Goal: Task Accomplishment & Management: Complete application form

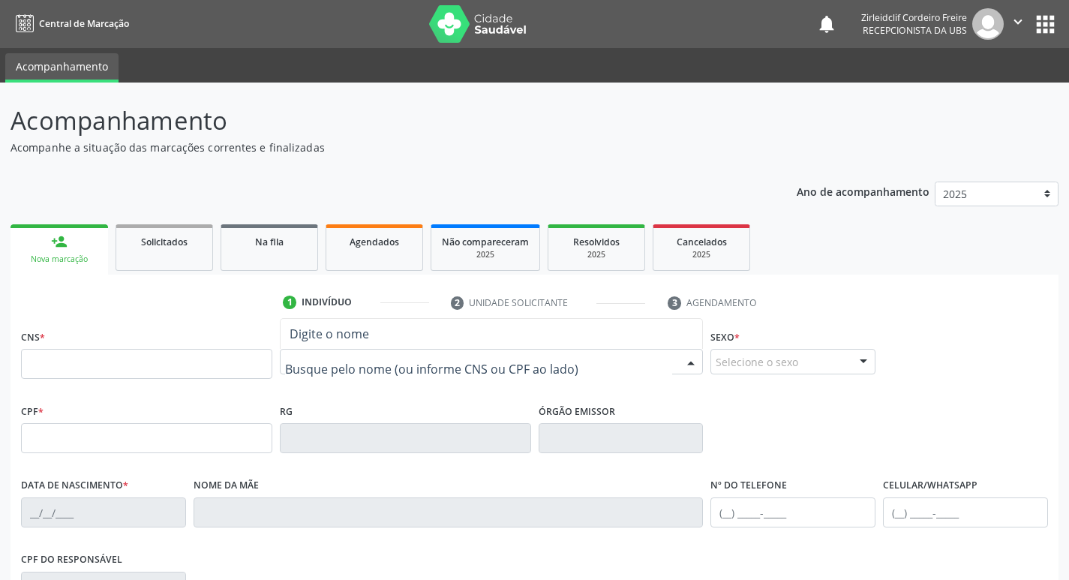
type input "n"
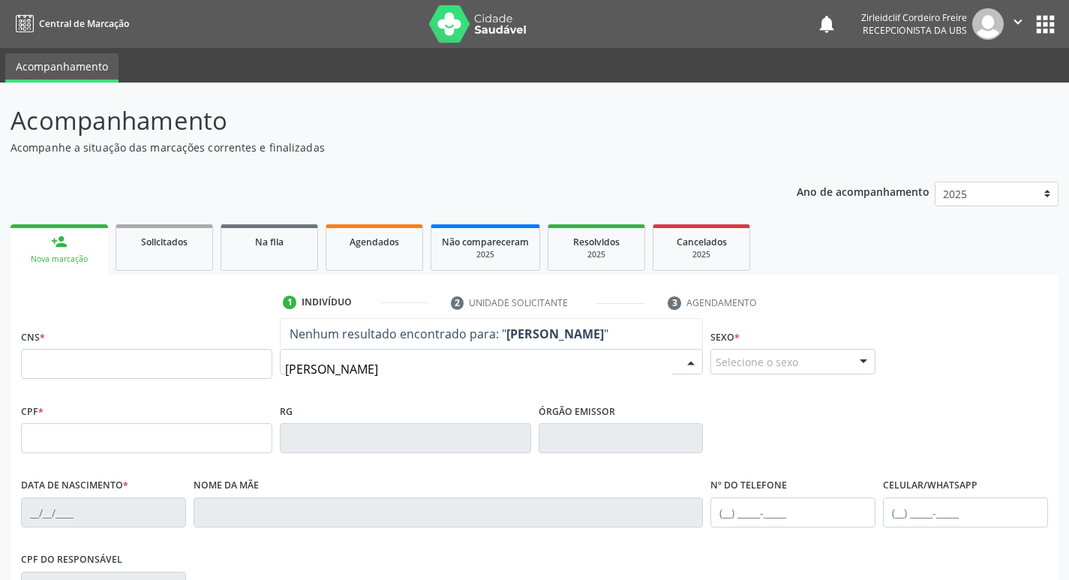
type input "maria da paz marques lima"
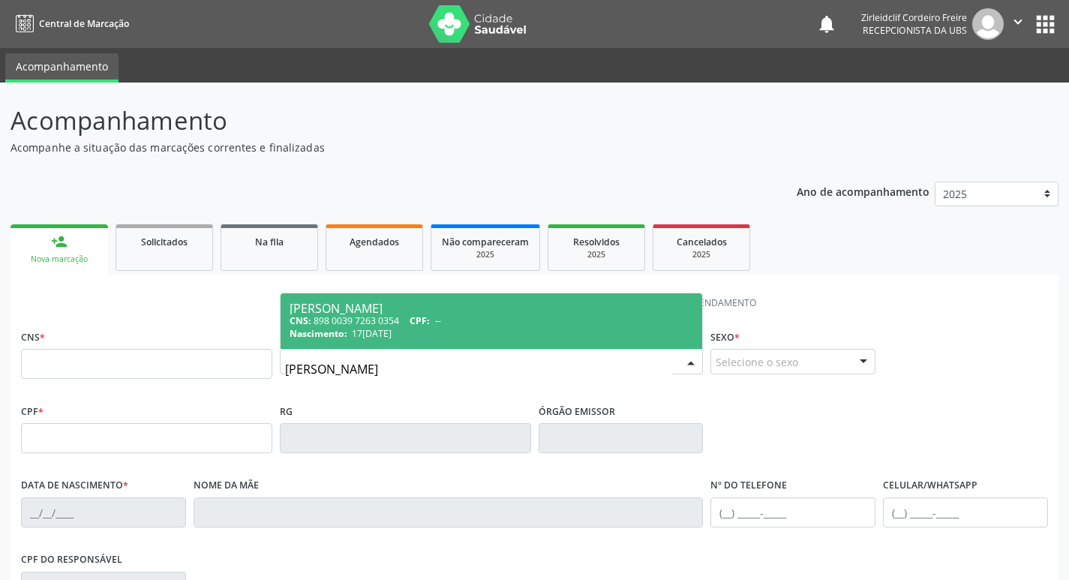
click at [445, 332] on div "Nascimento: 17/11/1979" at bounding box center [492, 333] width 404 height 13
type input "898 0039 7263 0354"
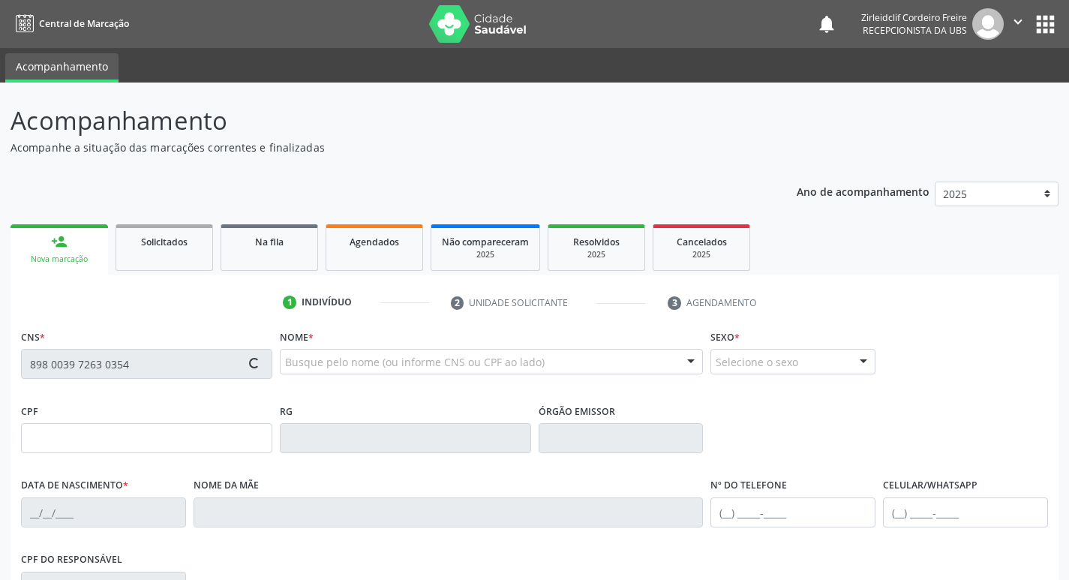
type input "17/11/1979"
type input "Maria de Lourdes Marques de Lima"
type input "(87) 98809-7698"
type input "2017"
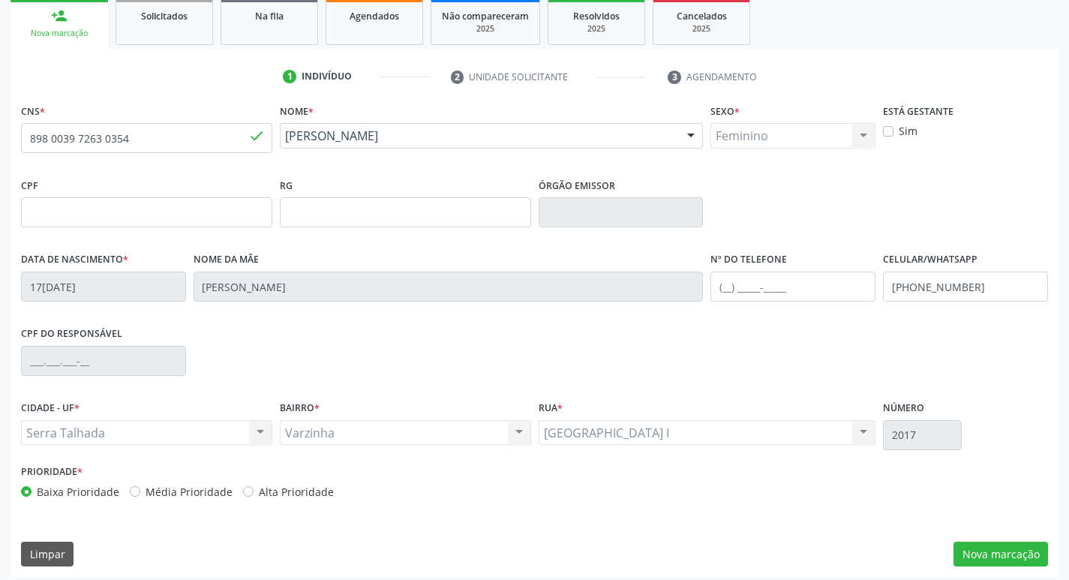
scroll to position [233, 0]
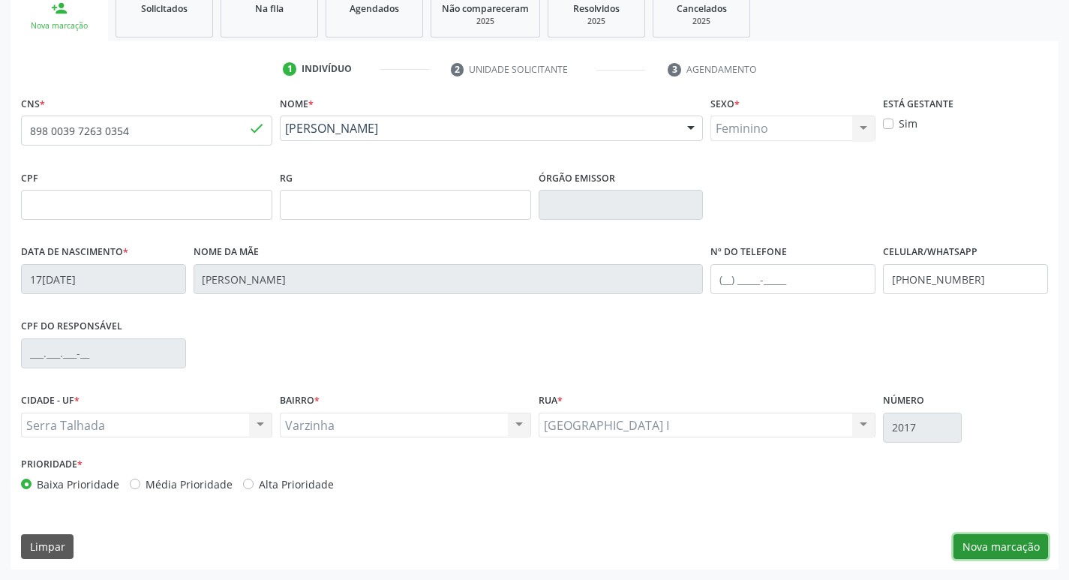
click at [1003, 542] on button "Nova marcação" at bounding box center [1000, 547] width 95 height 26
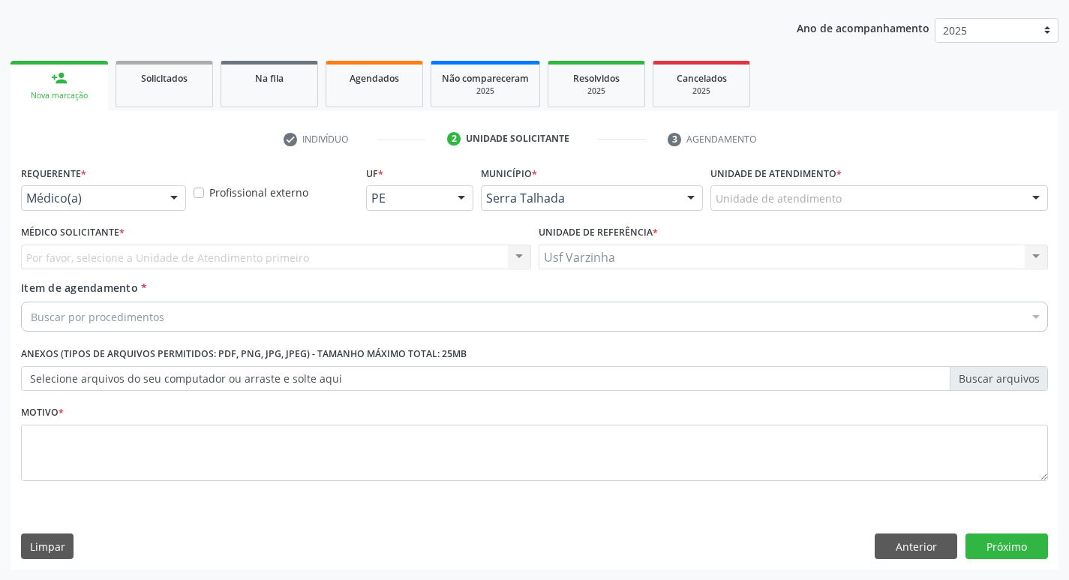
scroll to position [164, 0]
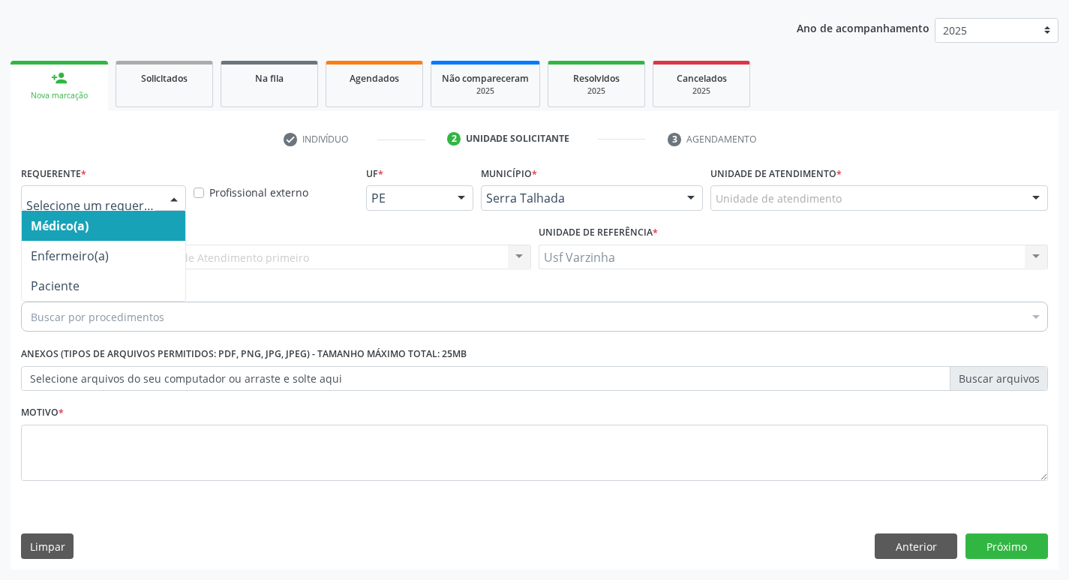
click at [173, 201] on div at bounding box center [174, 199] width 23 height 26
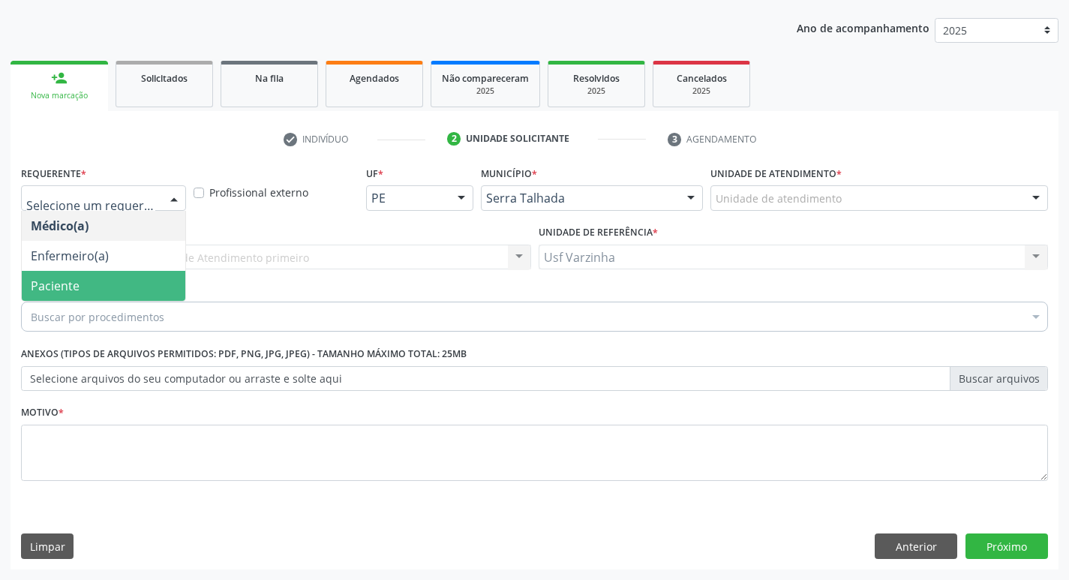
click at [135, 281] on span "Paciente" at bounding box center [104, 286] width 164 height 30
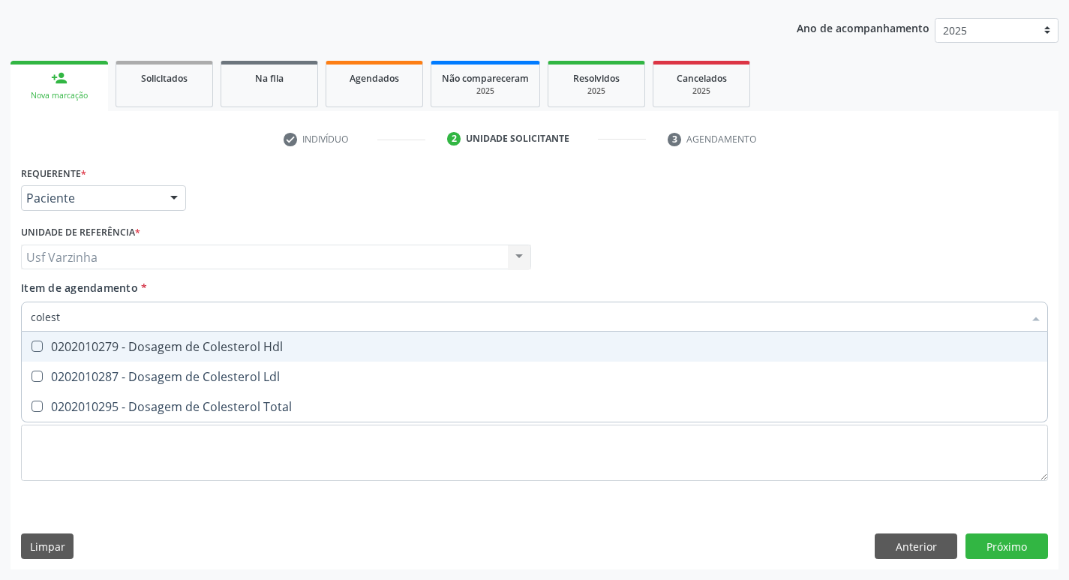
type input "coleste"
click at [203, 351] on div "0202010279 - Dosagem de Colesterol Hdl" at bounding box center [534, 347] width 1007 height 12
checkbox Hdl "true"
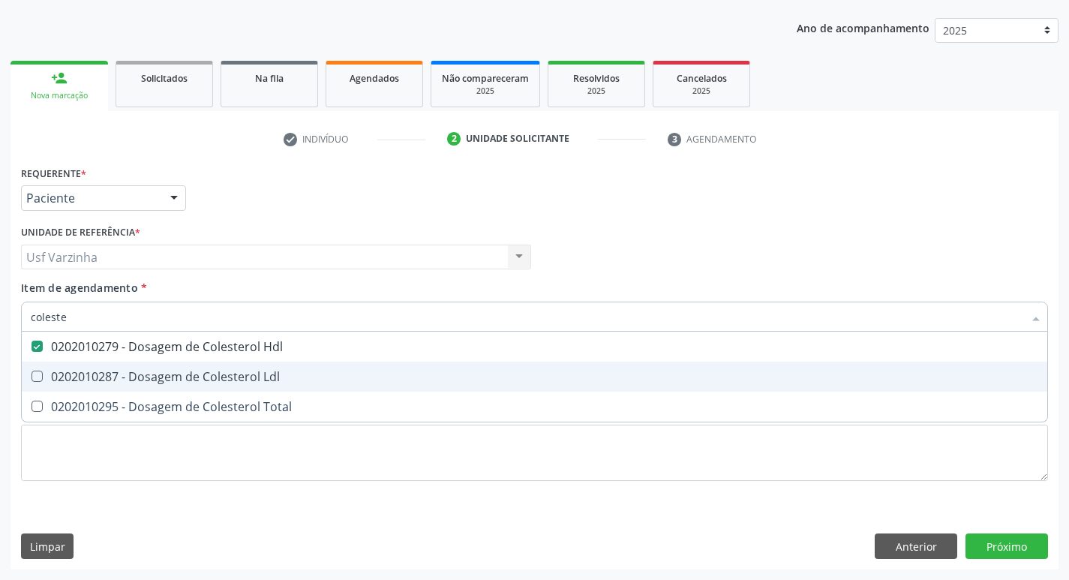
click at [188, 365] on span "0202010287 - Dosagem de Colesterol Ldl" at bounding box center [534, 377] width 1025 height 30
checkbox Ldl "true"
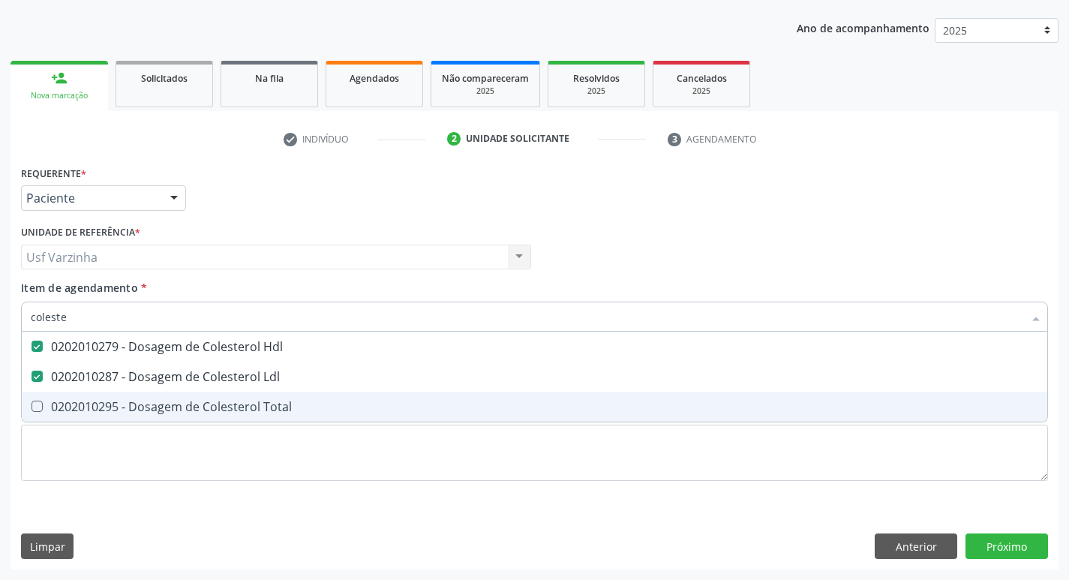
click at [180, 401] on div "0202010295 - Dosagem de Colesterol Total" at bounding box center [534, 407] width 1007 height 12
checkbox Total "true"
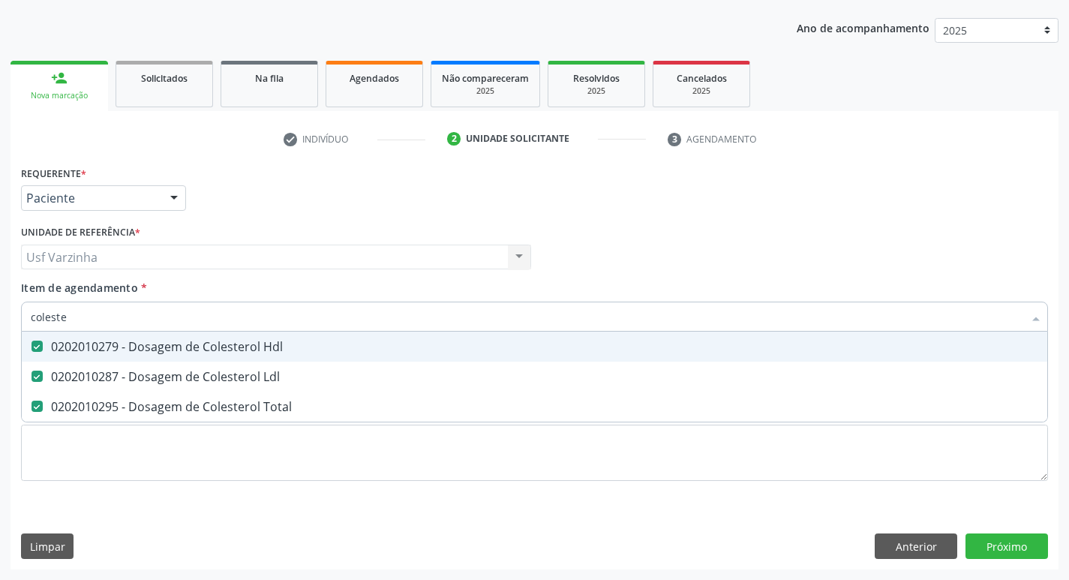
click at [71, 321] on input "coleste" at bounding box center [527, 317] width 992 height 30
type input "c"
checkbox Hdl "false"
checkbox Ldl "false"
checkbox Total "false"
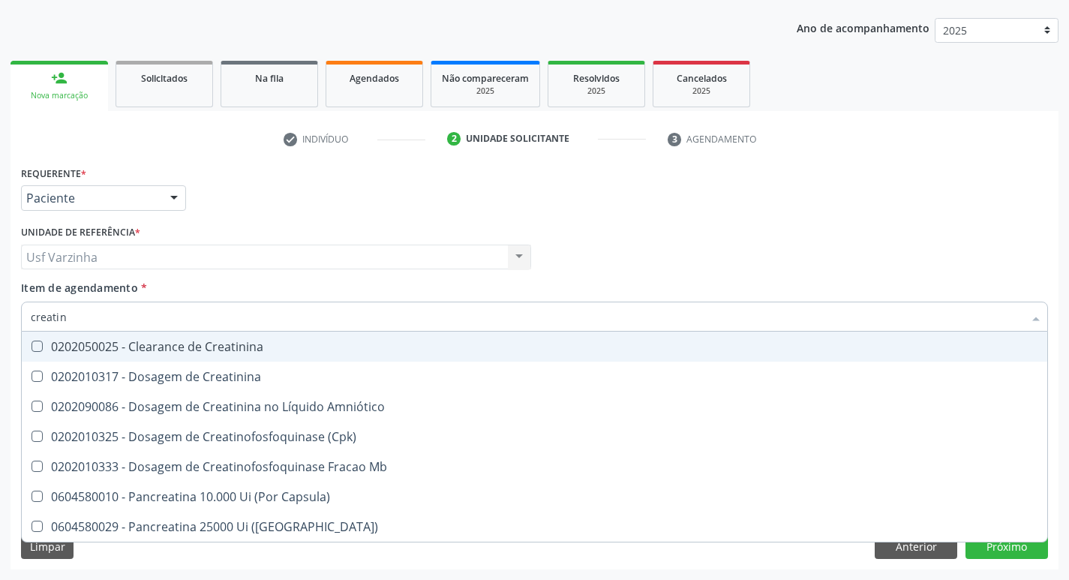
type input "creatini"
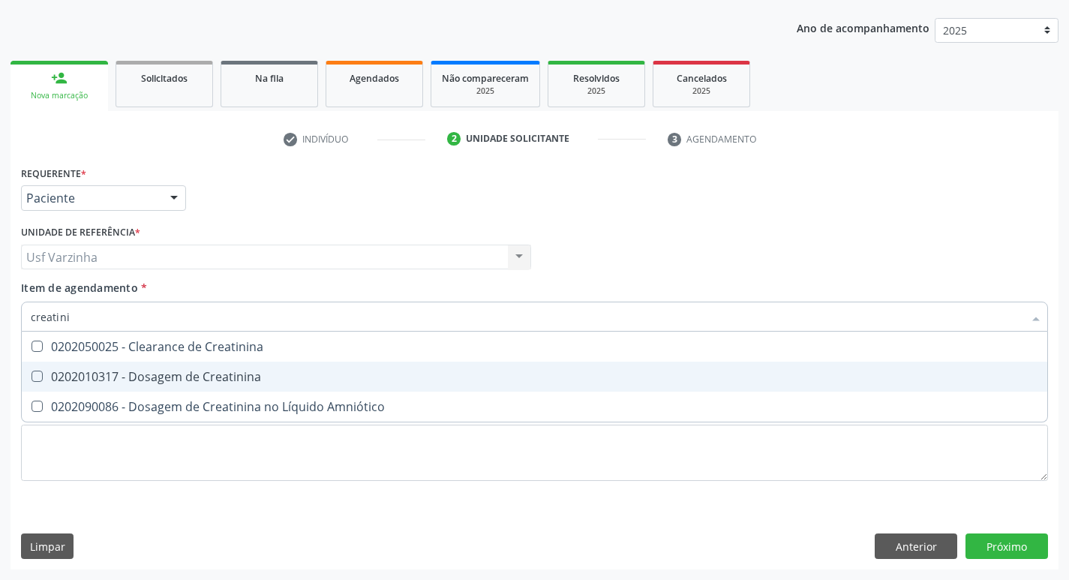
drag, startPoint x: 146, startPoint y: 374, endPoint x: 117, endPoint y: 351, distance: 37.4
click at [143, 375] on div "0202010317 - Dosagem de Creatinina" at bounding box center [534, 377] width 1007 height 12
checkbox Creatinina "true"
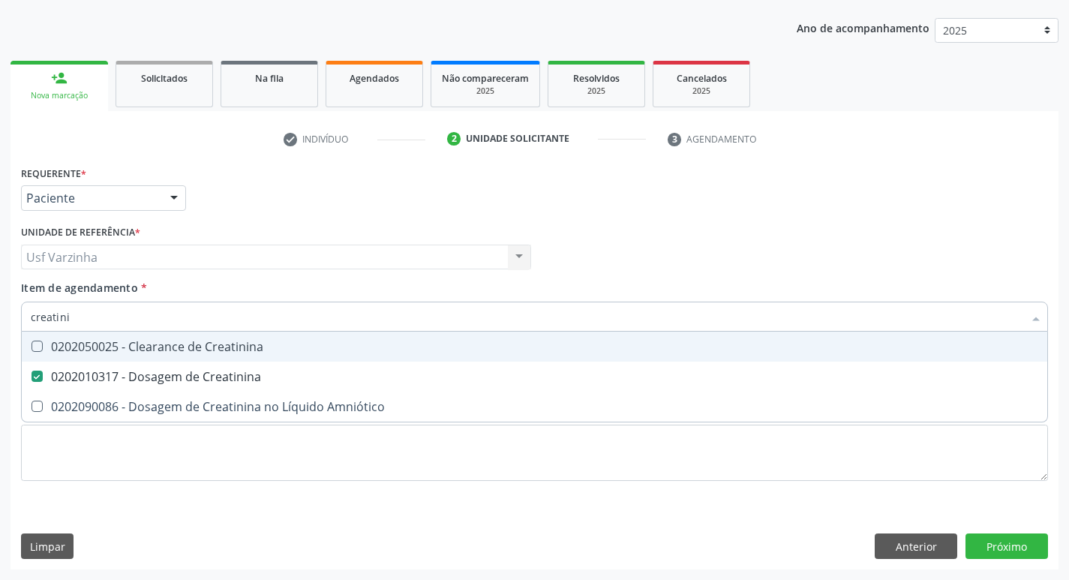
click at [89, 320] on input "creatini" at bounding box center [527, 317] width 992 height 30
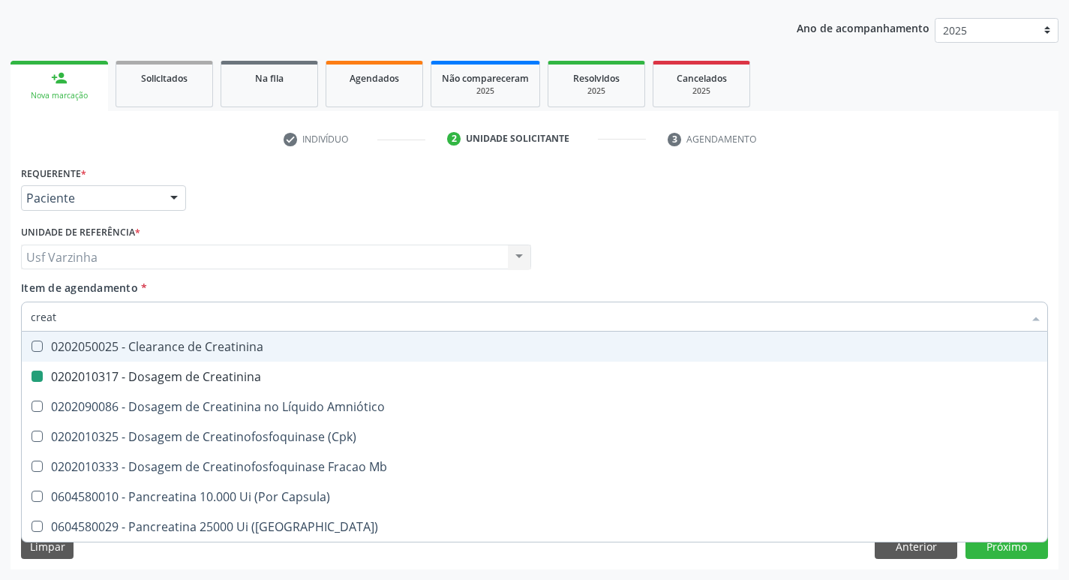
type input "crea"
checkbox Creatinina "false"
checkbox \(Cpk\) "false"
checkbox Capsula\) "true"
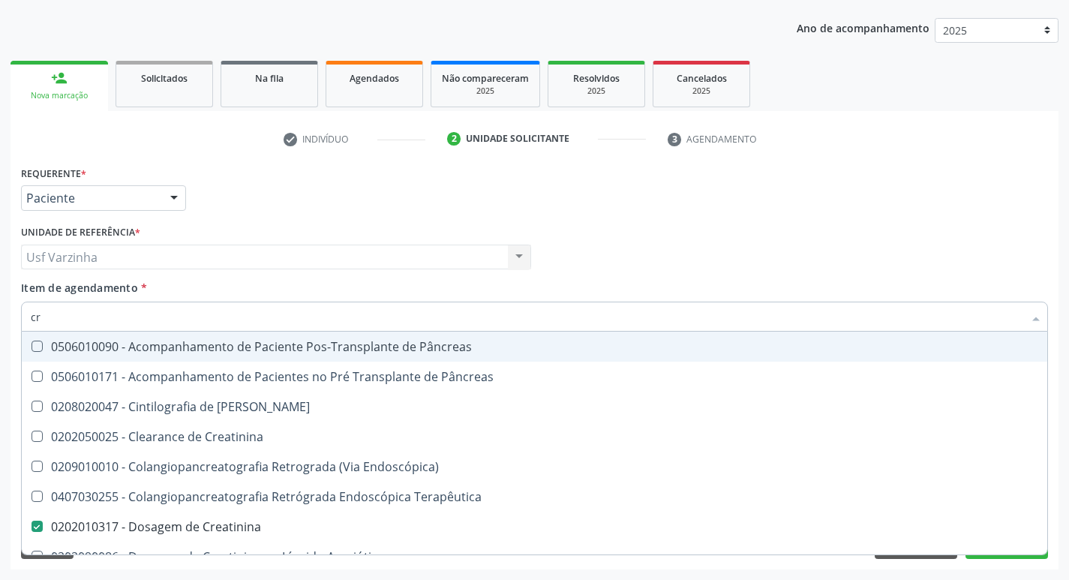
type input "c"
checkbox Creatinina "false"
checkbox Oncologia "false"
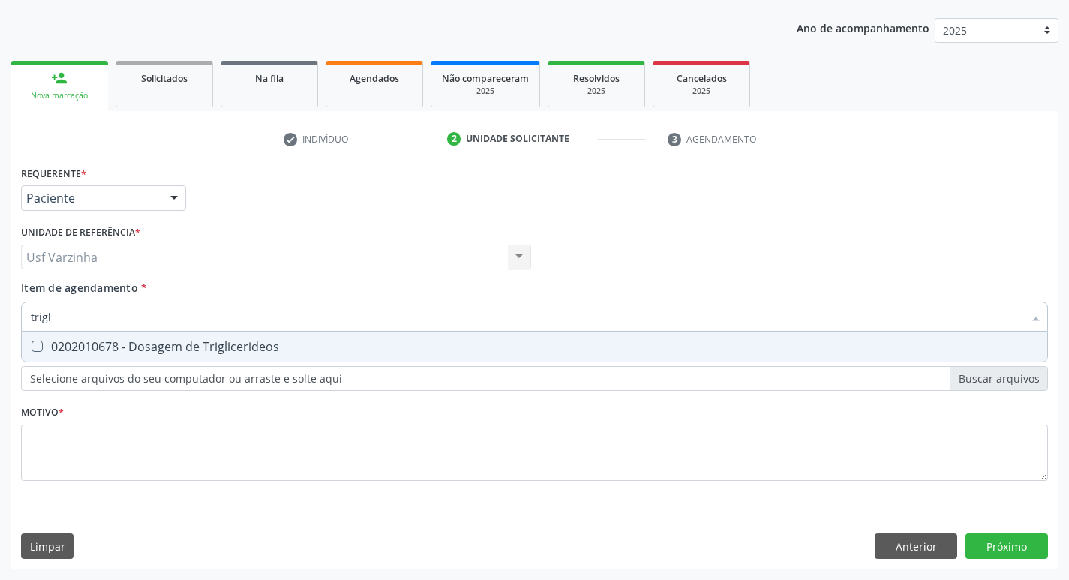
type input "trigli"
click at [52, 341] on div "0202010678 - Dosagem de Triglicerideos" at bounding box center [534, 347] width 1007 height 12
checkbox Triglicerideos "true"
click at [75, 326] on input "trigli" at bounding box center [527, 317] width 992 height 30
type input "t"
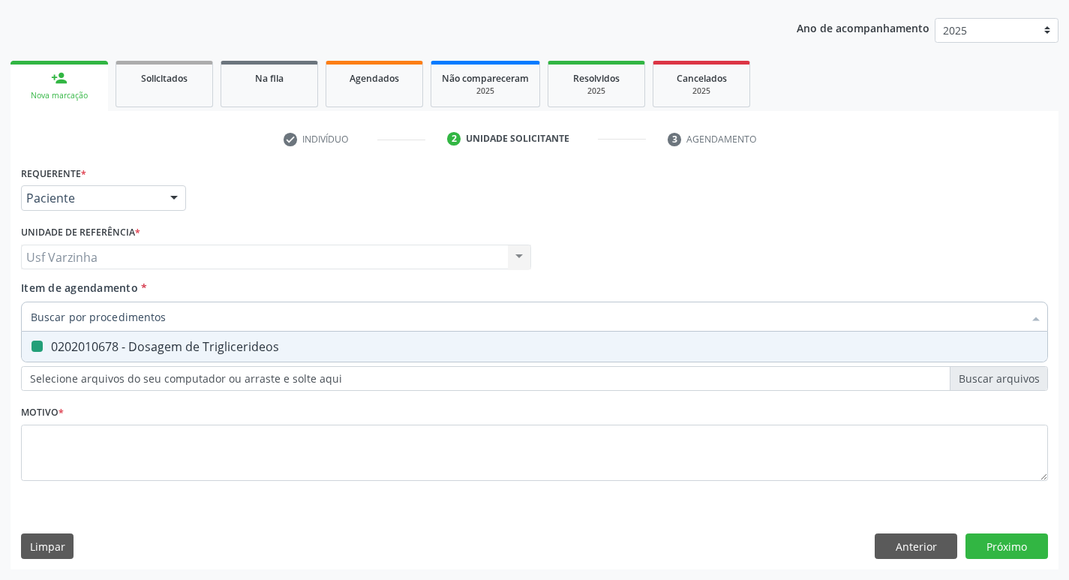
checkbox Triglicerideos "false"
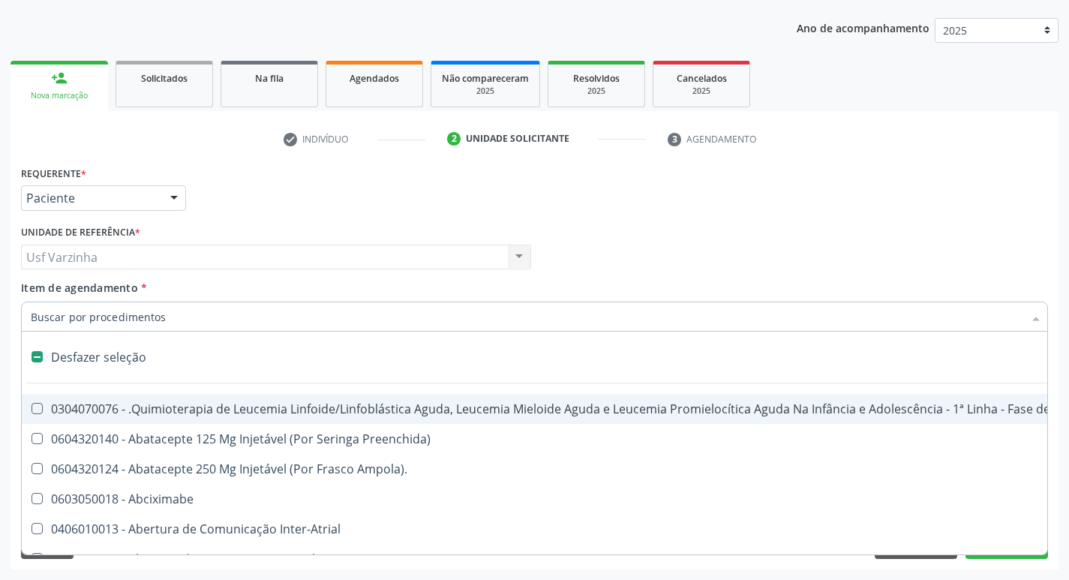
type input "g"
checkbox Linha "true"
checkbox Infusão "true"
checkbox Urostomizados "true"
checkbox Revestido\) "true"
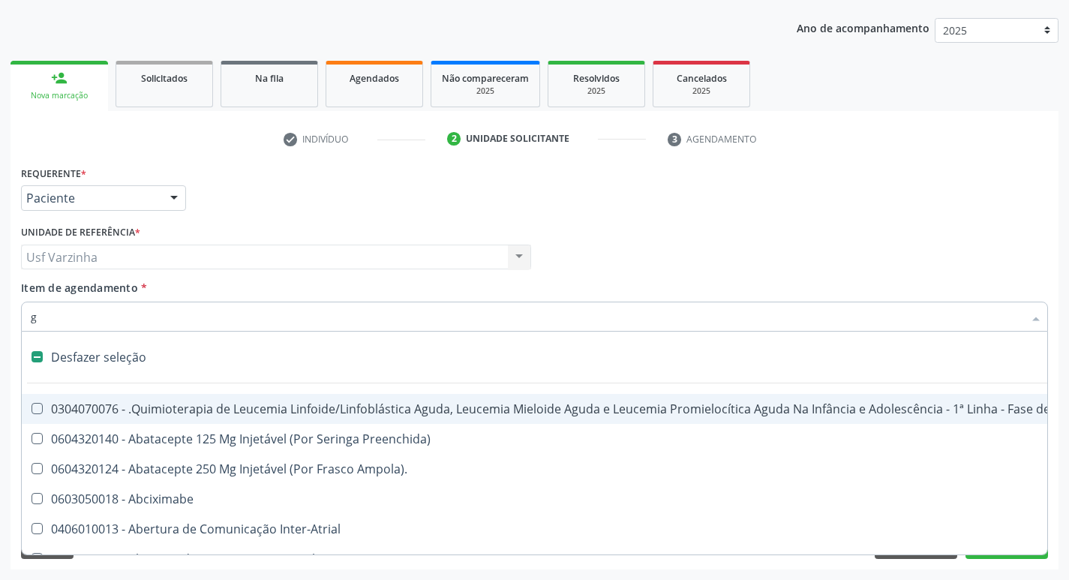
checkbox Capsula\) "true"
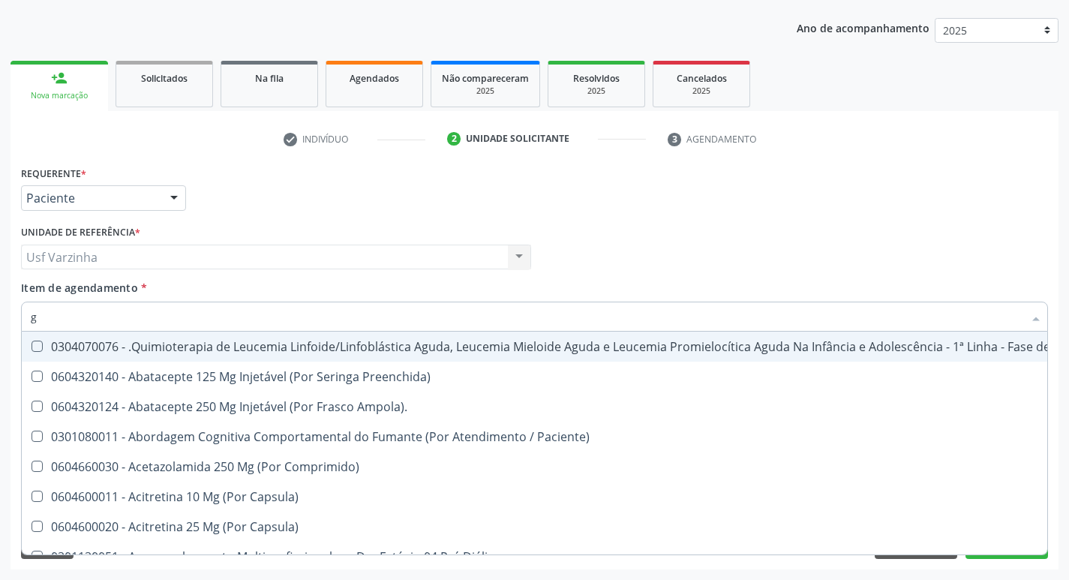
type input "gl"
checkbox Pé "true"
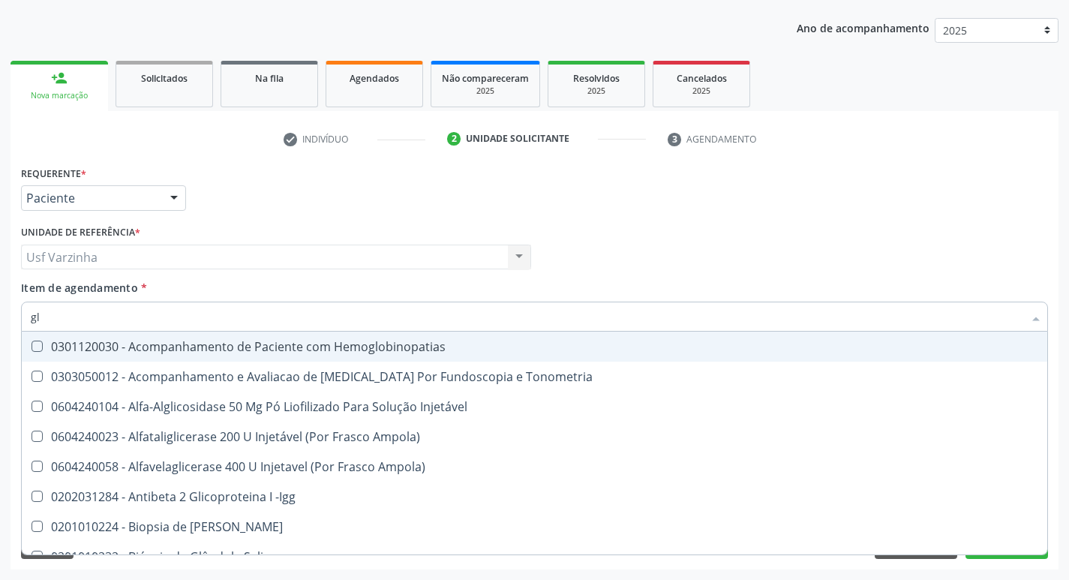
type input "gli"
checkbox Glomerular "true"
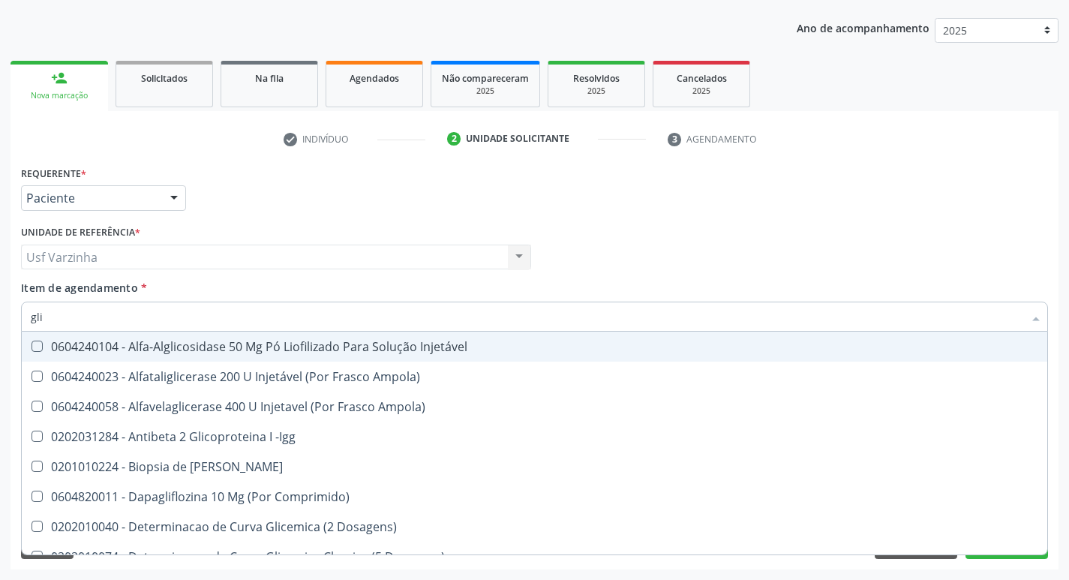
type input "glic"
checkbox Derrames "true"
checkbox Triglicerideos "false"
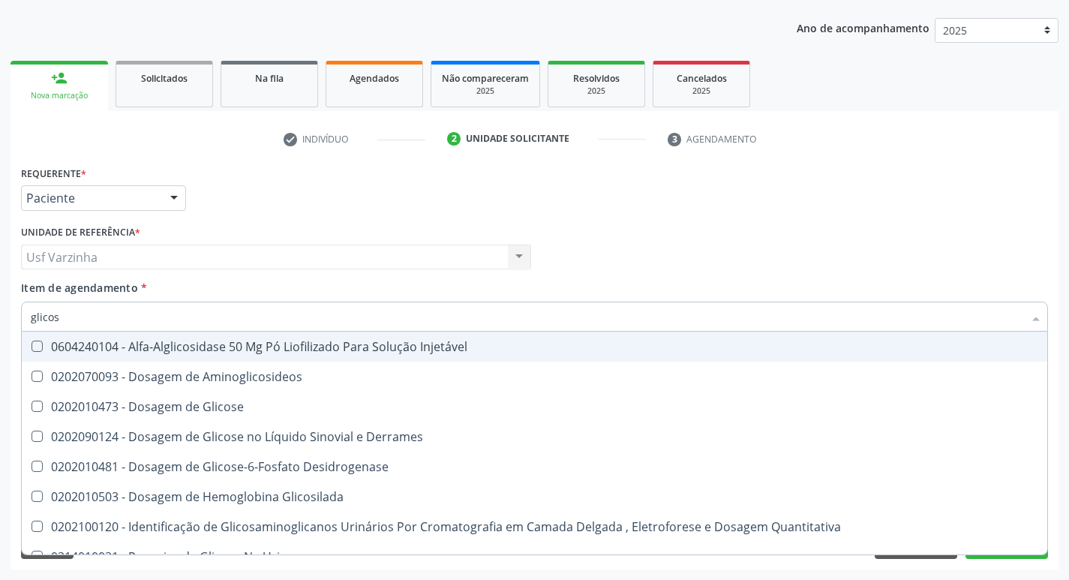
type input "glicose"
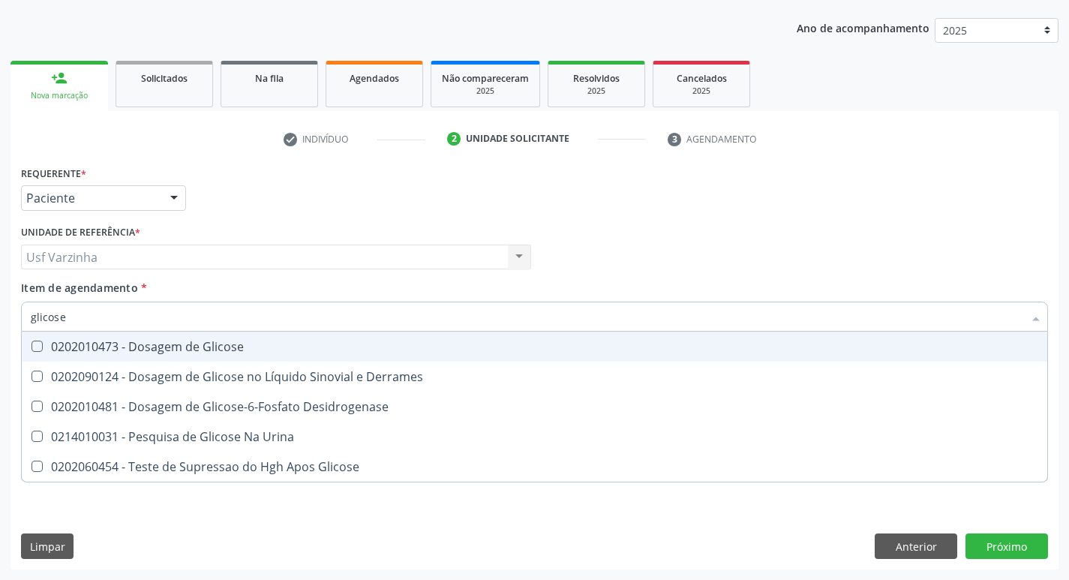
click at [131, 349] on div "0202010473 - Dosagem de Glicose" at bounding box center [534, 347] width 1007 height 12
checkbox Glicose "true"
click at [101, 316] on input "glicose" at bounding box center [527, 317] width 992 height 30
type input "glicos"
checkbox Glicose "false"
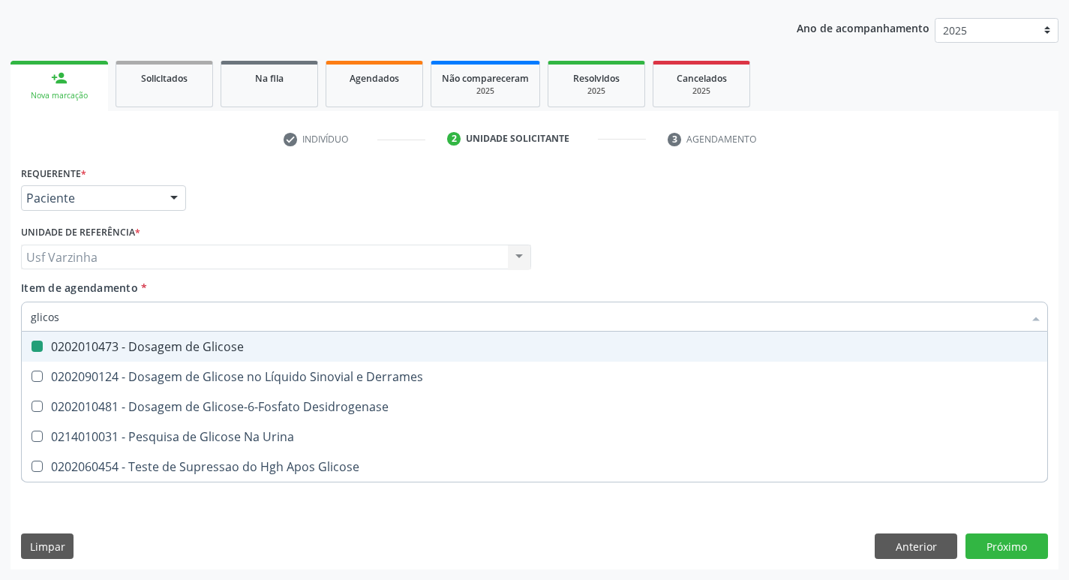
checkbox Desidrogenase "true"
type input "glico"
checkbox Desidrogenase "false"
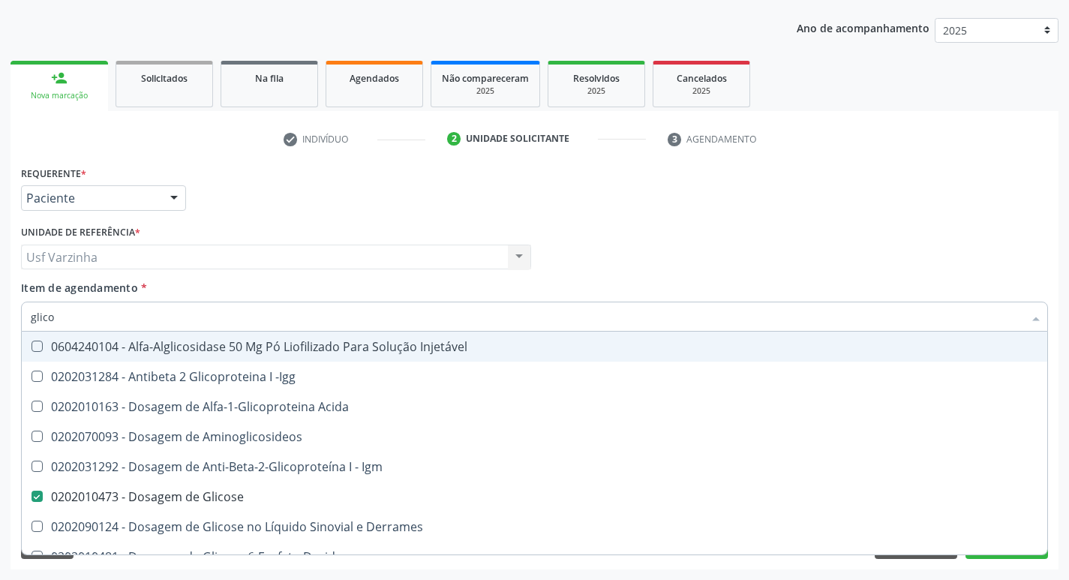
type input "glic"
checkbox Glicose "false"
checkbox Glicose "true"
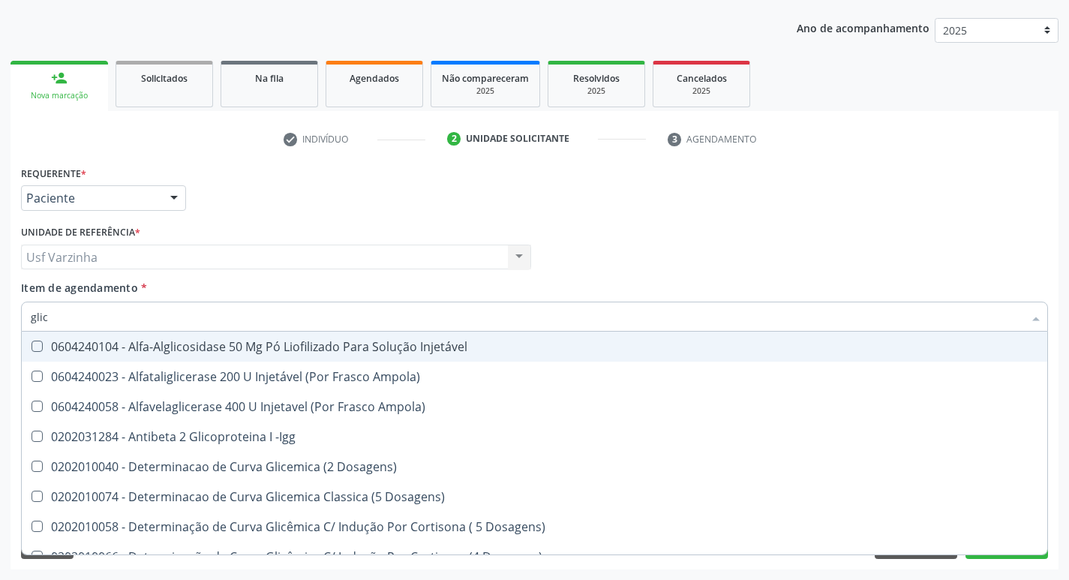
type input "gli"
checkbox Glicose "false"
checkbox Glicosilada "true"
checkbox Triglicerideos "false"
checkbox Delgada\) "true"
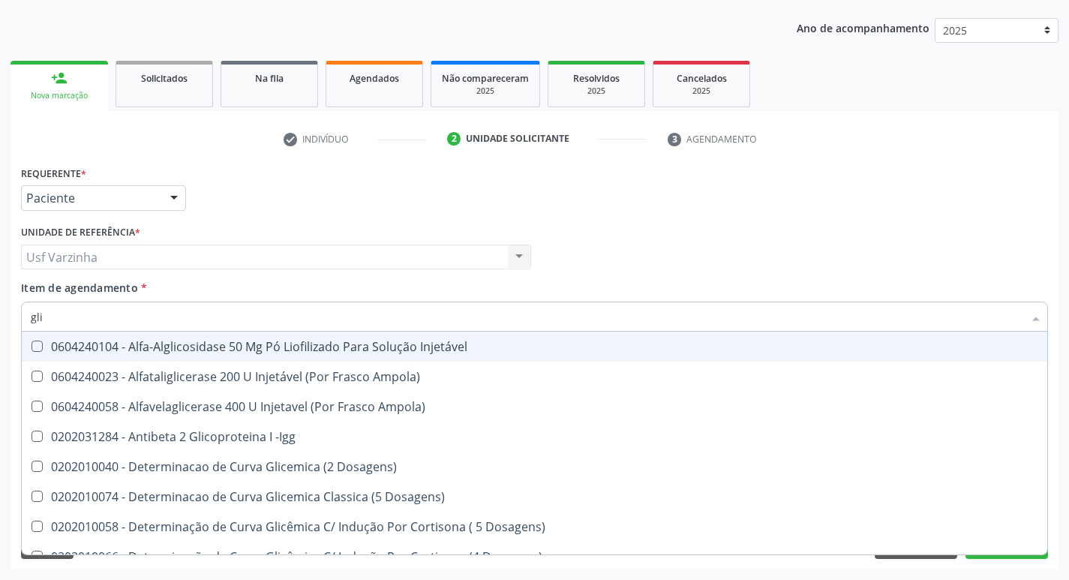
type input "gl"
checkbox Glicosilada "false"
checkbox Delgada\) "false"
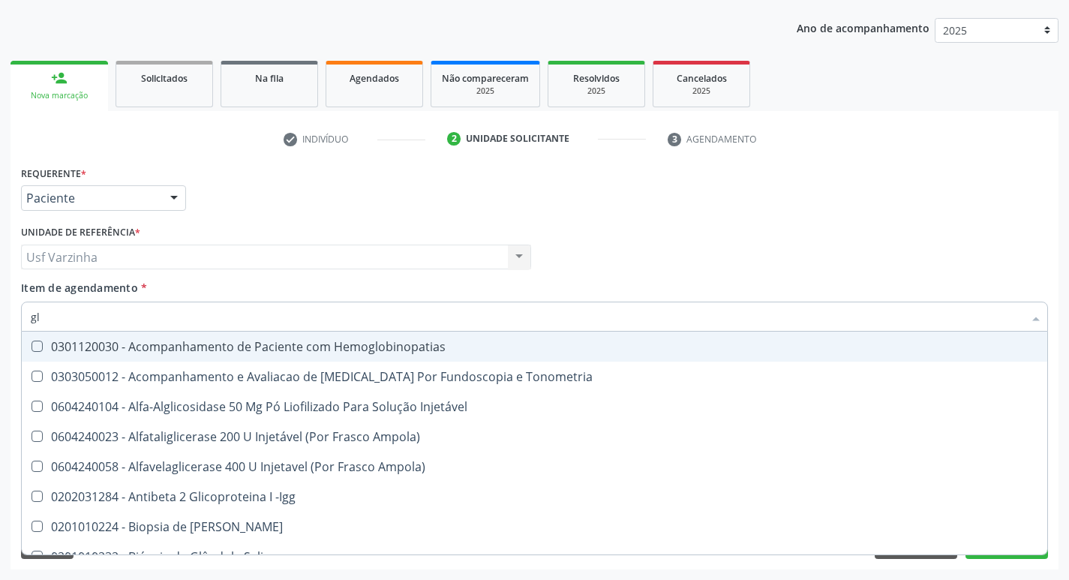
type input "g"
checkbox Glicose "false"
checkbox Triglicerideos "false"
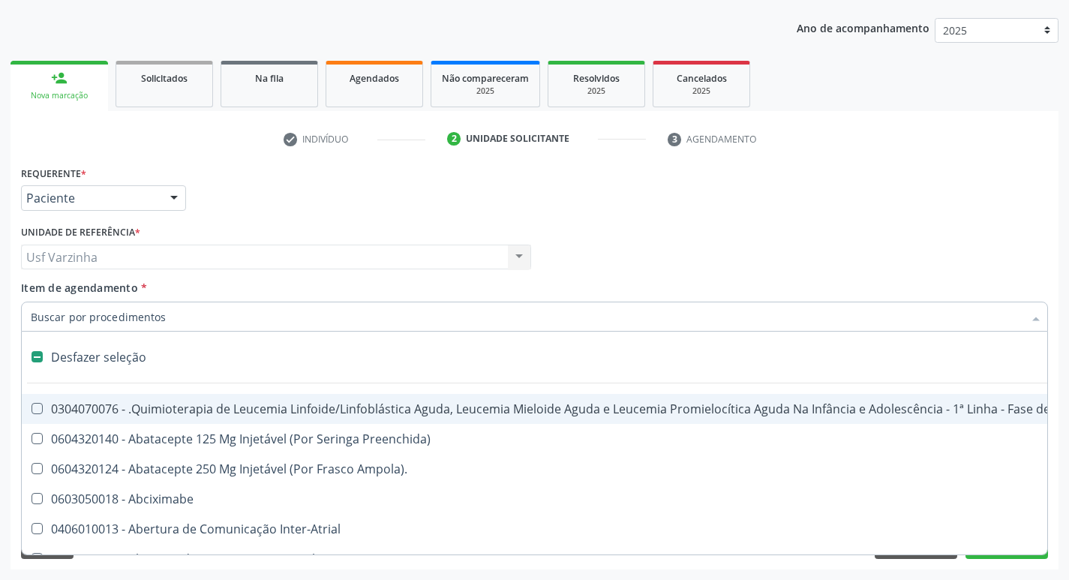
type input "h"
checkbox B "true"
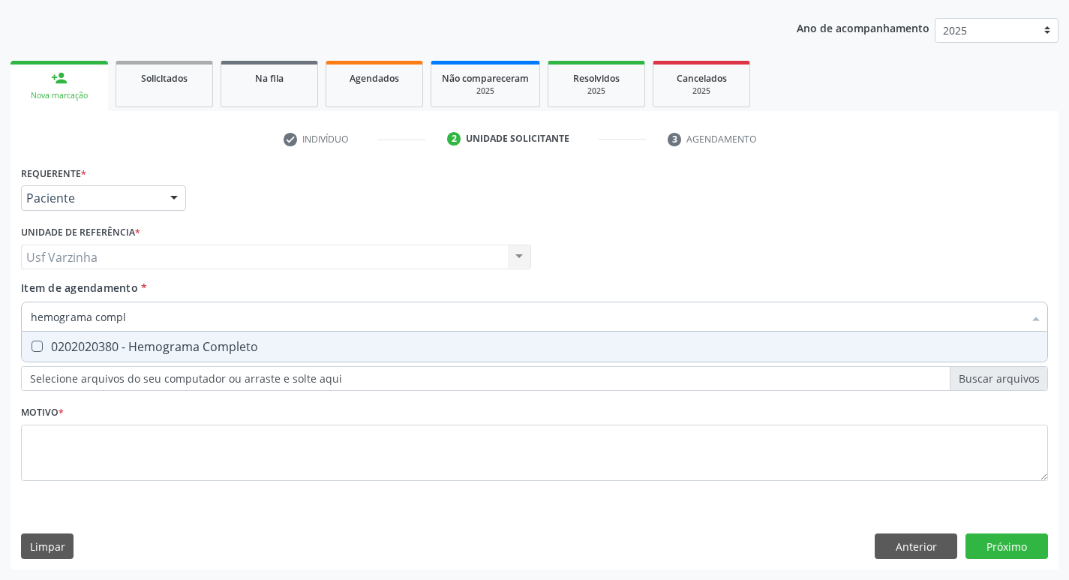
type input "hemograma comple"
click at [77, 342] on div "0202020380 - Hemograma Completo" at bounding box center [534, 347] width 1007 height 12
checkbox Completo "true"
click at [150, 320] on input "hemograma comple" at bounding box center [527, 317] width 992 height 30
type input "hemog"
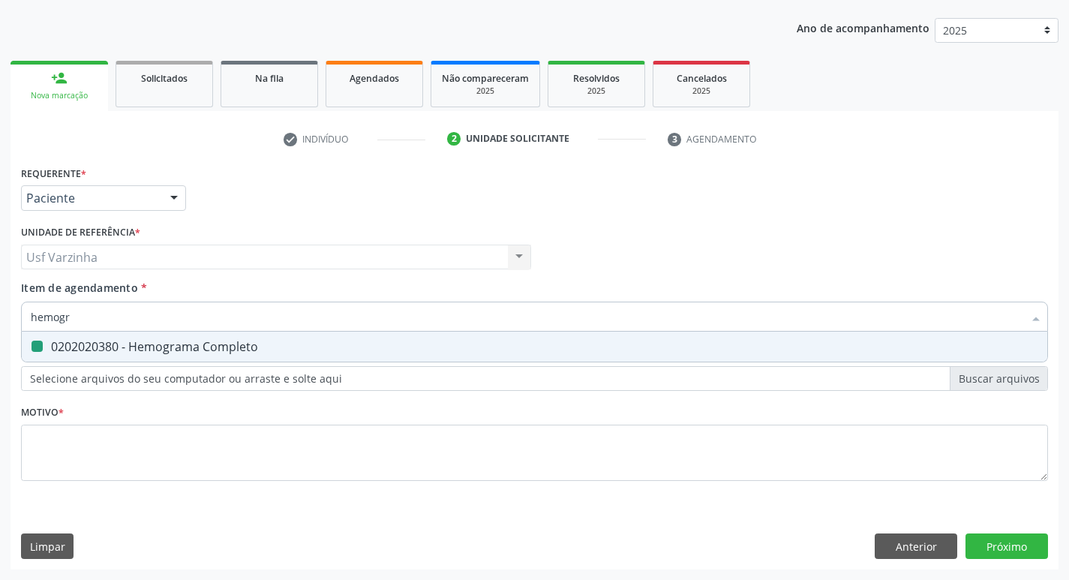
checkbox Completo "false"
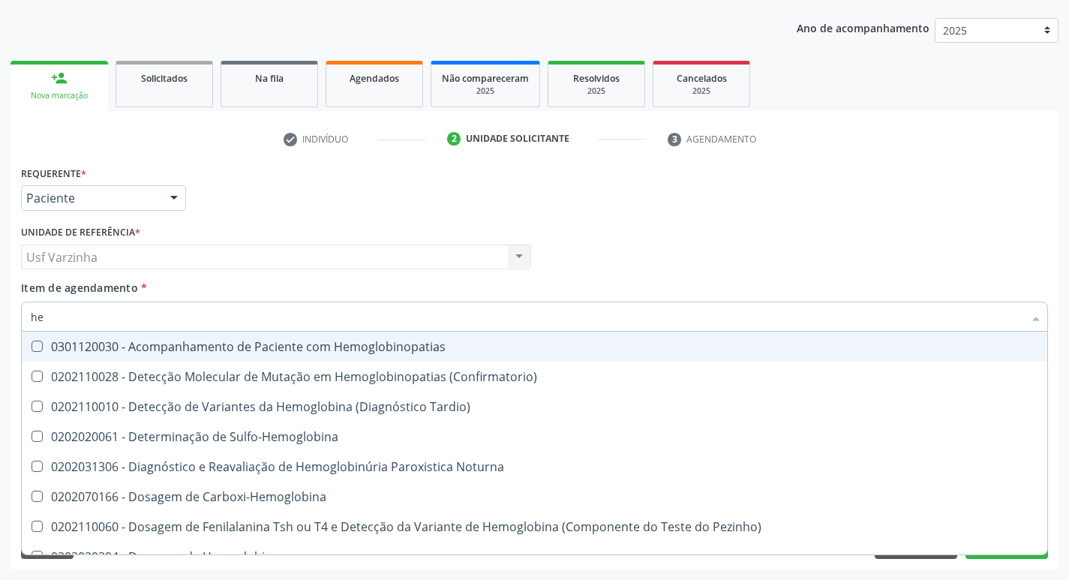
type input "h"
checkbox Completo "false"
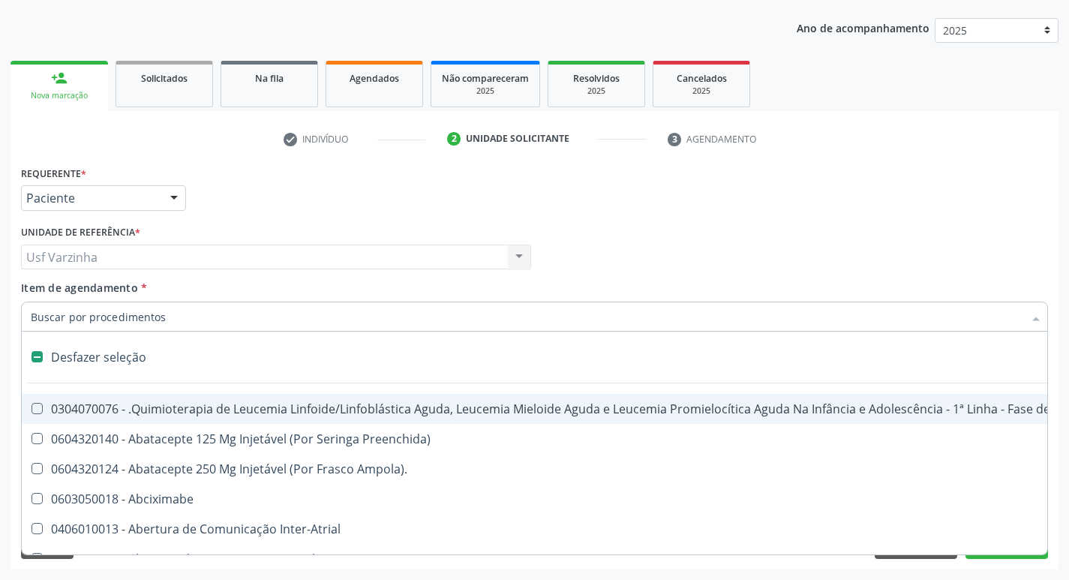
type input "h"
checkbox B "true"
checkbox Queimado "true"
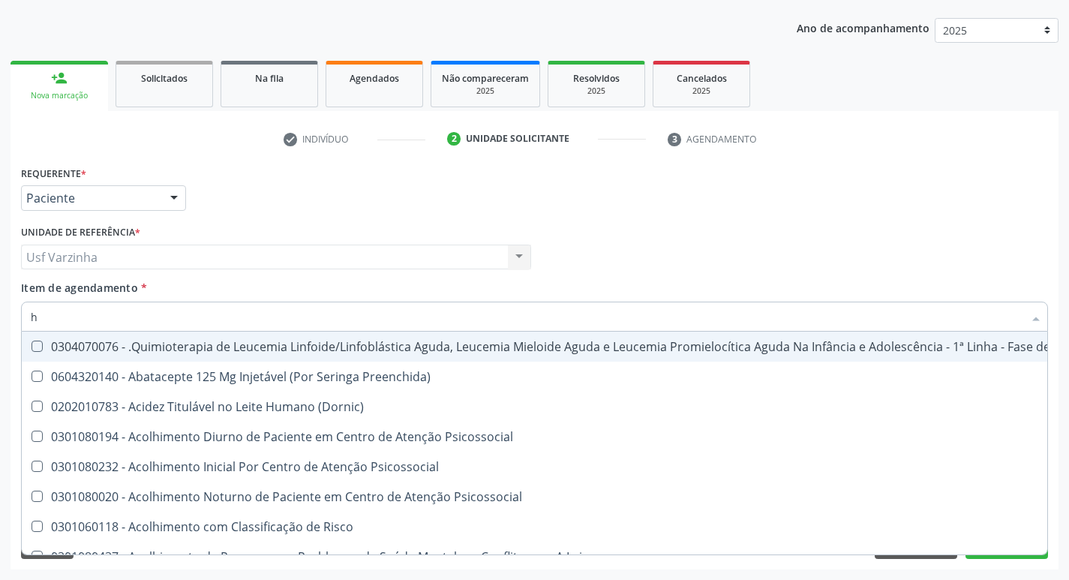
type input "he"
checkbox Removível "true"
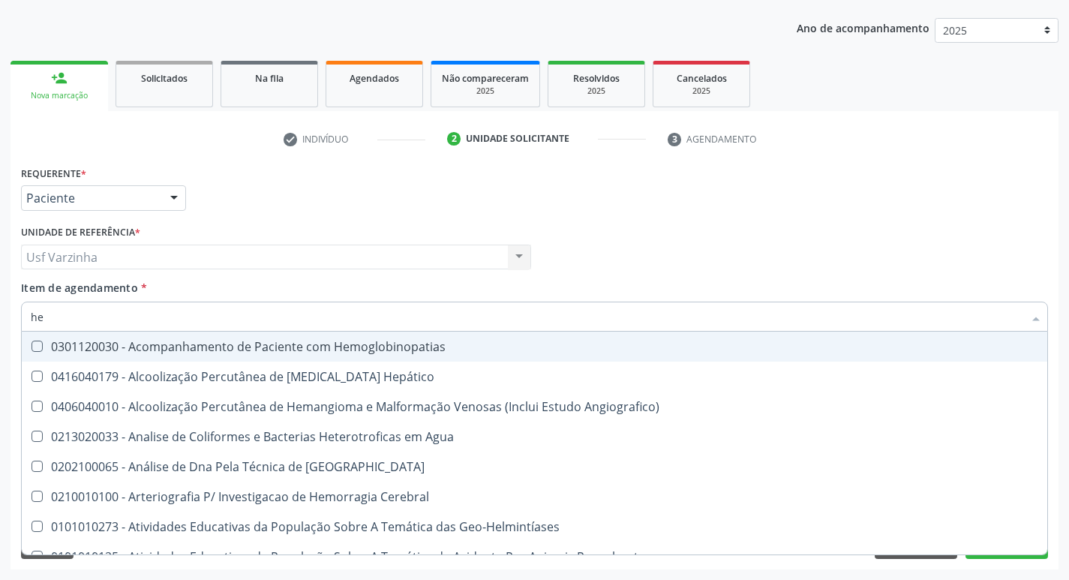
type input "hem"
checkbox II "true"
checkbox Completo "false"
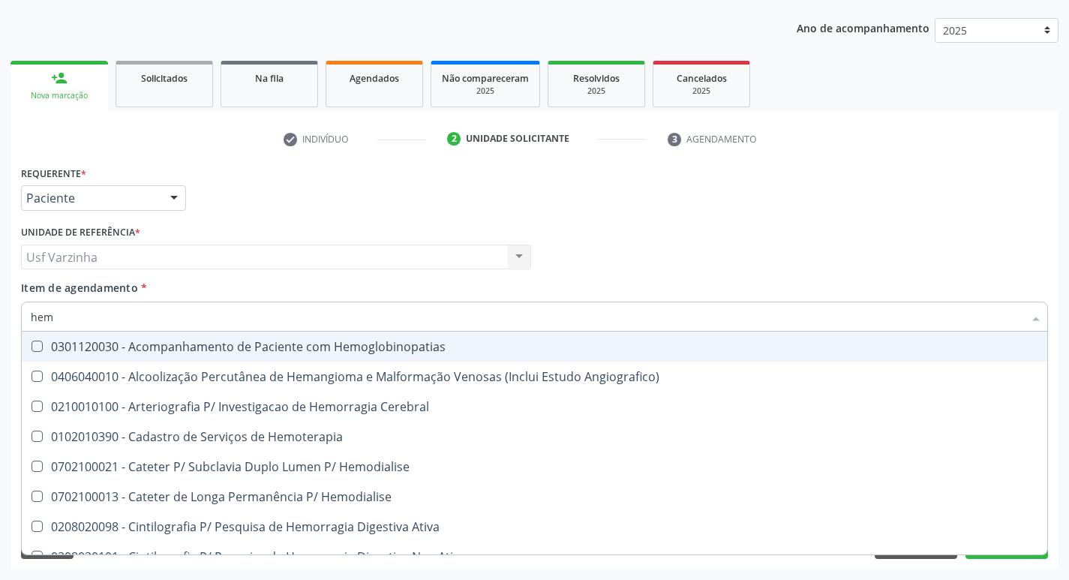
type input "hemo"
checkbox Retro-Retal "true"
checkbox Completo "false"
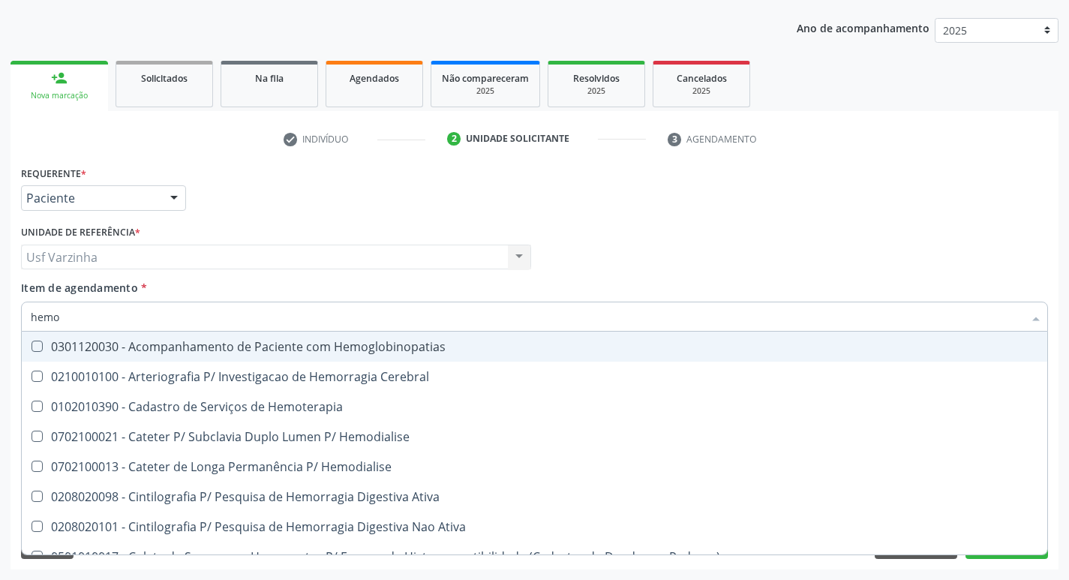
type input "hemog"
checkbox Carboxi-Hemoglobina "true"
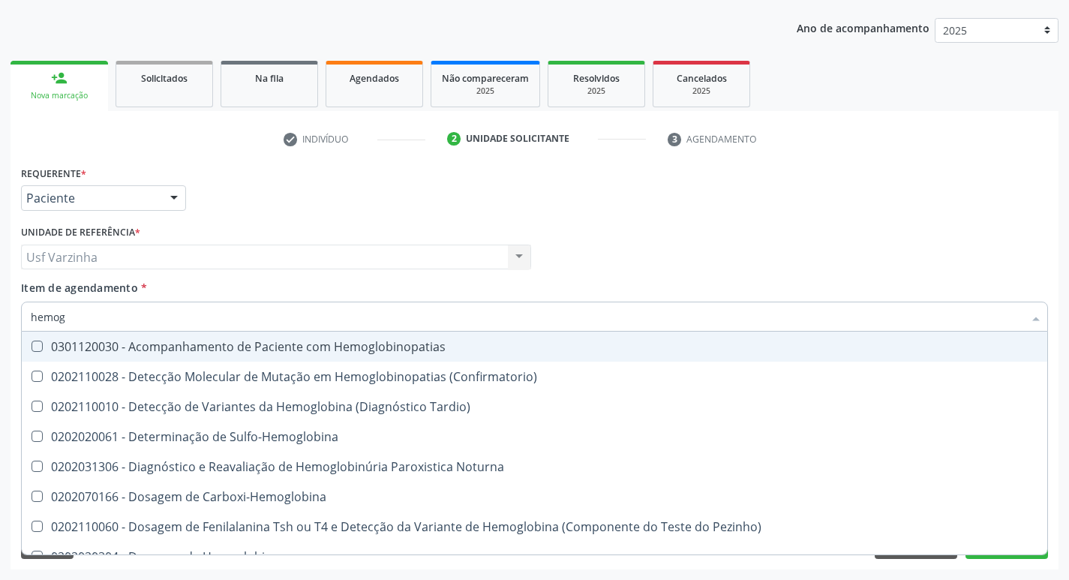
type input "hemogl"
checkbox Completo "false"
type input "hemoglobina"
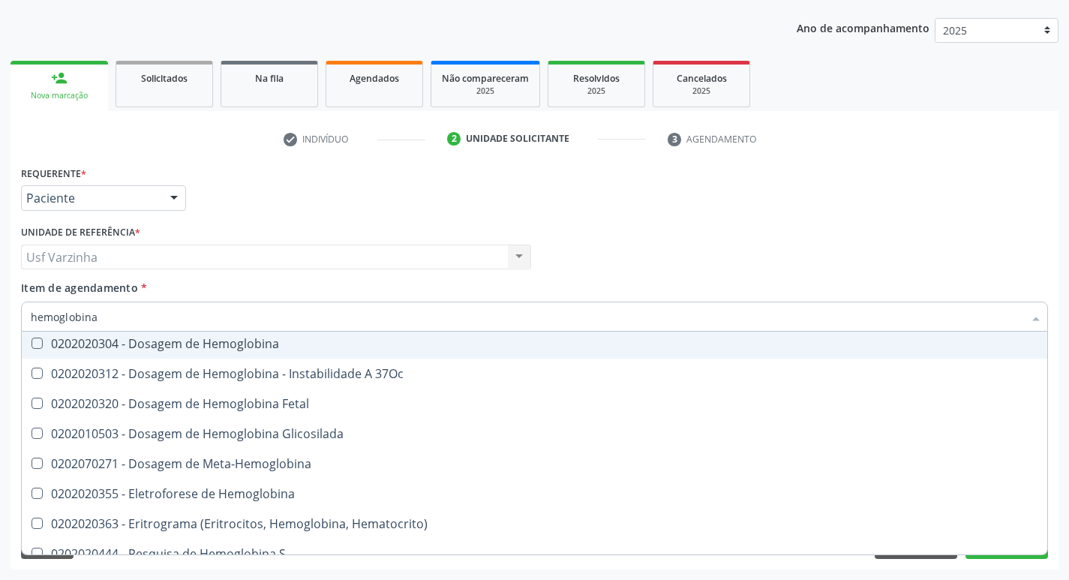
scroll to position [137, 0]
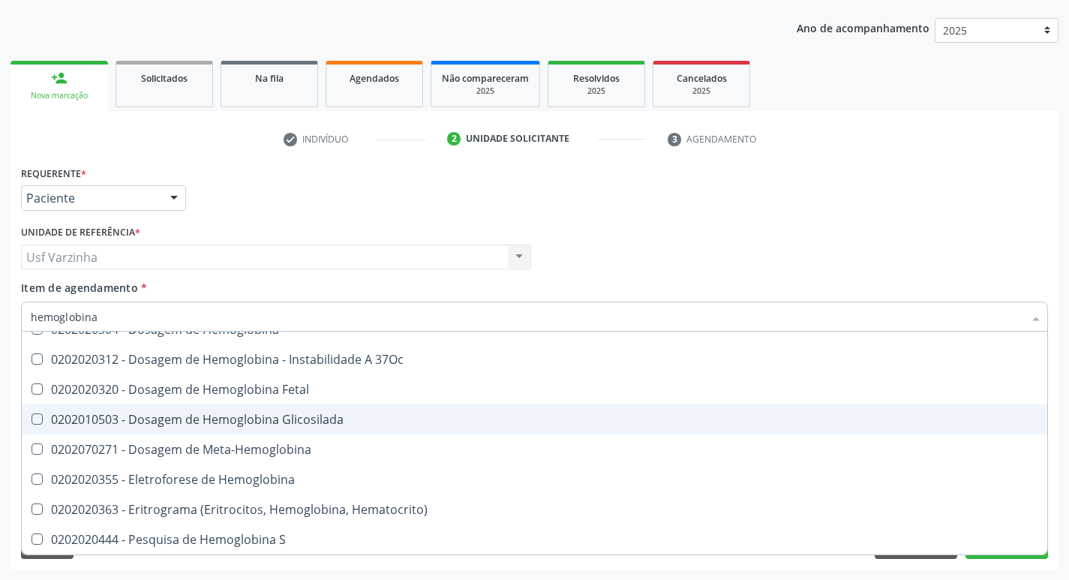
click at [80, 414] on div "0202010503 - Dosagem de Hemoglobina Glicosilada" at bounding box center [534, 419] width 1007 height 12
checkbox Glicosilada "true"
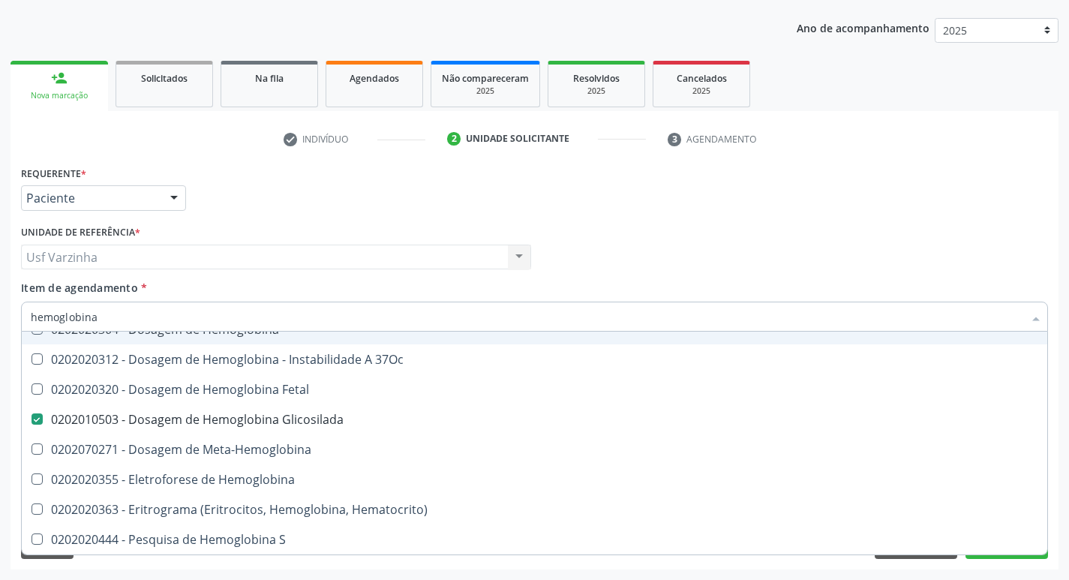
click at [112, 316] on input "hemoglobina" at bounding box center [527, 317] width 992 height 30
type input "hemoglobin"
checkbox Glicosilada "false"
checkbox Hematocrito\) "true"
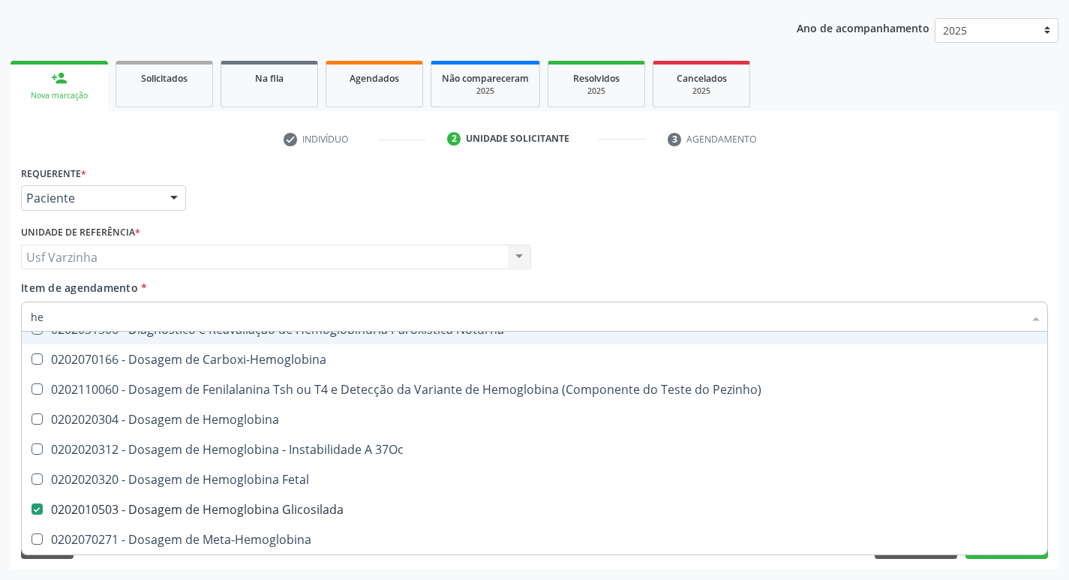
type input "h"
checkbox Glicosilada "false"
checkbox S "false"
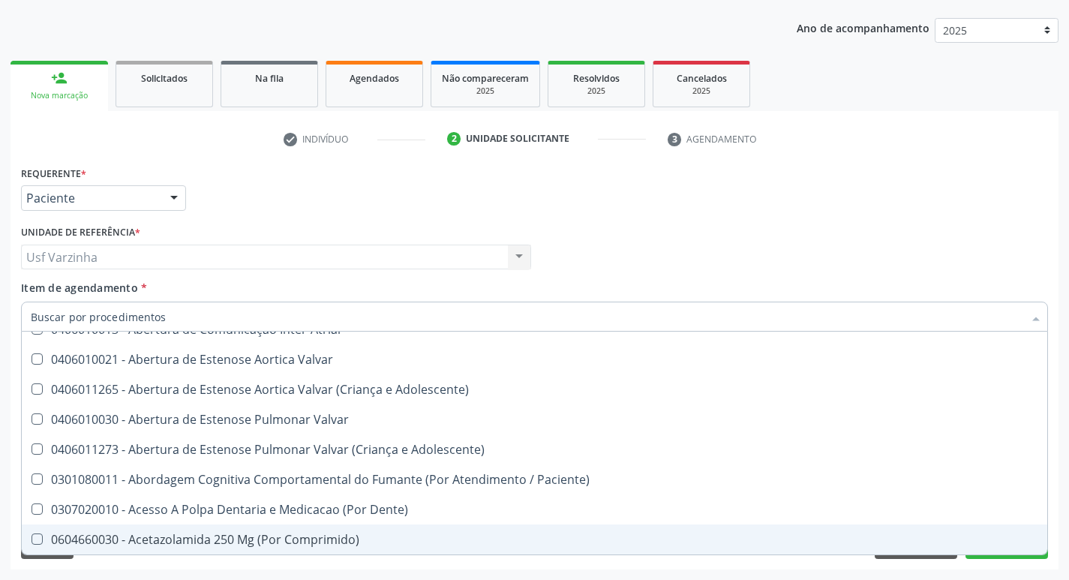
scroll to position [350, 0]
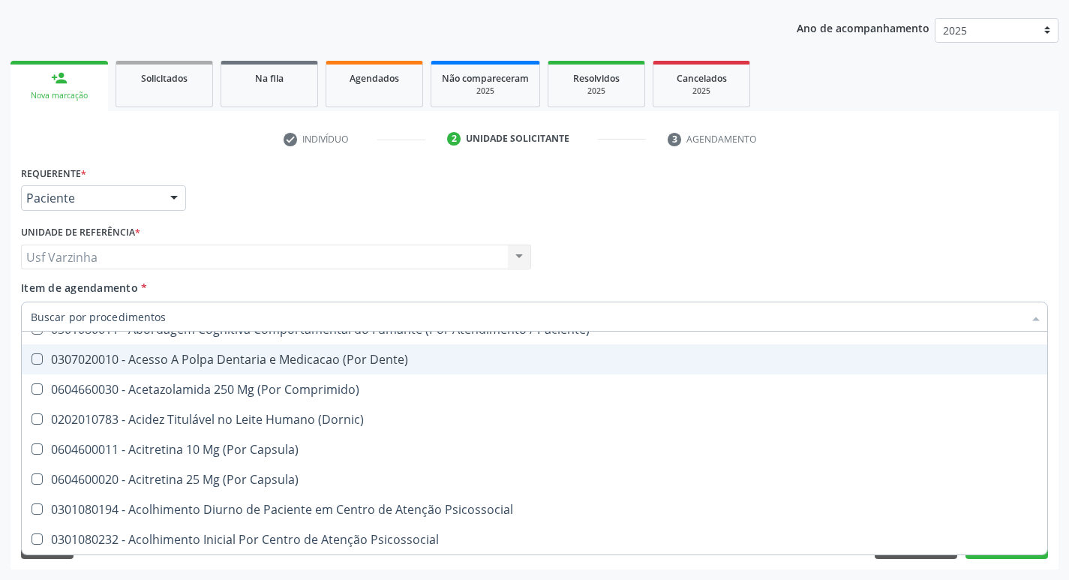
click at [180, 197] on div at bounding box center [174, 199] width 23 height 26
checkbox Preenchida\) "true"
checkbox Ampola\)\ "true"
checkbox Abciximabe "true"
checkbox Inter-Atrial "true"
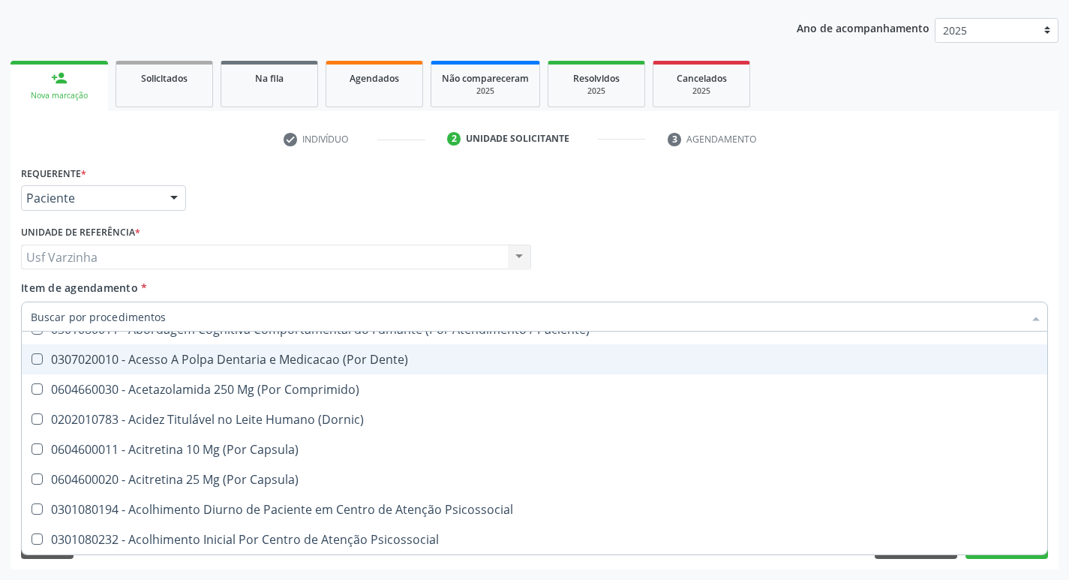
checkbox Valvar "true"
checkbox Adolescente\) "true"
checkbox Valvar "true"
checkbox Adolescente\) "true"
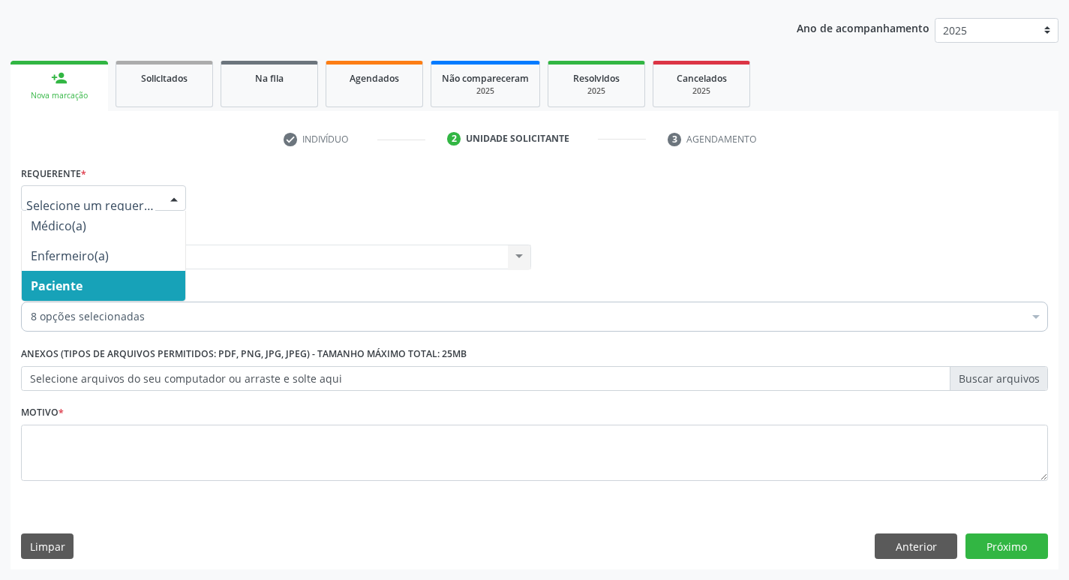
scroll to position [0, 0]
click at [113, 290] on span "Paciente" at bounding box center [104, 286] width 164 height 30
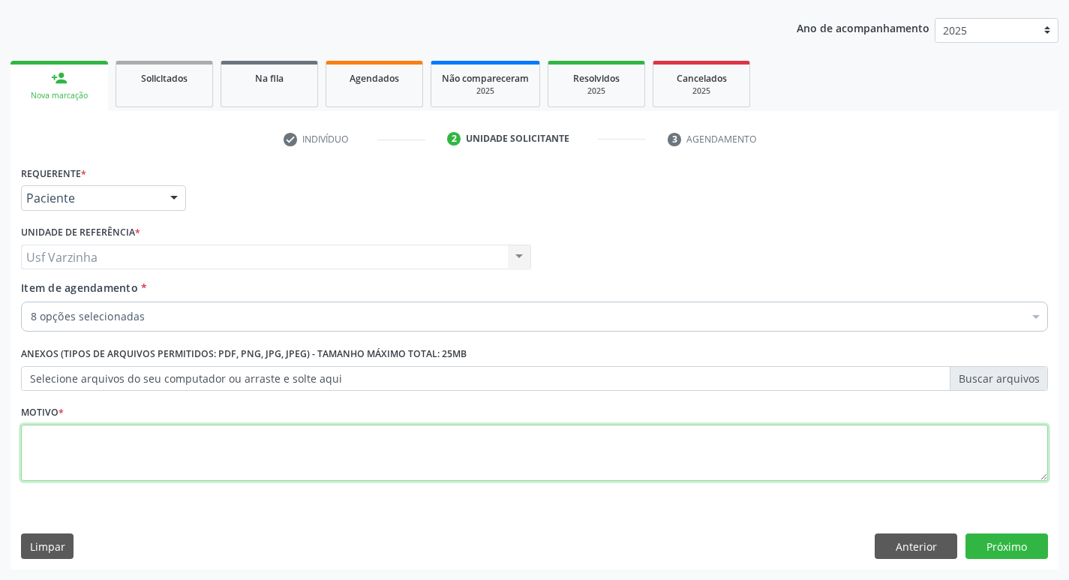
click at [66, 451] on textarea at bounding box center [534, 453] width 1027 height 57
type textarea "rastreio"
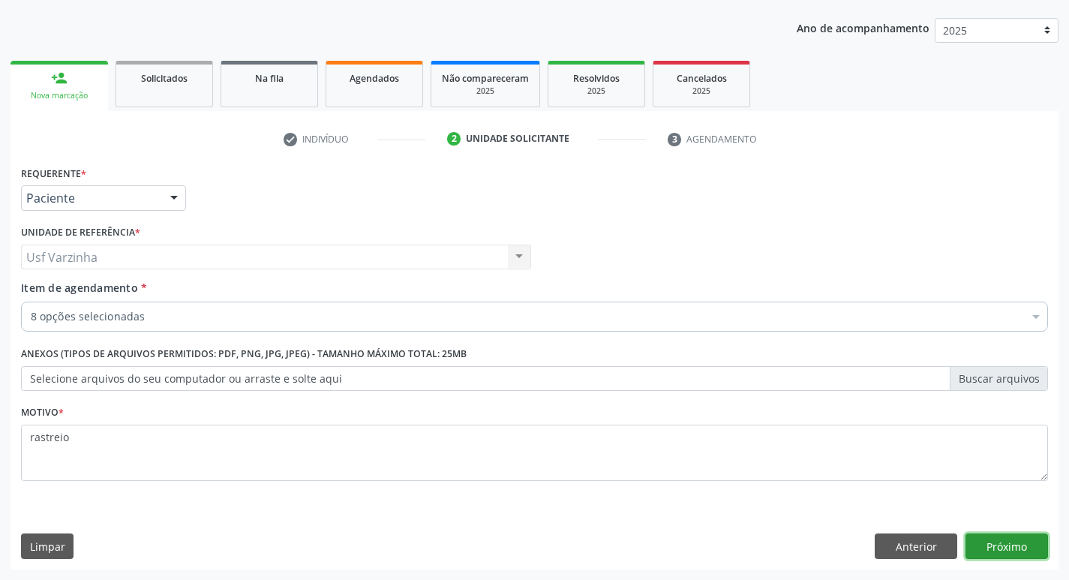
click at [992, 538] on button "Próximo" at bounding box center [1006, 546] width 83 height 26
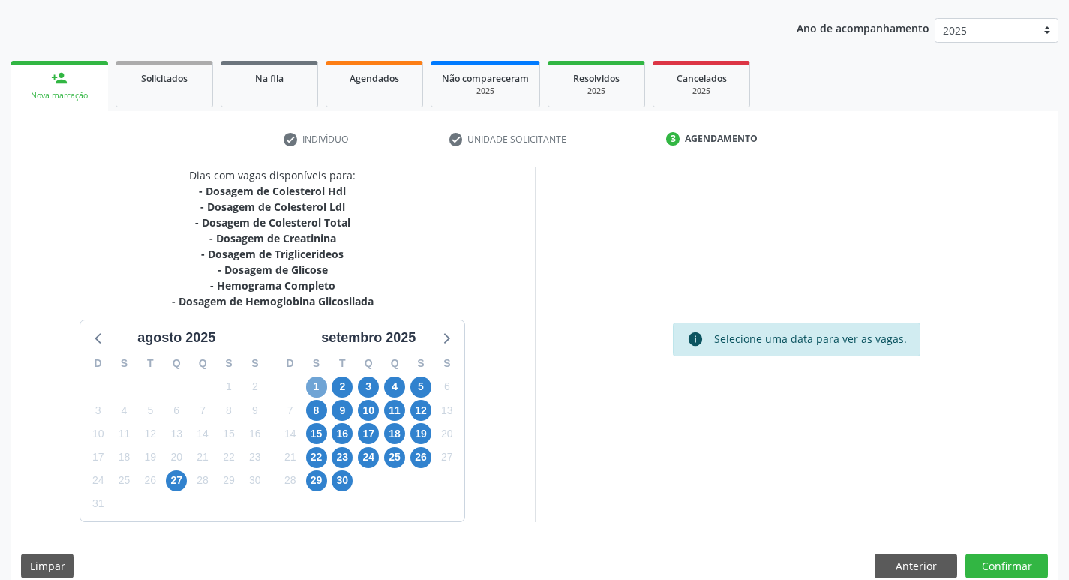
click at [317, 391] on span "1" at bounding box center [316, 387] width 21 height 21
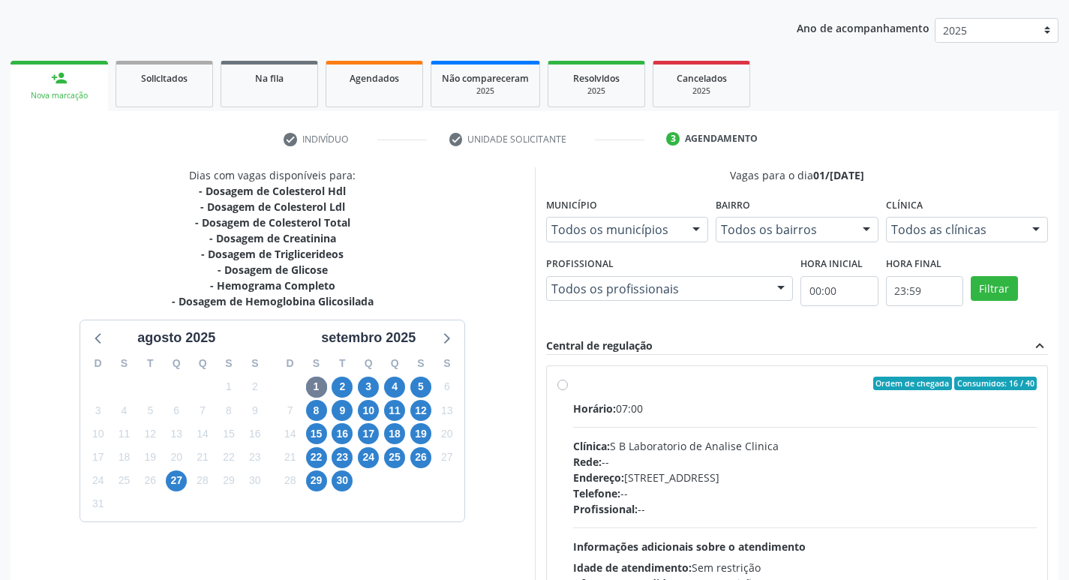
click at [573, 381] on label "Ordem de chegada Consumidos: 16 / 40 Horário: 07:00 Clínica: S B Laboratorio de…" at bounding box center [805, 492] width 464 height 230
click at [561, 381] on input "Ordem de chegada Consumidos: 16 / 40 Horário: 07:00 Clínica: S B Laboratorio de…" at bounding box center [562, 384] width 11 height 14
radio input "true"
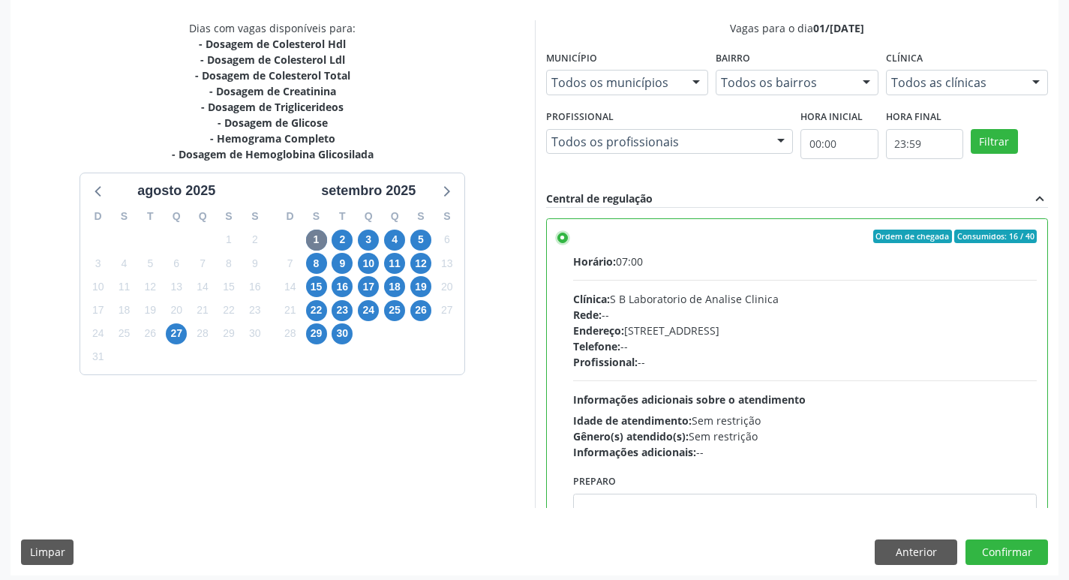
scroll to position [317, 0]
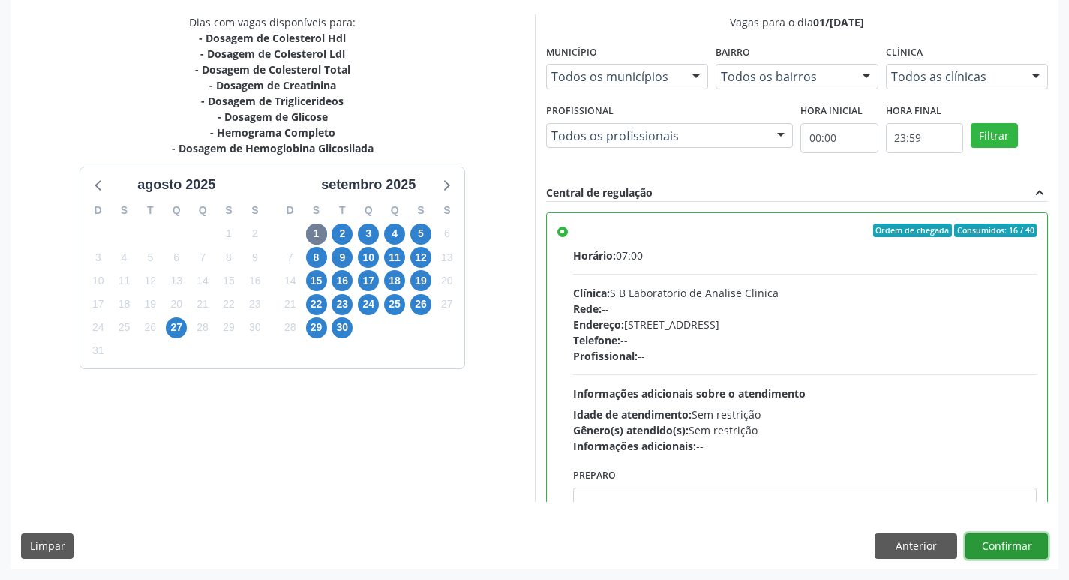
click at [1000, 548] on button "Confirmar" at bounding box center [1006, 546] width 83 height 26
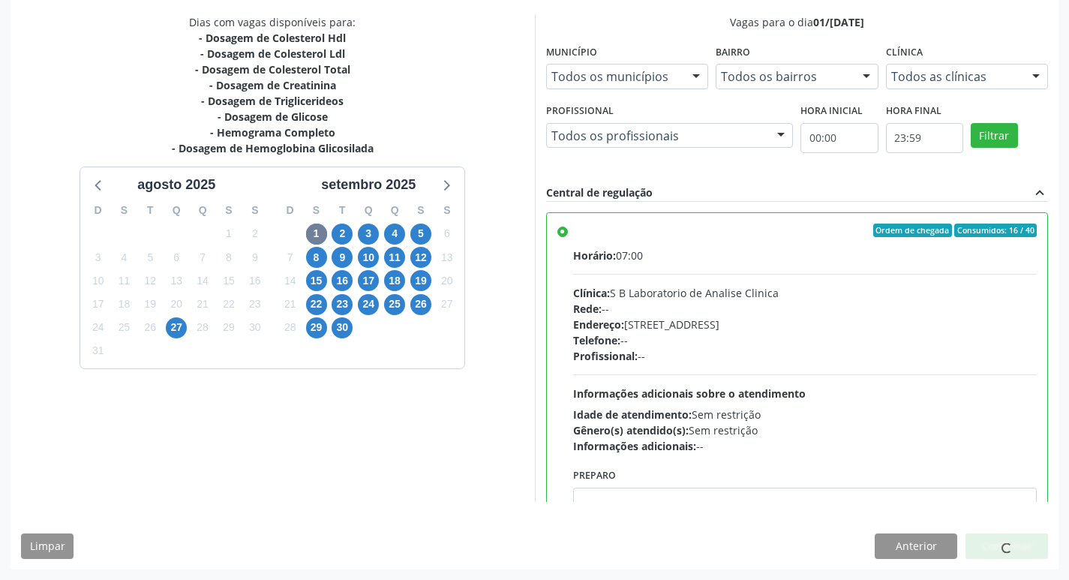
scroll to position [0, 0]
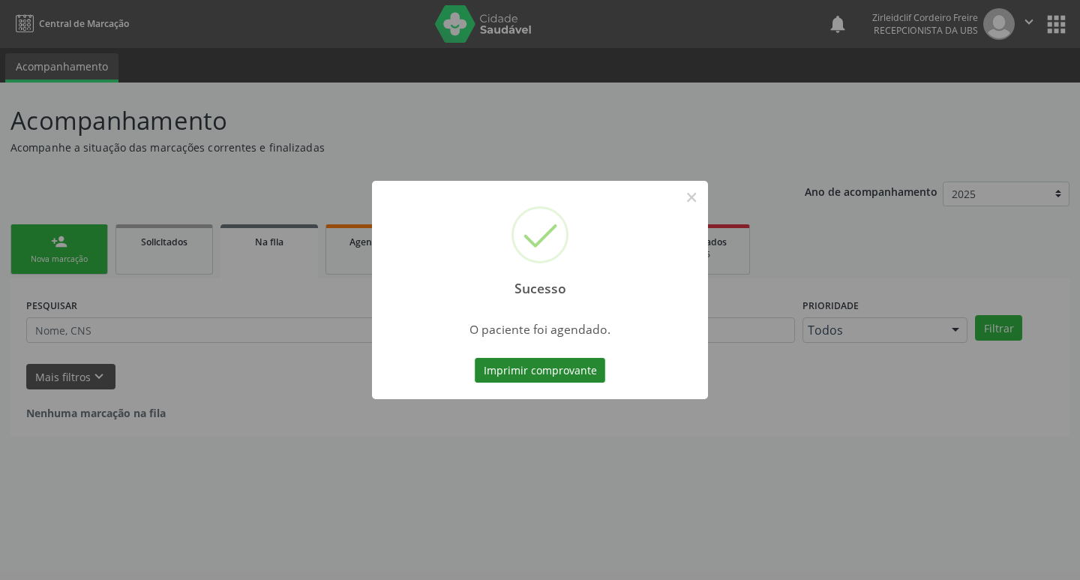
click at [554, 378] on button "Imprimir comprovante" at bounding box center [540, 371] width 131 height 26
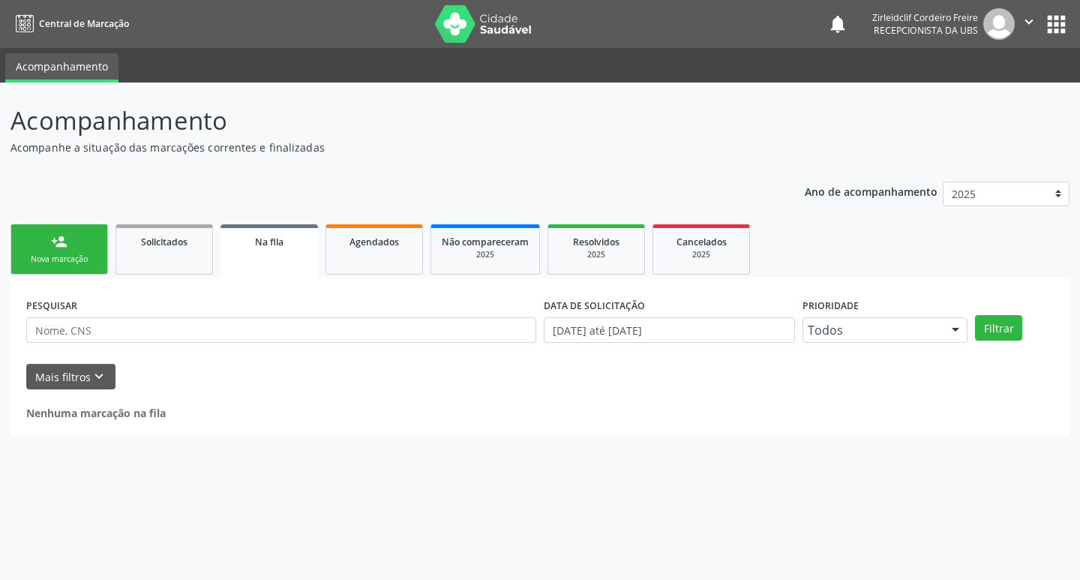
click at [59, 248] on div "person_add" at bounding box center [59, 241] width 17 height 17
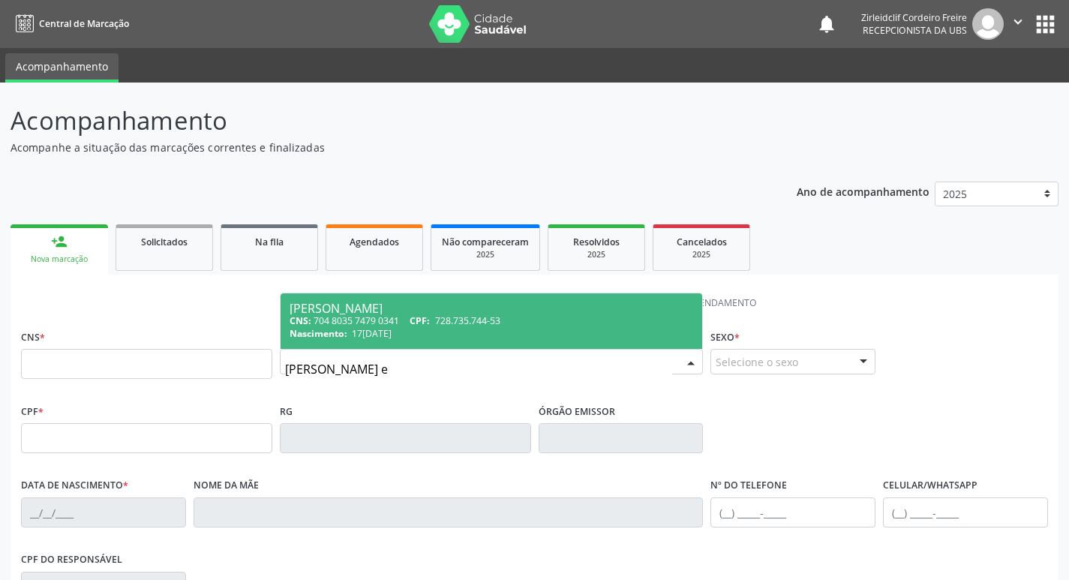
type input "maria edite de souza e s"
click at [430, 322] on span "CPF:" at bounding box center [420, 320] width 20 height 13
type input "704 8035 7479 0341"
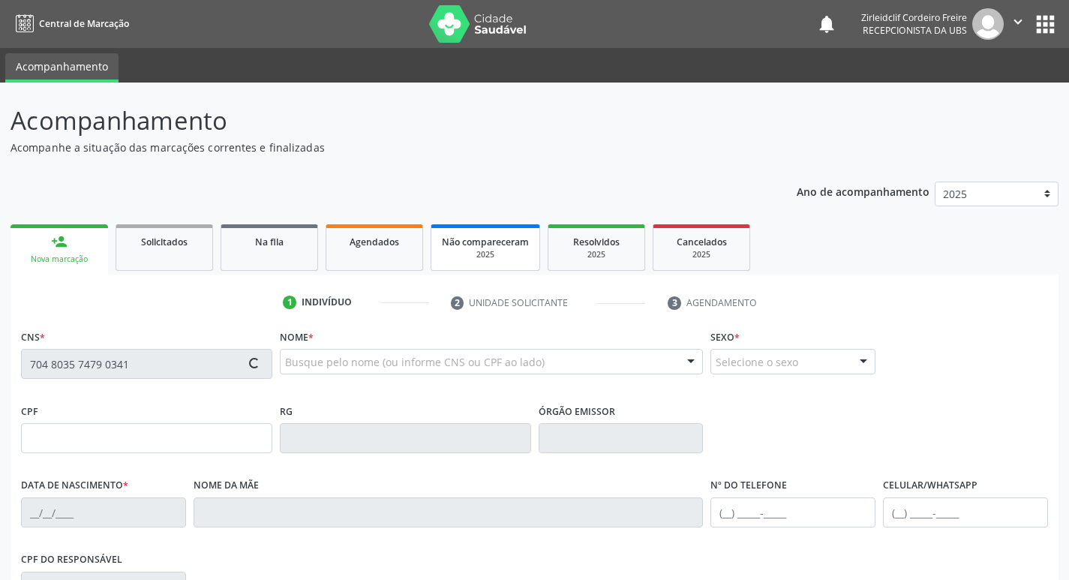
type input "728.735.744-53"
type input "17/09/1967"
type input "Maria Izabel de Jesus Saouza"
type input "(87) 98131-8833"
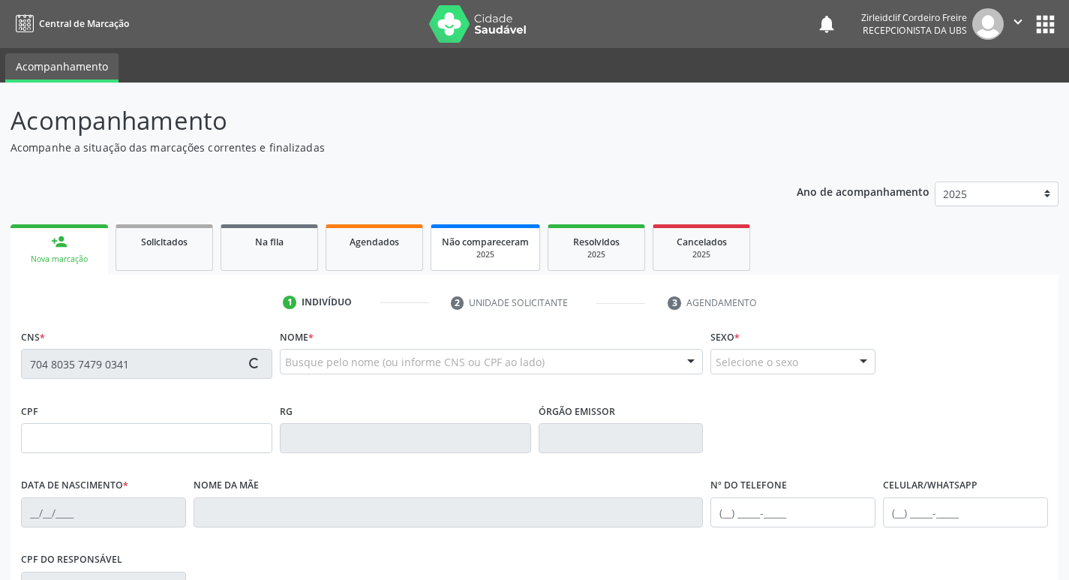
type input "617.561.994-34"
type input "711"
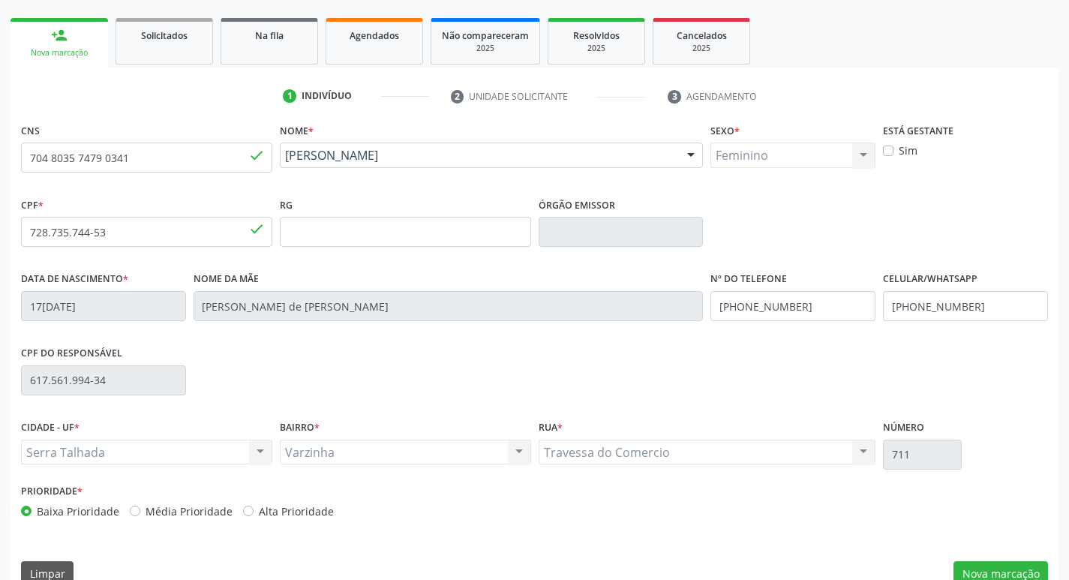
scroll to position [233, 0]
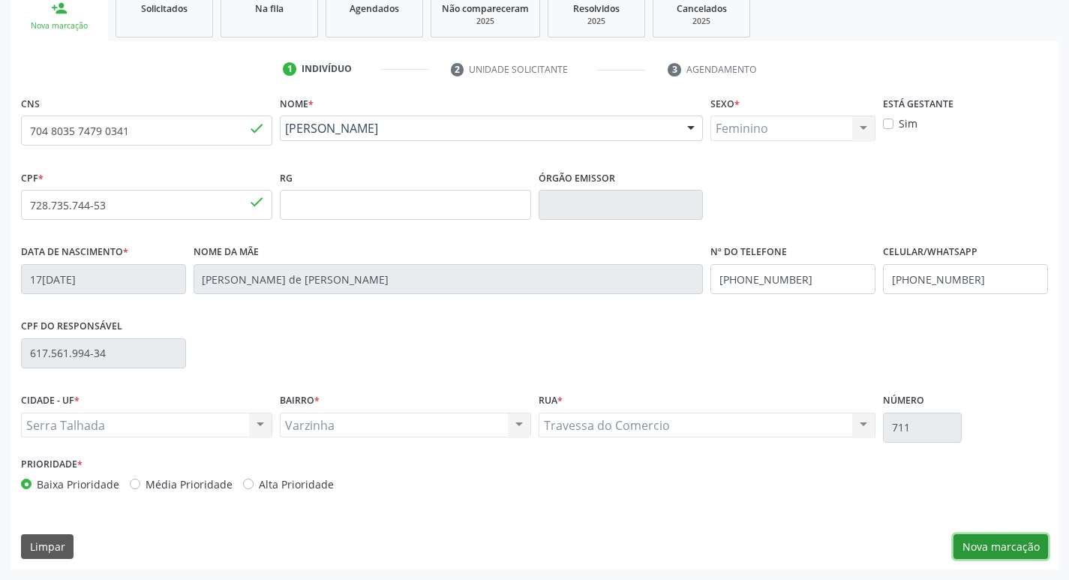
click at [1035, 546] on button "Nova marcação" at bounding box center [1000, 547] width 95 height 26
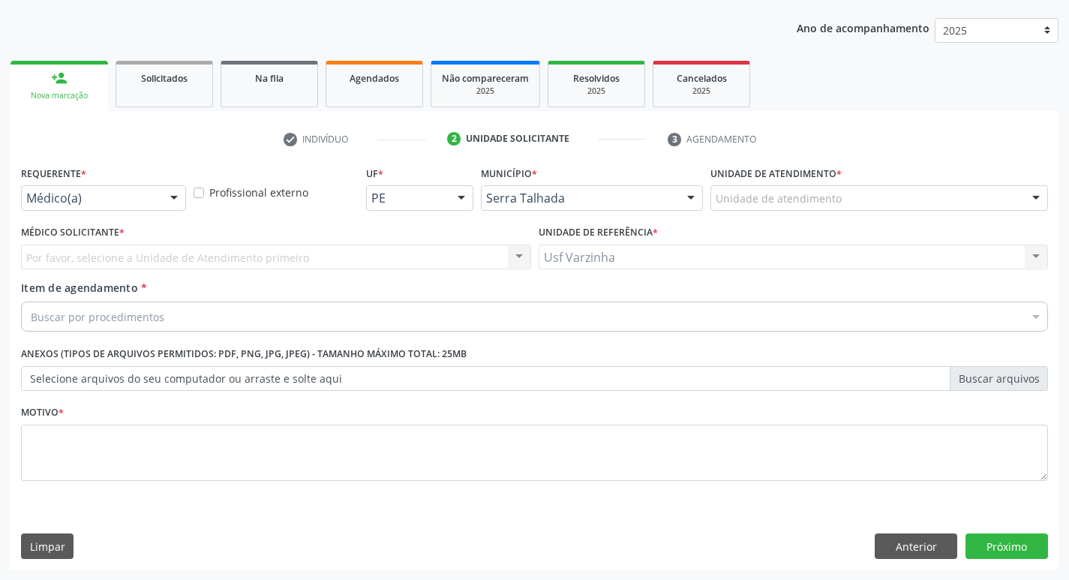
scroll to position [164, 0]
click at [174, 197] on div at bounding box center [174, 199] width 23 height 26
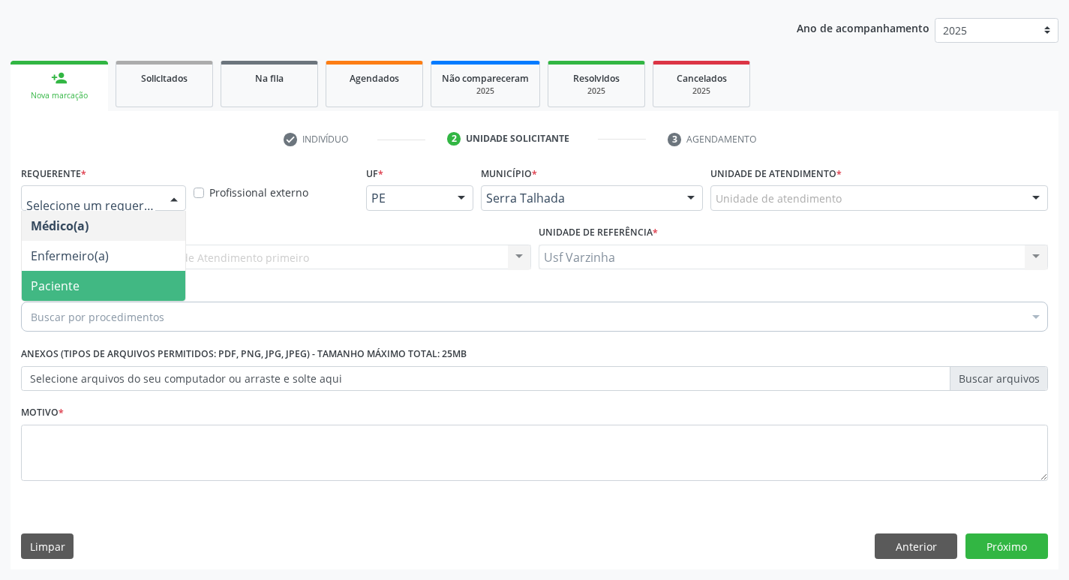
click at [128, 285] on span "Paciente" at bounding box center [104, 286] width 164 height 30
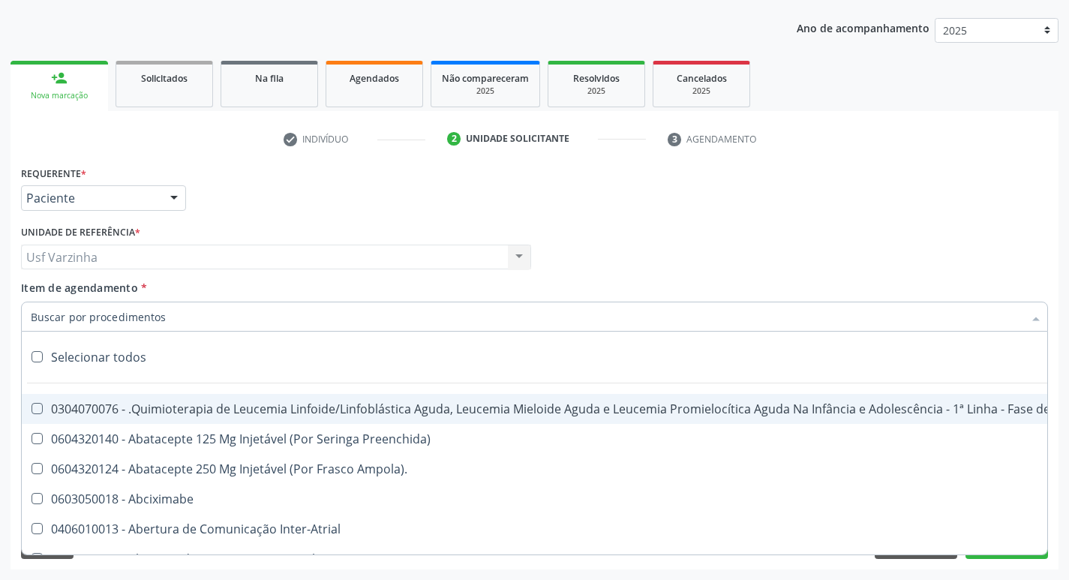
type input "b"
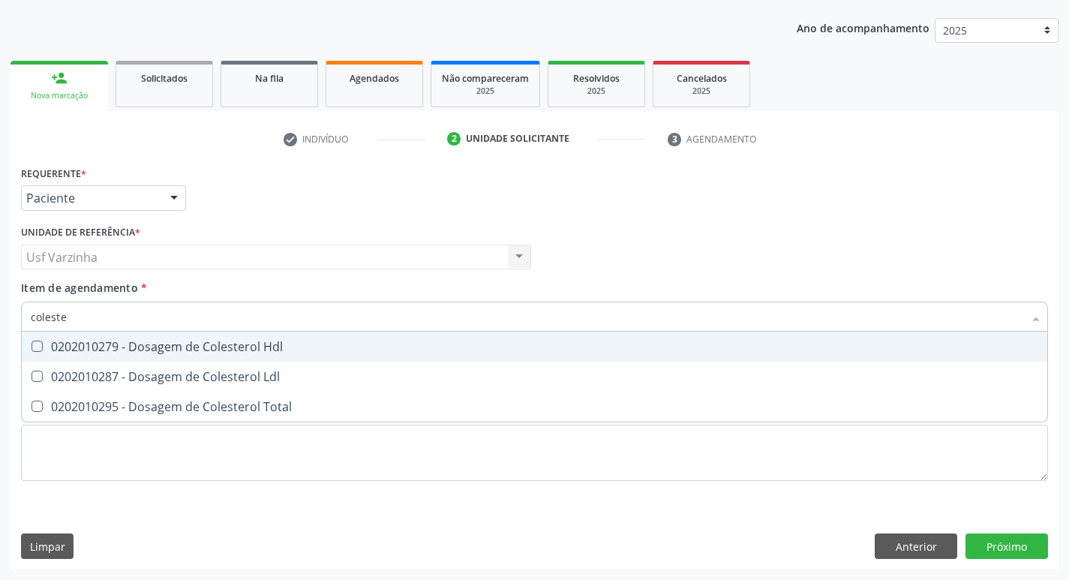
type input "colester"
drag, startPoint x: 72, startPoint y: 353, endPoint x: 72, endPoint y: 365, distance: 12.0
click at [72, 353] on div "0202010279 - Dosagem de Colesterol Hdl" at bounding box center [534, 347] width 1007 height 12
checkbox Hdl "true"
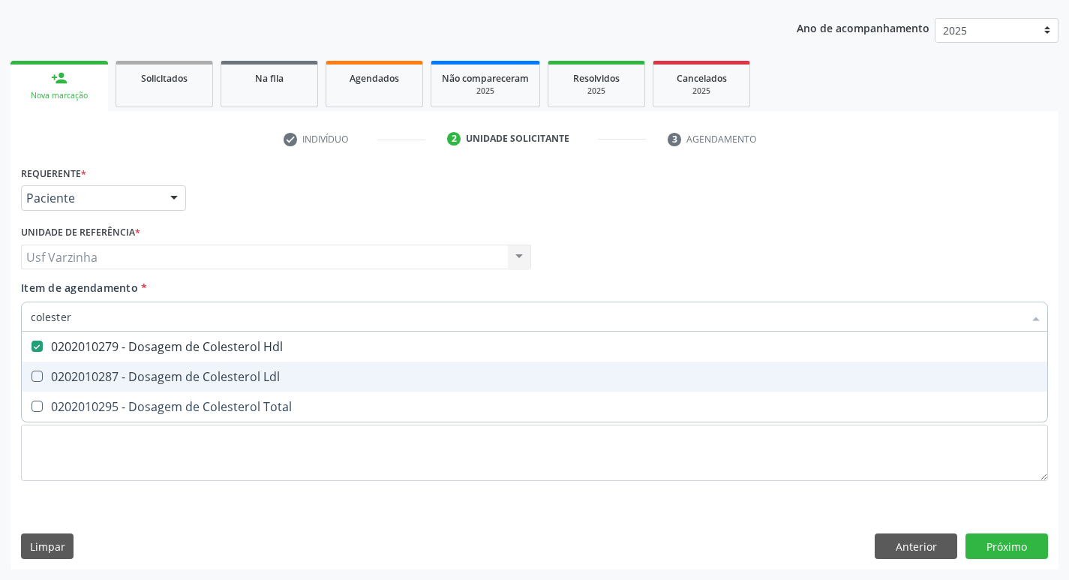
click at [79, 377] on div "0202010287 - Dosagem de Colesterol Ldl" at bounding box center [534, 377] width 1007 height 12
checkbox Ldl "true"
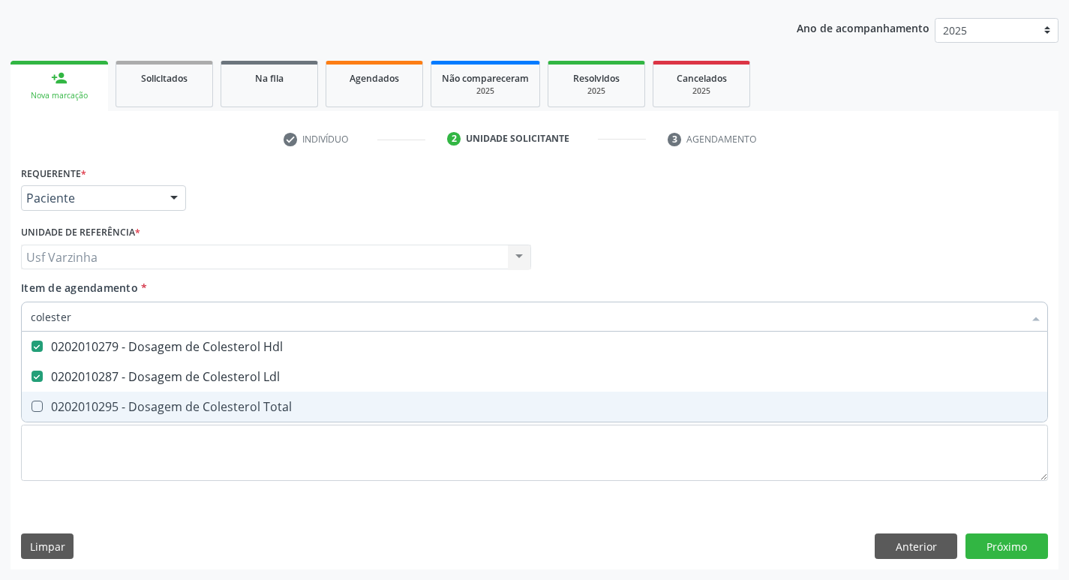
click at [80, 411] on div "0202010295 - Dosagem de Colesterol Total" at bounding box center [534, 407] width 1007 height 12
checkbox Total "true"
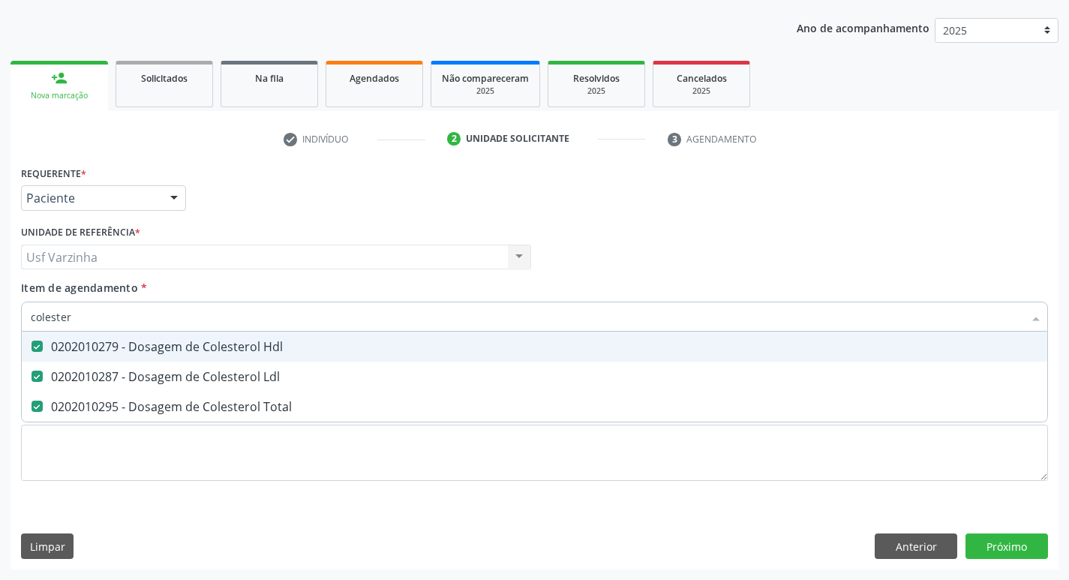
click at [81, 318] on input "colester" at bounding box center [527, 317] width 992 height 30
type input "cole"
checkbox Hdl "false"
checkbox Ldl "false"
checkbox Total "false"
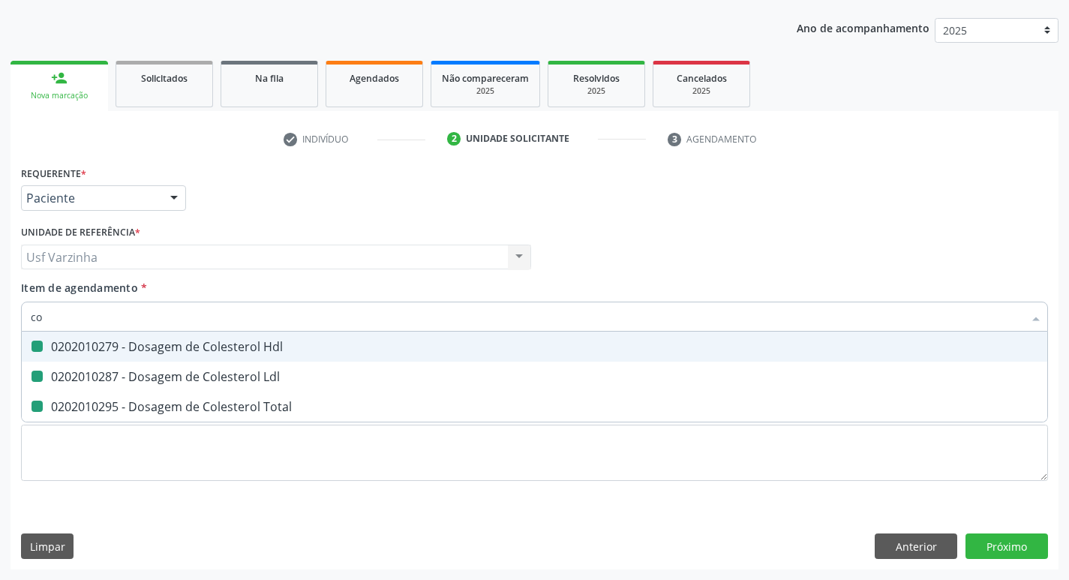
type input "c"
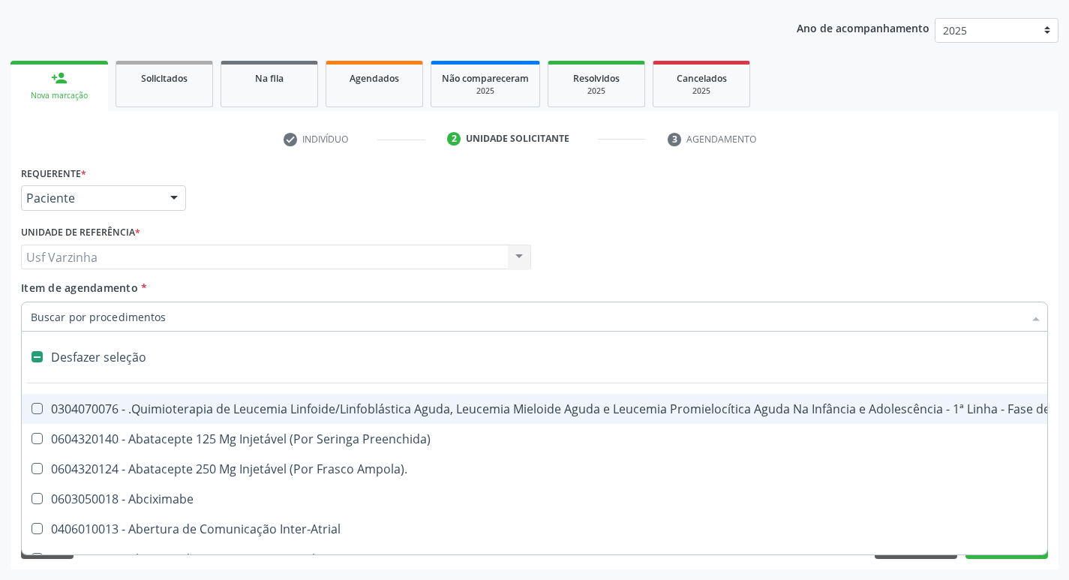
type input "h"
checkbox B "true"
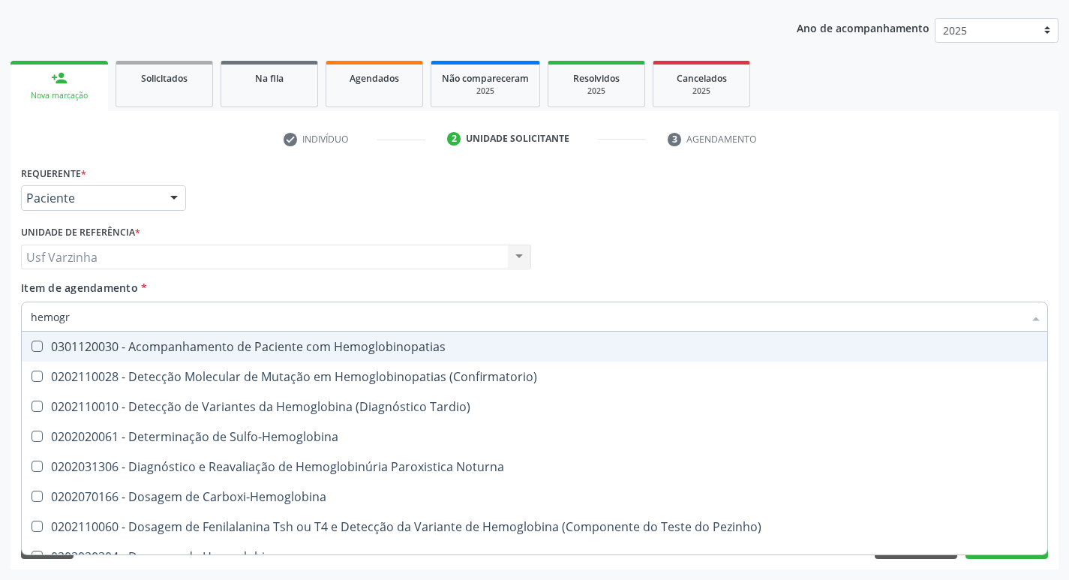
type input "hemogra"
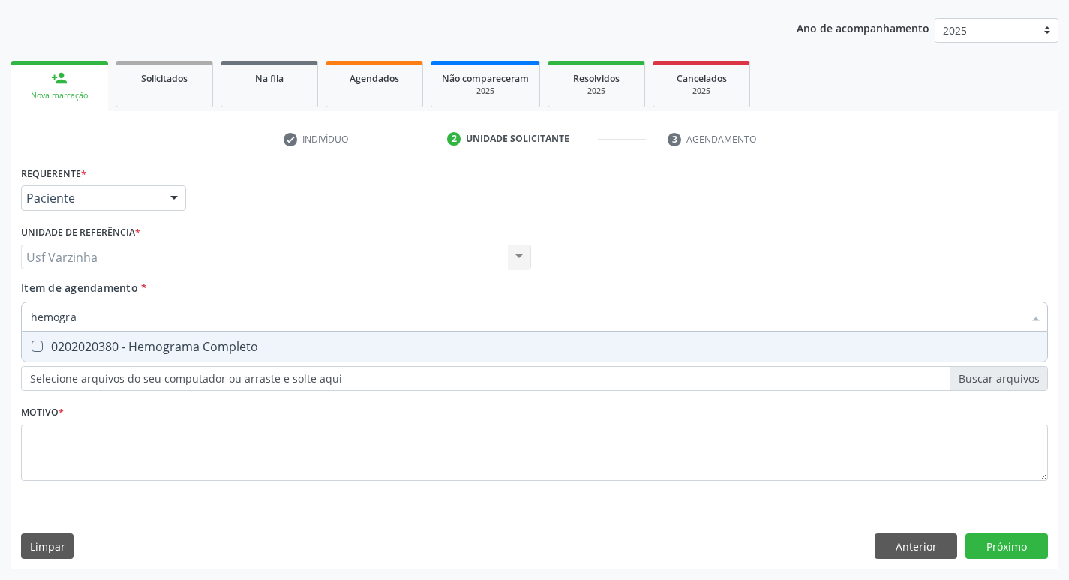
click at [71, 347] on div "0202020380 - Hemograma Completo" at bounding box center [534, 347] width 1007 height 12
checkbox Completo "true"
type input "h"
checkbox Completo "false"
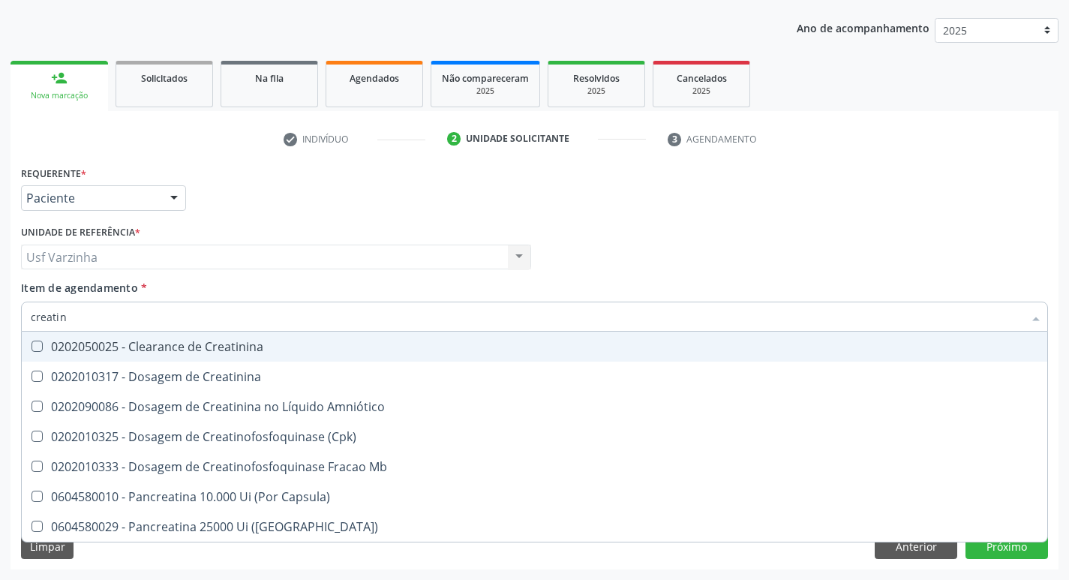
type input "creatini"
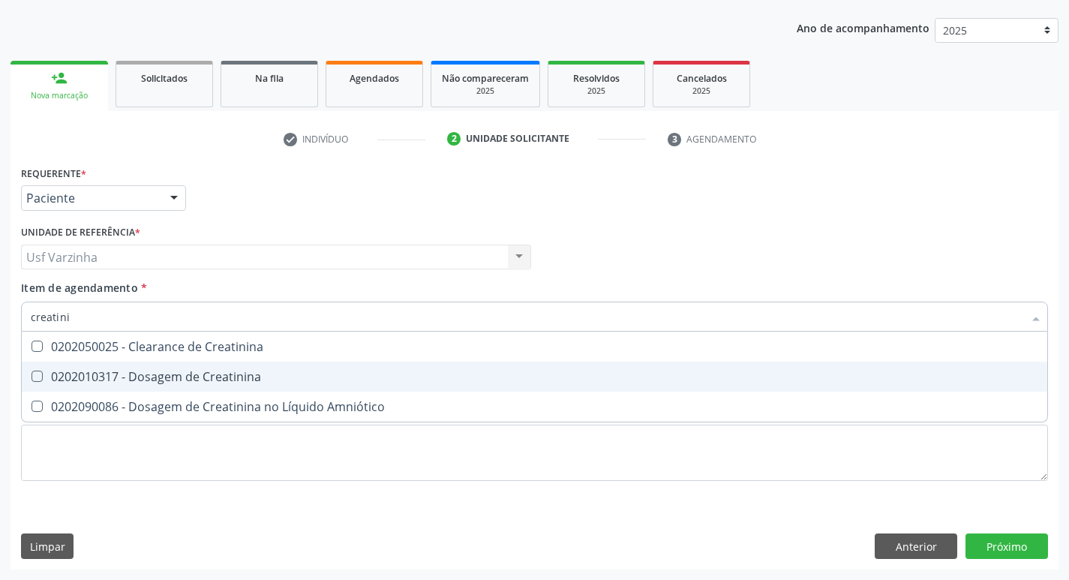
click at [168, 376] on div "0202010317 - Dosagem de Creatinina" at bounding box center [534, 377] width 1007 height 12
checkbox Creatinina "true"
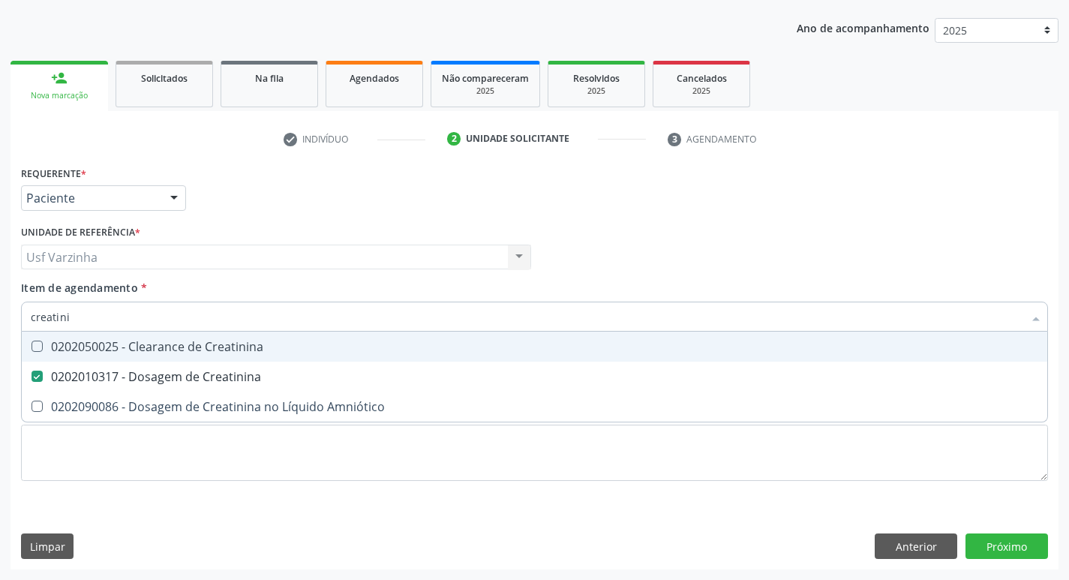
click at [74, 314] on input "creatini" at bounding box center [527, 317] width 992 height 30
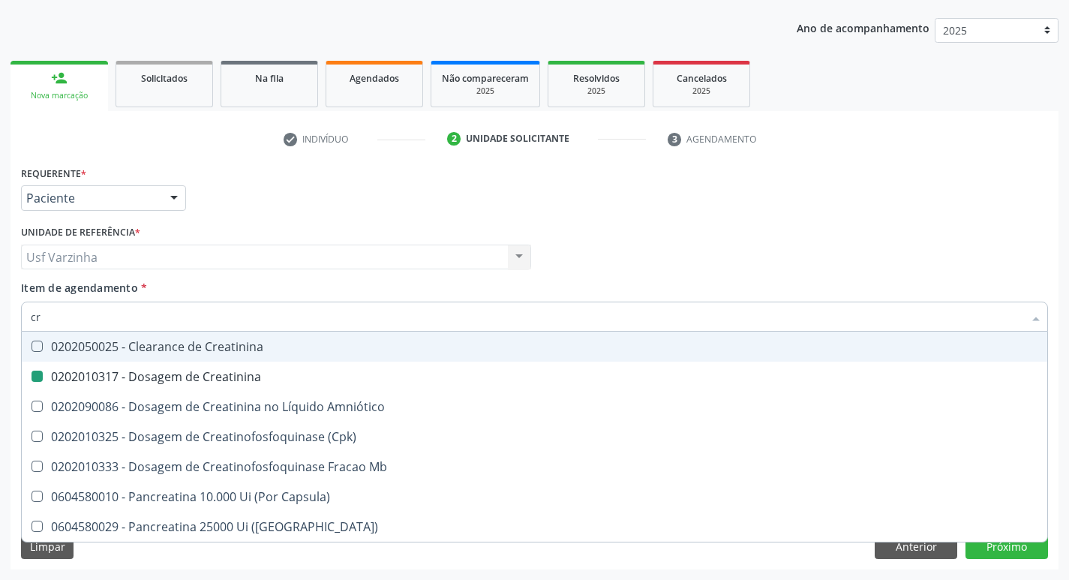
type input "c"
checkbox Creatinina "false"
checkbox \(Cpk\) "false"
checkbox Capsula\) "false"
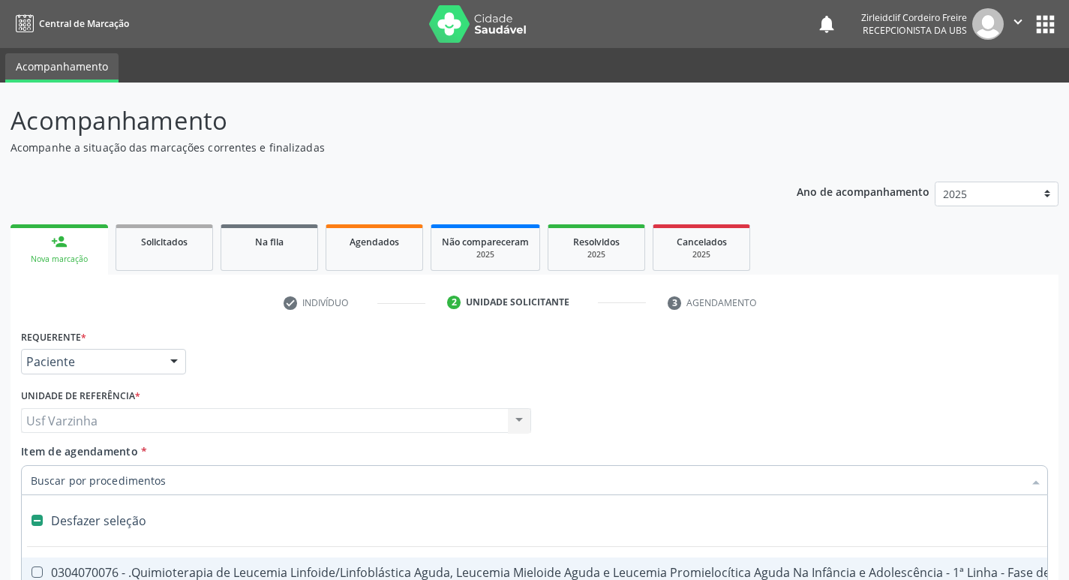
scroll to position [164, 0]
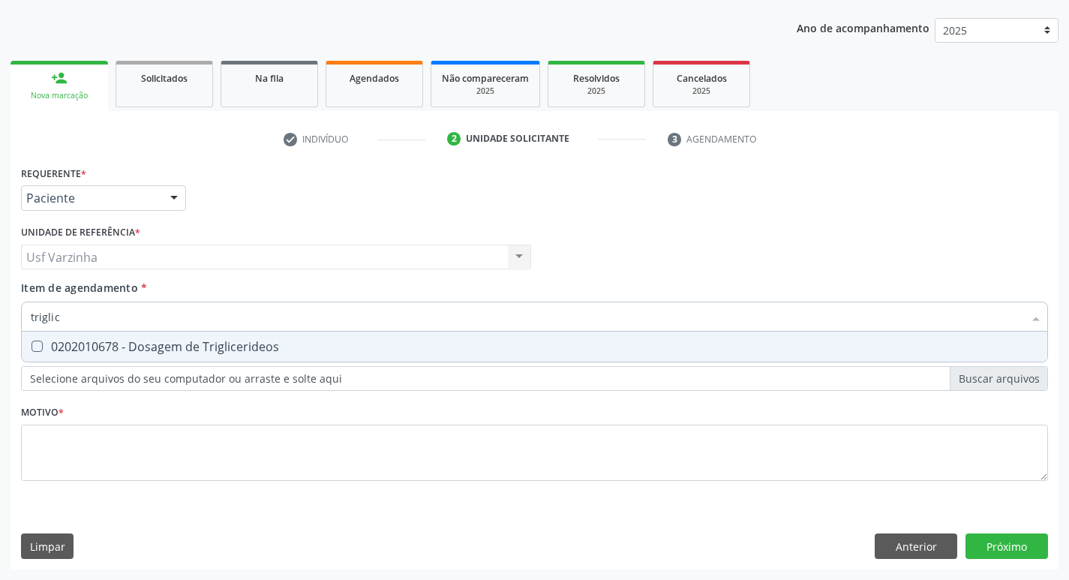
type input "triglice"
click at [74, 343] on div "0202010678 - Dosagem de Triglicerideos" at bounding box center [534, 347] width 1007 height 12
checkbox Triglicerideos "true"
click at [80, 323] on input "triglice" at bounding box center [527, 317] width 992 height 30
type input "t"
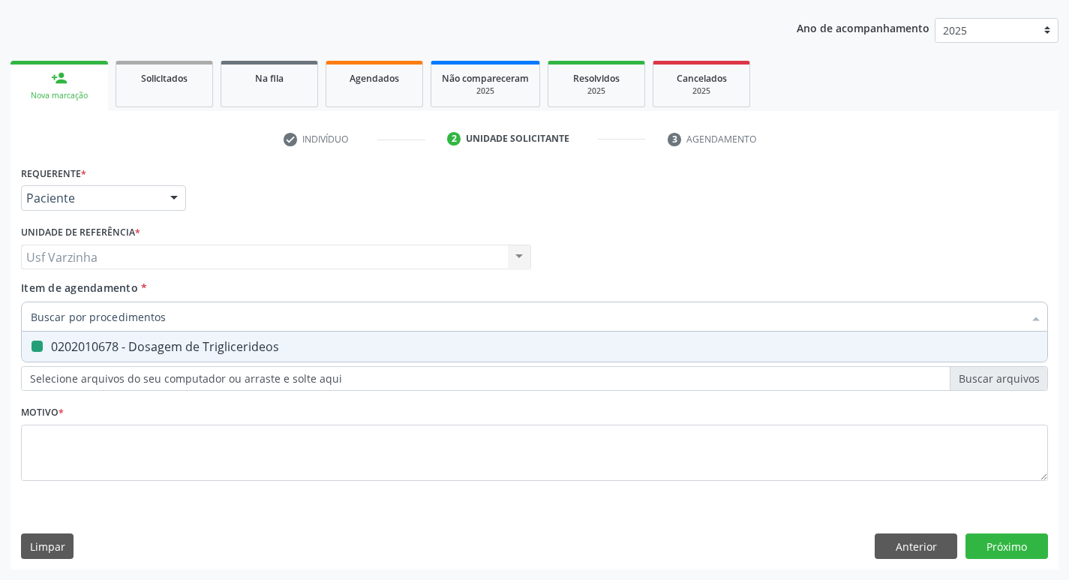
checkbox Triglicerideos "false"
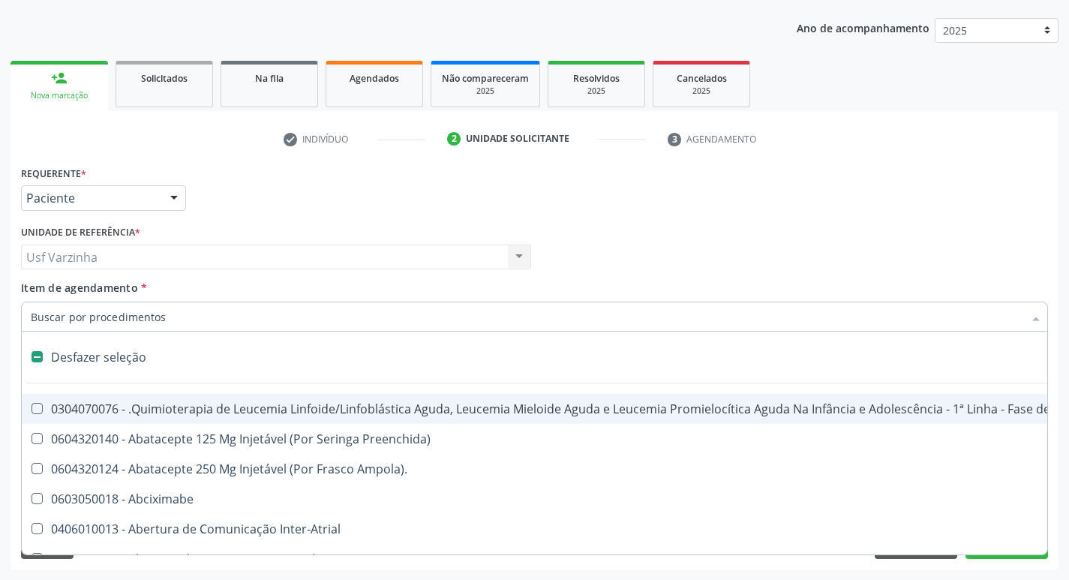
type input "h"
checkbox B "true"
checkbox Queimado "true"
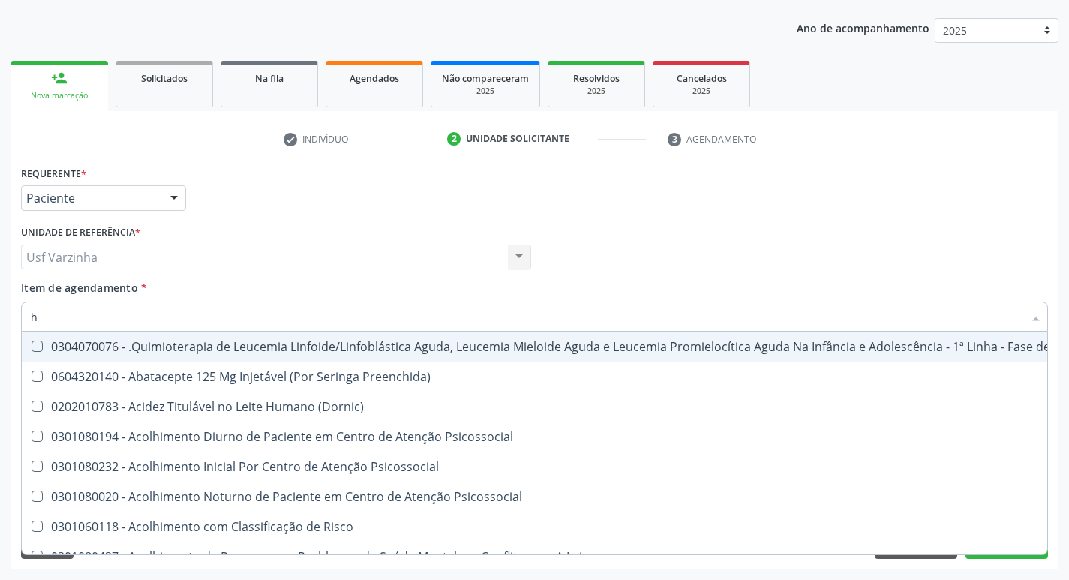
type input "he"
checkbox Removível "true"
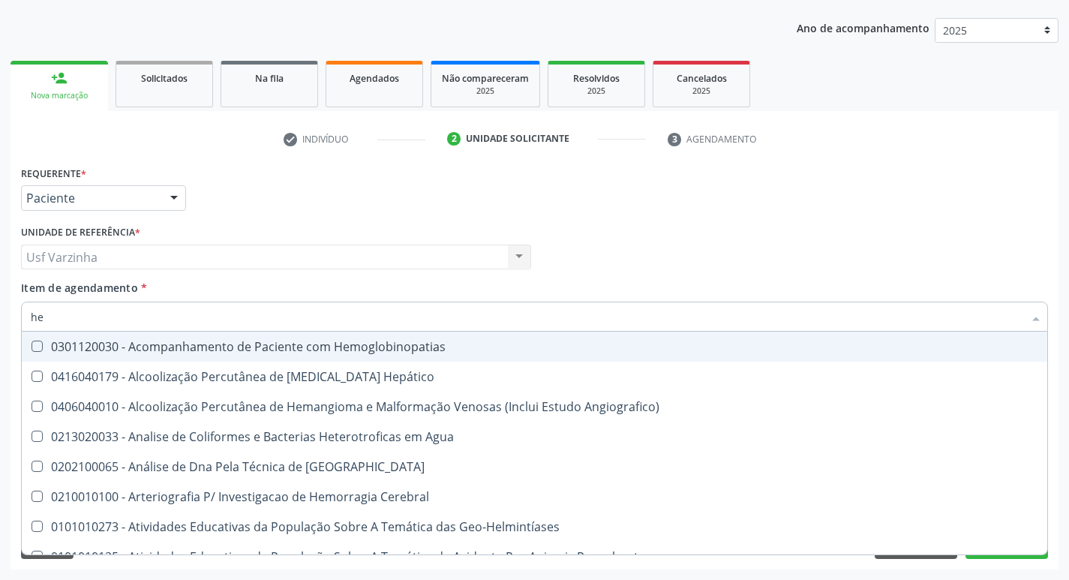
type input "hem"
checkbox II "true"
checkbox Completo "false"
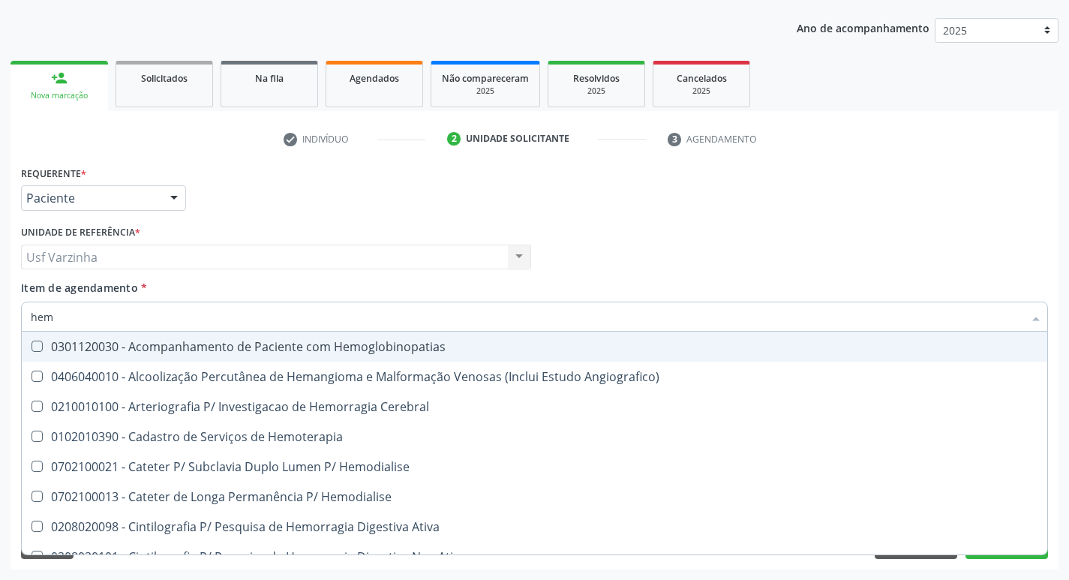
type input "hemo"
checkbox Retro-Retal "true"
checkbox Completo "false"
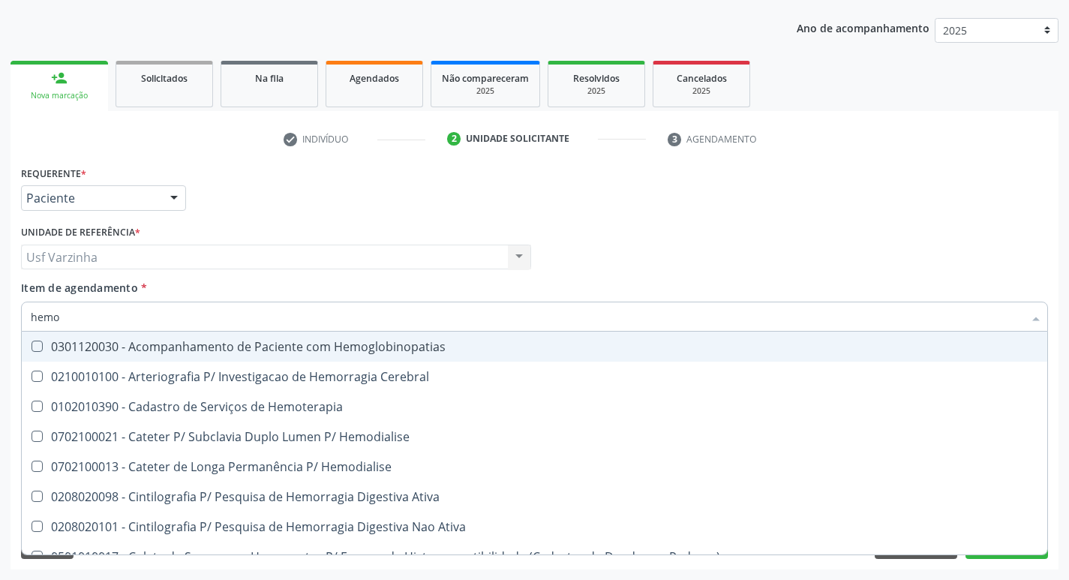
type input "hemog"
checkbox Carboxi-Hemoglobina "true"
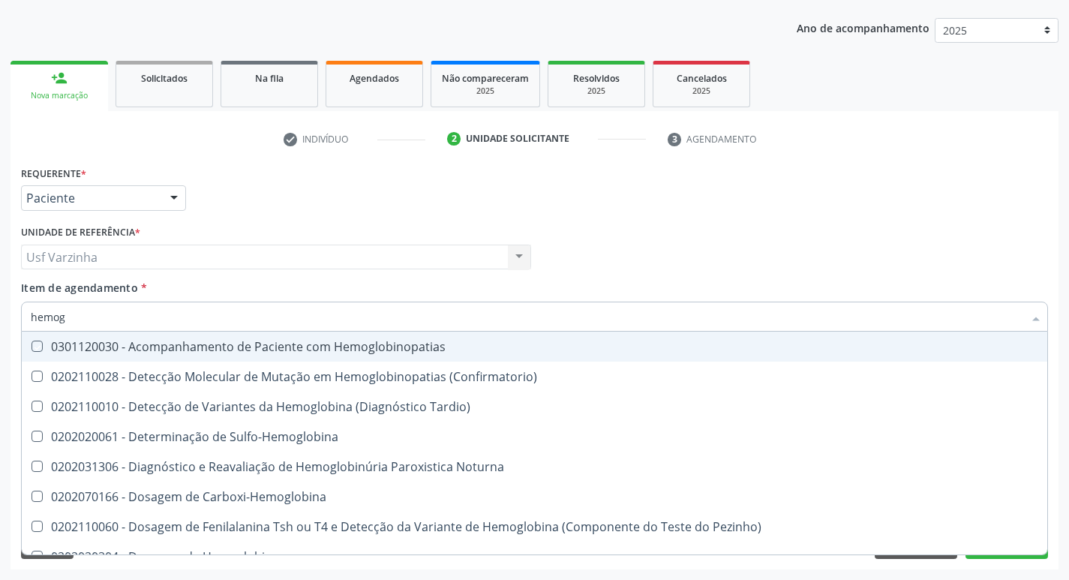
type input "hemogr"
checkbox Hemoglobinopatias "true"
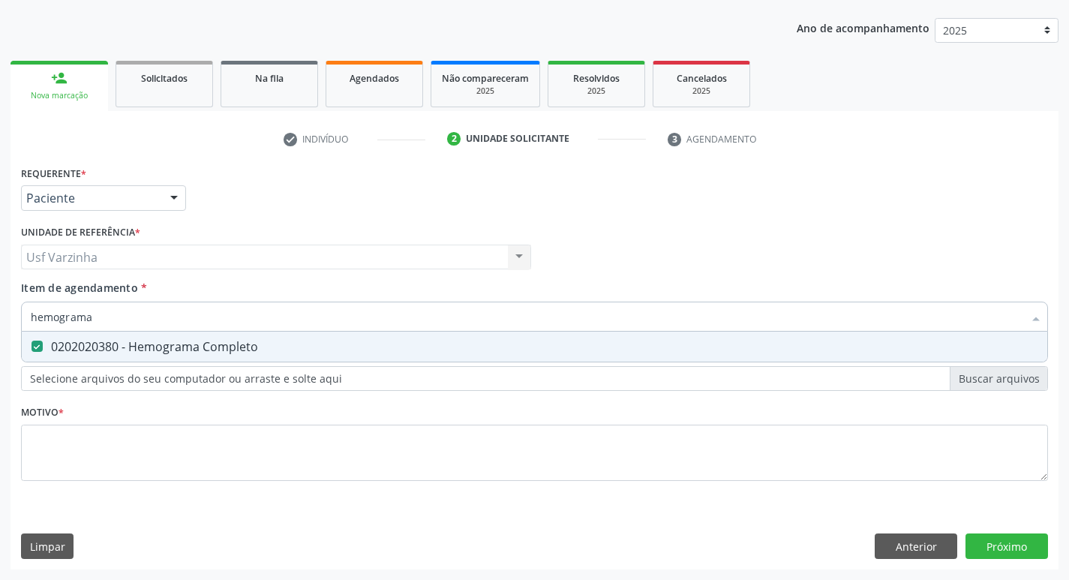
click at [116, 311] on input "hemograma" at bounding box center [527, 317] width 992 height 30
type input "hemo"
checkbox Completo "false"
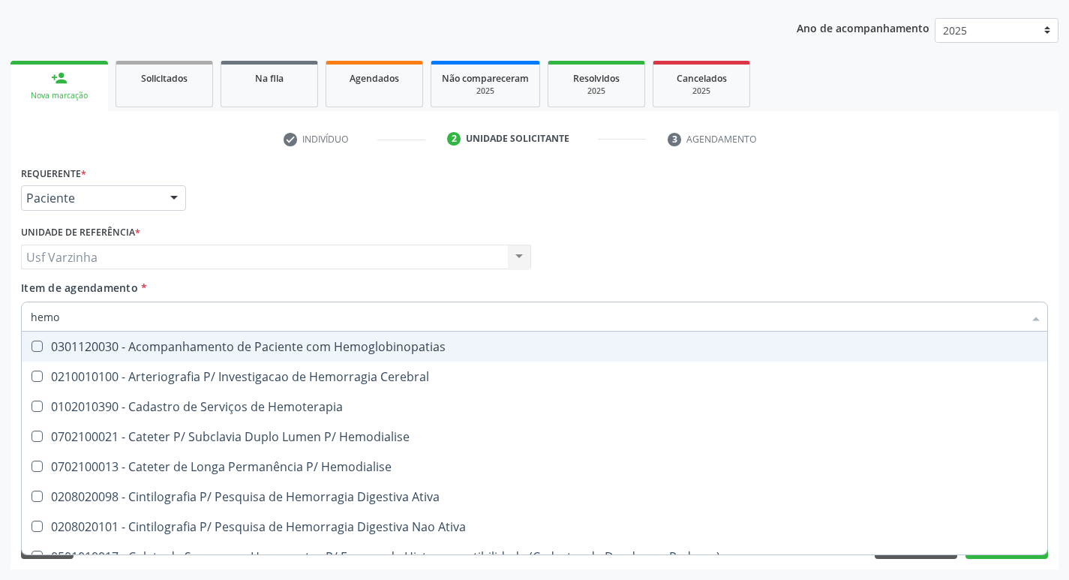
type input "hemog"
checkbox Carboxi-Hemoglobina "true"
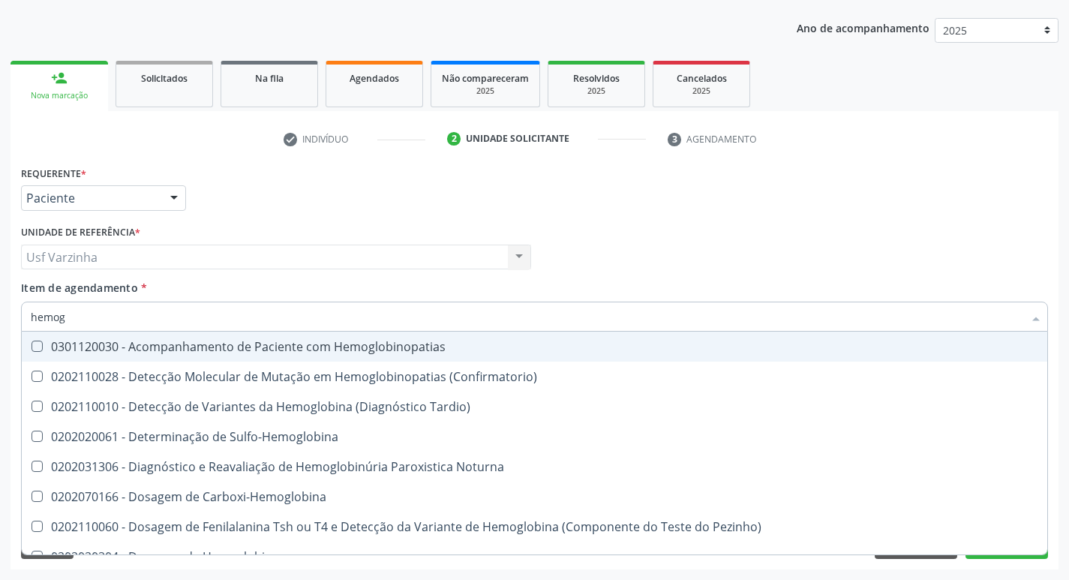
type input "hemogl"
checkbox Completo "false"
type input "hemoglobina"
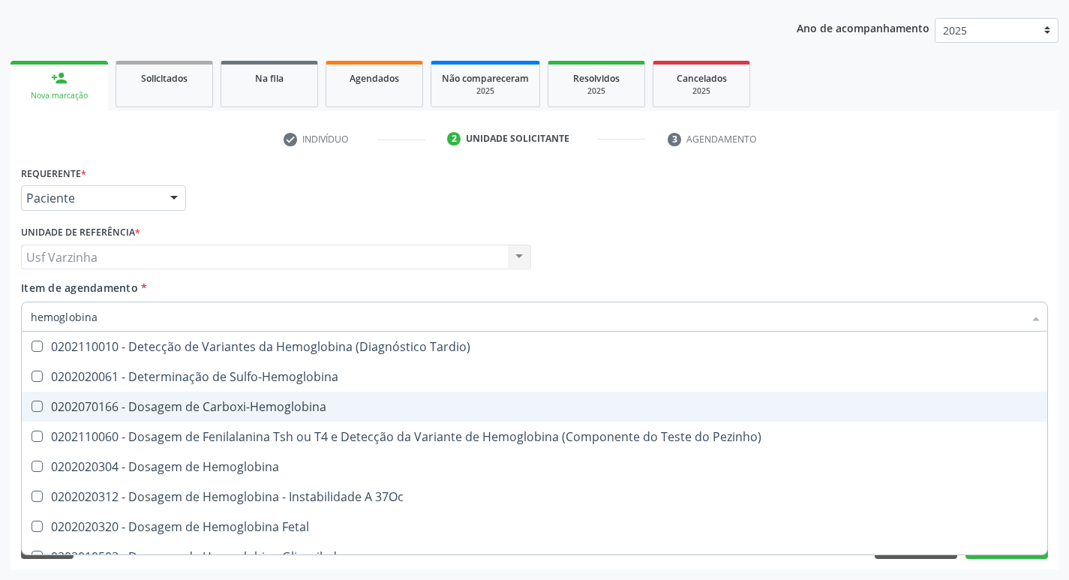
scroll to position [137, 0]
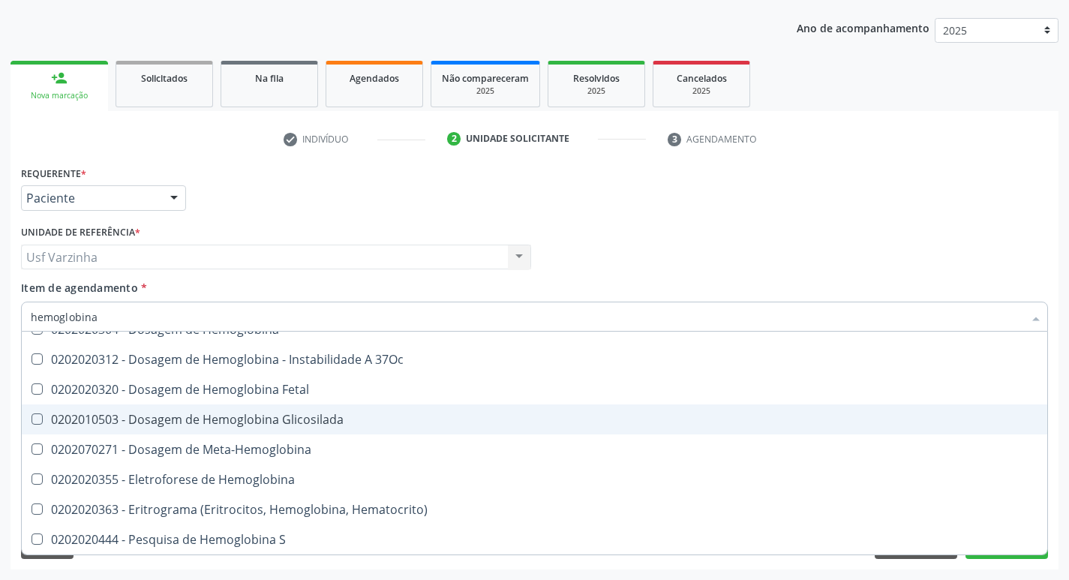
click at [268, 413] on div "0202010503 - Dosagem de Hemoglobina Glicosilada" at bounding box center [534, 419] width 1007 height 12
checkbox Glicosilada "true"
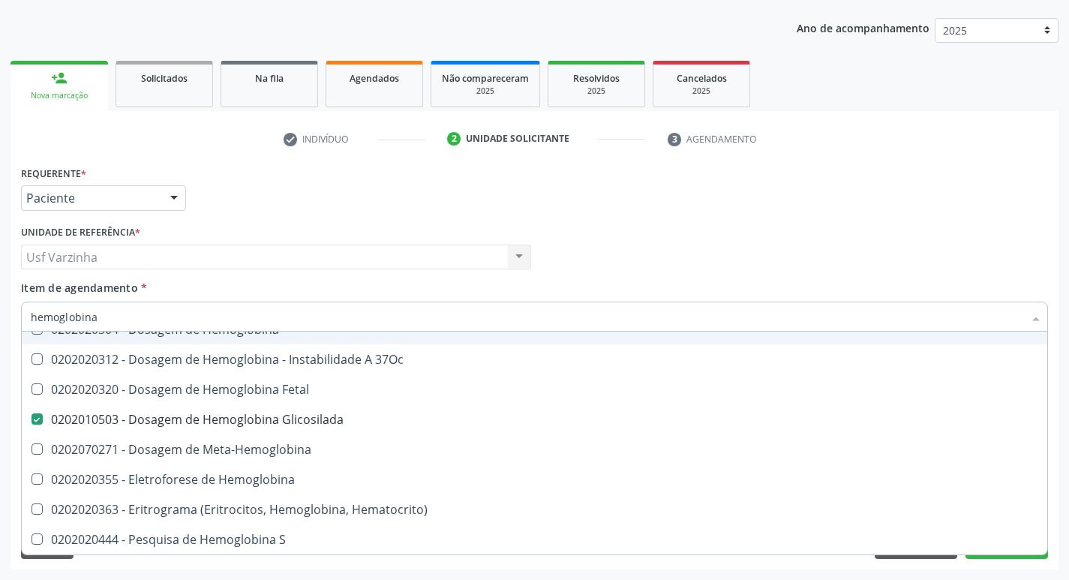
click at [101, 323] on input "hemoglobina" at bounding box center [527, 317] width 992 height 30
type input "hemoglobin"
checkbox Glicosilada "false"
checkbox Hematocrito\) "true"
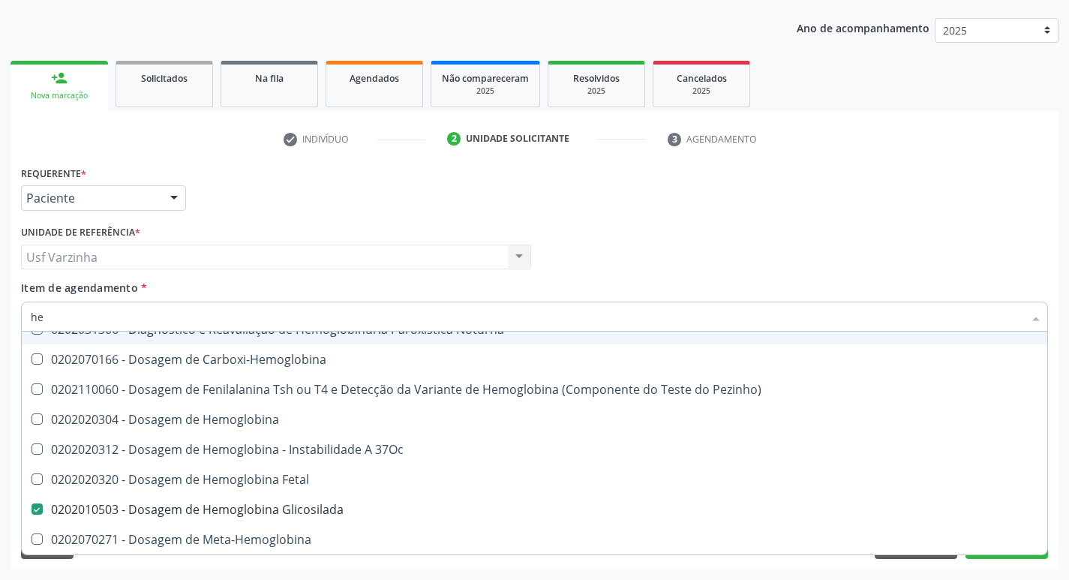
type input "h"
checkbox Glicosilada "false"
checkbox S "false"
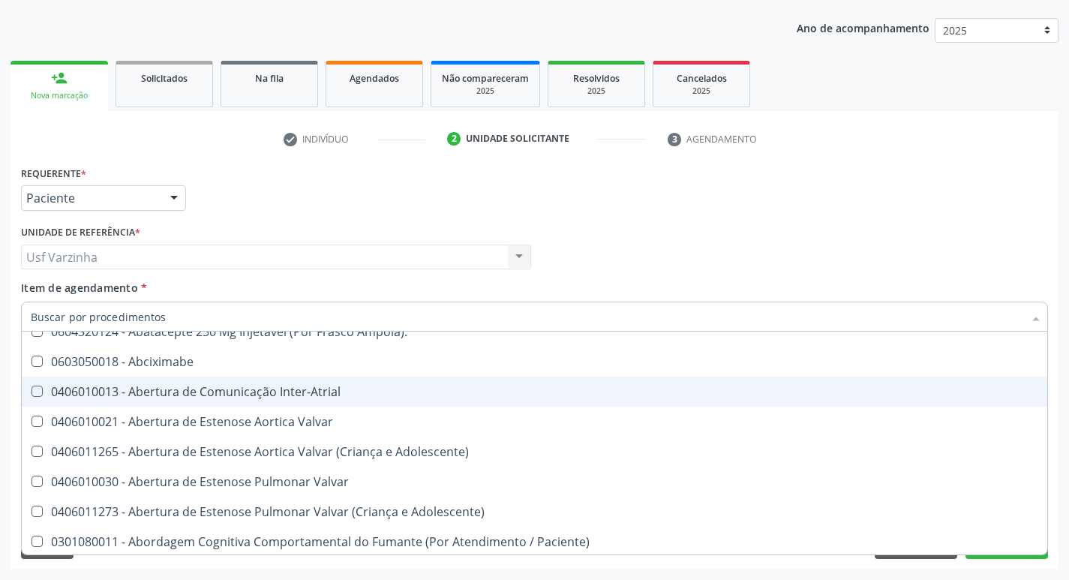
scroll to position [200, 0]
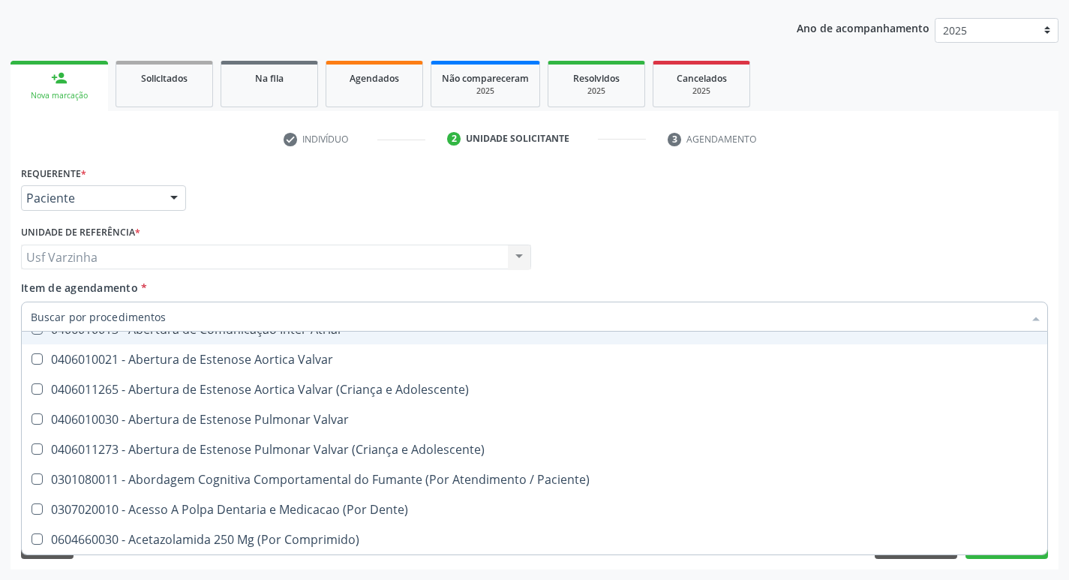
type input "h"
checkbox B "true"
checkbox Fibrinogênio "true"
checkbox Queimado "true"
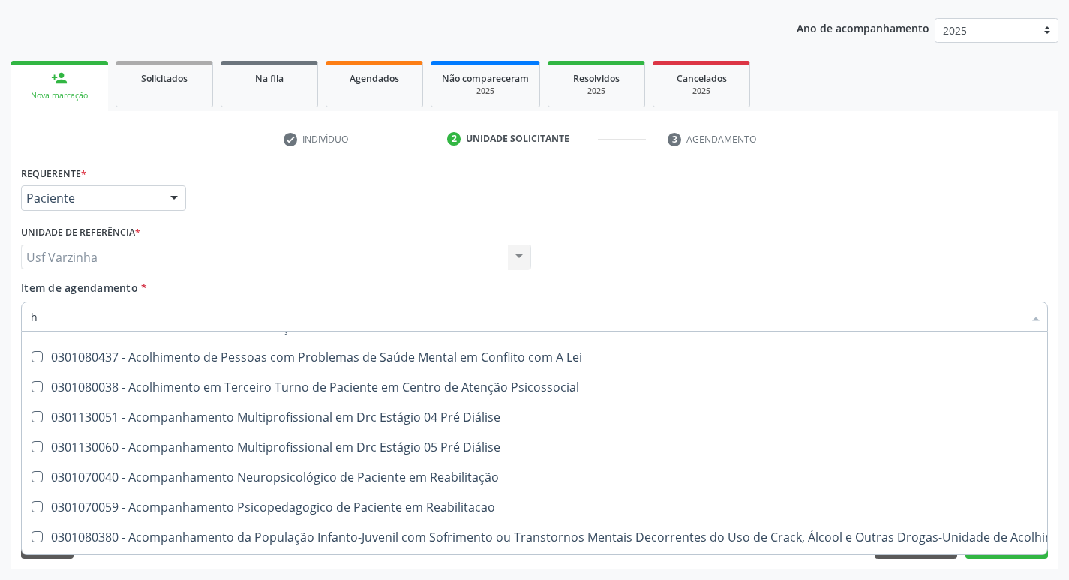
scroll to position [137, 0]
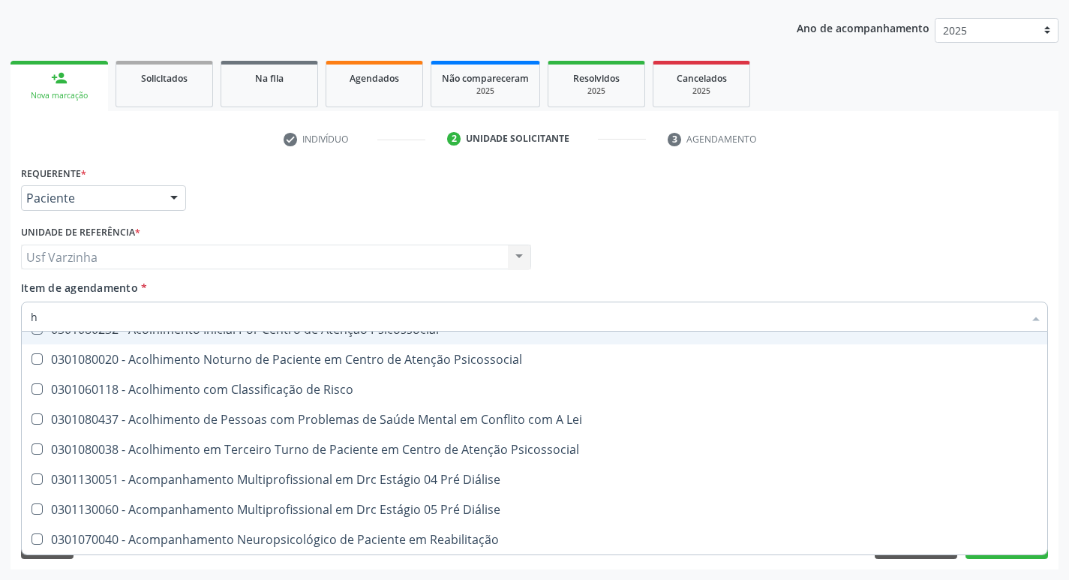
type input "he"
checkbox Pulmão "true"
checkbox Removível "true"
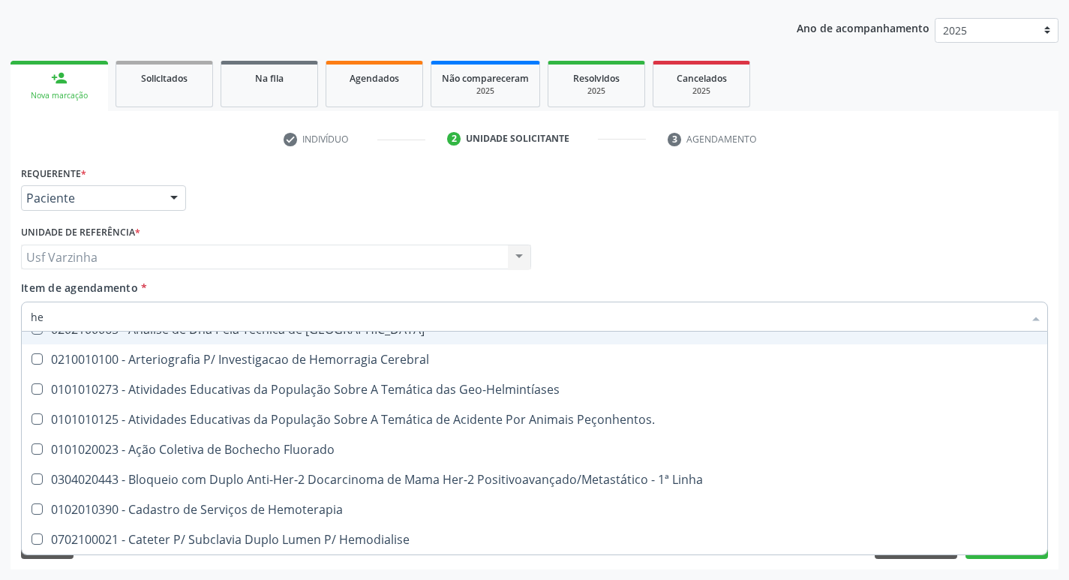
type input "hem"
checkbox \(Qualitativo\) "true"
checkbox Glicosilada "false"
checkbox II "true"
checkbox Completo "false"
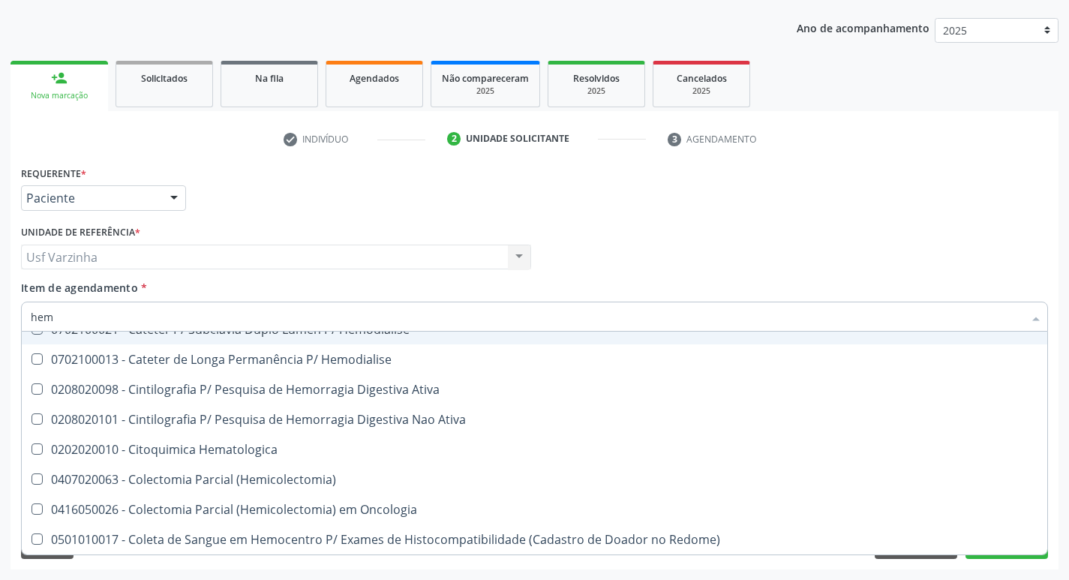
type input "hemo"
checkbox Hemacias "true"
checkbox Glicosilada "false"
checkbox Retro-Retal "true"
checkbox Completo "false"
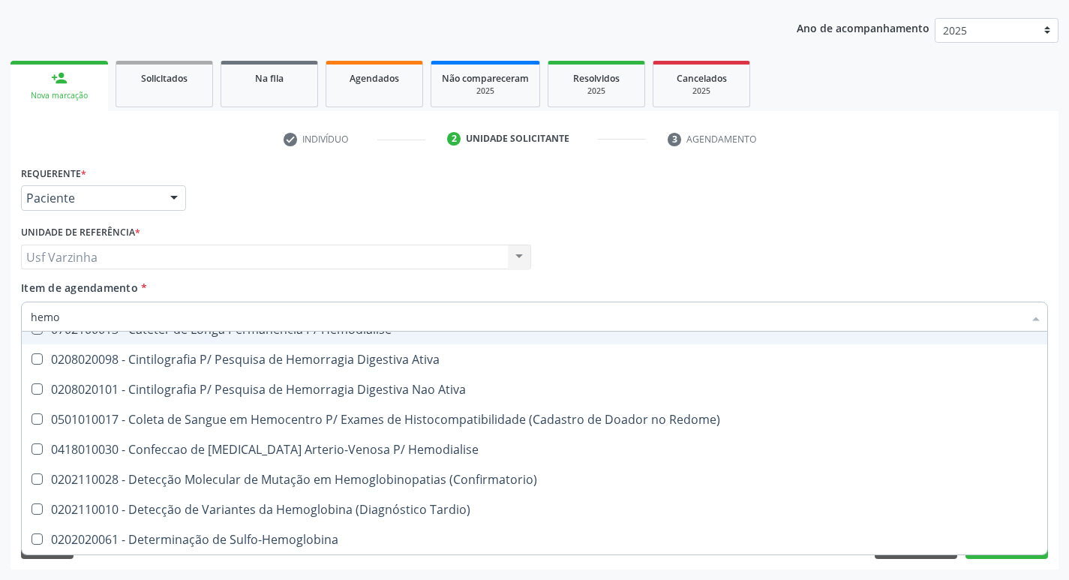
type input "hemog"
checkbox Tardio\) "true"
checkbox Carboxi-Hemoglobina "true"
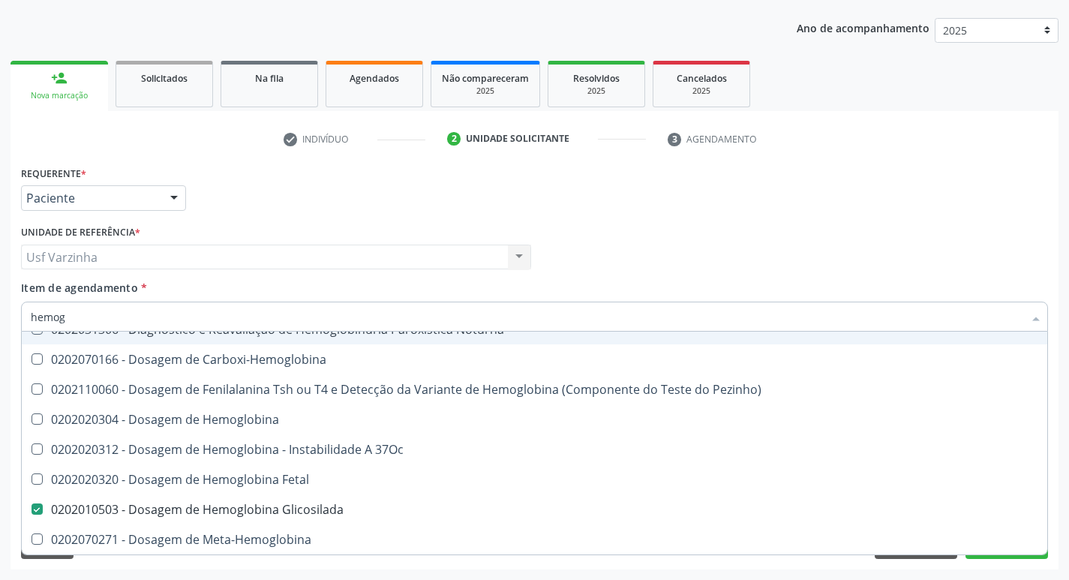
type input "hemogr"
checkbox Hemoglobinopatias "true"
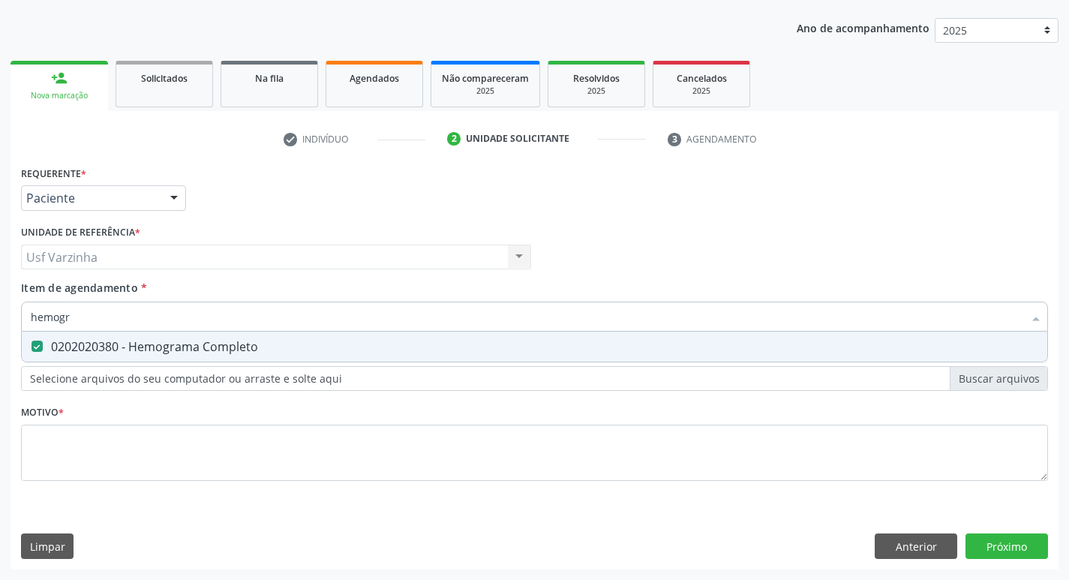
scroll to position [0, 0]
type input "h"
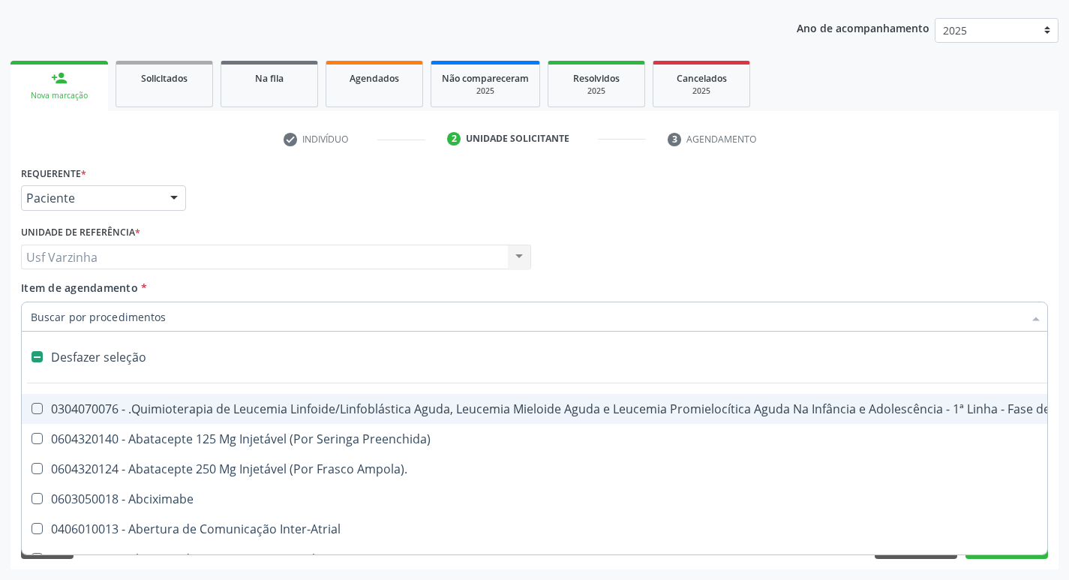
checkbox Manutenção "false"
type input "g"
checkbox Linha "true"
checkbox Infusão "true"
checkbox Urostomizados "true"
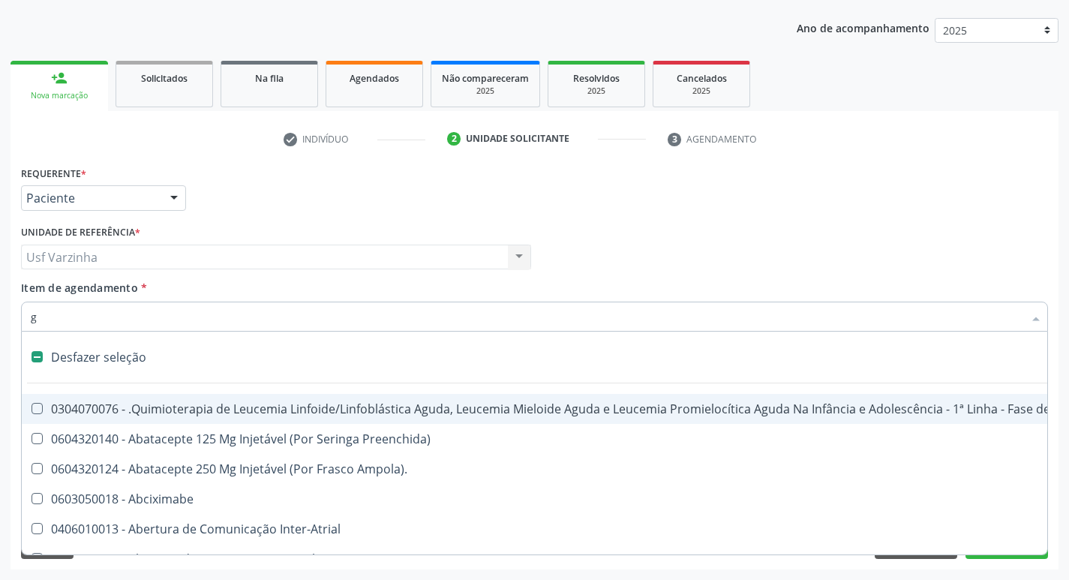
checkbox Revestido\) "true"
checkbox Capilaroscopia "true"
checkbox Capsula\) "true"
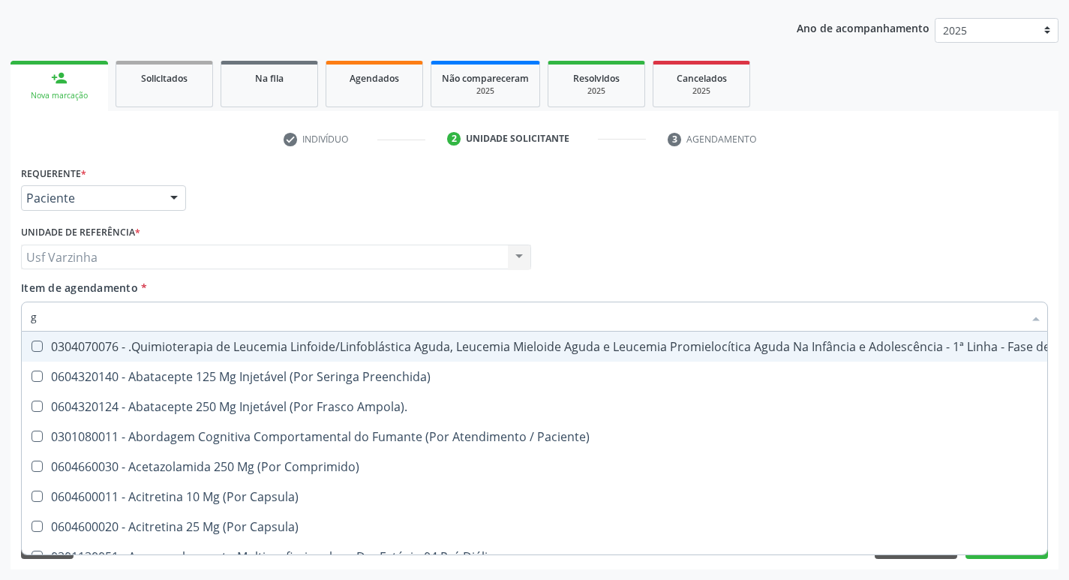
type input "gl"
checkbox Capsula\) "true"
checkbox Pé "true"
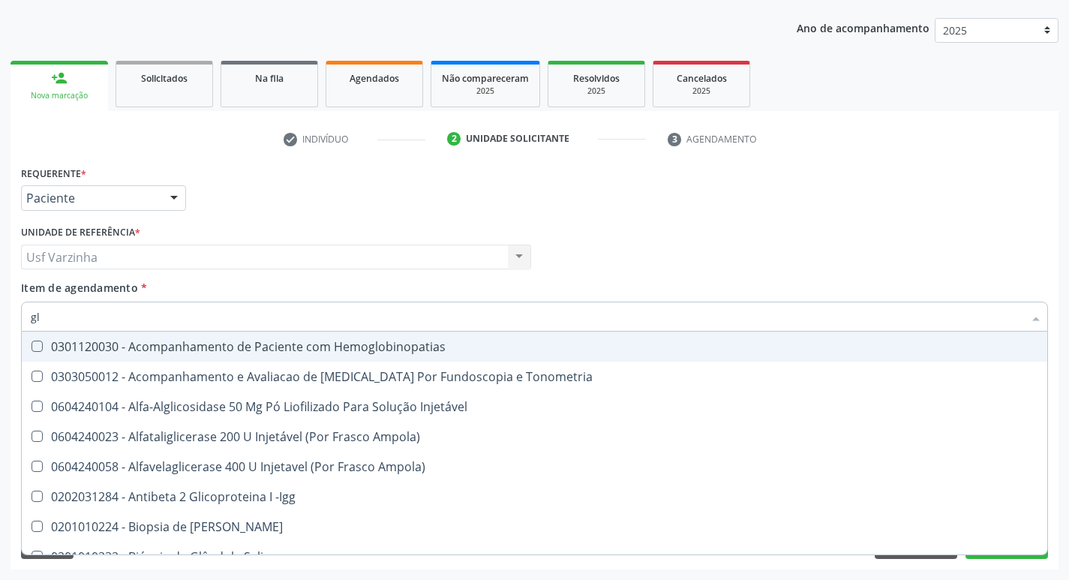
type input "gli"
checkbox Dosagens\) "true"
checkbox Glomerular "true"
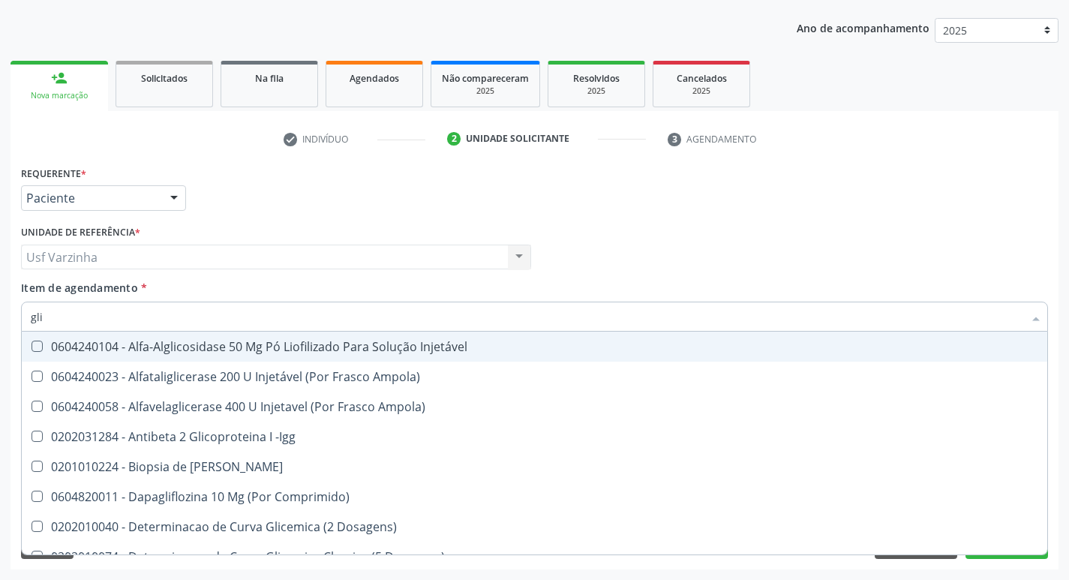
type input "glic"
checkbox Glicose "true"
checkbox Derrames "true"
checkbox Glicosilada "false"
checkbox Triglicerideos "false"
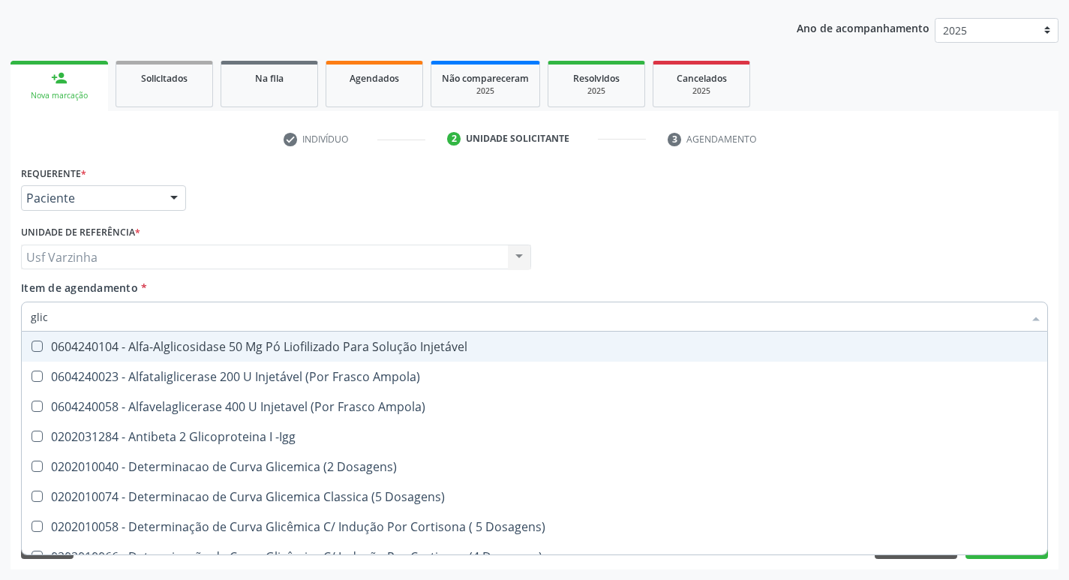
type input "glico"
checkbox Acida "true"
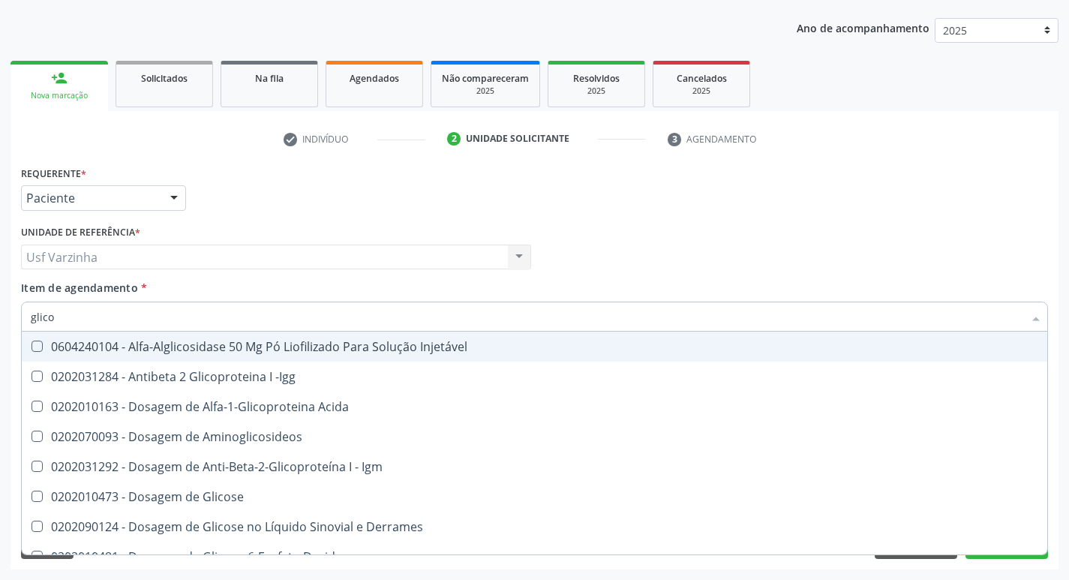
type input "glicos"
checkbox Glicose "true"
checkbox Glicosilada "false"
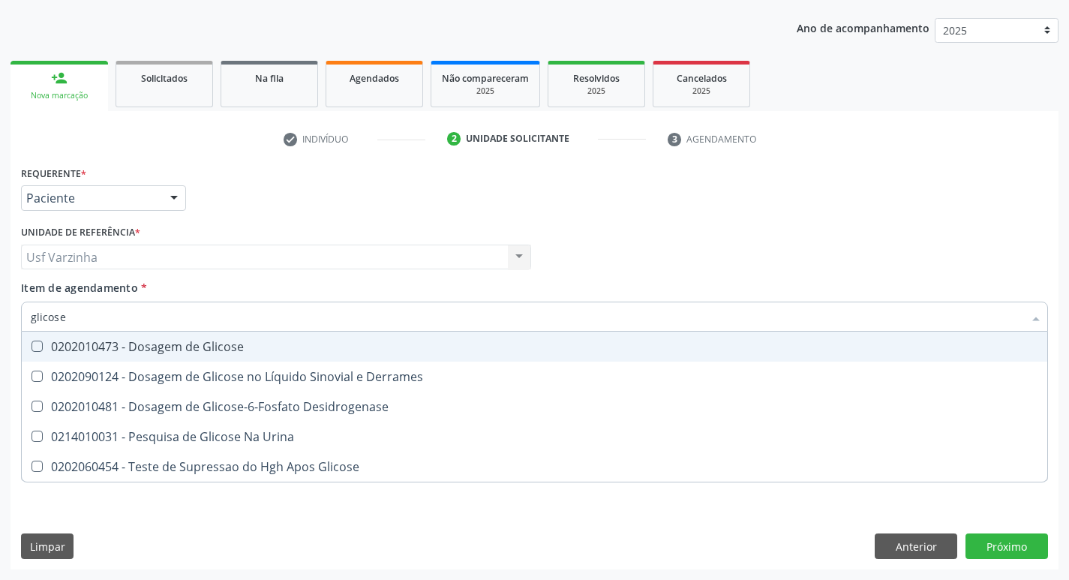
type input "glicose"
drag, startPoint x: 162, startPoint y: 351, endPoint x: 155, endPoint y: 350, distance: 7.5
click at [162, 352] on div "0202010473 - Dosagem de Glicose" at bounding box center [534, 347] width 1007 height 12
checkbox Glicose "true"
click at [173, 196] on div at bounding box center [174, 199] width 23 height 26
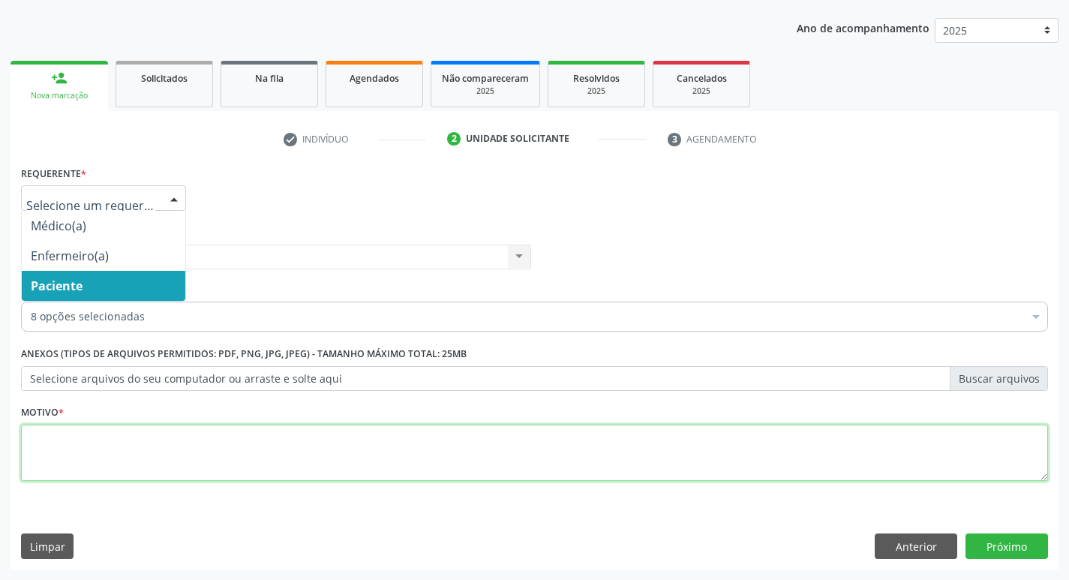
click at [71, 439] on textarea at bounding box center [534, 453] width 1027 height 57
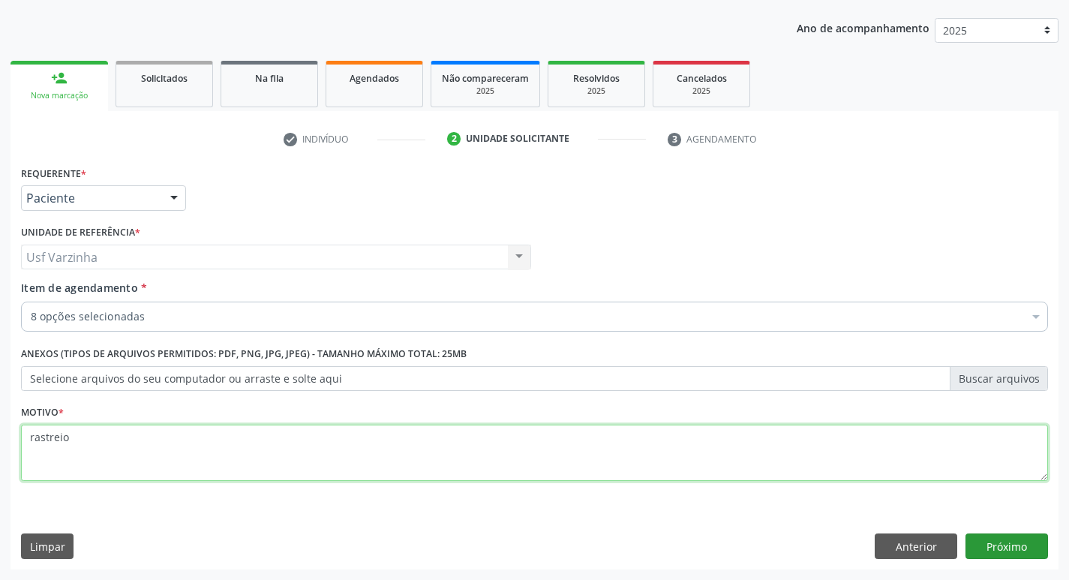
type textarea "rastreio"
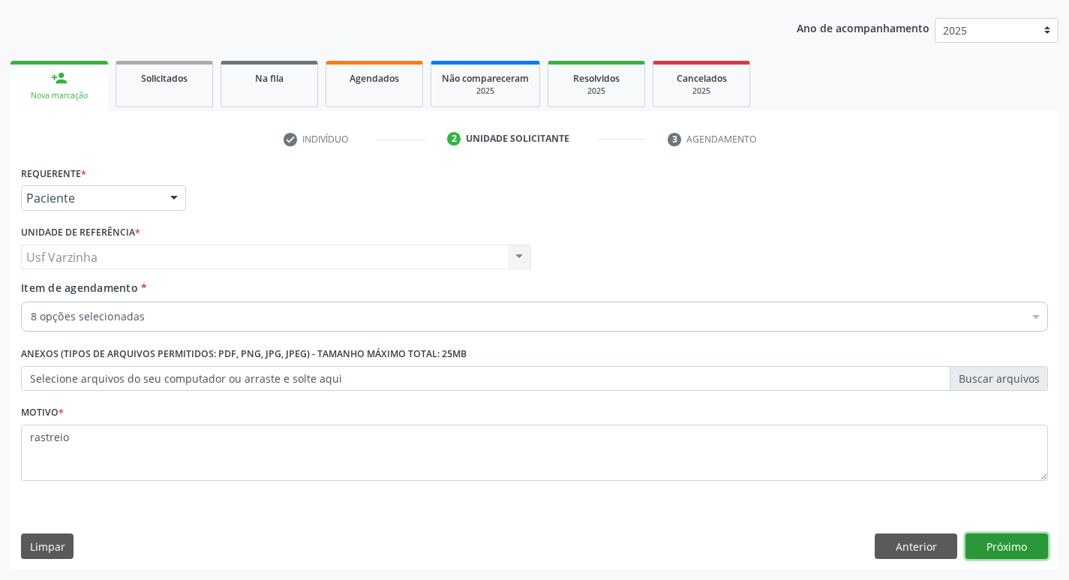
click at [1008, 537] on button "Próximo" at bounding box center [1006, 546] width 83 height 26
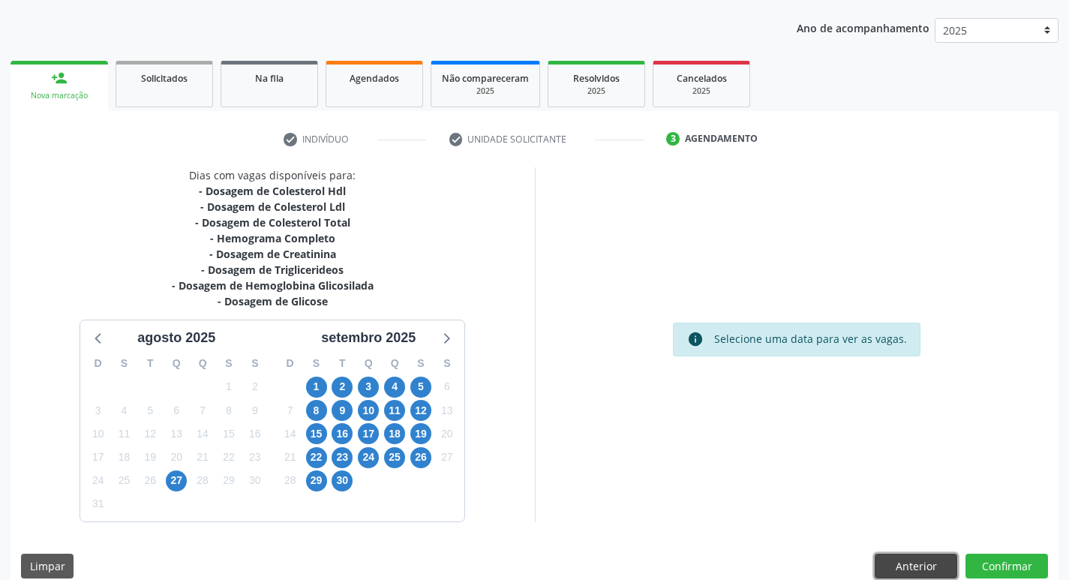
click at [929, 575] on button "Anterior" at bounding box center [916, 567] width 83 height 26
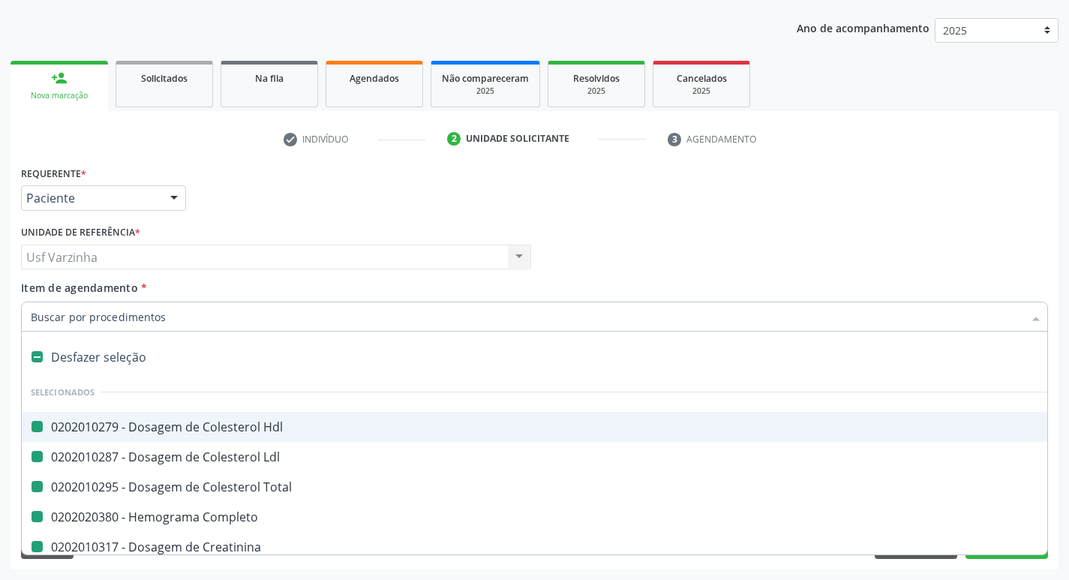
type input "u"
checkbox Hdl "false"
checkbox Ldl "false"
checkbox Total "false"
checkbox Completo "false"
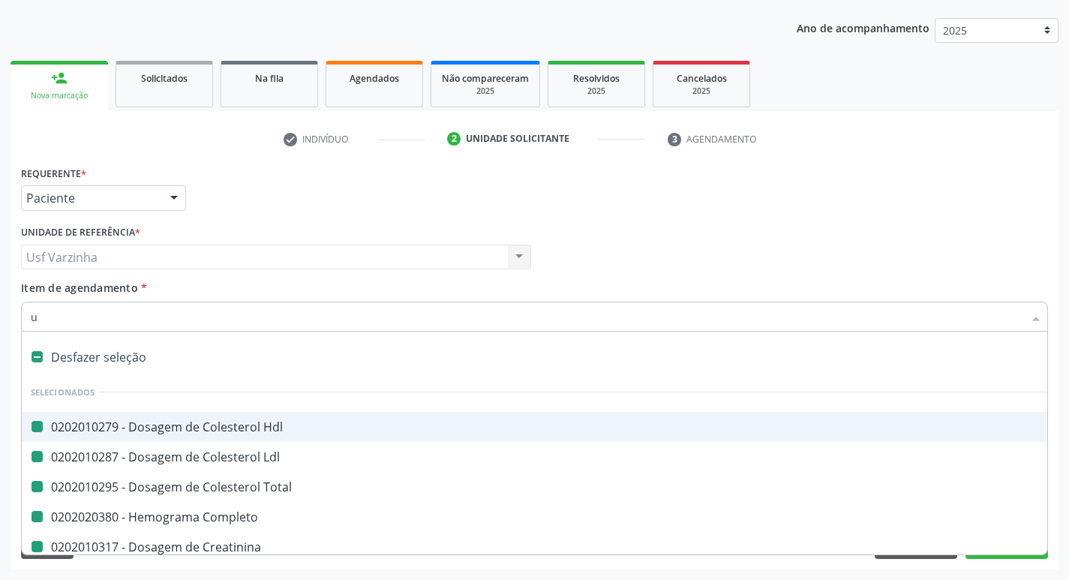
checkbox Creatinina "false"
checkbox Triglicerideos "false"
checkbox Glicosilada "false"
checkbox Glicose "false"
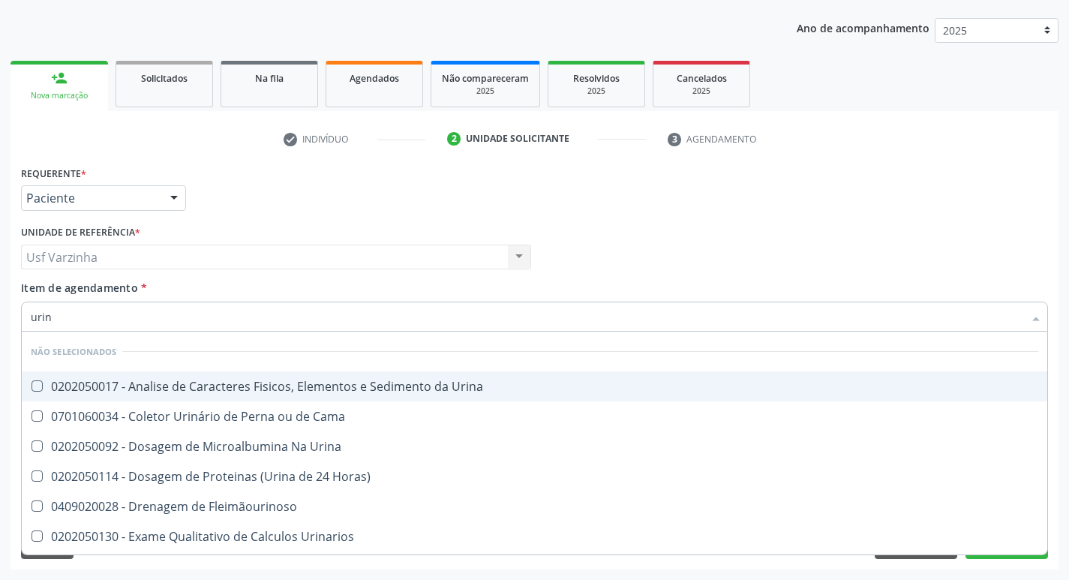
type input "urina"
click at [157, 384] on div "0202050017 - Analise de Caracteres Fisicos, Elementos e Sedimento da Urina" at bounding box center [534, 386] width 1007 height 12
checkbox Urina "true"
click at [85, 318] on input "urina" at bounding box center [527, 317] width 992 height 30
type input "u"
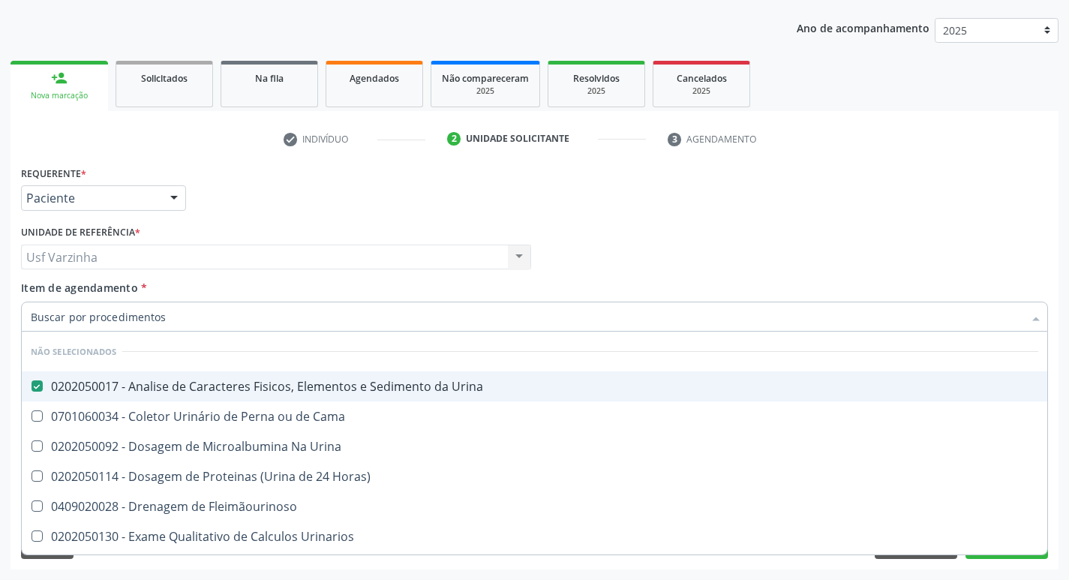
checkbox Urina "true"
checkbox Cama "true"
checkbox Urina "true"
checkbox Horas\) "true"
checkbox Fleimãourinoso "true"
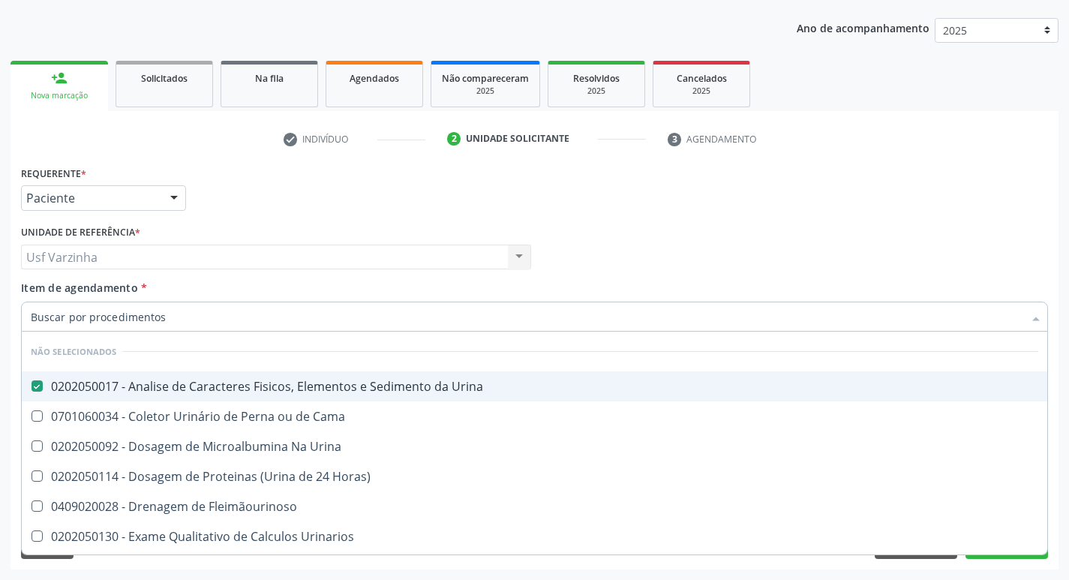
checkbox Urinarios "true"
checkbox Quantitativa "true"
checkbox Delgada\) "true"
checkbox Urina "false"
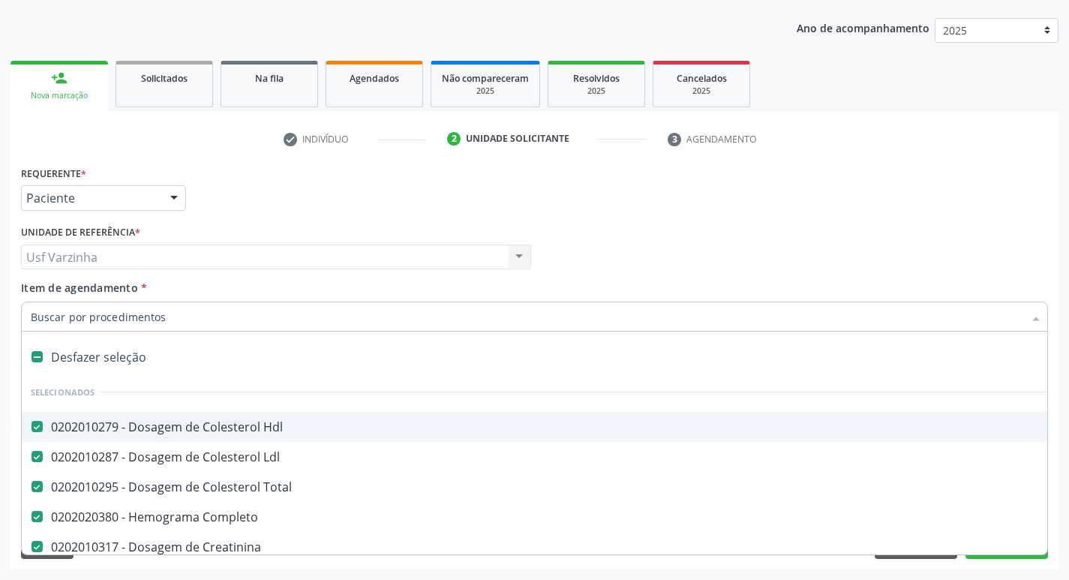
click at [175, 197] on div at bounding box center [174, 199] width 23 height 26
checkbox Urina "false"
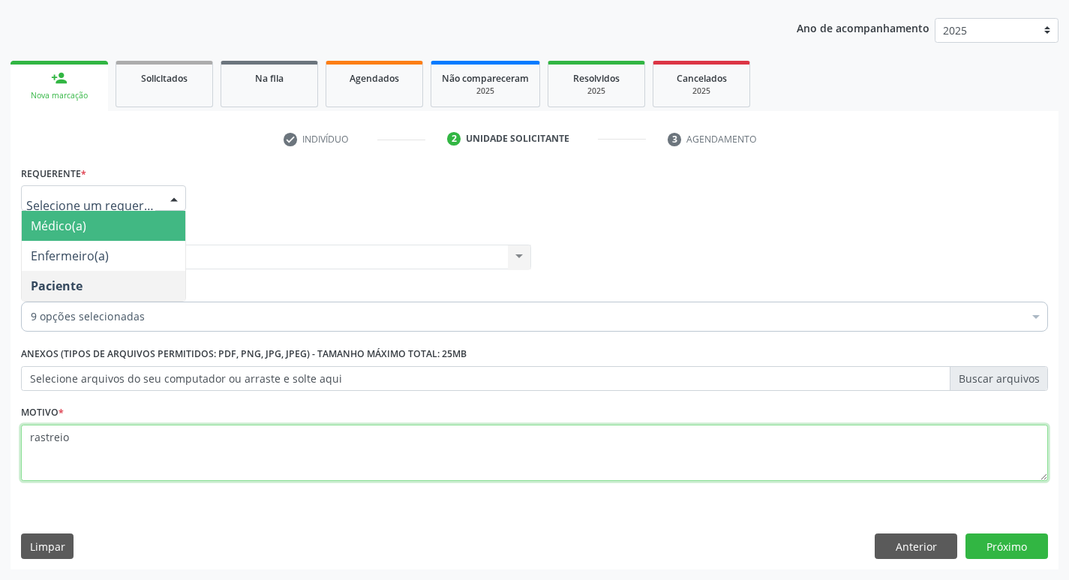
click at [103, 448] on textarea "rastreio" at bounding box center [534, 453] width 1027 height 57
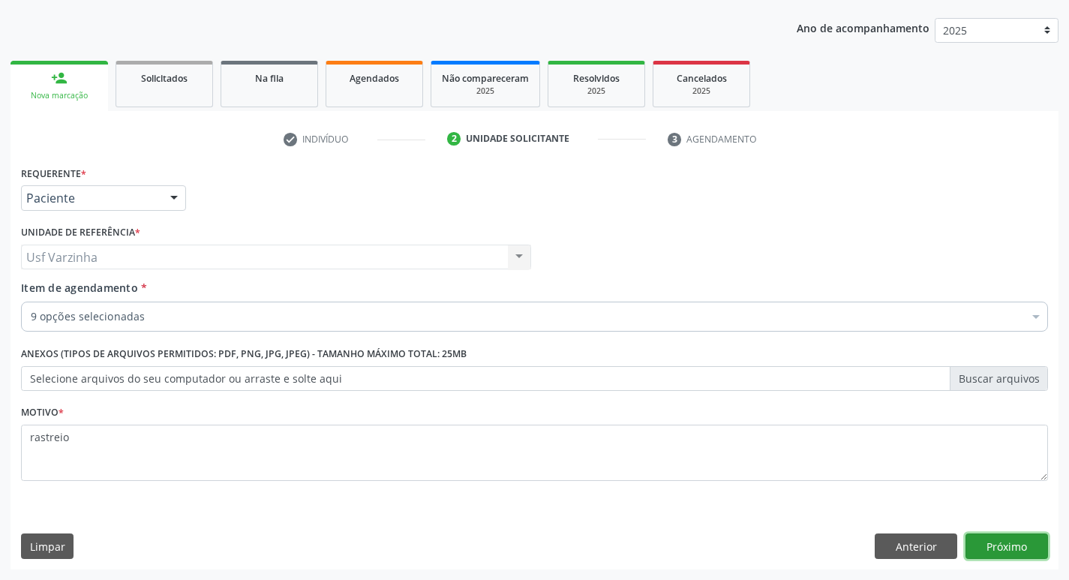
click at [1004, 551] on button "Próximo" at bounding box center [1006, 546] width 83 height 26
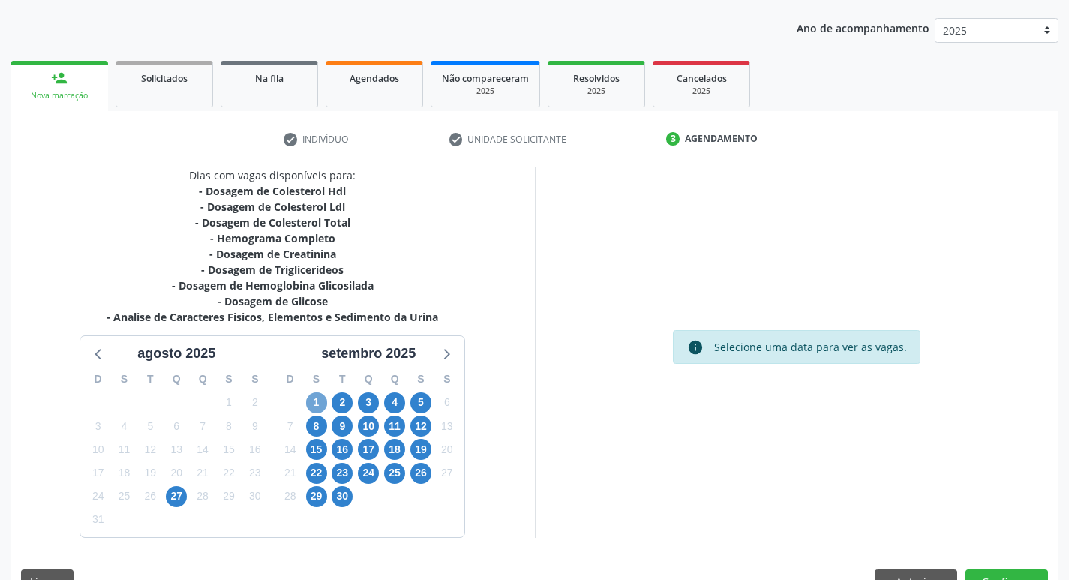
click at [311, 401] on span "1" at bounding box center [316, 402] width 21 height 21
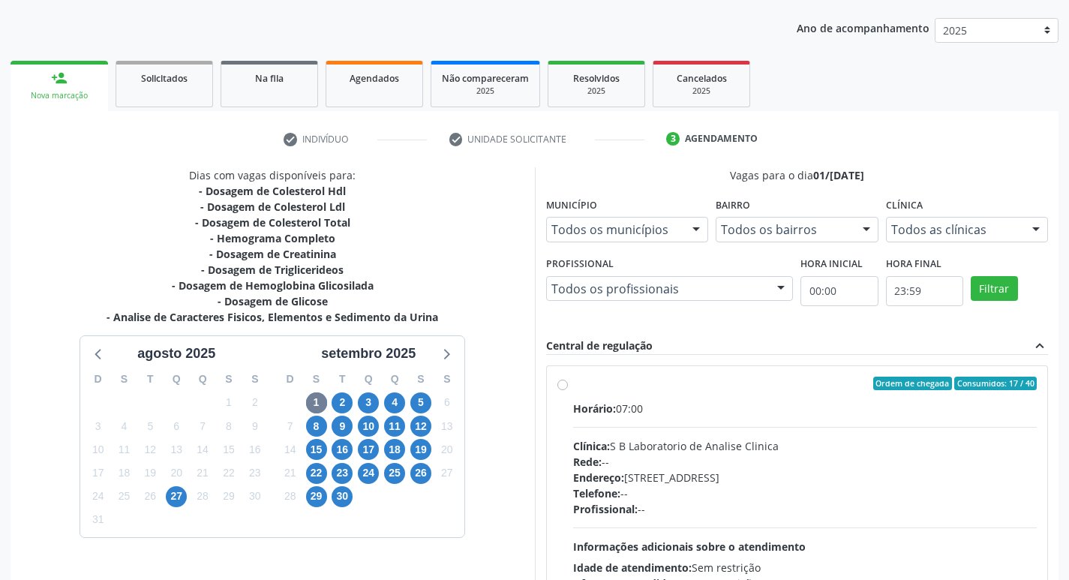
click at [573, 380] on label "Ordem de chegada Consumidos: 17 / 40 Horário: 07:00 Clínica: S B Laboratorio de…" at bounding box center [805, 492] width 464 height 230
click at [566, 380] on input "Ordem de chegada Consumidos: 17 / 40 Horário: 07:00 Clínica: S B Laboratorio de…" at bounding box center [562, 384] width 11 height 14
radio input "true"
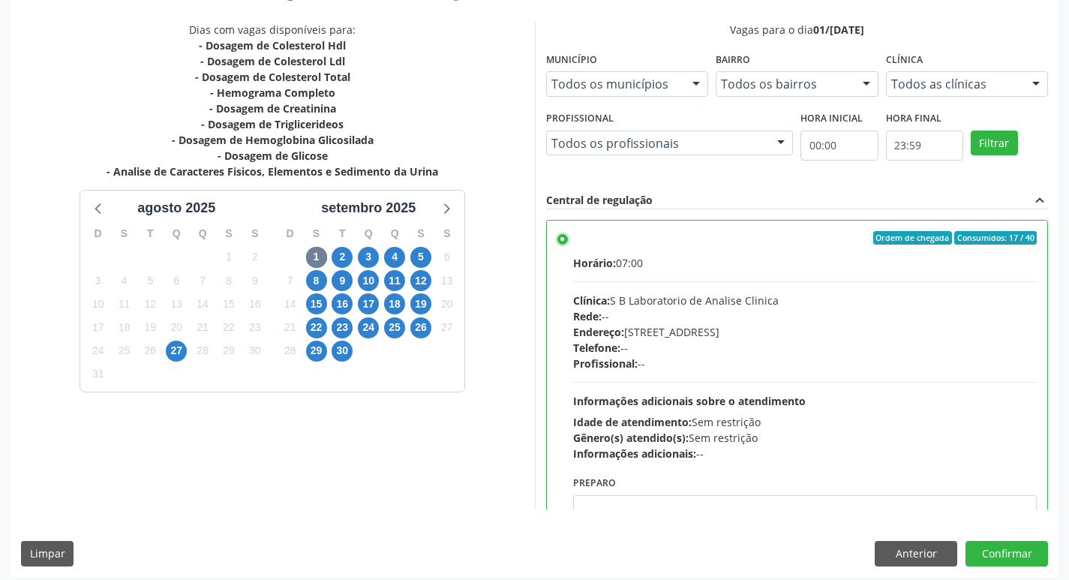
scroll to position [317, 0]
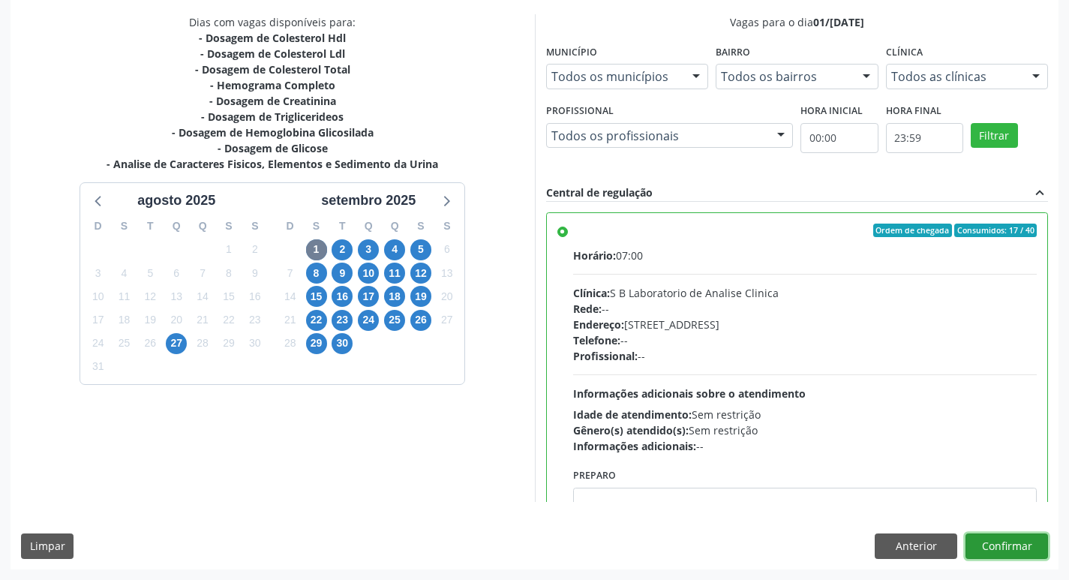
click at [1004, 541] on button "Confirmar" at bounding box center [1006, 546] width 83 height 26
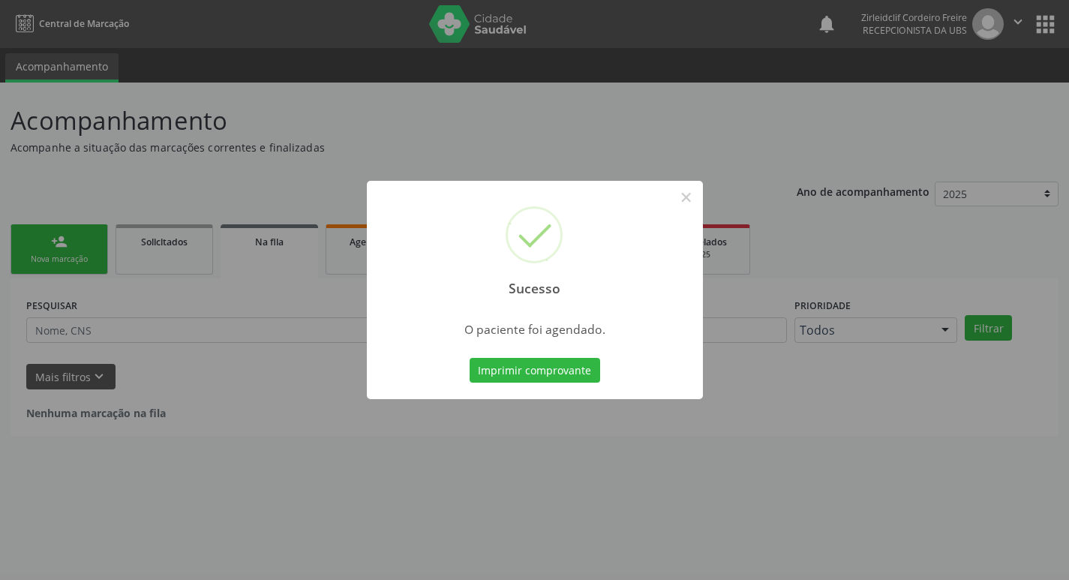
scroll to position [0, 0]
click at [695, 199] on button "×" at bounding box center [692, 198] width 26 height 26
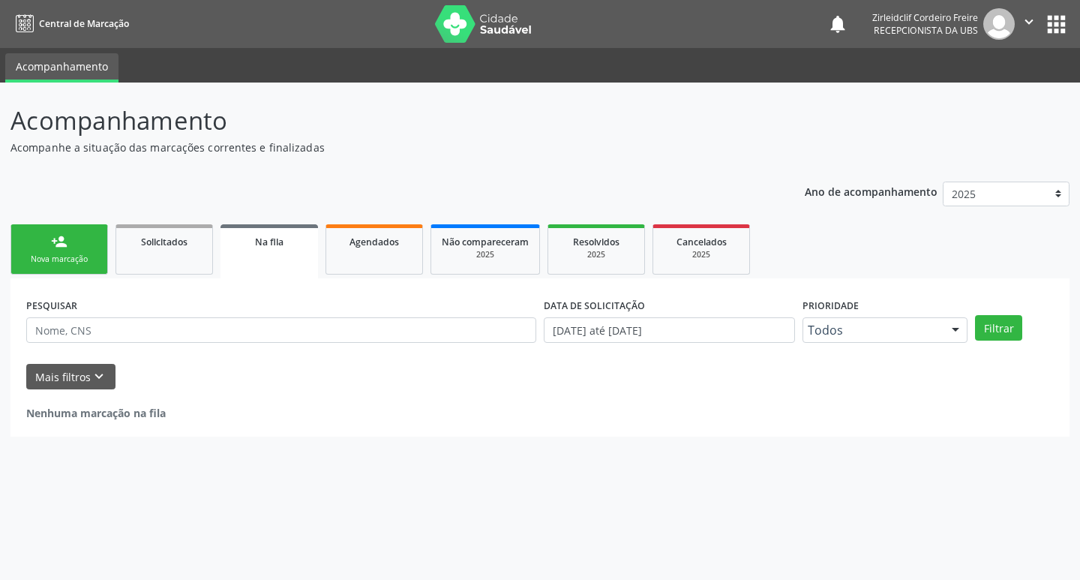
click at [67, 254] on div "Nova marcação" at bounding box center [59, 259] width 75 height 11
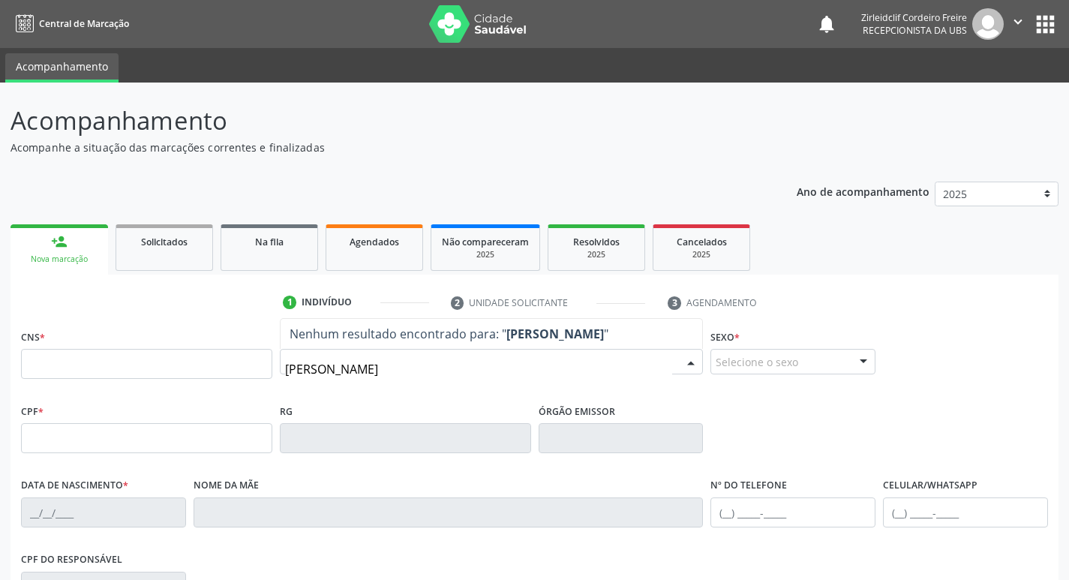
type input "eduarda eve"
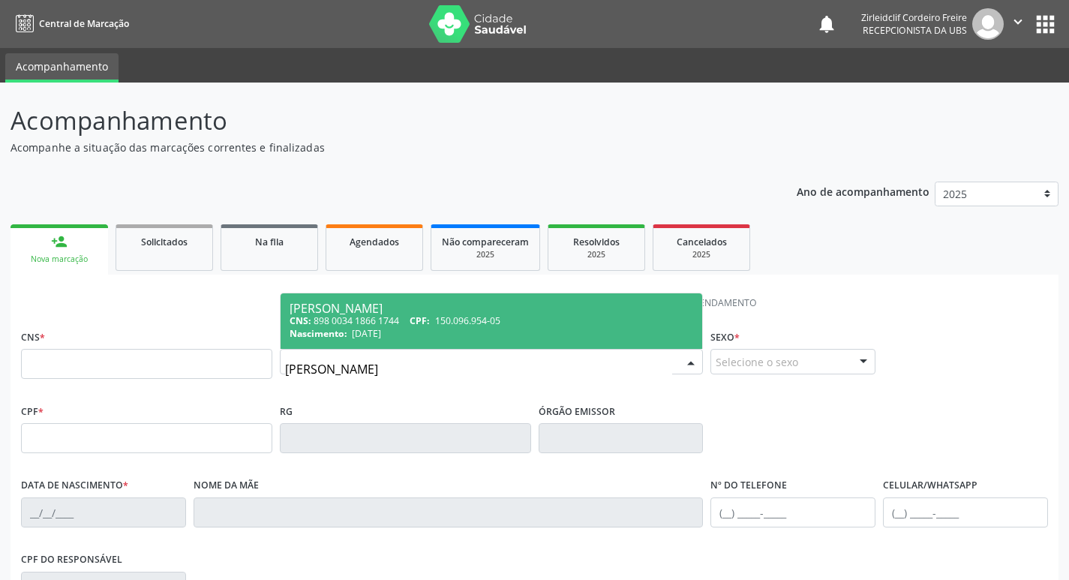
click at [436, 329] on div "Nascimento: 25/06/2010" at bounding box center [492, 333] width 404 height 13
type input "898 0034 1866 1744"
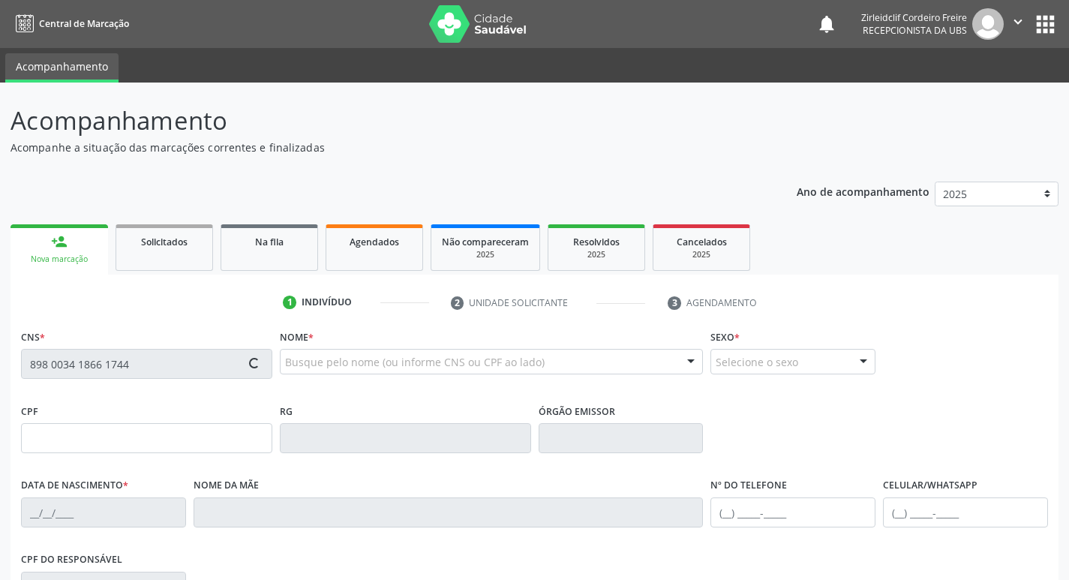
type input "150.096.954-05"
type input "2[DATE]"
type input "[PERSON_NAME]"
type input "[PHONE_NUMBER]"
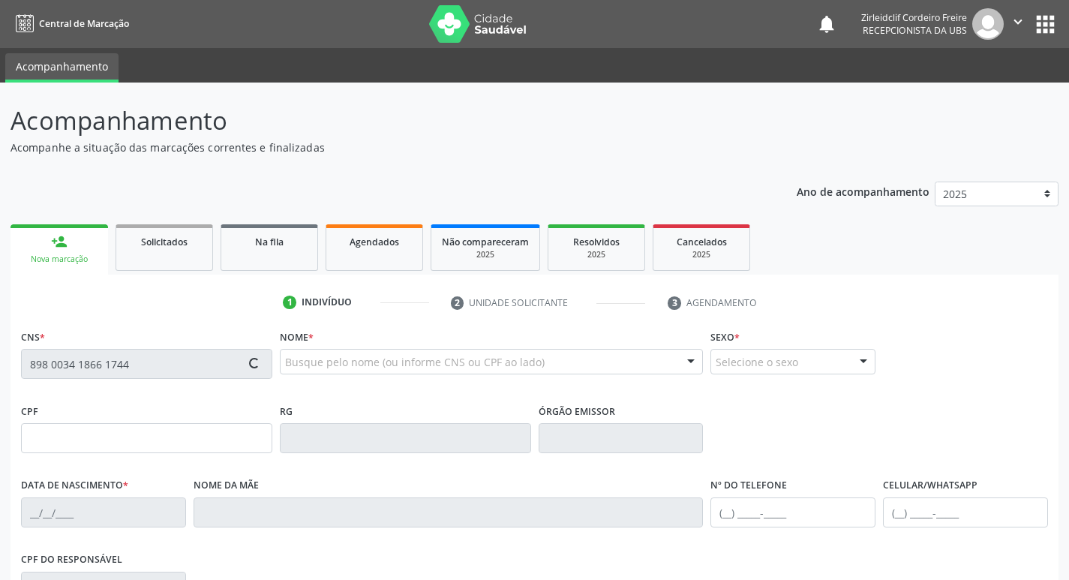
type input "072.880.744-04"
type input "334"
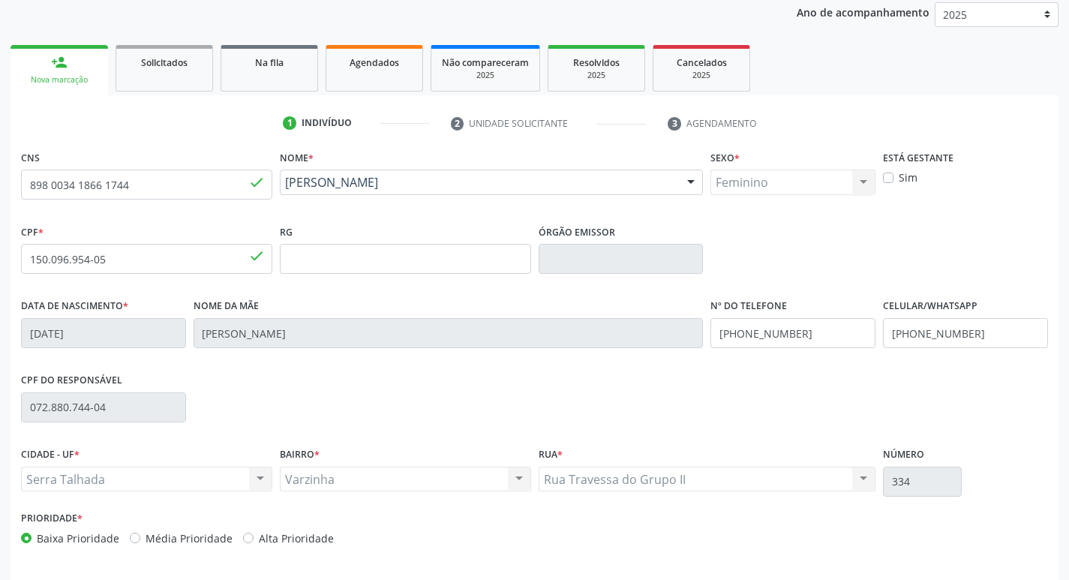
scroll to position [233, 0]
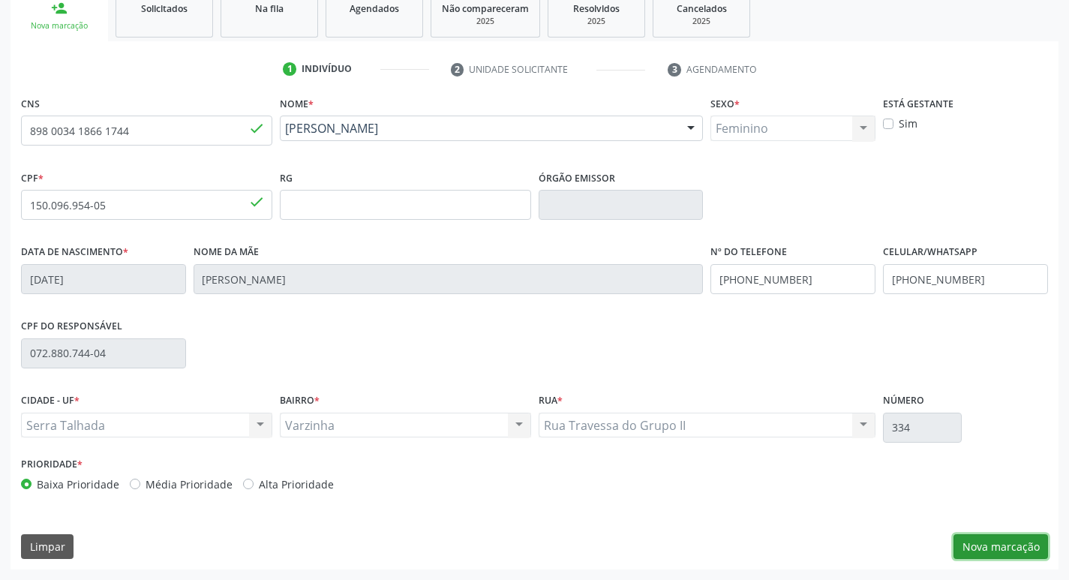
click at [989, 536] on button "Nova marcação" at bounding box center [1000, 547] width 95 height 26
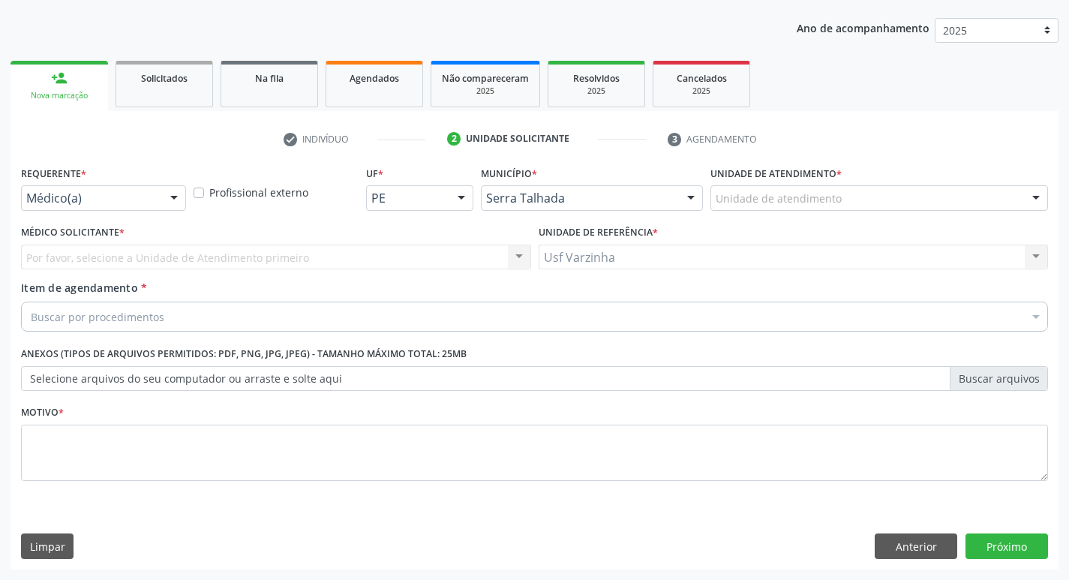
scroll to position [164, 0]
click at [168, 200] on div at bounding box center [174, 199] width 23 height 26
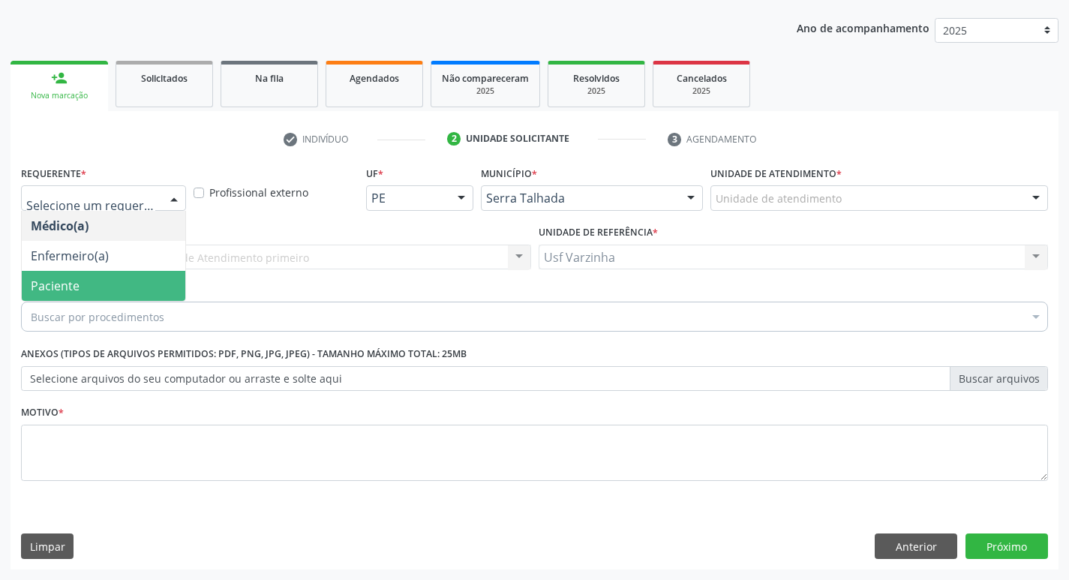
click at [126, 286] on span "Paciente" at bounding box center [104, 286] width 164 height 30
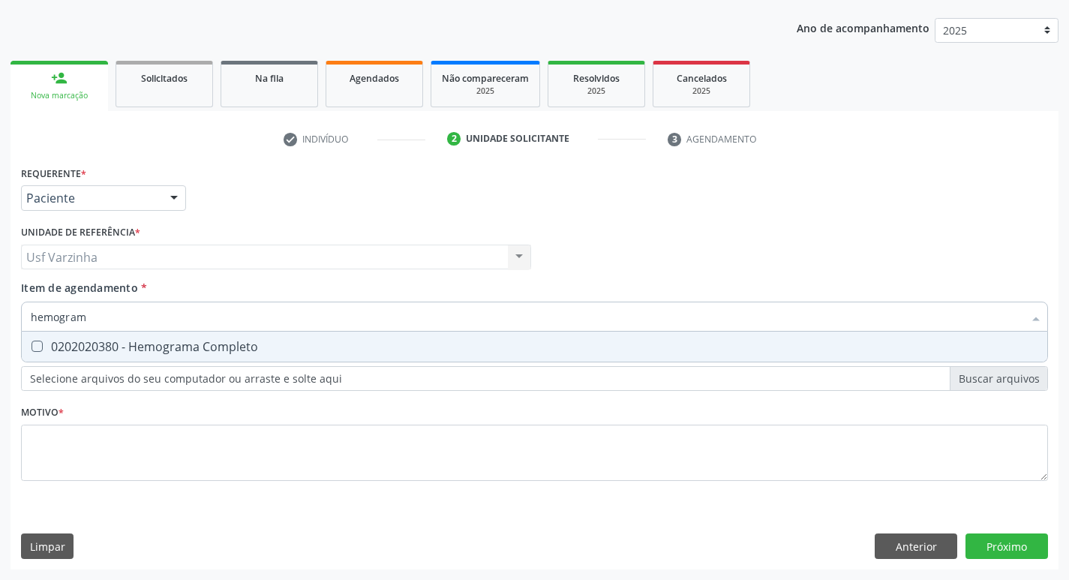
type input "hemograma"
click at [29, 348] on div at bounding box center [27, 347] width 11 height 12
checkbox Completo "true"
click at [93, 319] on input "hemograma" at bounding box center [527, 317] width 992 height 30
type input "hem"
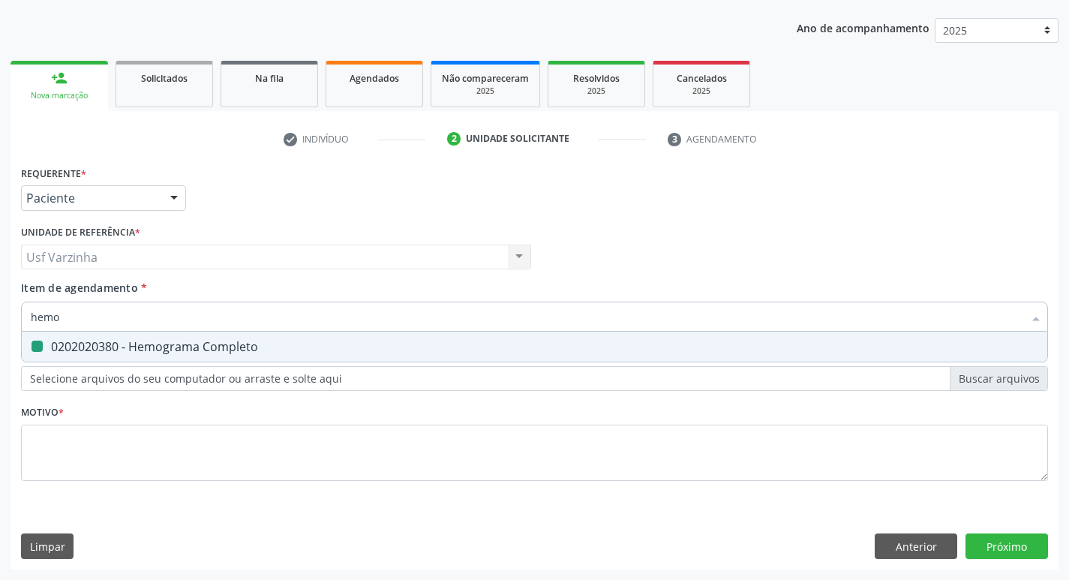
checkbox Completo "false"
type input "h"
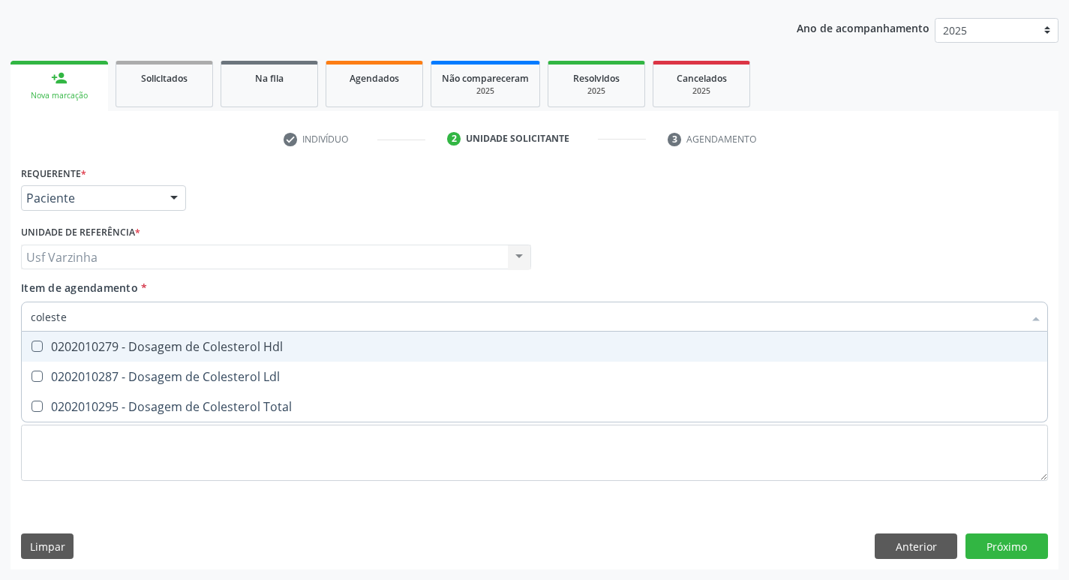
type input "colester"
click at [165, 355] on span "0202010279 - Dosagem de Colesterol Hdl" at bounding box center [534, 347] width 1025 height 30
checkbox Hdl "true"
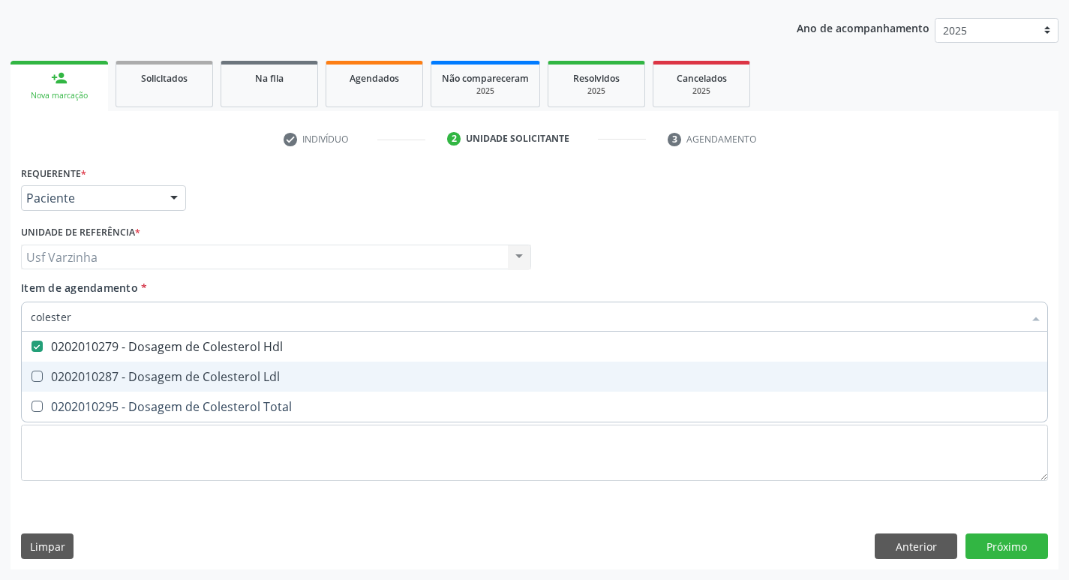
click at [171, 371] on div "0202010287 - Dosagem de Colesterol Ldl" at bounding box center [534, 377] width 1007 height 12
checkbox Ldl "true"
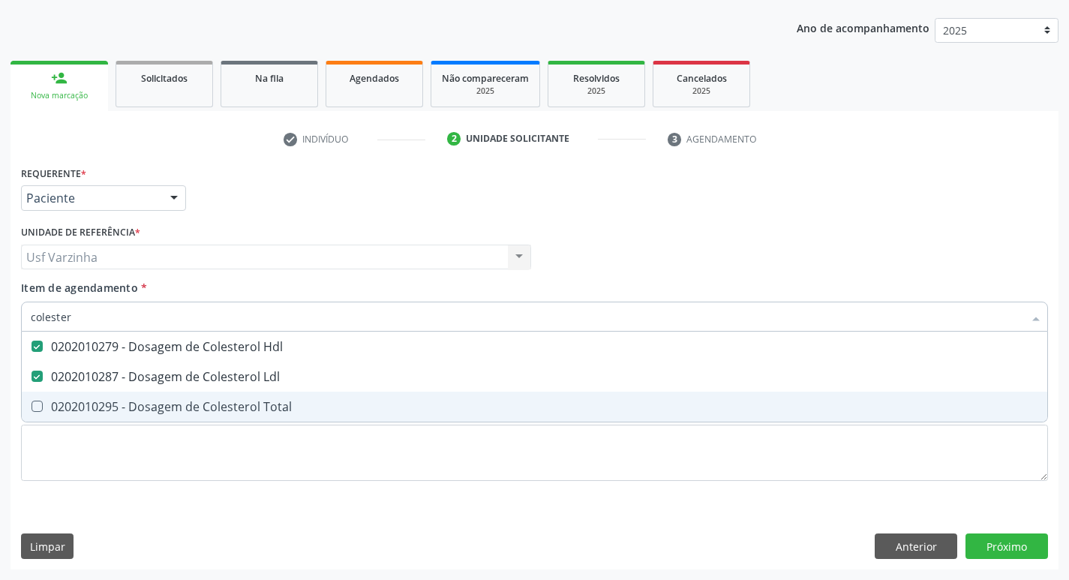
click at [177, 409] on div "0202010295 - Dosagem de Colesterol Total" at bounding box center [534, 407] width 1007 height 12
checkbox Total "true"
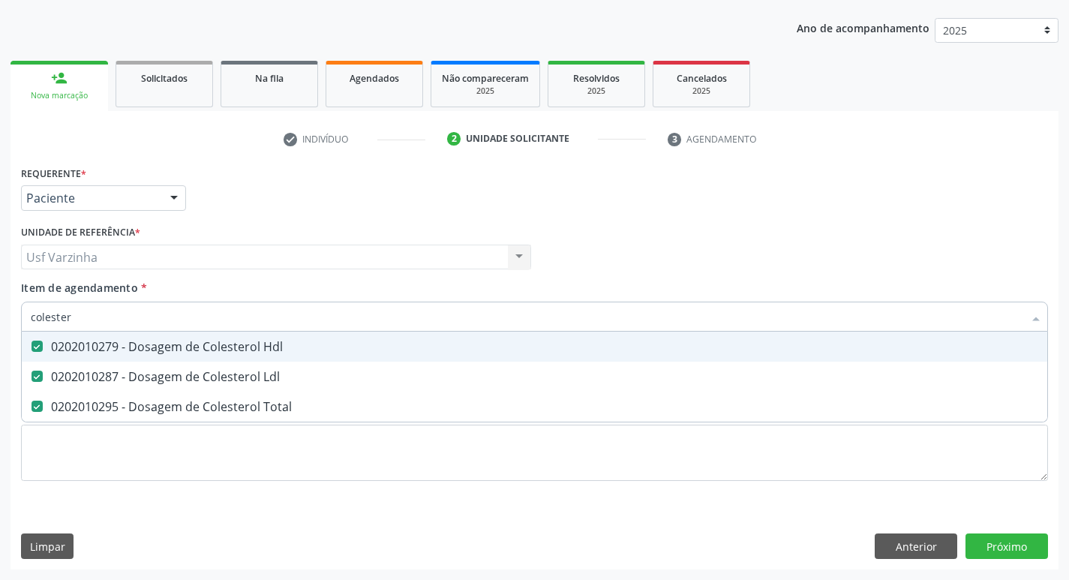
click at [74, 320] on input "colester" at bounding box center [527, 317] width 992 height 30
type input "c"
checkbox Hdl "false"
checkbox Ldl "false"
checkbox Total "false"
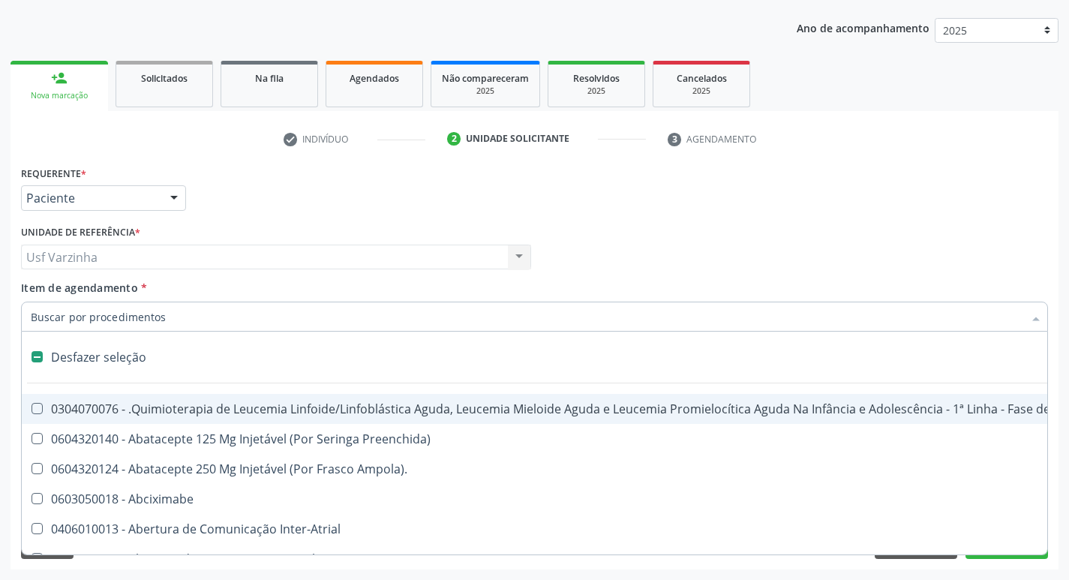
type input "g"
checkbox Linha "true"
checkbox Infusão "true"
checkbox Urostomizados "true"
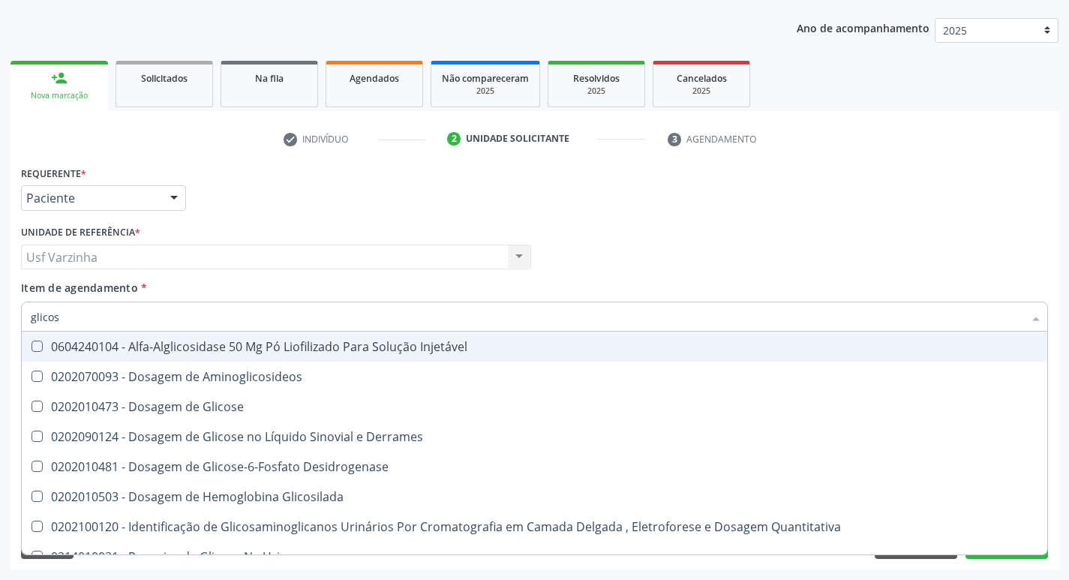
type input "glicose"
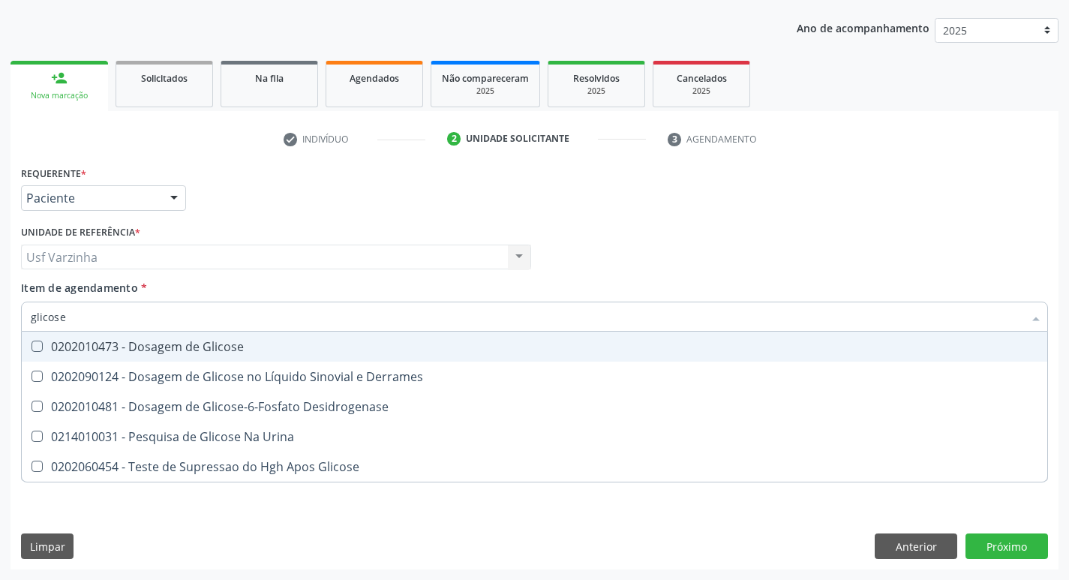
click at [112, 348] on div "0202010473 - Dosagem de Glicose" at bounding box center [534, 347] width 1007 height 12
checkbox Glicose "true"
click at [74, 314] on input "glicose" at bounding box center [527, 317] width 992 height 30
type input "glicos"
checkbox Glicose "false"
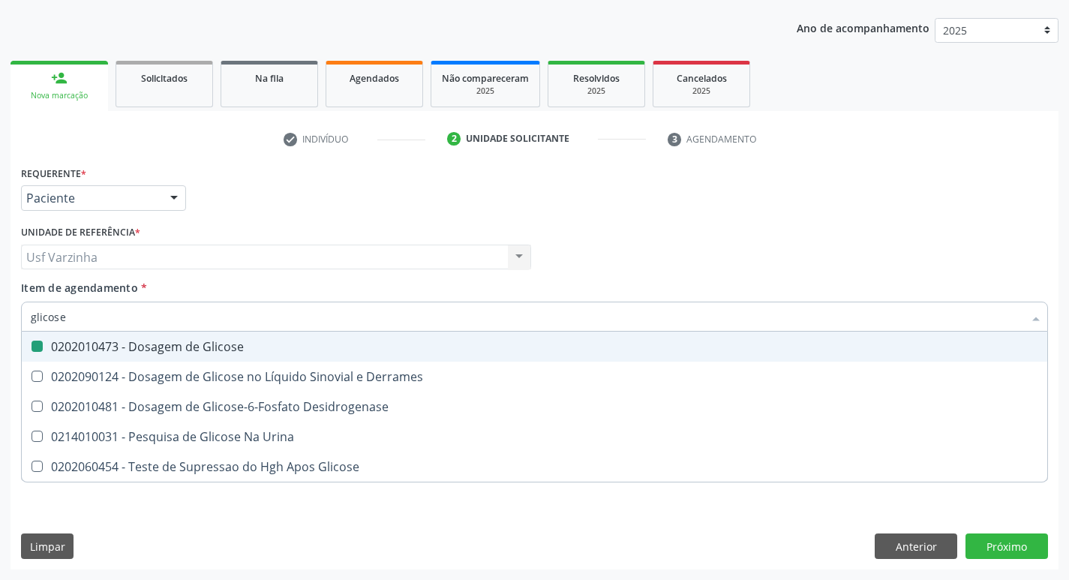
checkbox Desidrogenase "true"
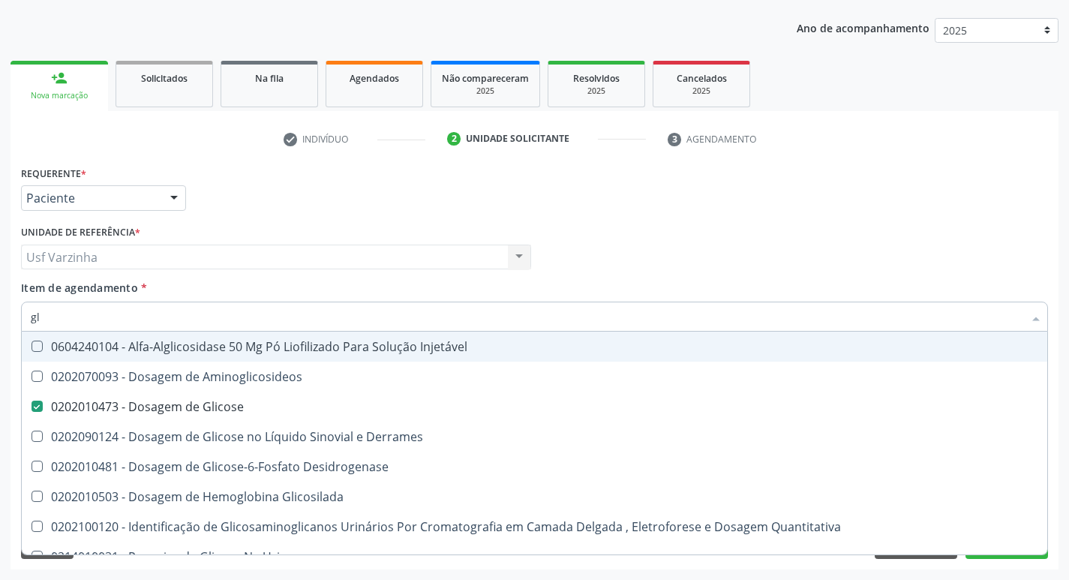
type input "g"
checkbox Glicose "false"
checkbox Glicosilada "false"
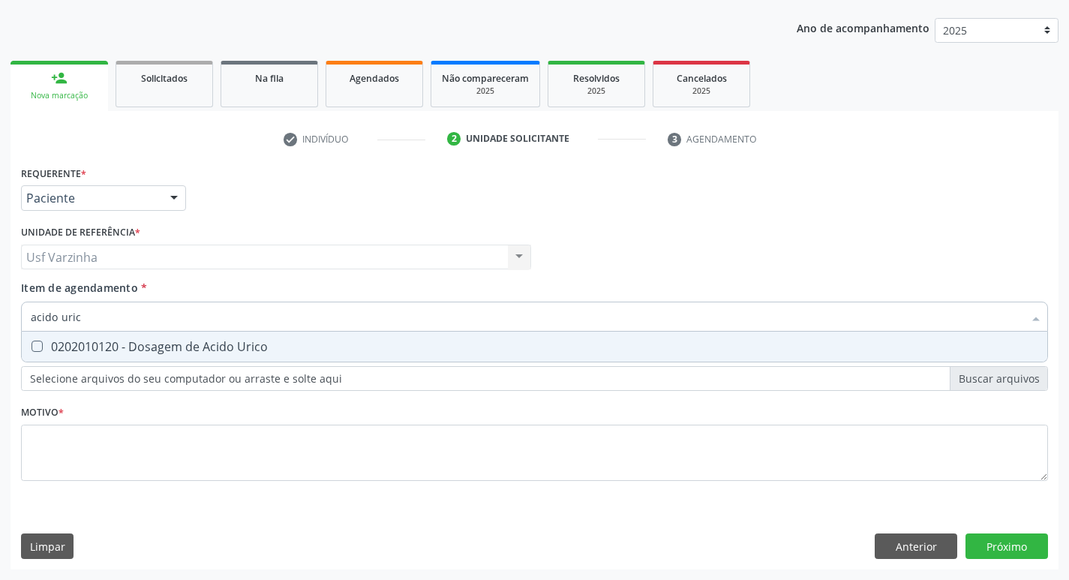
type input "acido urico"
click at [71, 345] on div "0202010120 - Dosagem de Acido Urico" at bounding box center [534, 347] width 1007 height 12
checkbox Urico "true"
click at [104, 324] on input "acido urico" at bounding box center [527, 317] width 992 height 30
type input "acid"
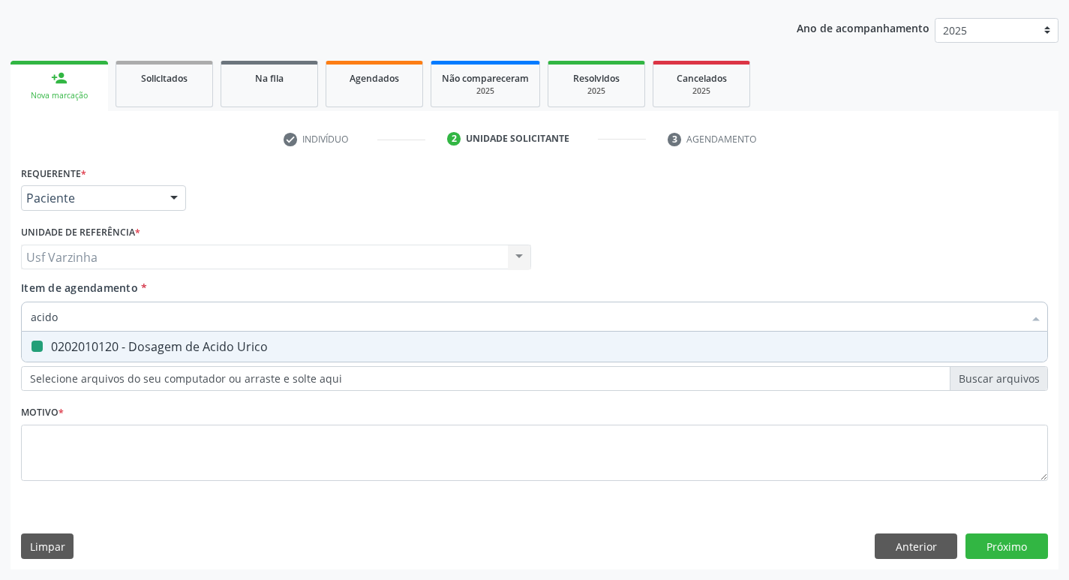
checkbox Urico "false"
type input "a"
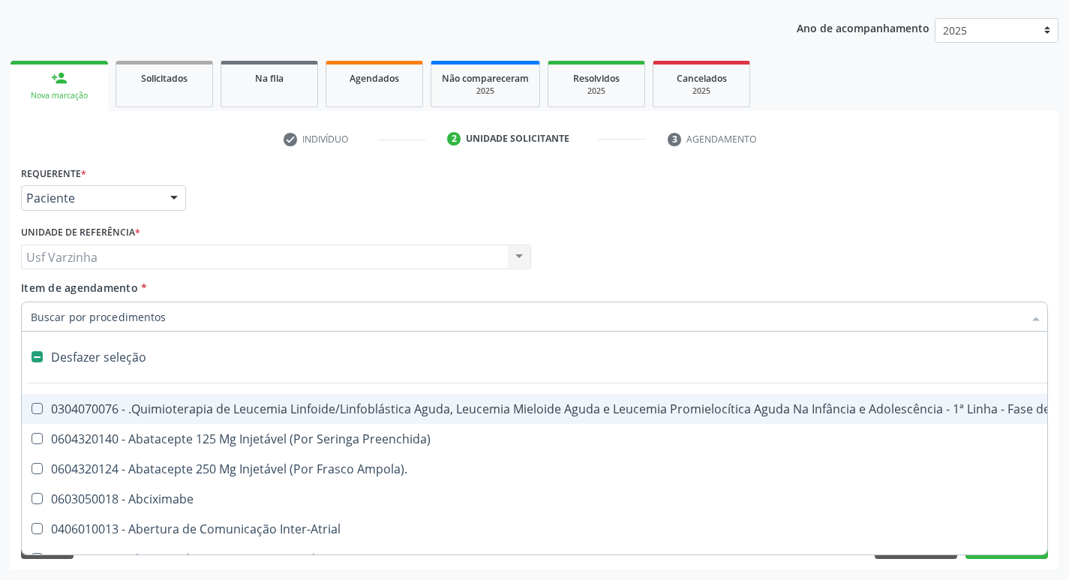
type input "c"
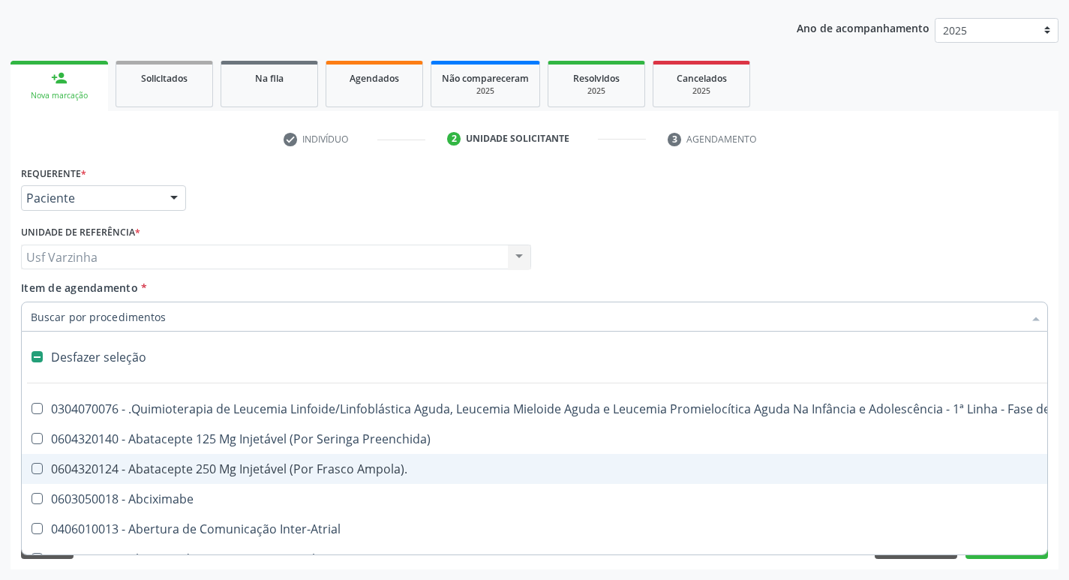
scroll to position [137, 0]
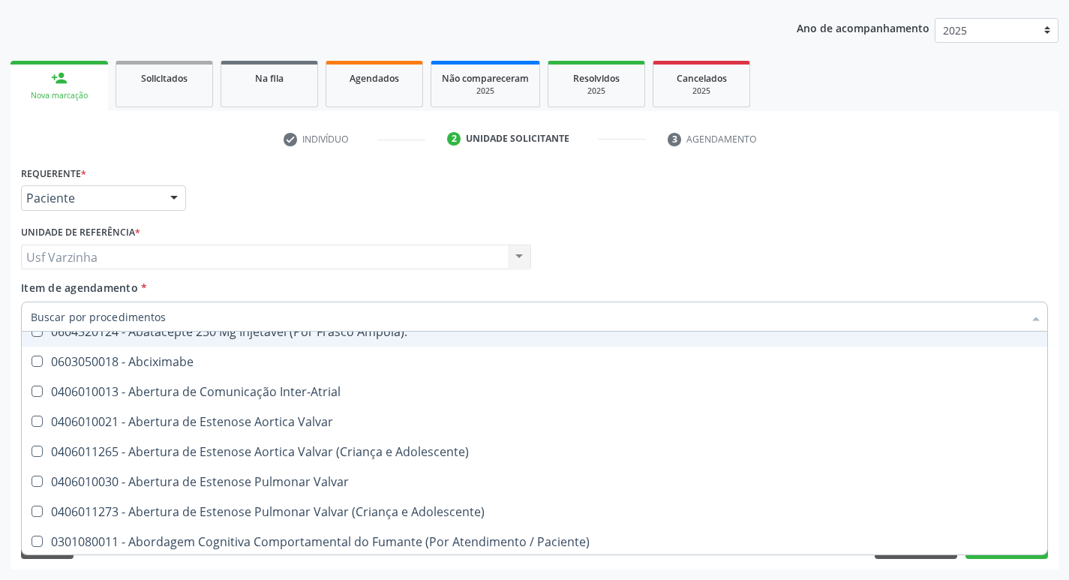
click at [177, 197] on div at bounding box center [174, 199] width 23 height 26
checkbox Preenchida\) "true"
checkbox Ampola\)\ "true"
checkbox Abciximabe "true"
checkbox Inter-Atrial "true"
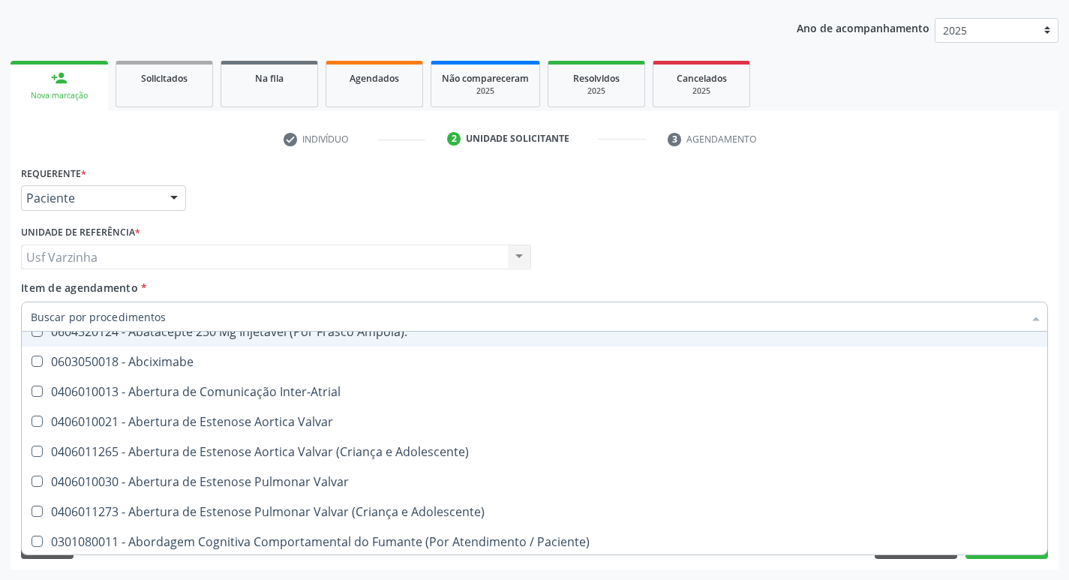
checkbox Valvar "true"
checkbox Adolescente\) "true"
checkbox Valvar "true"
checkbox Adolescente\) "true"
checkbox Paciente\) "true"
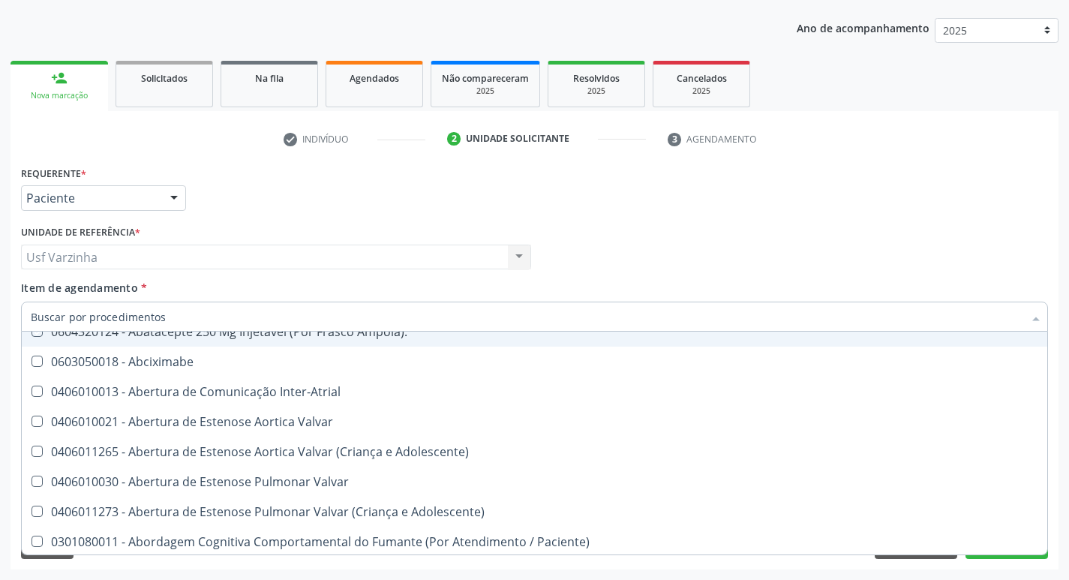
checkbox Dente\) "true"
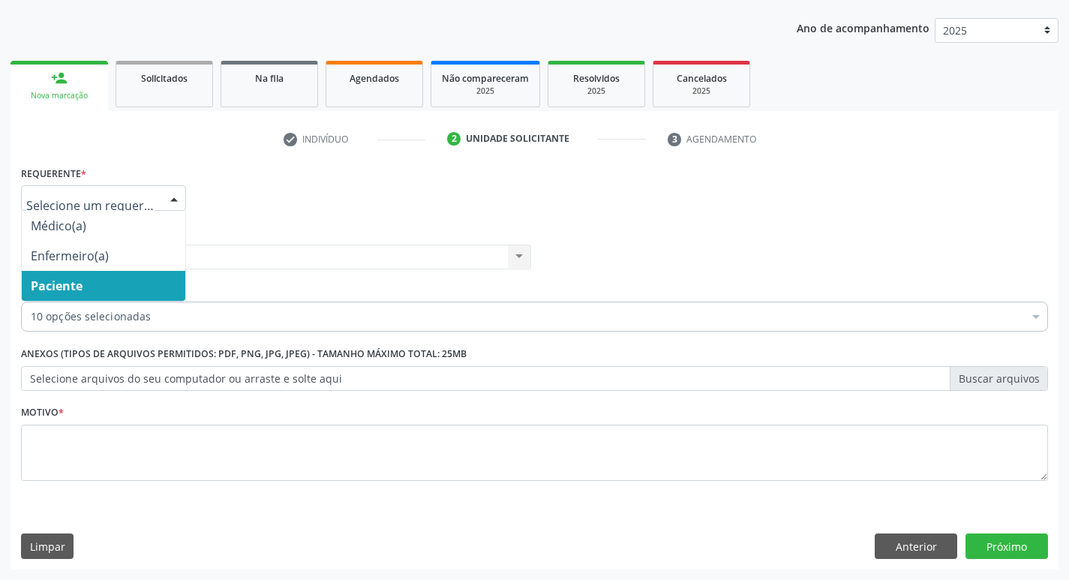
scroll to position [0, 0]
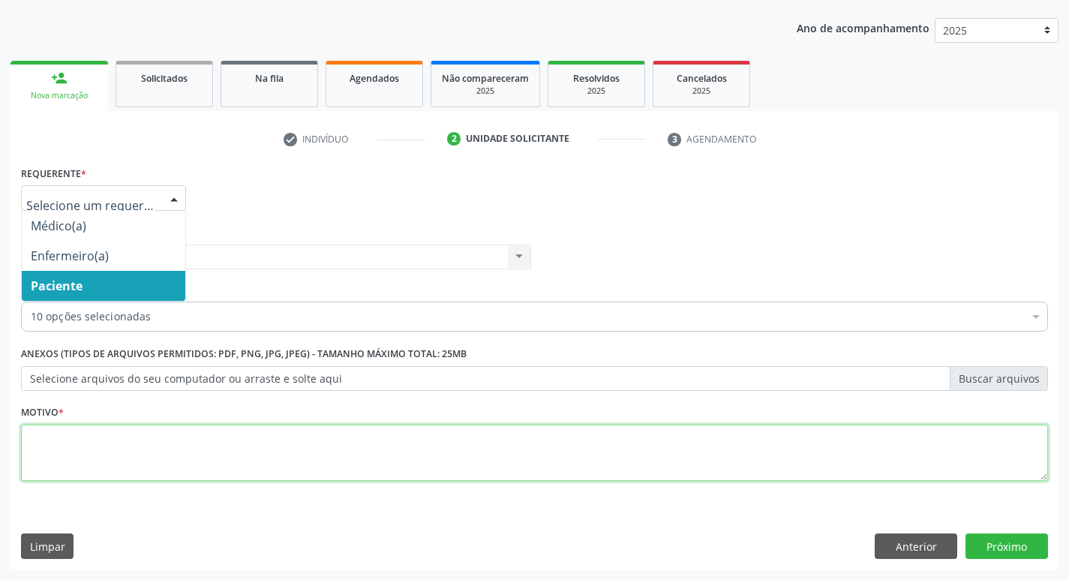
click at [68, 440] on textarea at bounding box center [534, 453] width 1027 height 57
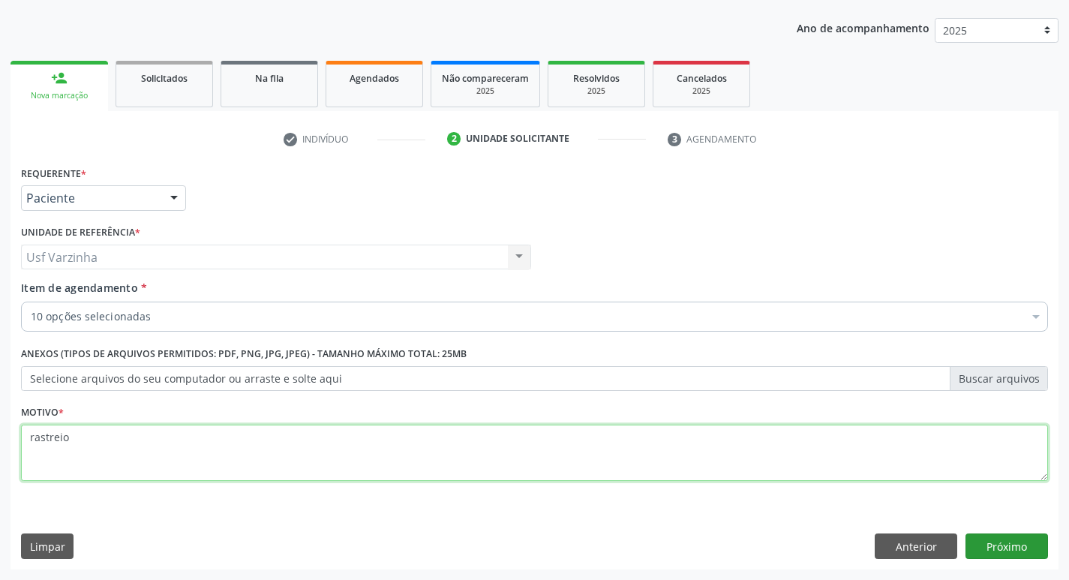
type textarea "rastreio"
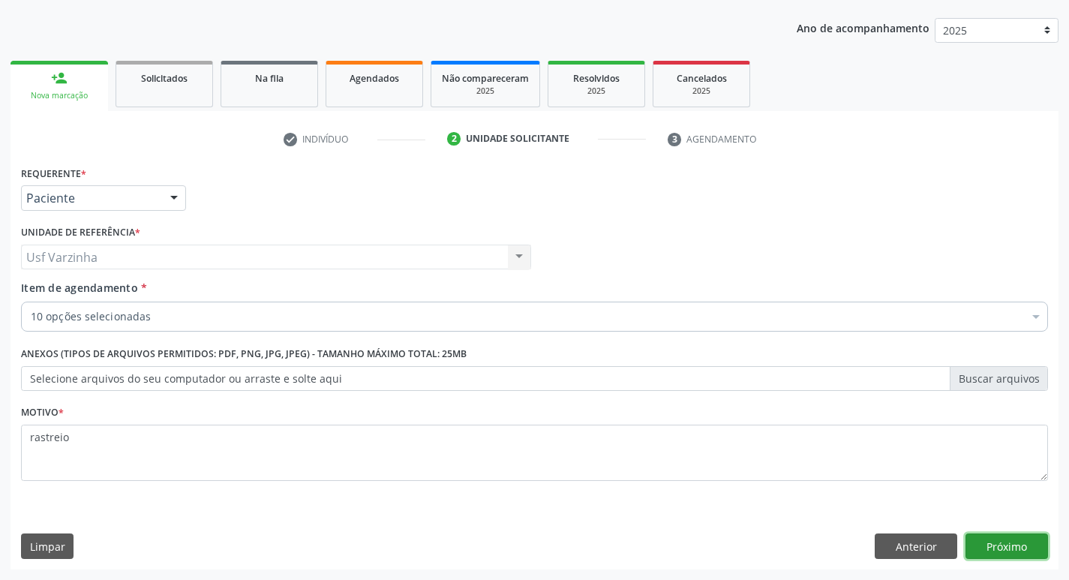
click at [1029, 550] on button "Próximo" at bounding box center [1006, 546] width 83 height 26
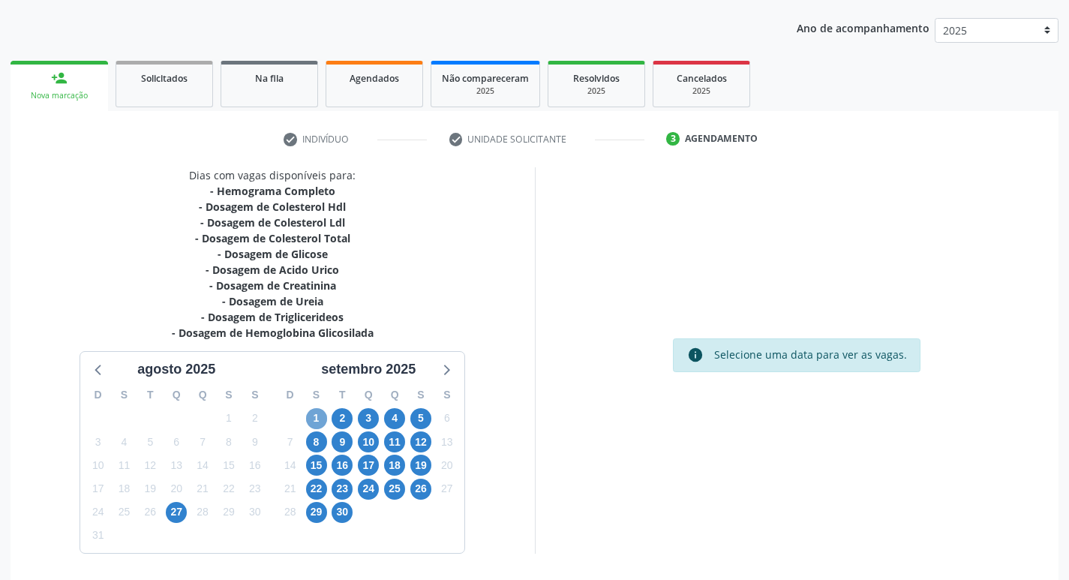
click at [311, 423] on span "1" at bounding box center [316, 418] width 21 height 21
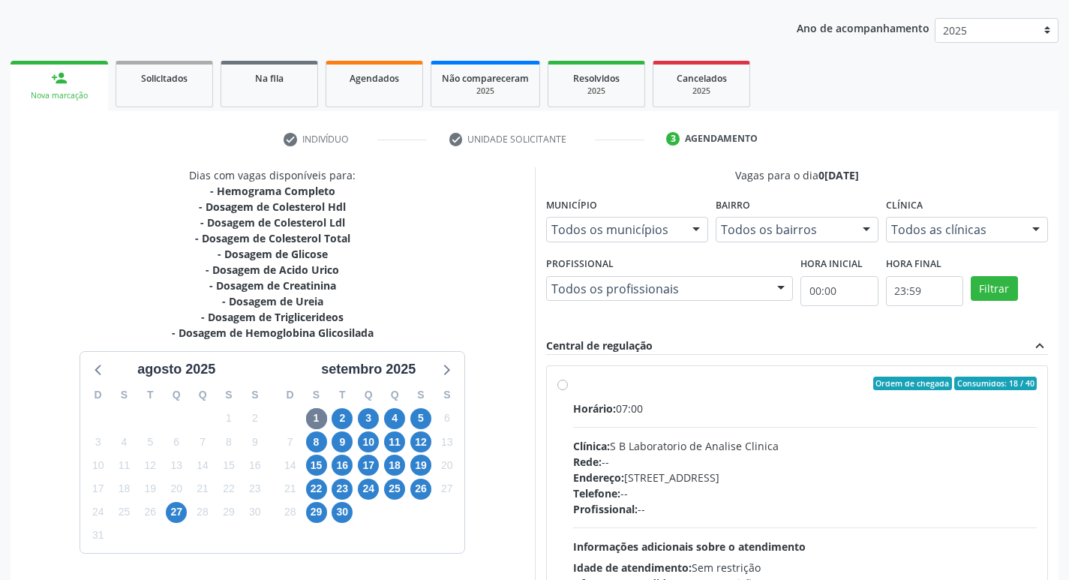
click at [573, 385] on label "Ordem de chegada Consumidos: 18 / 40 Horário: 07:00 Clínica: S B Laboratorio de…" at bounding box center [805, 492] width 464 height 230
click at [560, 385] on input "Ordem de chegada Consumidos: 18 / 40 Horário: 07:00 Clínica: S B Laboratorio de…" at bounding box center [562, 384] width 11 height 14
radio input "true"
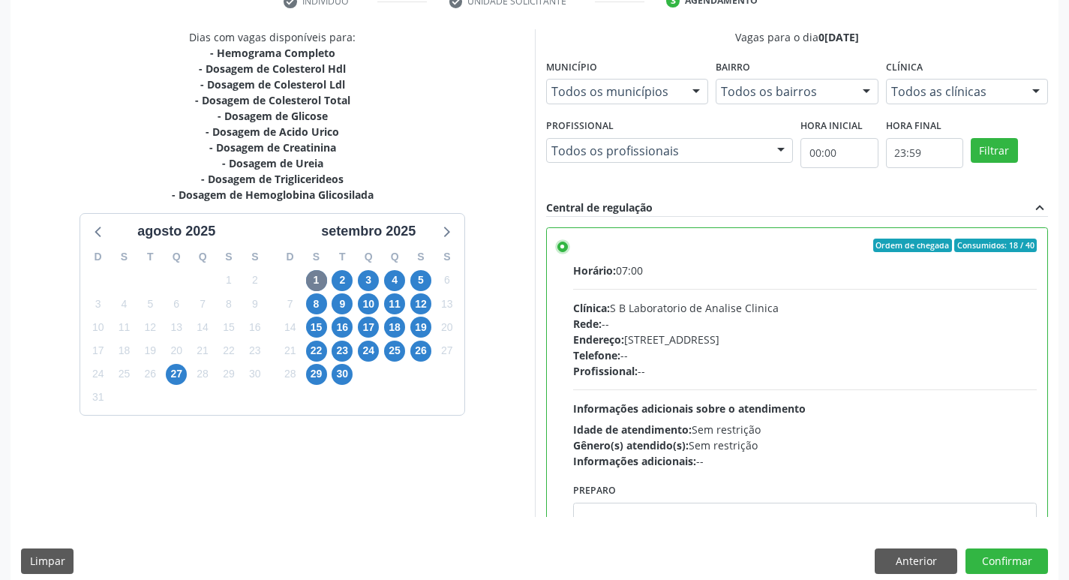
scroll to position [314, 0]
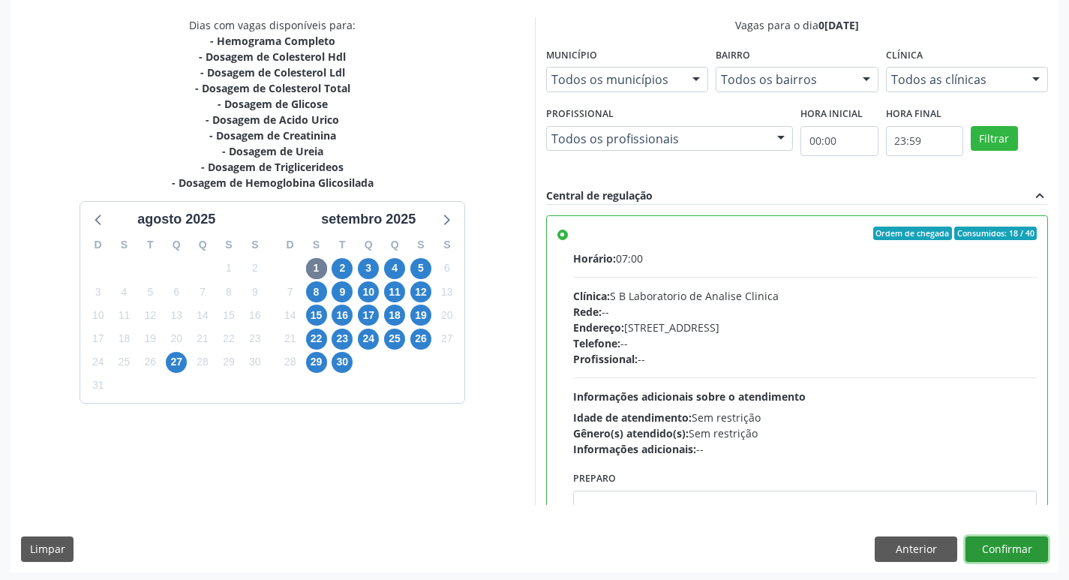
click at [998, 551] on button "Confirmar" at bounding box center [1006, 549] width 83 height 26
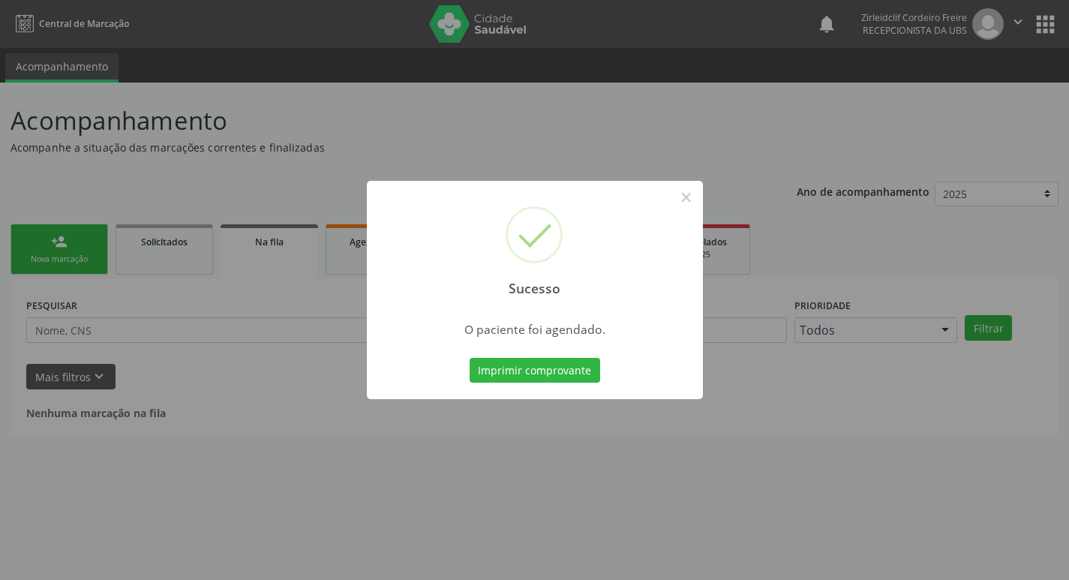
scroll to position [0, 0]
click at [691, 197] on button "×" at bounding box center [692, 198] width 26 height 26
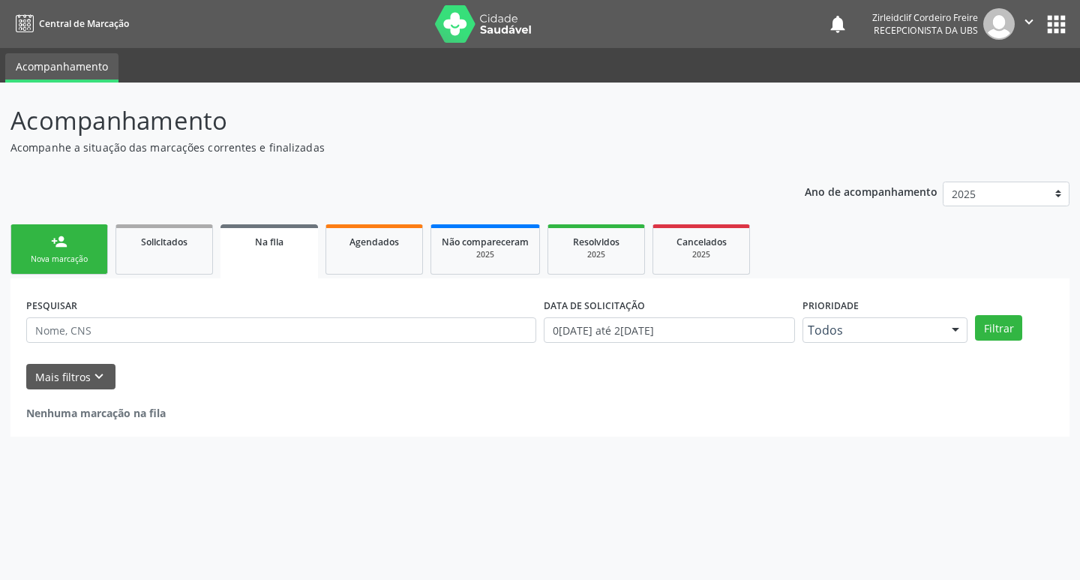
click at [57, 256] on div "Nova marcação" at bounding box center [59, 259] width 75 height 11
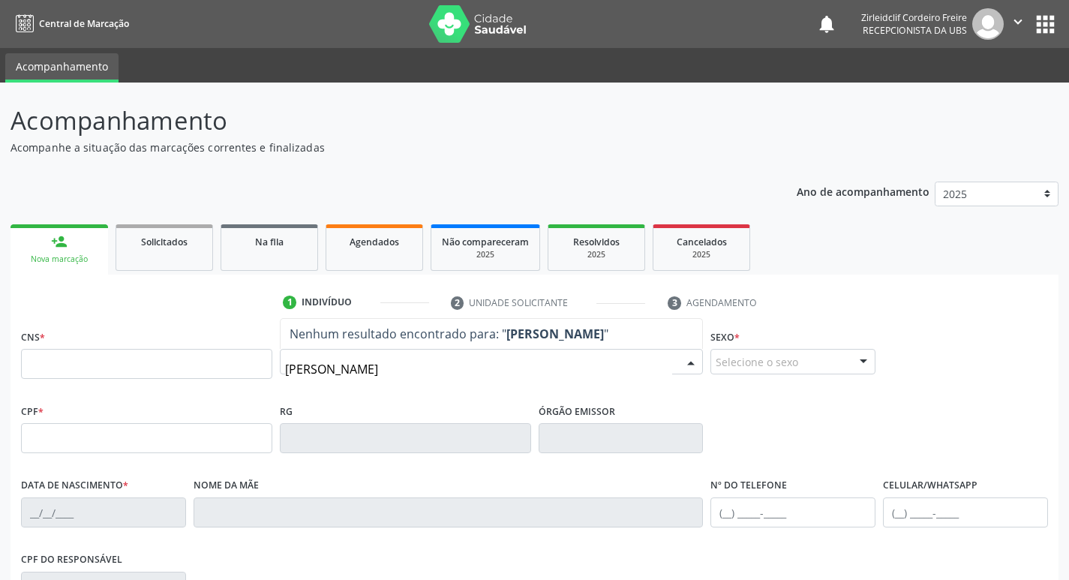
type input "[PERSON_NAME]"
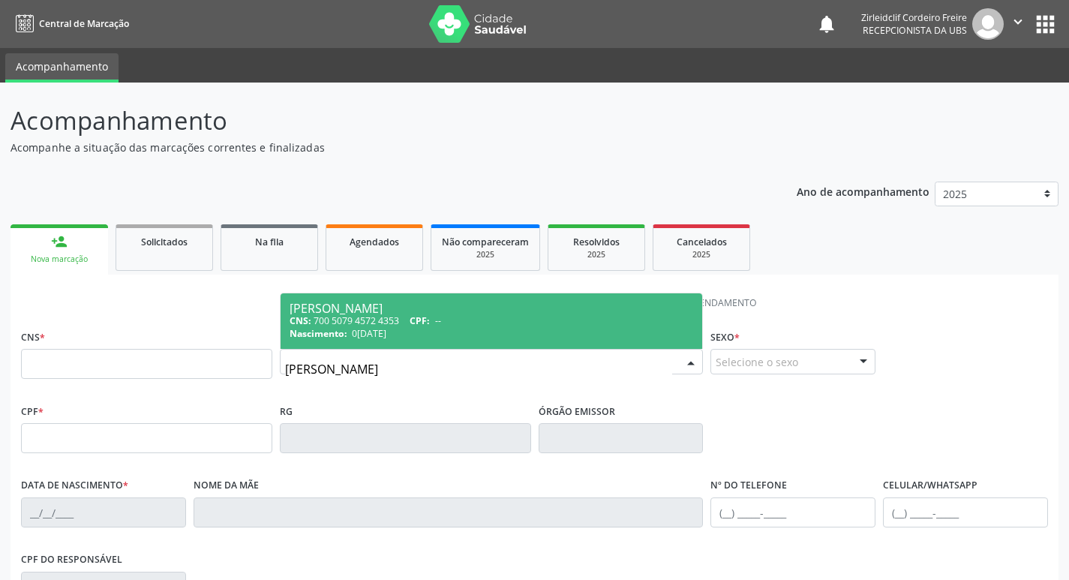
click at [454, 326] on div "CNS: 700 5079 4572 4353 CPF: --" at bounding box center [492, 320] width 404 height 13
type input "700 5079 4572 4353"
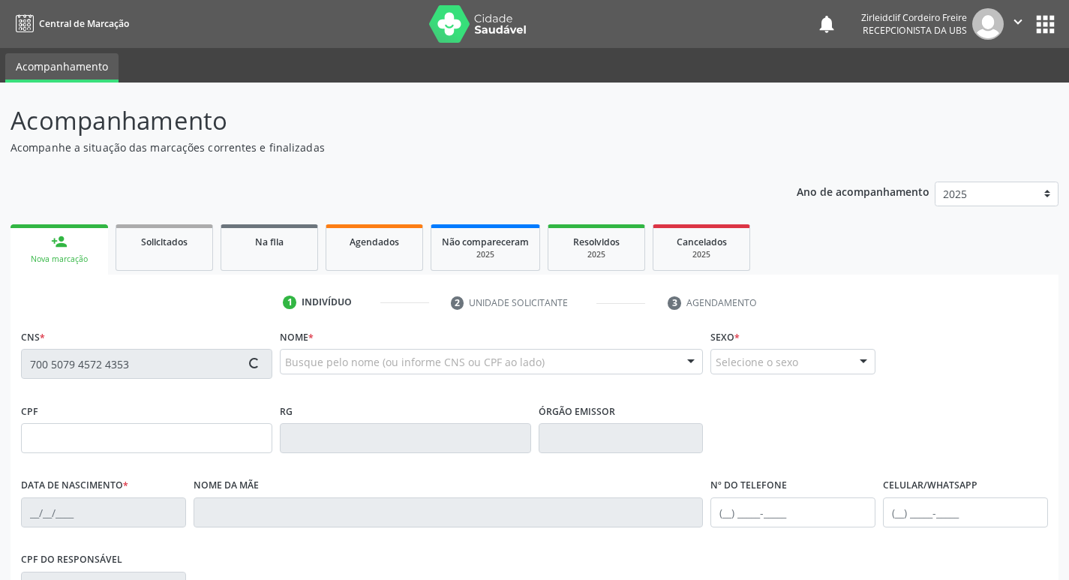
type input "0[DATE]"
type input "Erminia [PERSON_NAME]"
type input "[PHONE_NUMBER]"
type input "29"
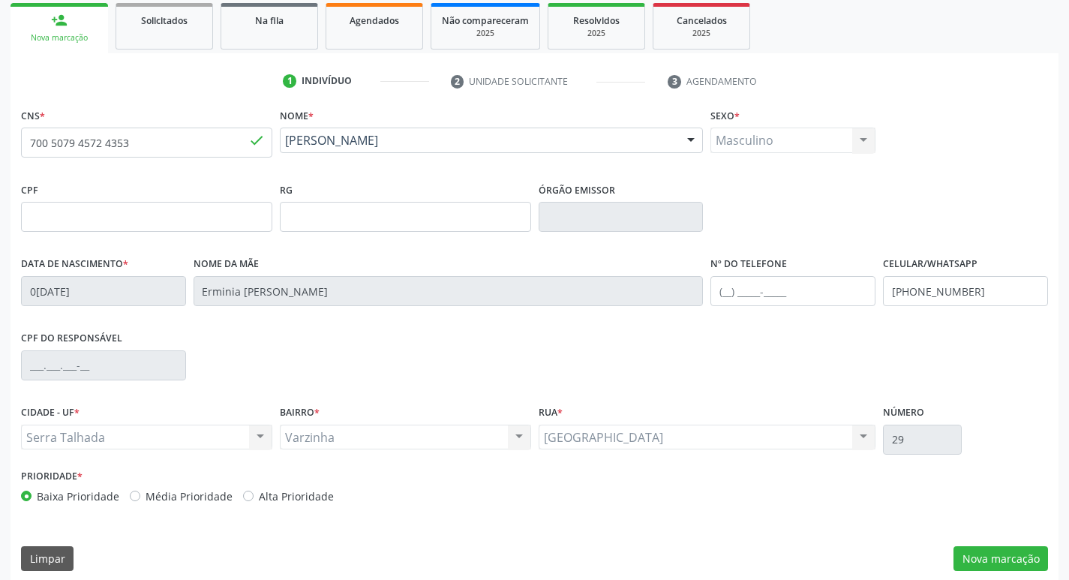
scroll to position [225, 0]
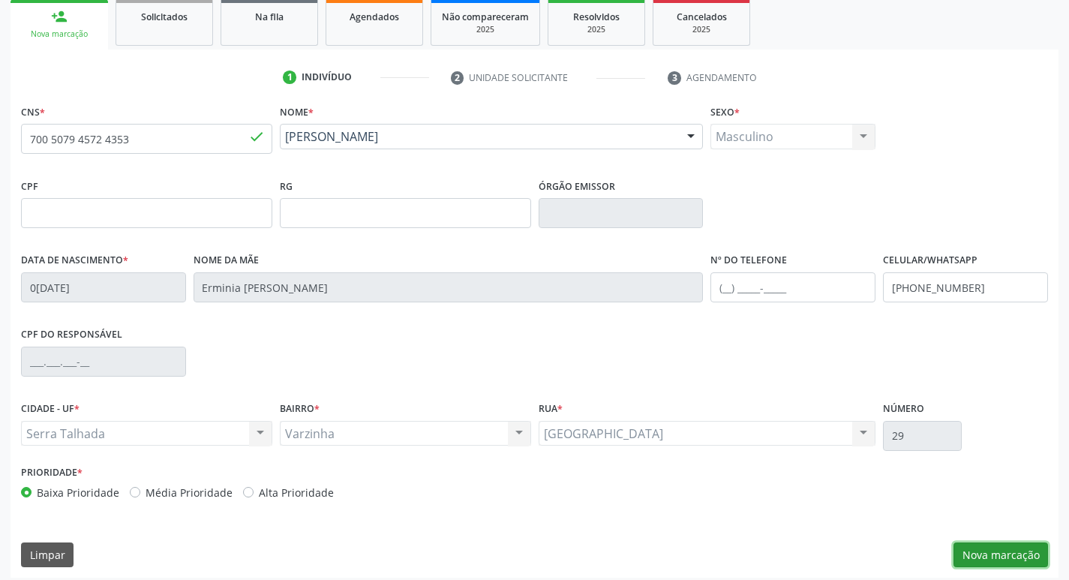
click at [1021, 555] on button "Nova marcação" at bounding box center [1000, 555] width 95 height 26
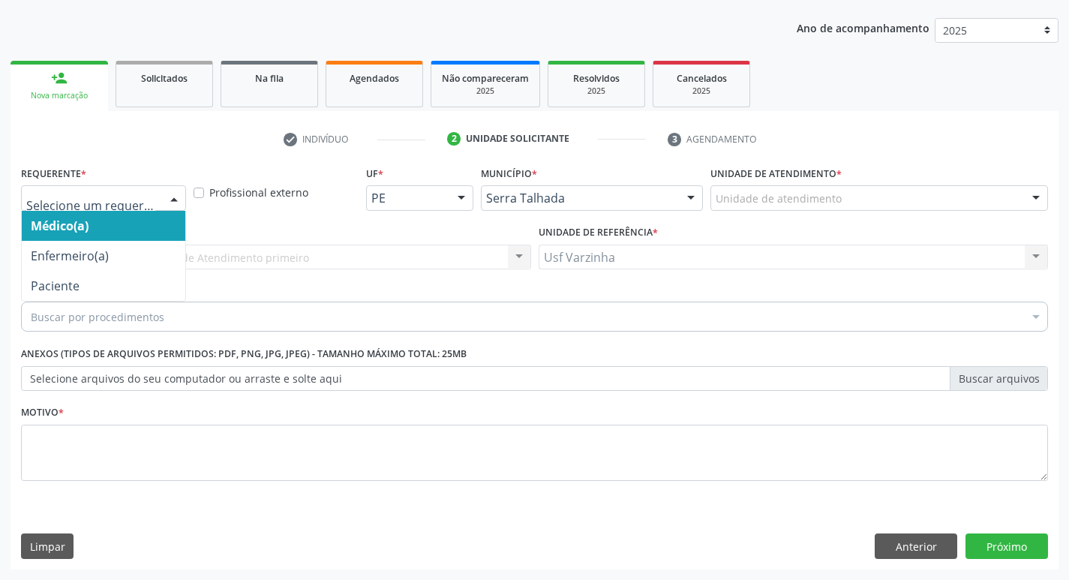
click at [175, 197] on div at bounding box center [174, 199] width 23 height 26
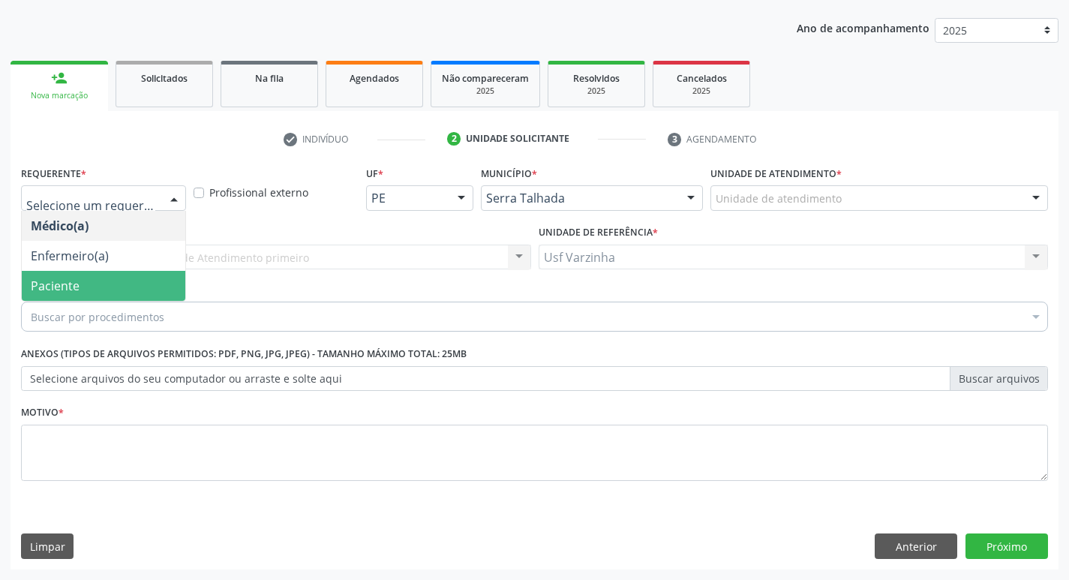
click at [129, 289] on span "Paciente" at bounding box center [104, 286] width 164 height 30
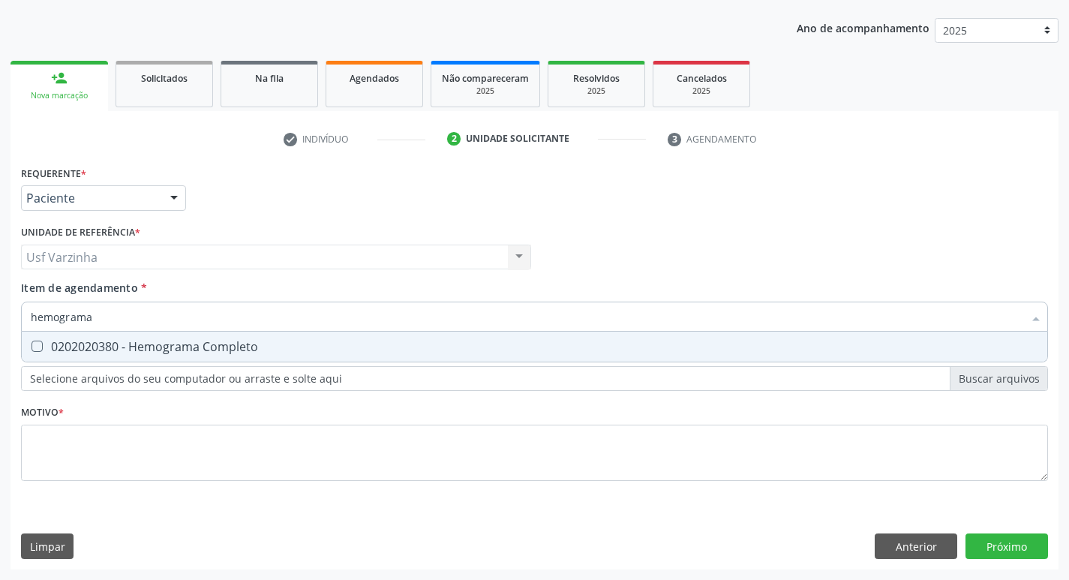
type input "hemograma"
click at [153, 346] on div "0202020380 - Hemograma Completo" at bounding box center [534, 347] width 1007 height 12
checkbox Completo "true"
click at [104, 314] on input "hemograma" at bounding box center [527, 317] width 992 height 30
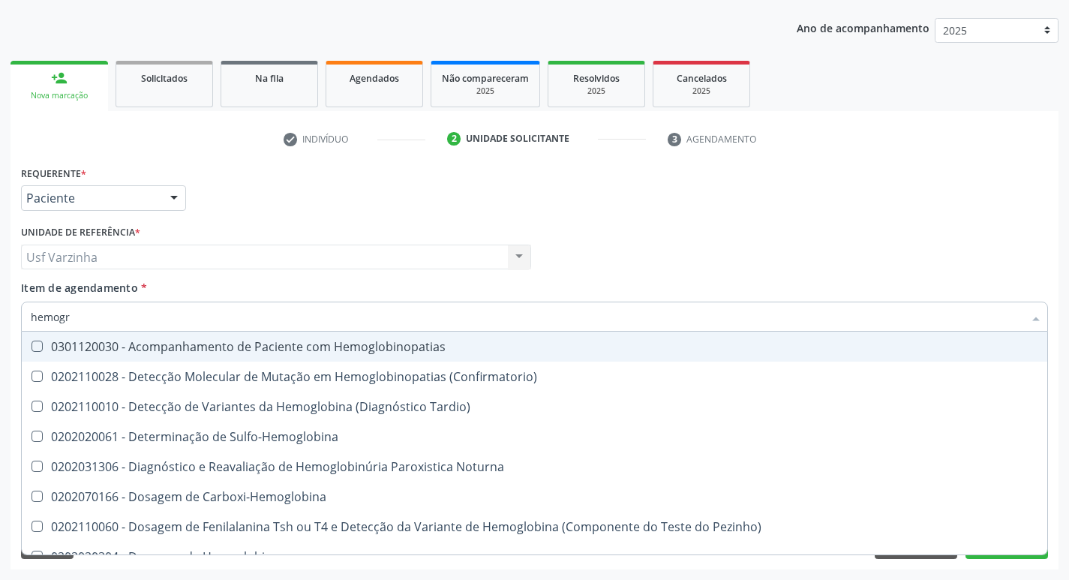
type input "hemog"
checkbox Hemoglobinopatias "false"
type input "h"
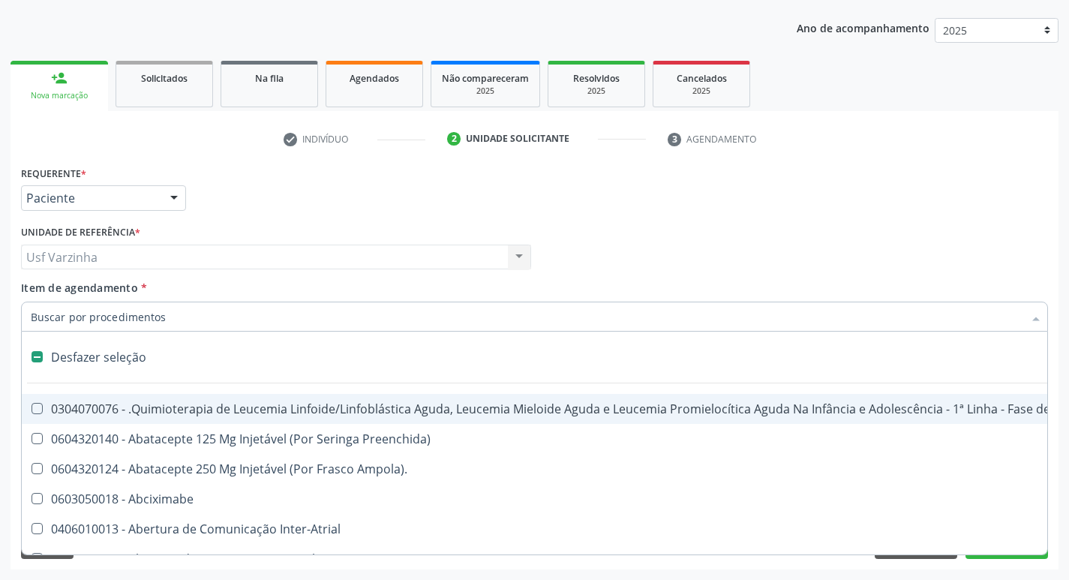
checkbox Capsula\) "false"
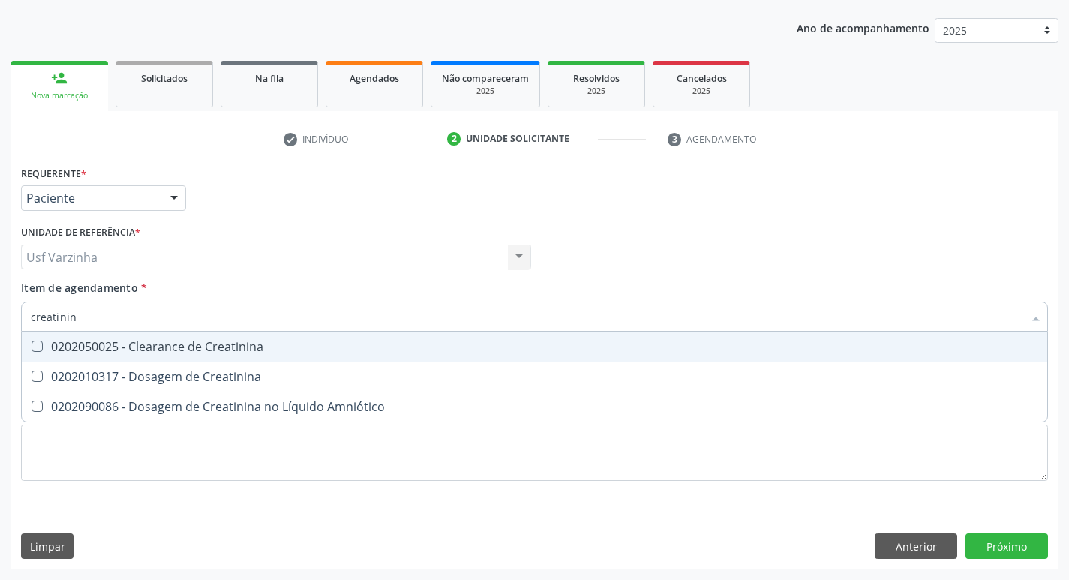
type input "creatinina"
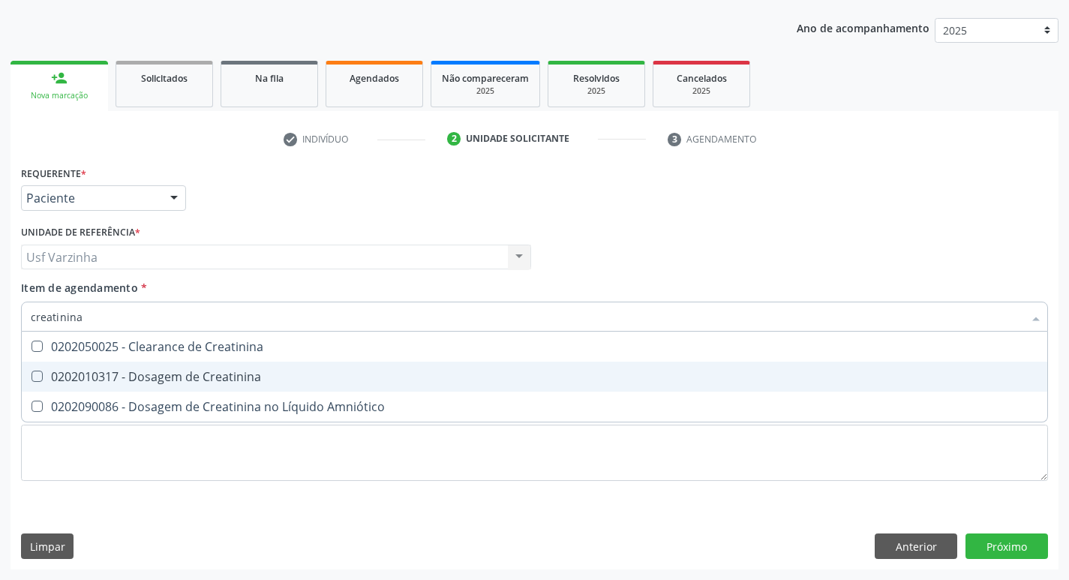
click at [134, 377] on div "0202010317 - Dosagem de Creatinina" at bounding box center [534, 377] width 1007 height 12
checkbox Creatinina "true"
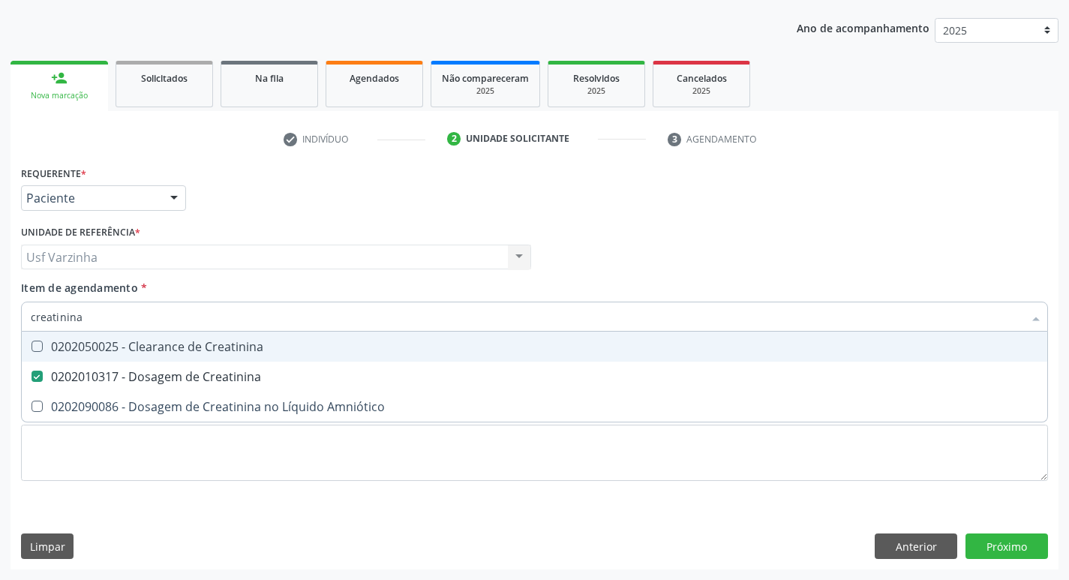
click at [102, 313] on input "creatinina" at bounding box center [527, 317] width 992 height 30
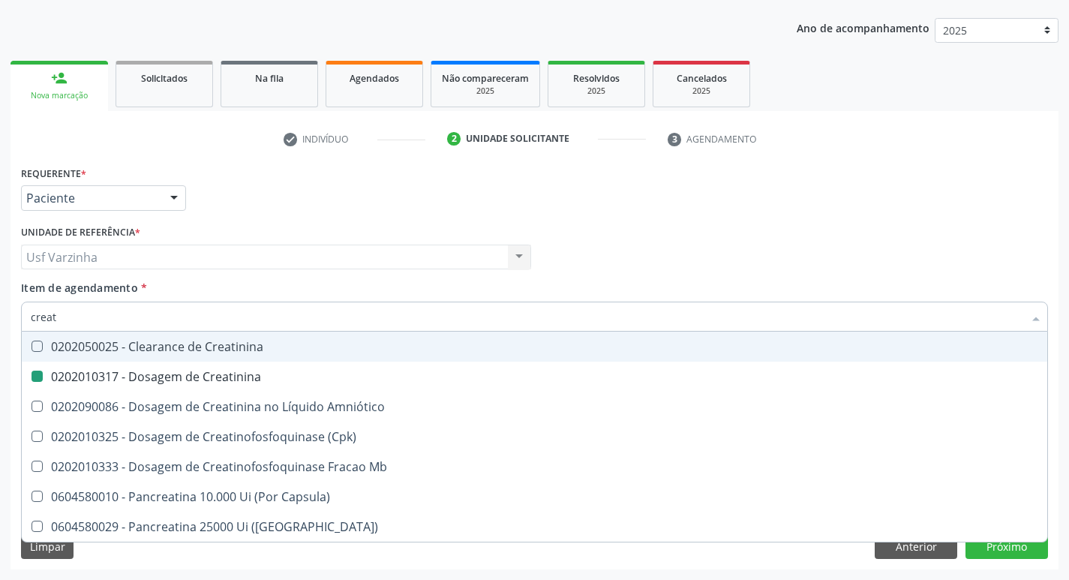
type input "crea"
checkbox Creatinina "false"
checkbox \(Cpk\) "false"
checkbox Capsula\) "true"
type input "cre"
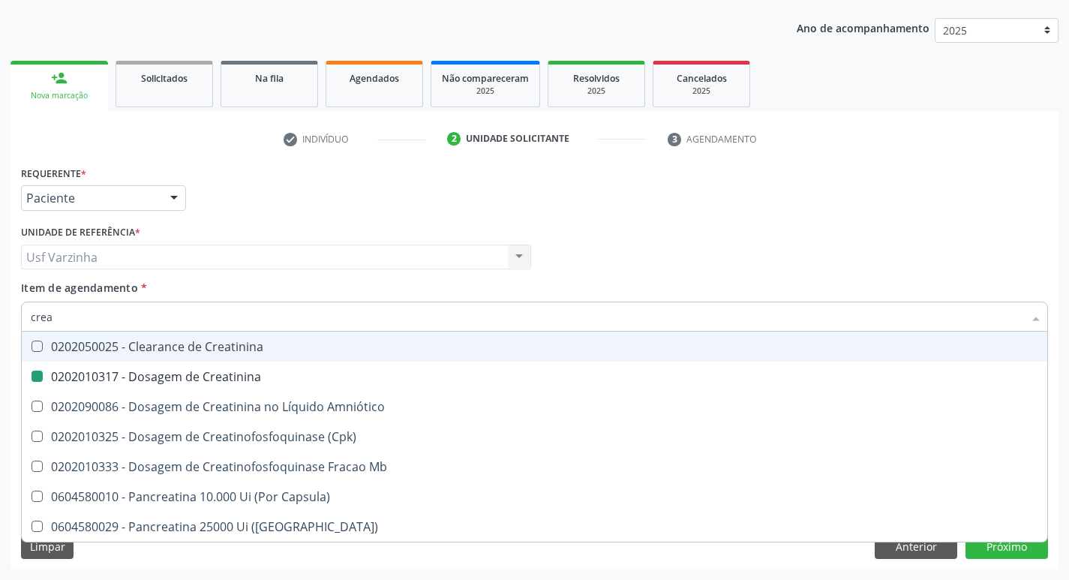
checkbox Capsula\) "false"
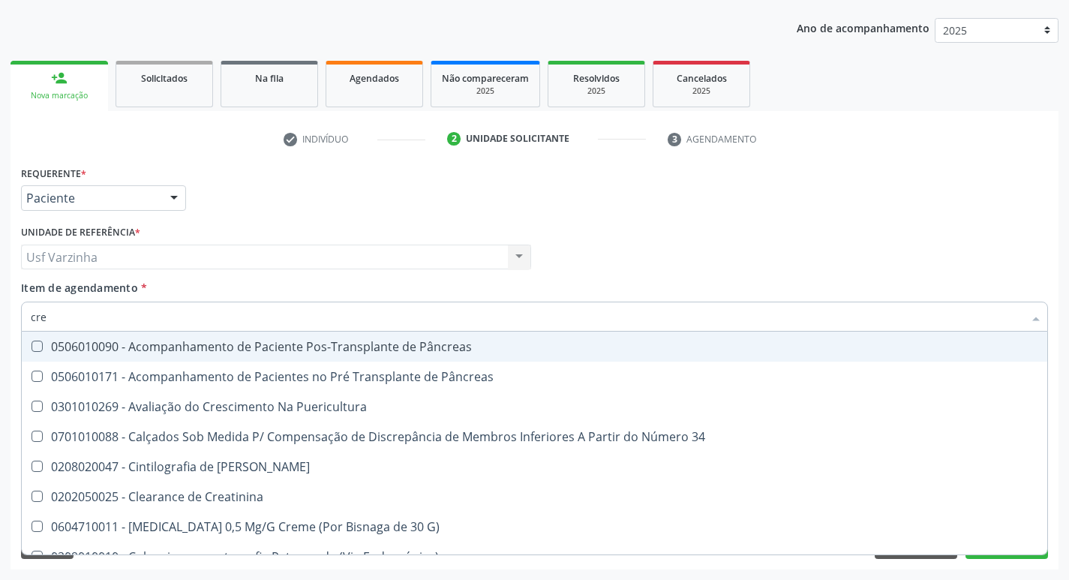
type input "cr"
checkbox Creatinina "false"
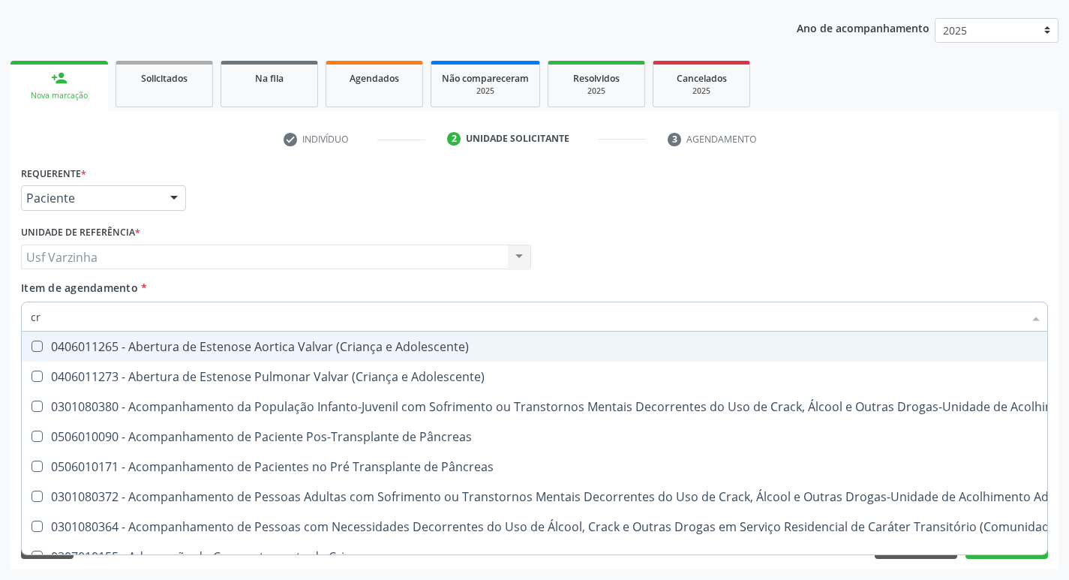
type input "c"
checkbox Creatinina "false"
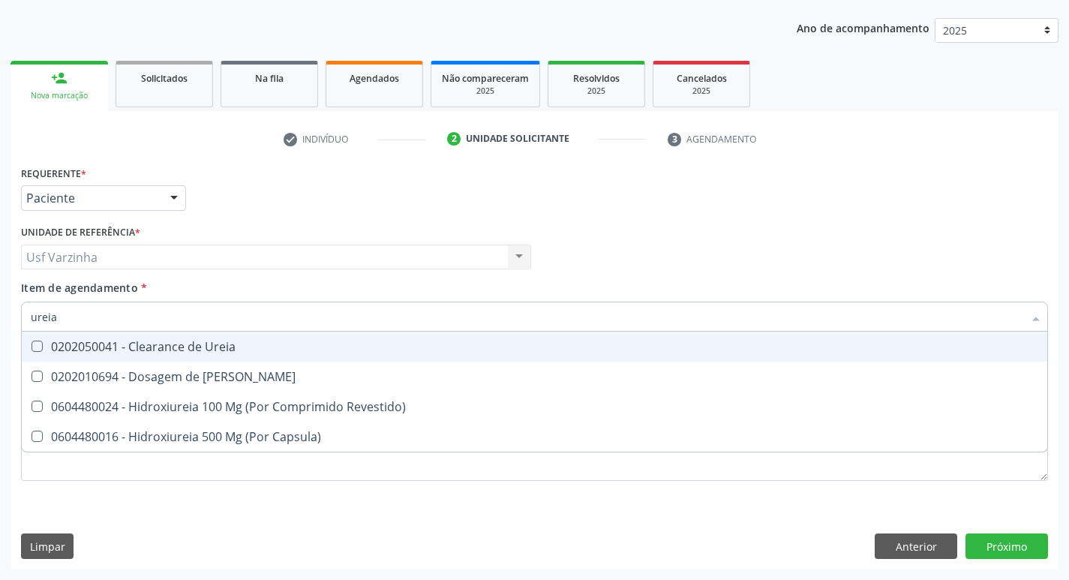
type input "ureia"
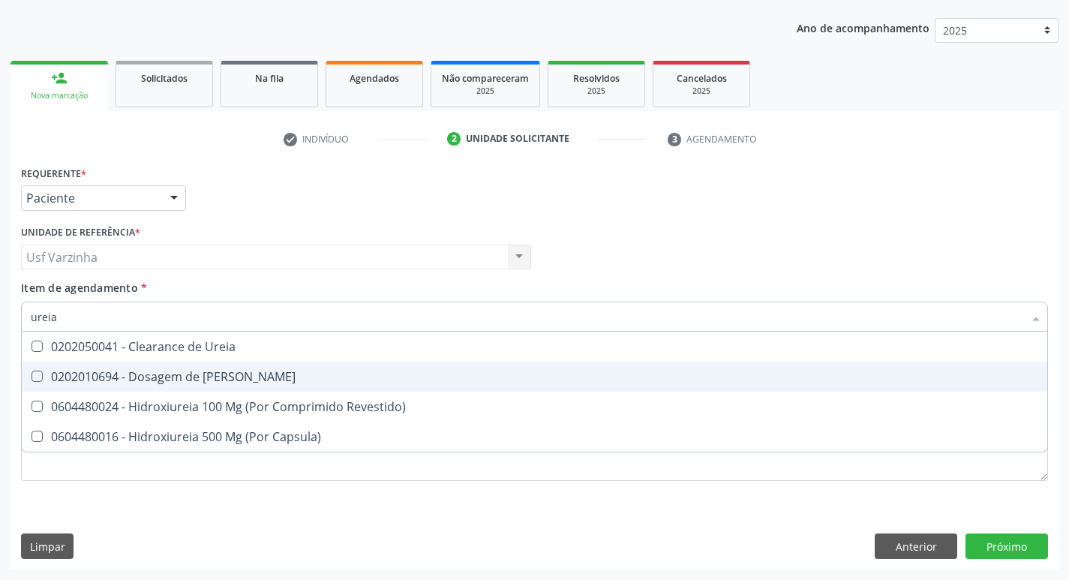
drag, startPoint x: 125, startPoint y: 372, endPoint x: 101, endPoint y: 352, distance: 31.4
click at [124, 372] on div "0202010694 - Dosagem de [PERSON_NAME]" at bounding box center [534, 377] width 1007 height 12
checkbox Ureia "true"
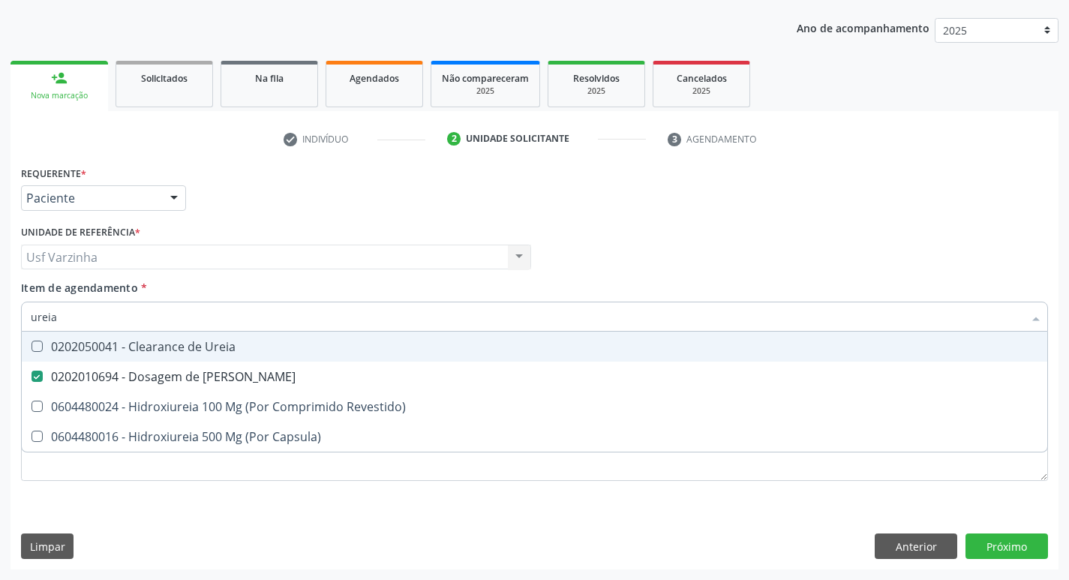
click at [60, 315] on input "ureia" at bounding box center [527, 317] width 992 height 30
type input "u"
checkbox Ureia "false"
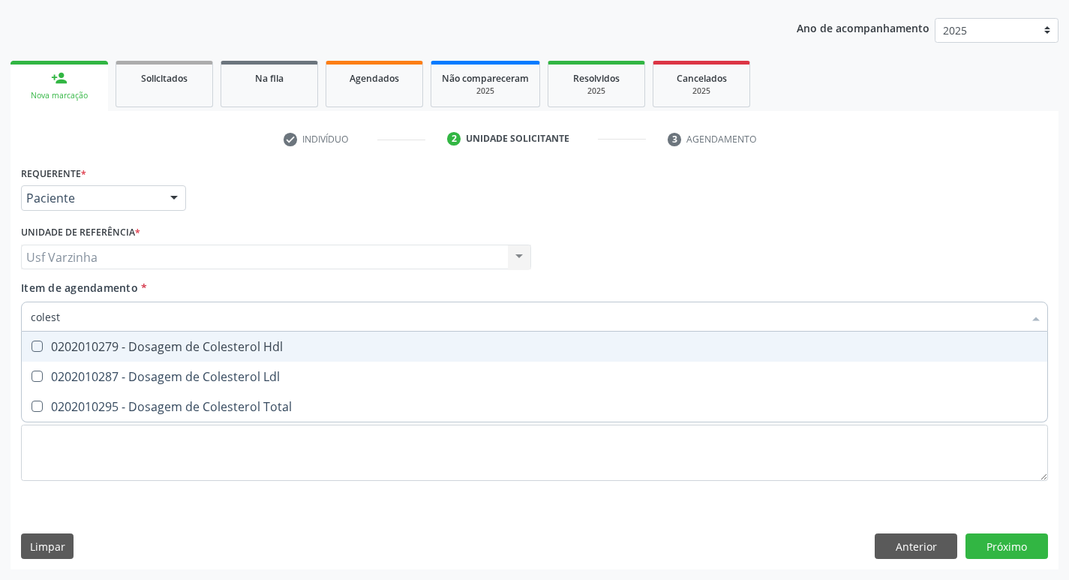
type input "coleste"
drag, startPoint x: 57, startPoint y: 341, endPoint x: 58, endPoint y: 371, distance: 29.3
click at [57, 348] on div "0202010279 - Dosagem de Colesterol Hdl" at bounding box center [534, 347] width 1007 height 12
checkbox Hdl "true"
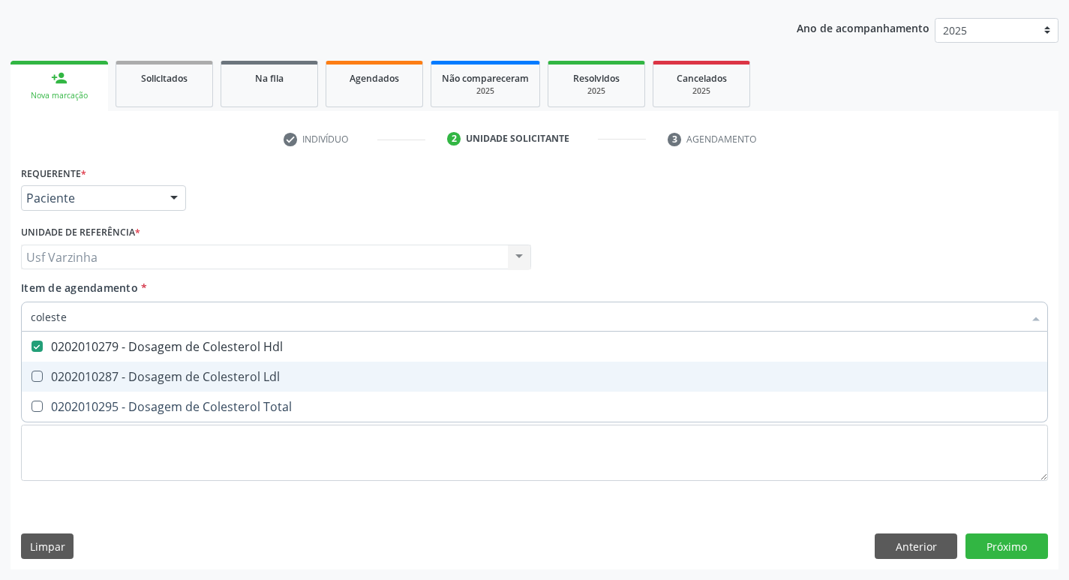
drag, startPoint x: 58, startPoint y: 371, endPoint x: 59, endPoint y: 413, distance: 42.8
click at [58, 378] on div "0202010287 - Dosagem de Colesterol Ldl" at bounding box center [534, 377] width 1007 height 12
checkbox Ldl "true"
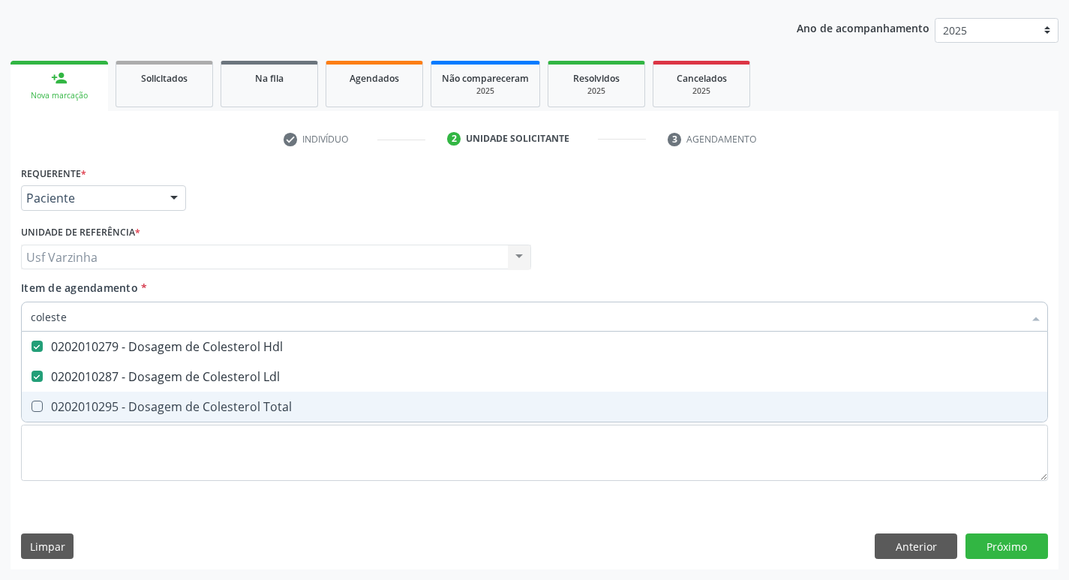
click at [59, 413] on div "0202010295 - Dosagem de Colesterol Total" at bounding box center [534, 407] width 1007 height 12
checkbox Total "true"
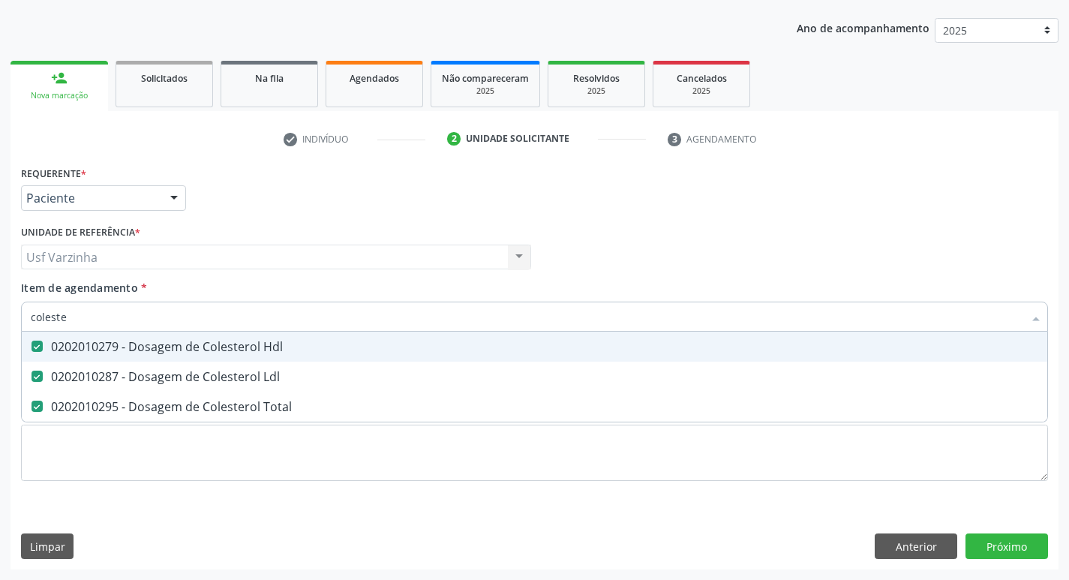
click at [77, 315] on input "coleste" at bounding box center [527, 317] width 992 height 30
type input "c"
checkbox Hdl "false"
checkbox Ldl "false"
checkbox Total "false"
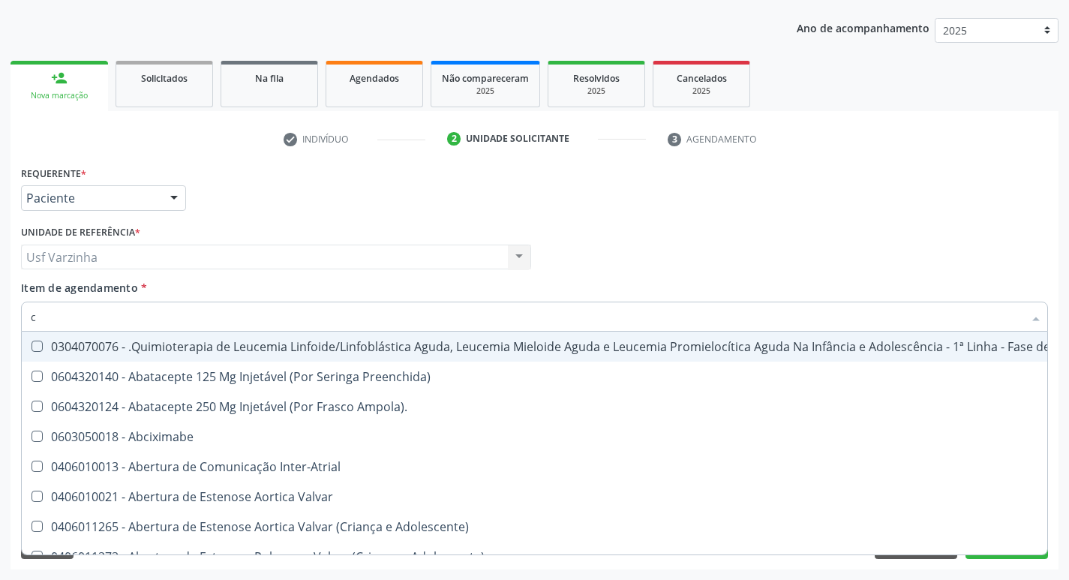
type input "co"
checkbox Oncologia "true"
checkbox Bexiga "true"
checkbox Cistometro "true"
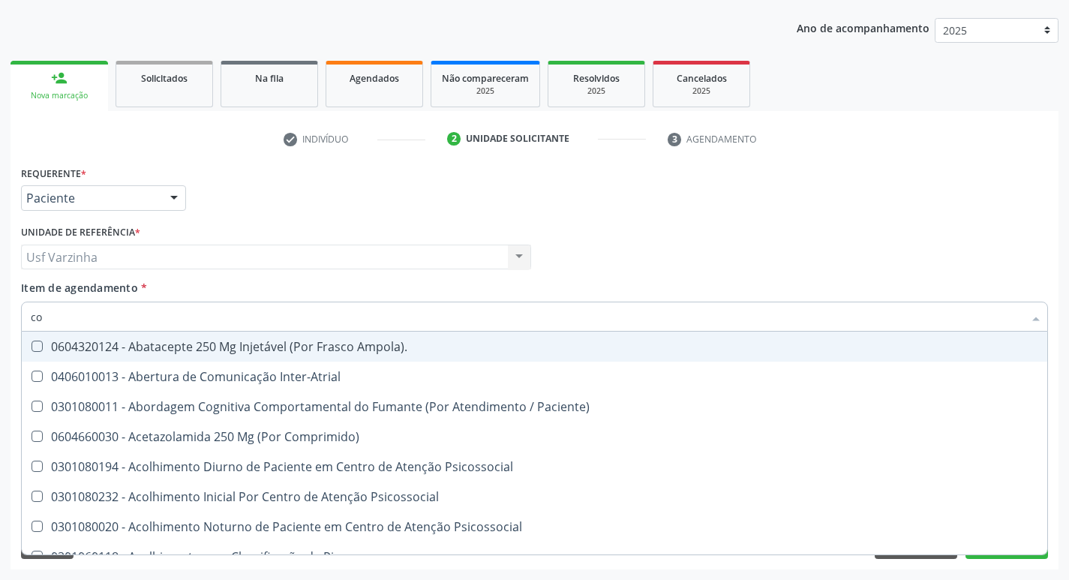
type input "col"
checkbox Reto "true"
checkbox Oncologia "true"
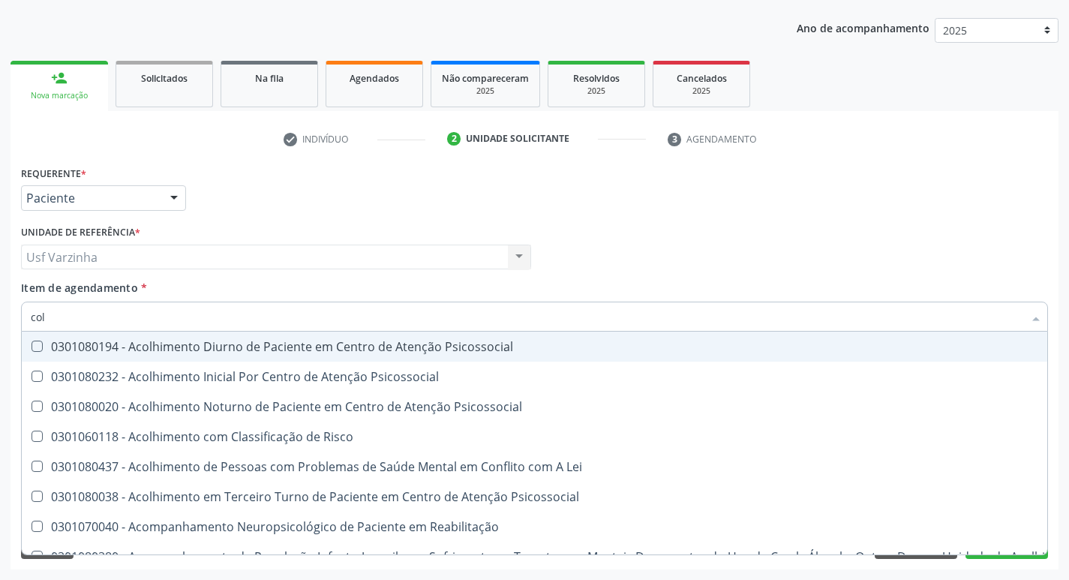
type input "cole"
checkbox Mama "true"
checkbox Utero "true"
checkbox Oncologia "true"
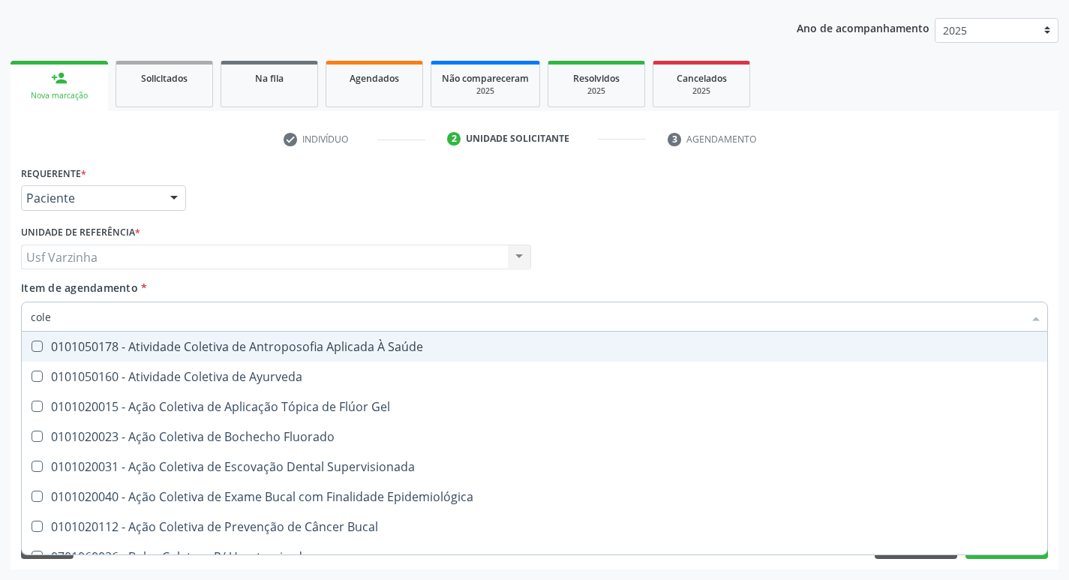
type input "coles"
checkbox Saúde "true"
checkbox Ayurveda "true"
checkbox Gel "true"
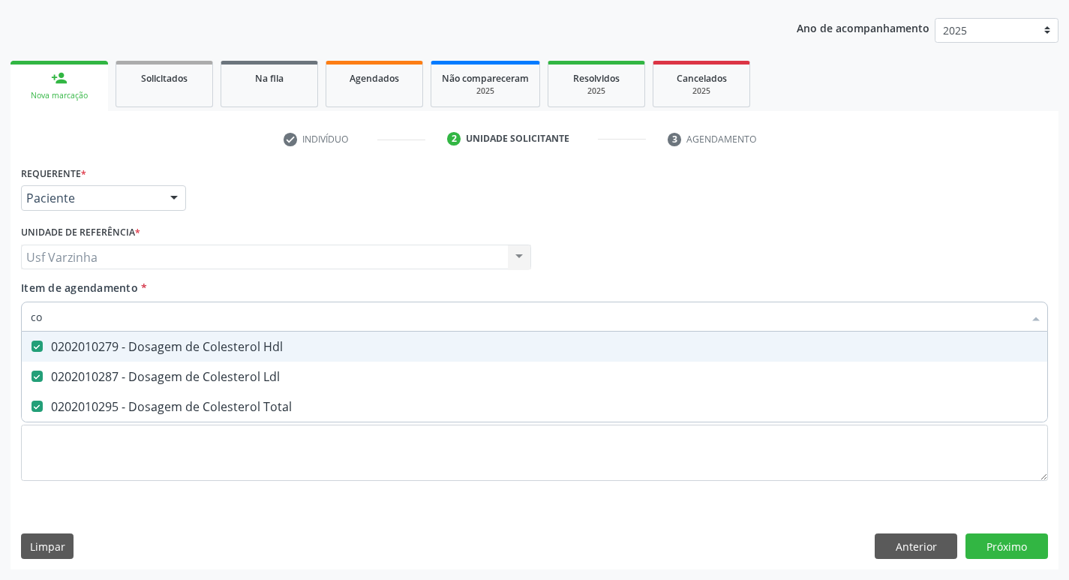
type input "c"
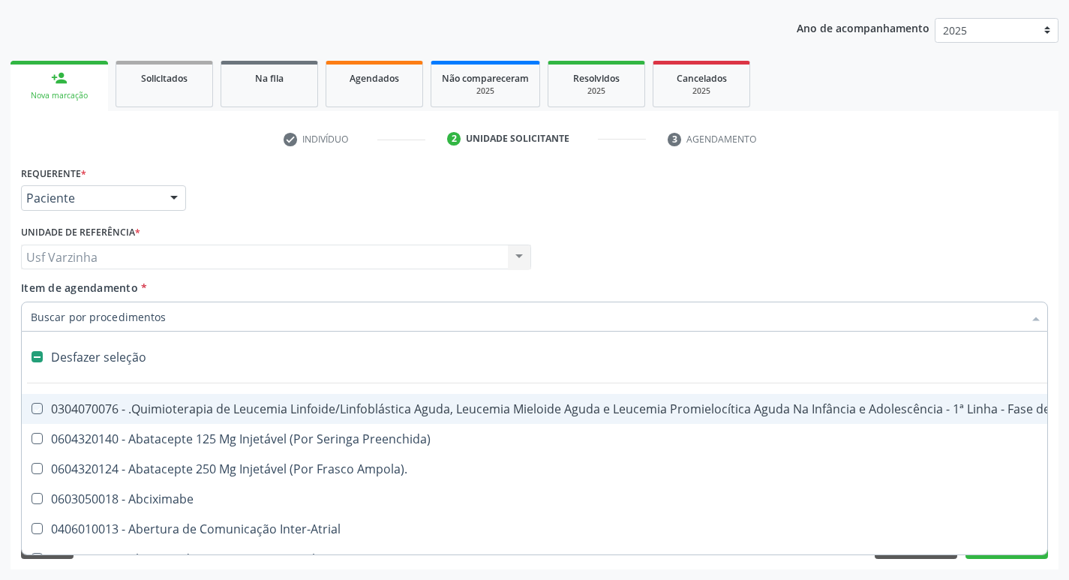
checkbox Manutenção "false"
checkbox Preenchida\) "false"
checkbox Ampola\)\ "false"
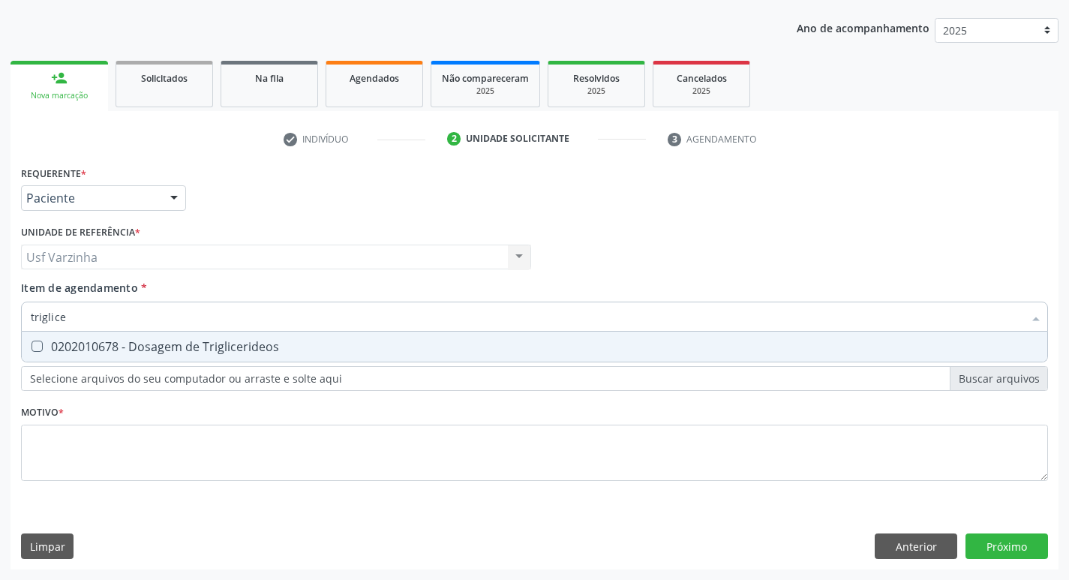
type input "triglicer"
click at [164, 359] on span "0202010678 - Dosagem de Triglicerideos" at bounding box center [534, 347] width 1025 height 30
checkbox Triglicerideos "true"
click at [89, 323] on input "triglicer" at bounding box center [527, 317] width 992 height 30
type input "t"
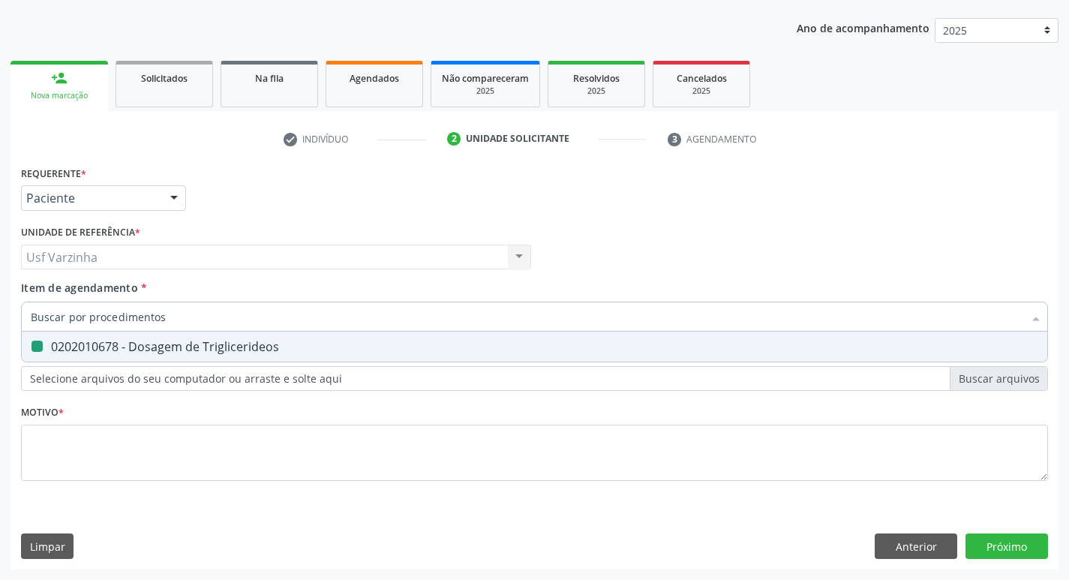
checkbox Triglicerideos "false"
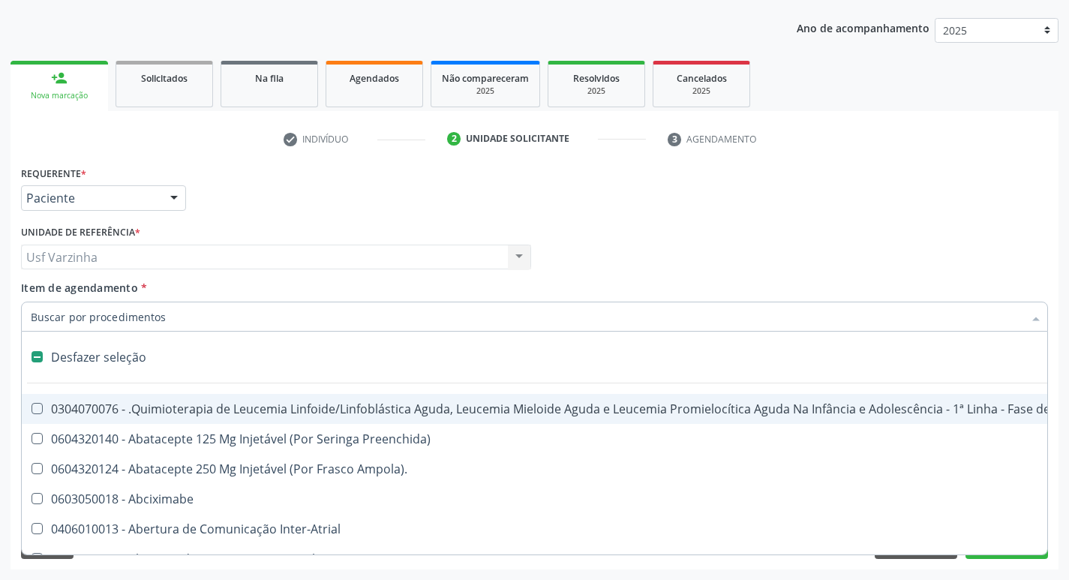
type input "u"
checkbox Hpv "true"
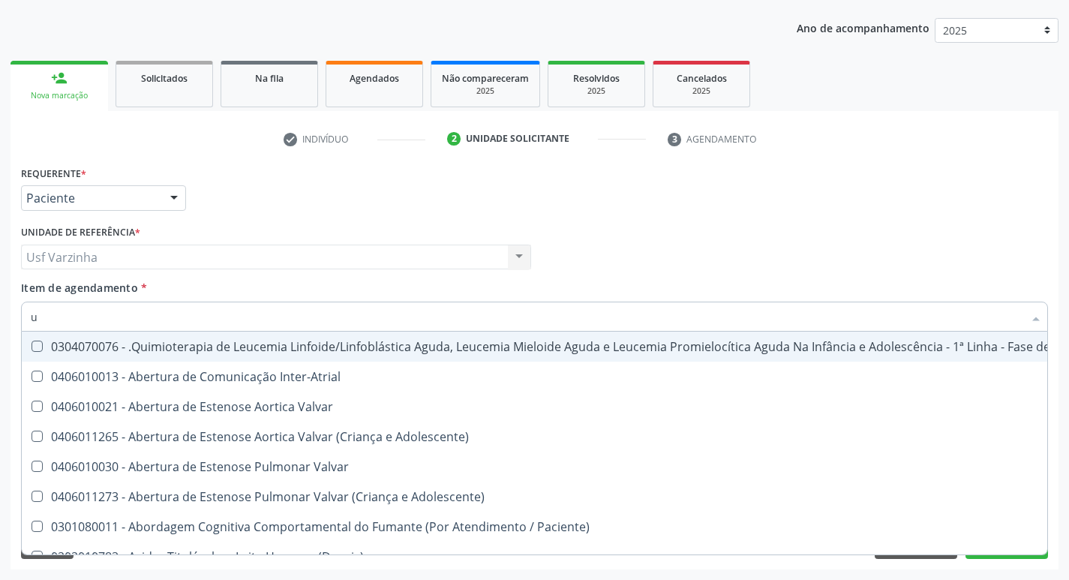
type input "ur"
checkbox Coagulação\ "true"
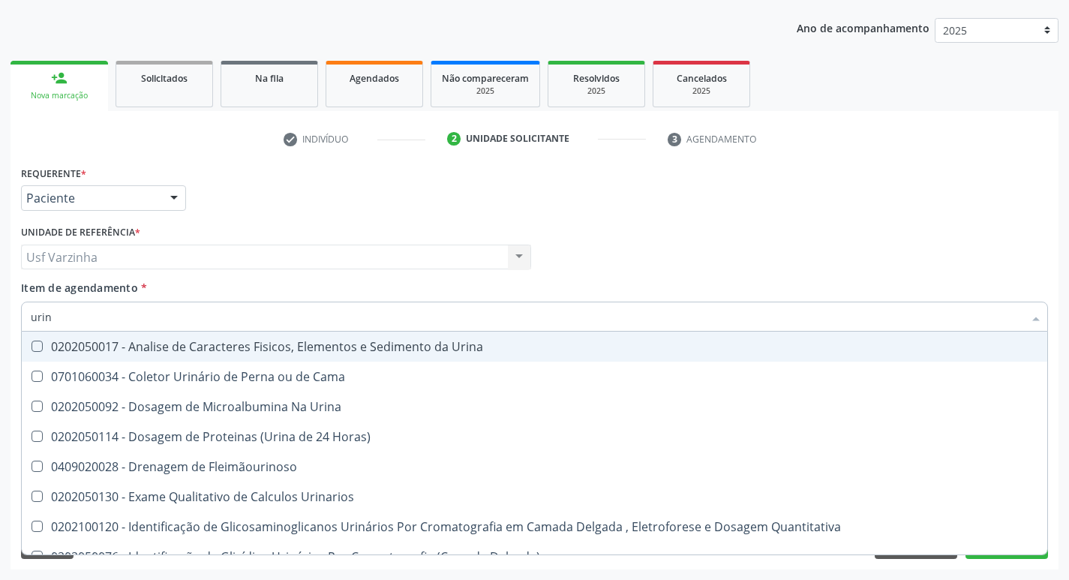
type input "urina"
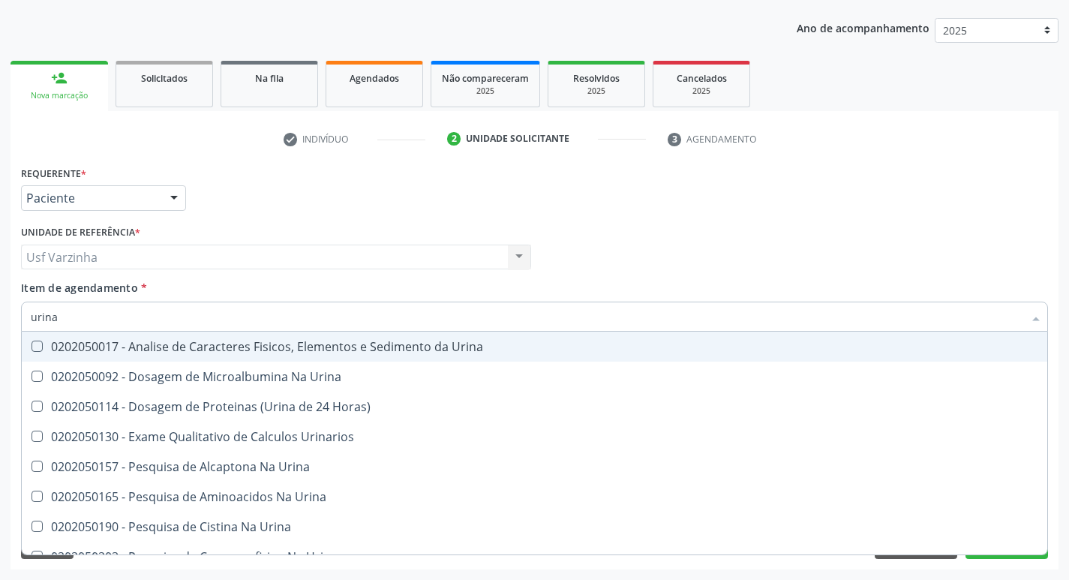
drag, startPoint x: 122, startPoint y: 350, endPoint x: 111, endPoint y: 342, distance: 14.0
click at [121, 349] on div "0202050017 - Analise de Caracteres Fisicos, Elementos e Sedimento da Urina" at bounding box center [534, 347] width 1007 height 12
checkbox Urina "true"
click at [59, 320] on input "urina" at bounding box center [527, 317] width 992 height 30
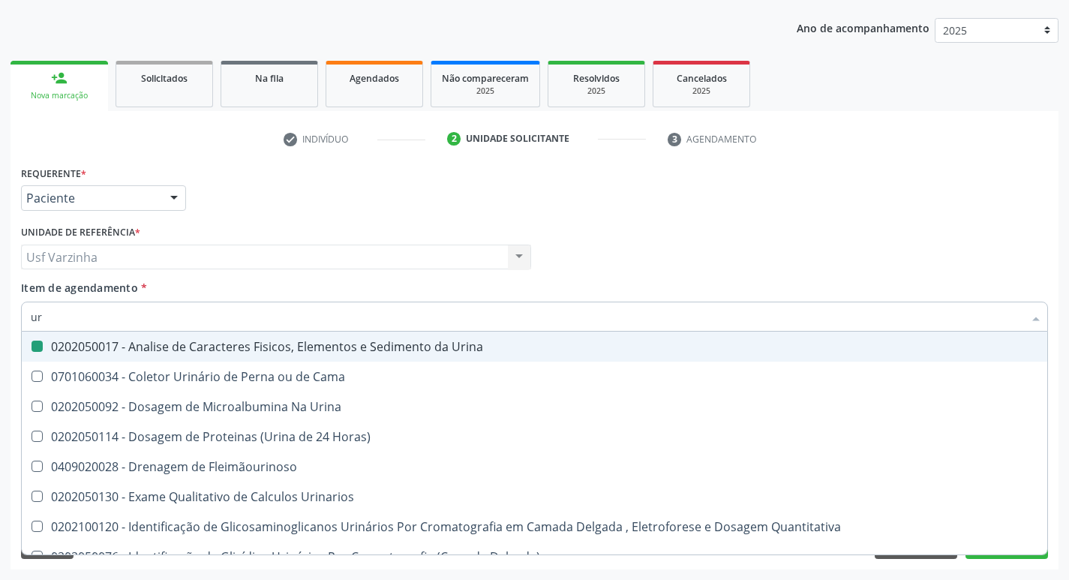
type input "u"
checkbox Urina "false"
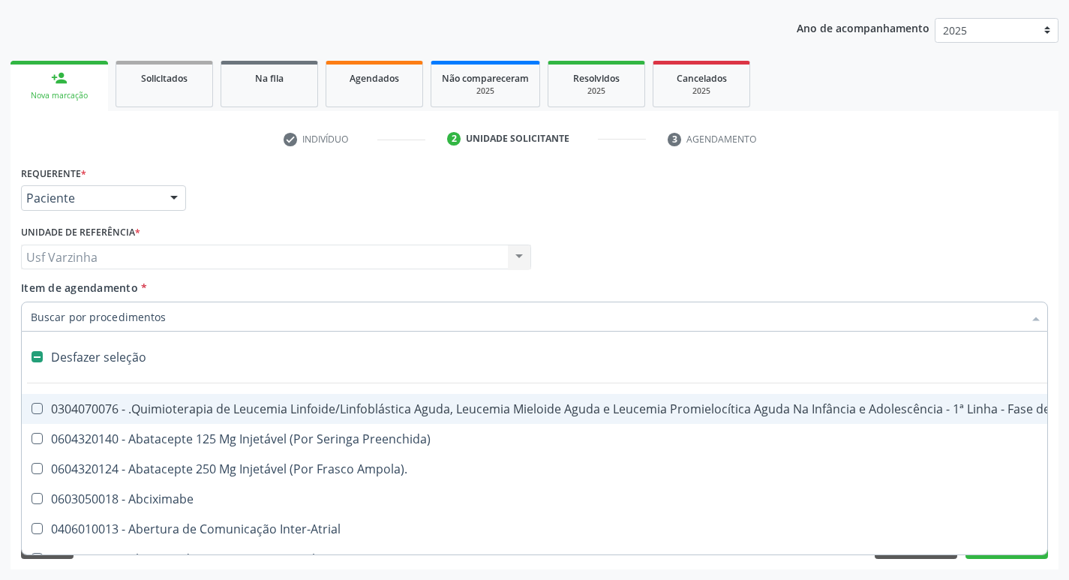
type input "g"
checkbox Urina "false"
checkbox Linha "true"
checkbox Infusão "true"
checkbox Urostomizados "true"
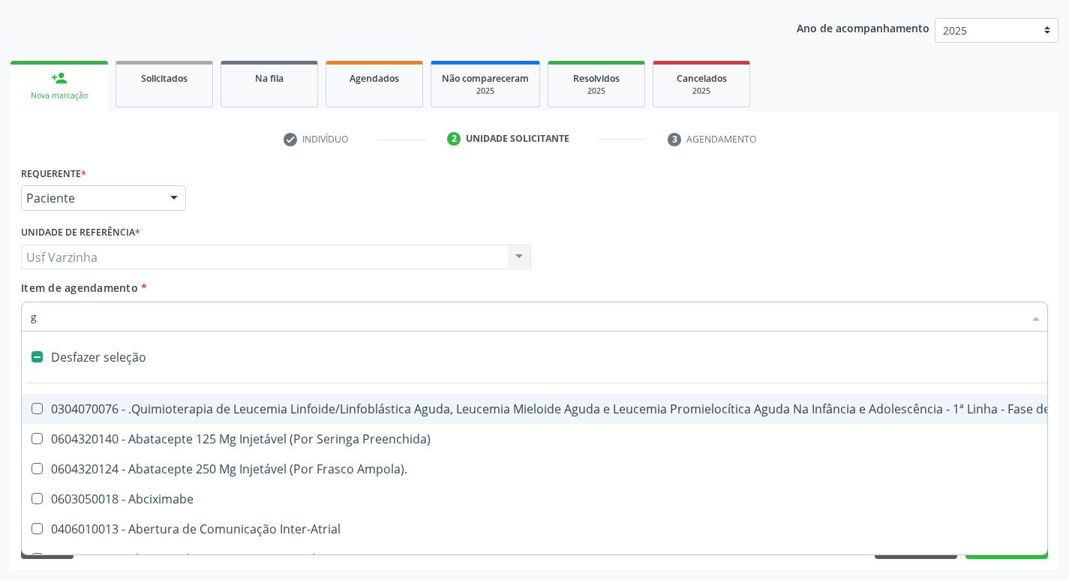
checkbox Revestido\) "true"
checkbox Capsula\) "true"
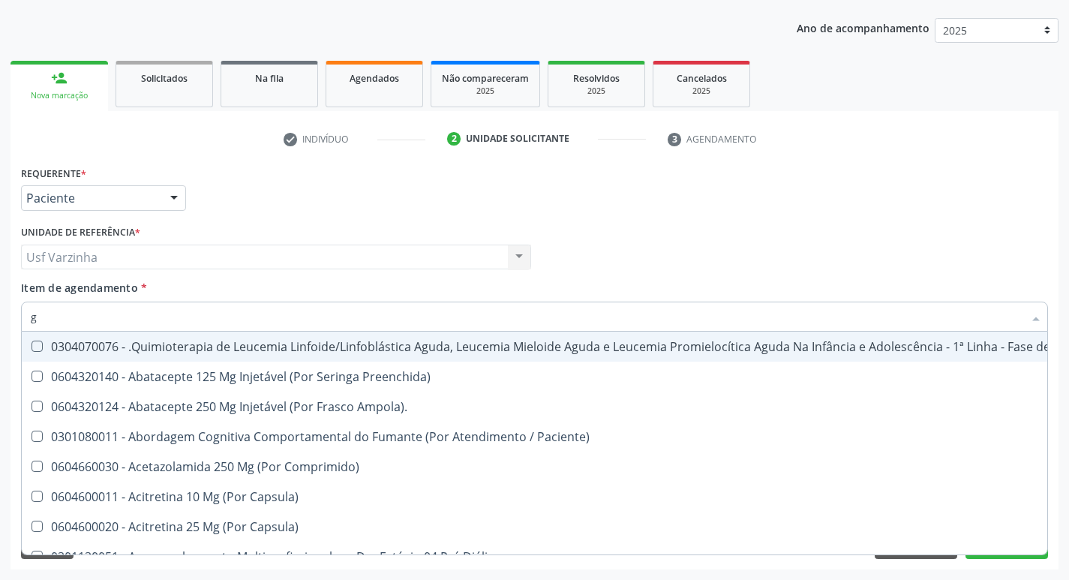
type input "gl"
checkbox Pé "true"
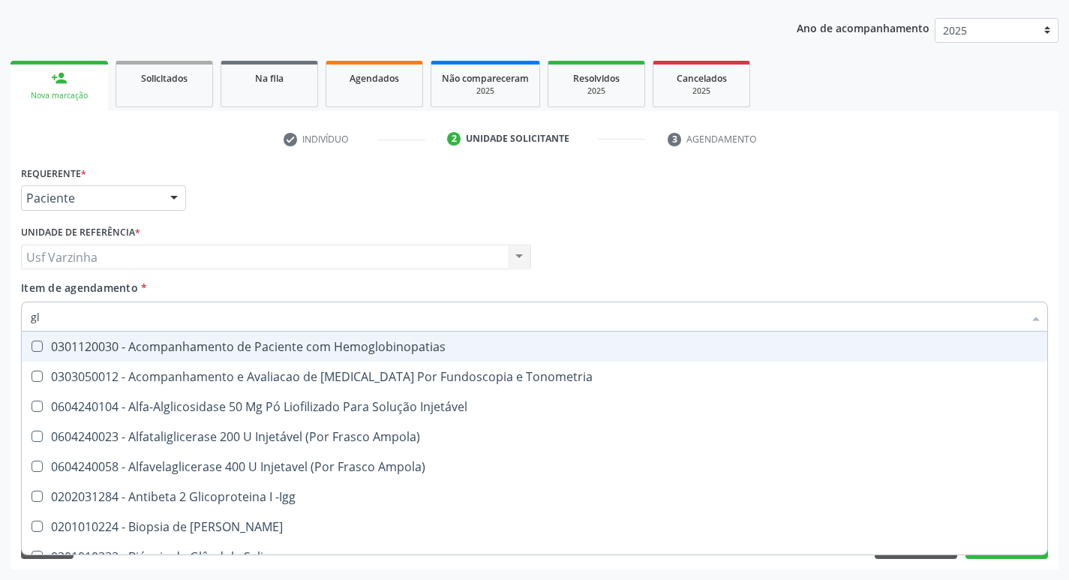
type input "gli"
checkbox Glomerular "true"
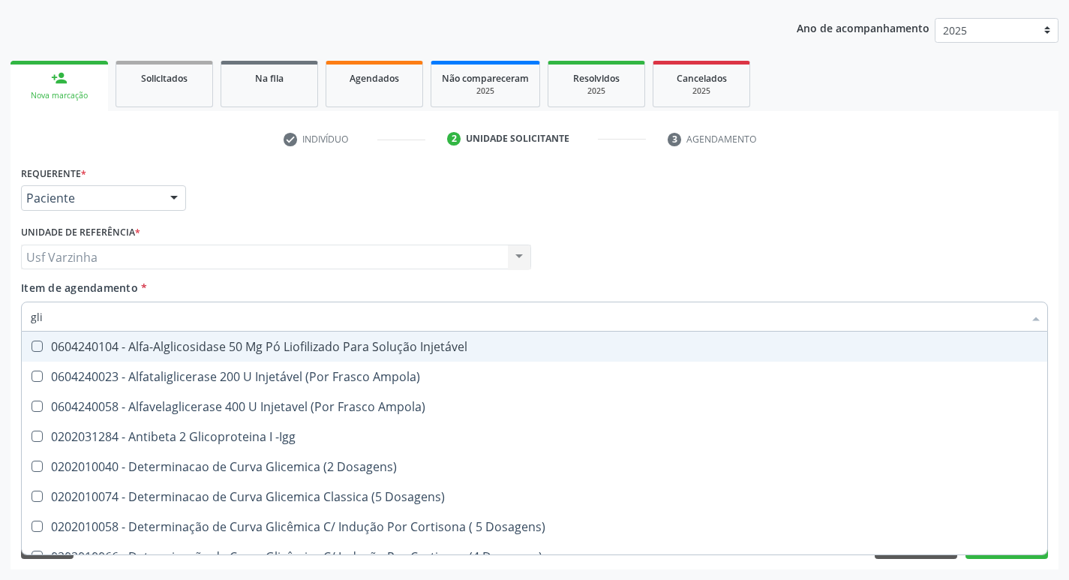
type input "glic"
checkbox Triglicerideos "true"
checkbox Delgada\) "false"
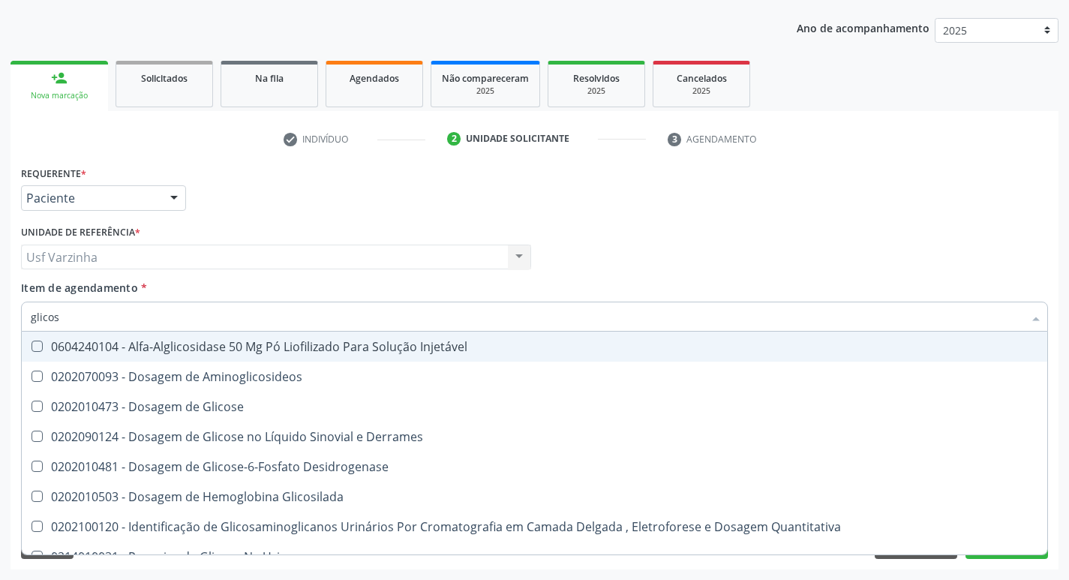
type input "glicose"
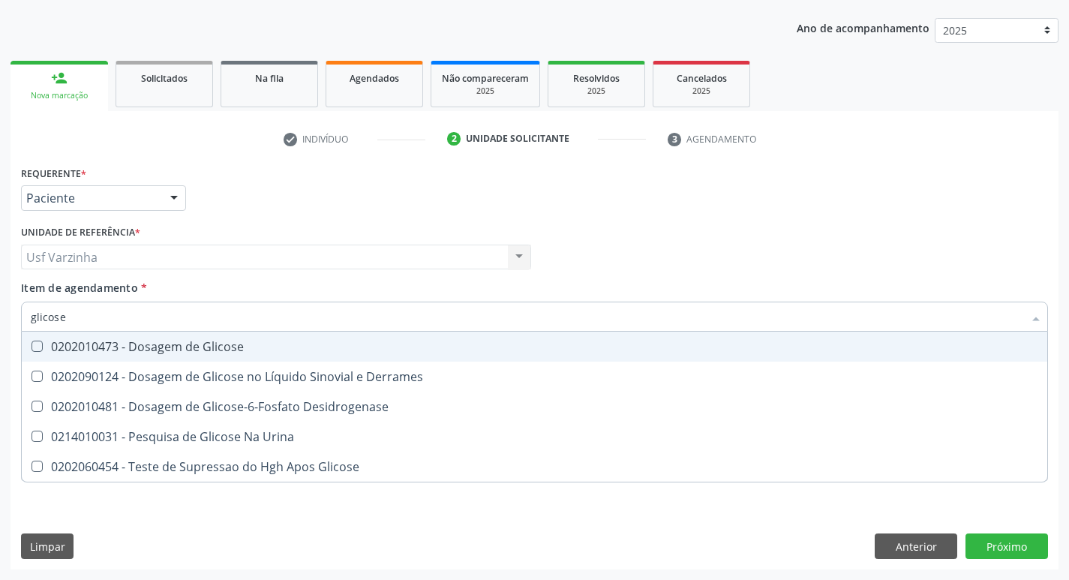
click at [86, 344] on div "0202010473 - Dosagem de Glicose" at bounding box center [534, 347] width 1007 height 12
checkbox Glicose "true"
click at [73, 323] on input "glicose" at bounding box center [527, 317] width 992 height 30
type input "glicos"
checkbox Glicose "false"
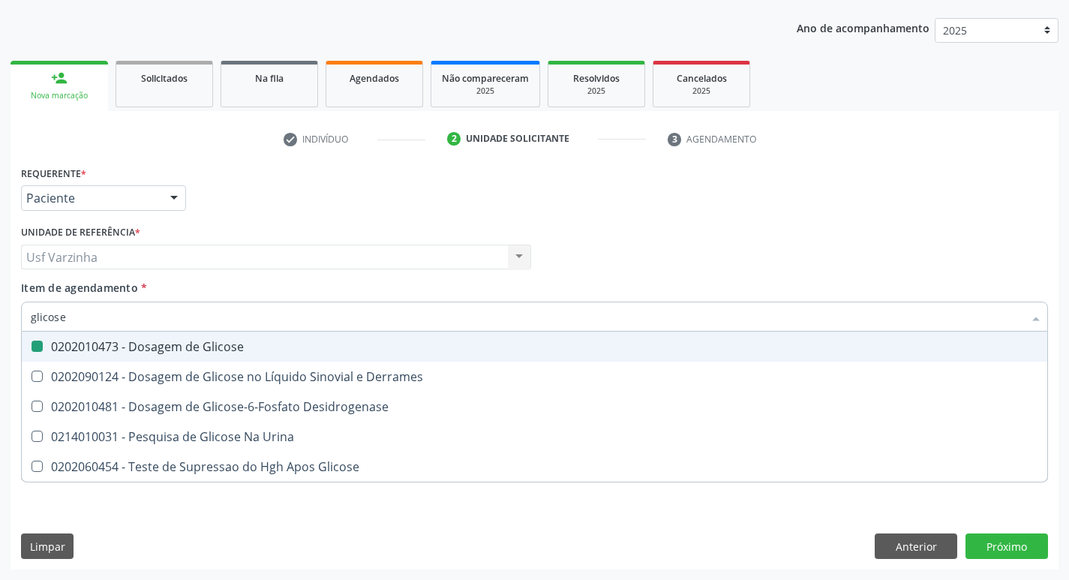
checkbox Desidrogenase "true"
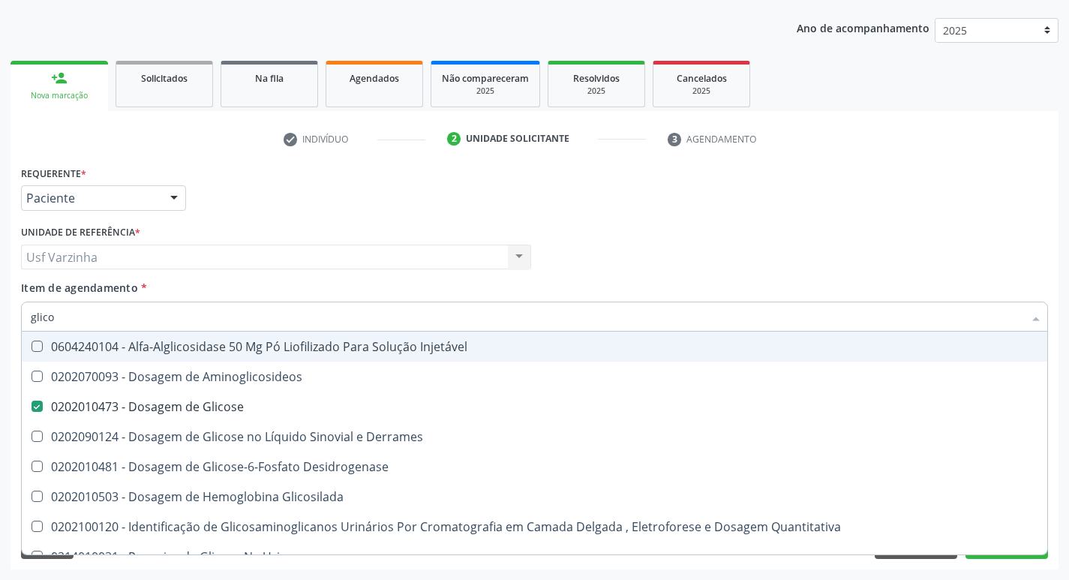
type input "glic"
checkbox Glicose "false"
checkbox Glicosilada "false"
type input "g"
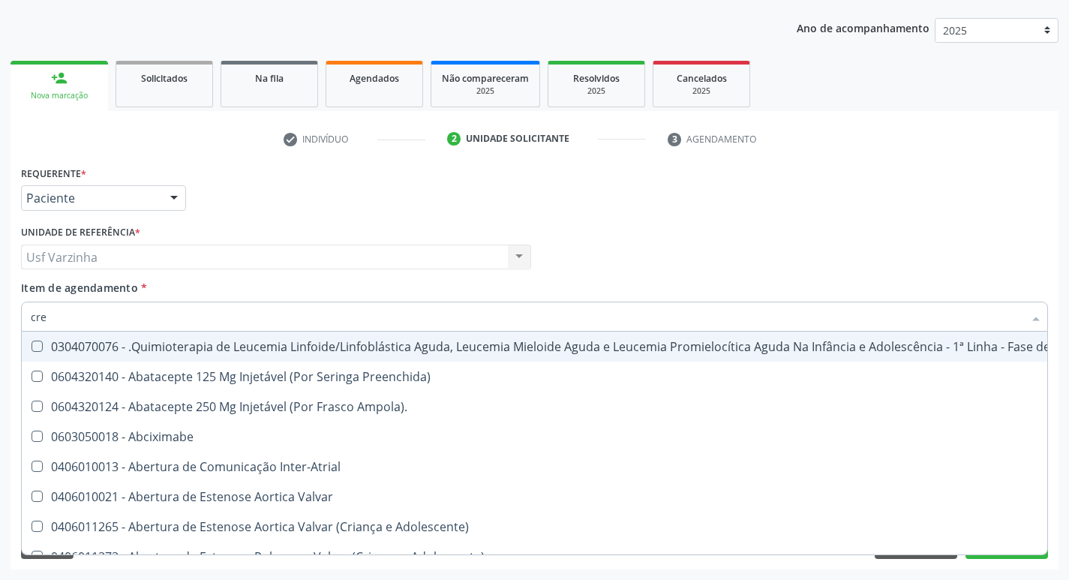
type input "crea"
checkbox Adolescente\) "true"
checkbox Comprimido\) "false"
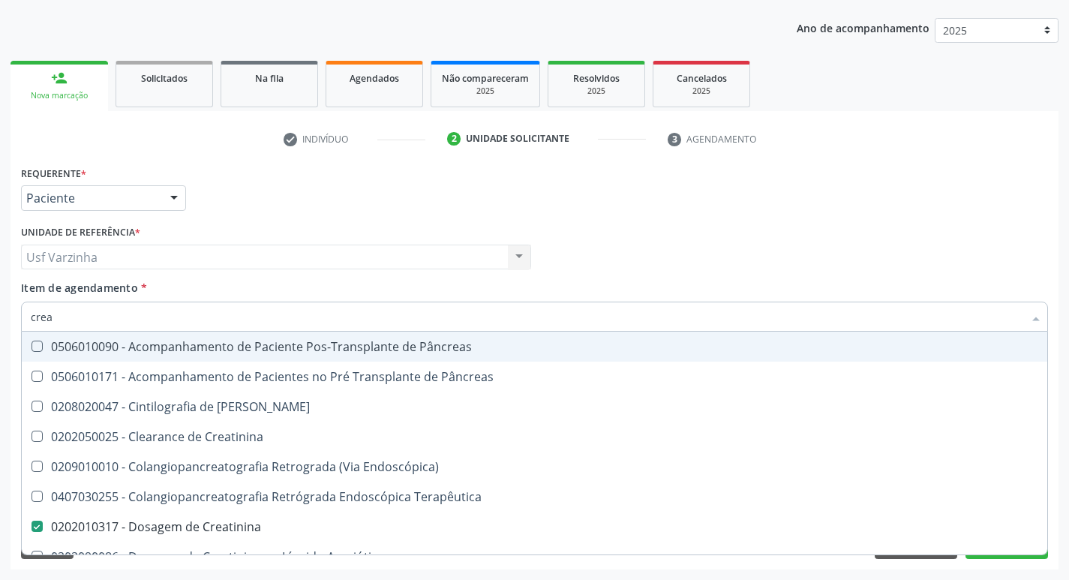
type input "cre"
checkbox Creatinina "false"
checkbox Oncologia "true"
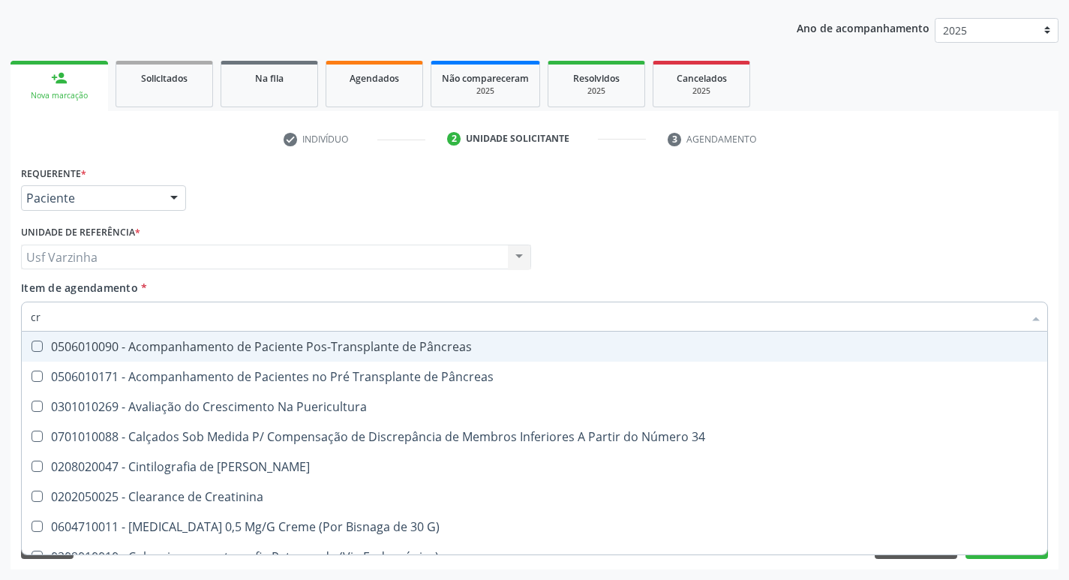
type input "c"
checkbox Creatinina "false"
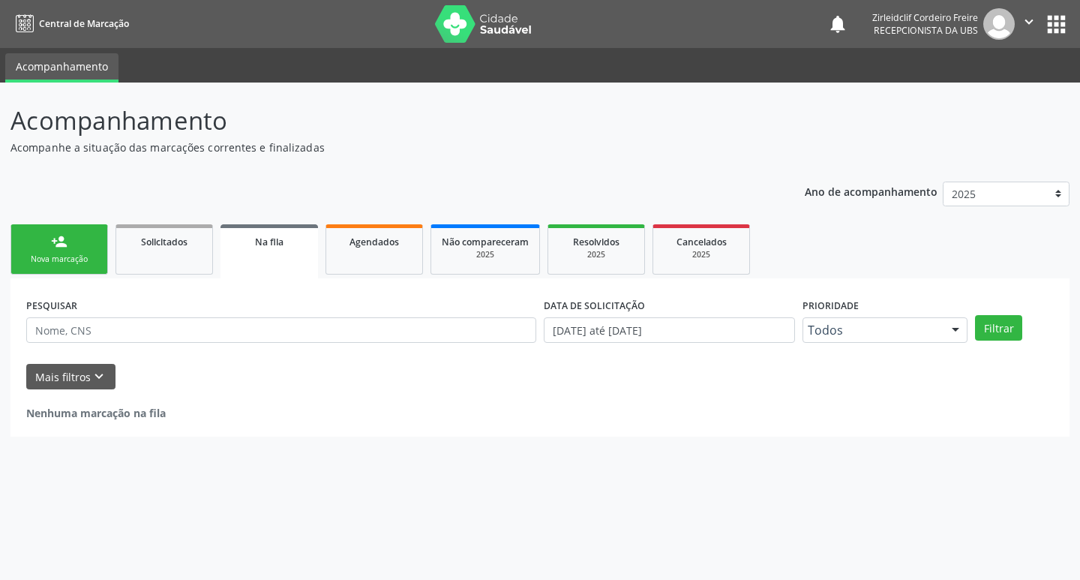
click at [63, 255] on div "Nova marcação" at bounding box center [59, 259] width 75 height 11
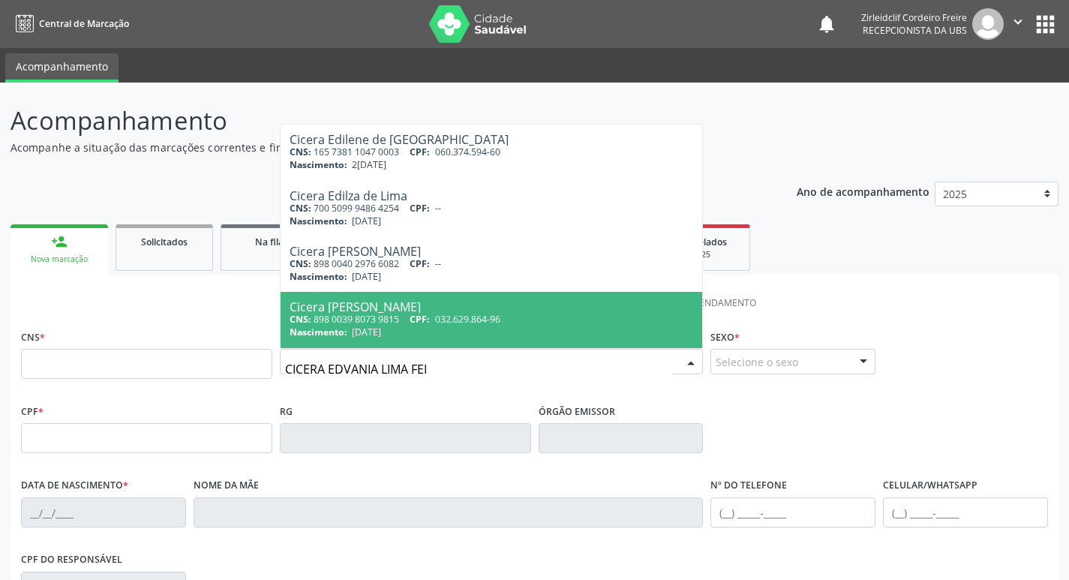
type input "CICERA EDVANIA LIMA FEIT"
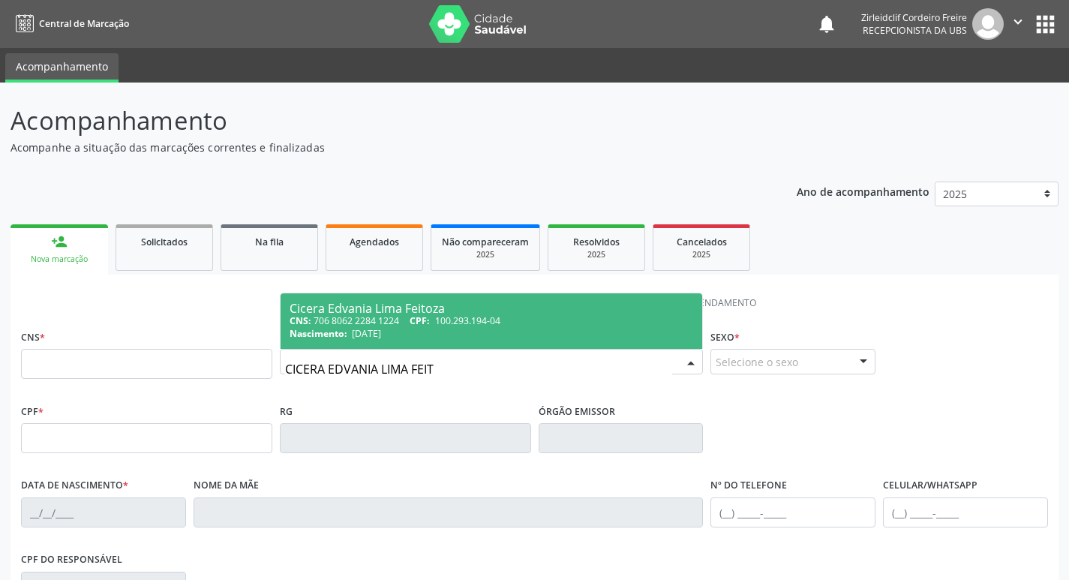
click at [530, 320] on div "CNS: 706 8062 2284 1224 CPF: 100.293.194-04" at bounding box center [492, 320] width 404 height 13
type input "706 8062 2284 1224"
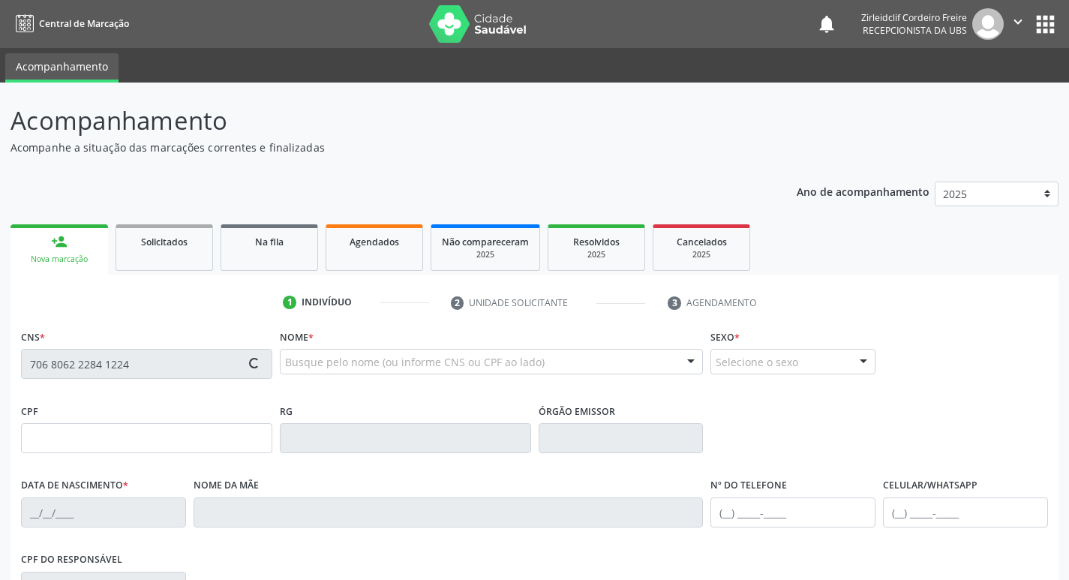
type input "100.293.194-04"
type input "20/07/1993"
type input "Maria Vanuza de Lima Feitoza"
type input "(87) 99999-9999"
type input "140"
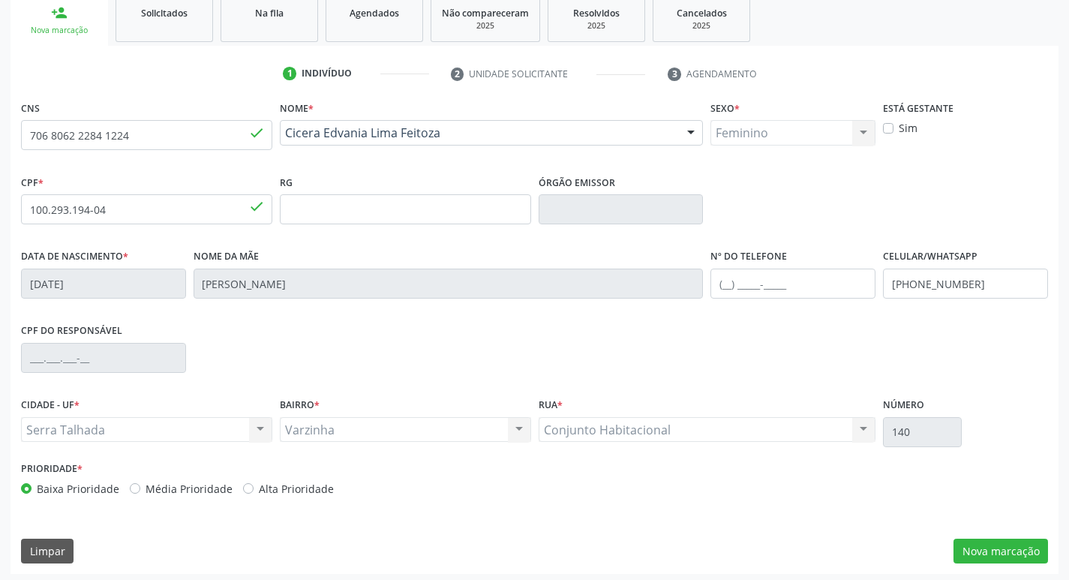
scroll to position [233, 0]
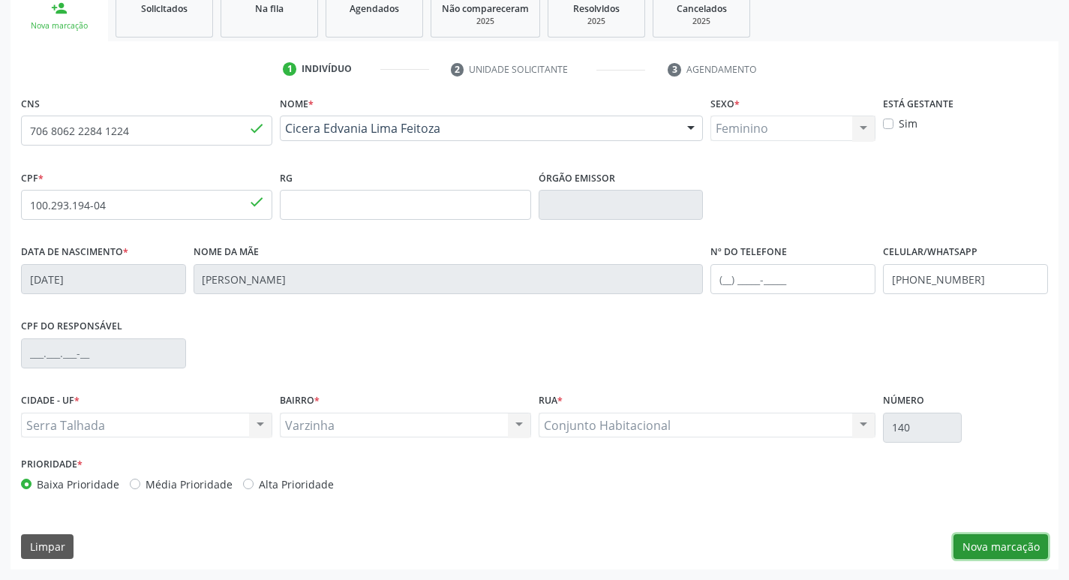
click at [1028, 553] on button "Nova marcação" at bounding box center [1000, 547] width 95 height 26
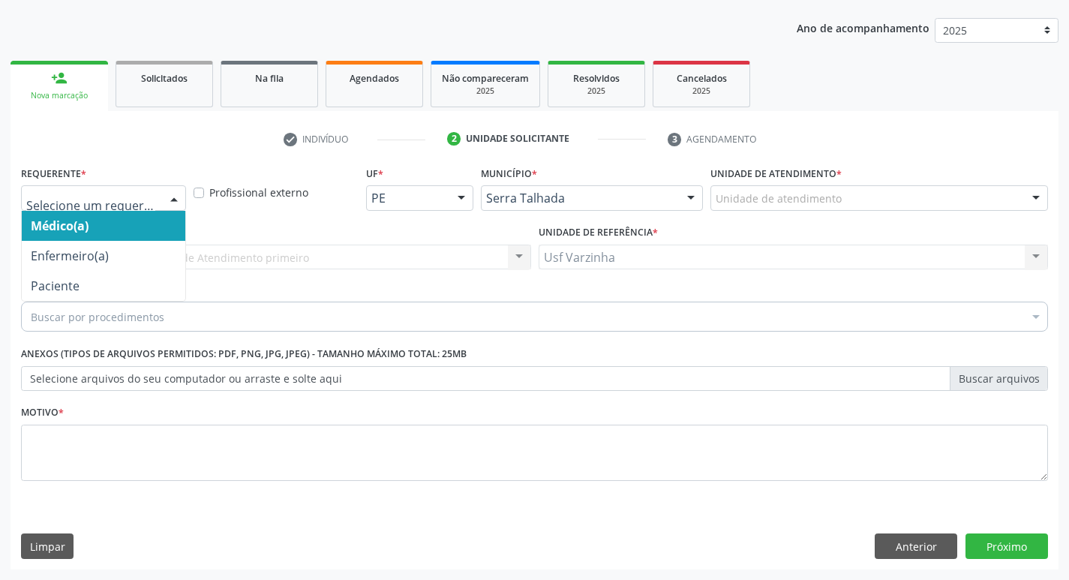
click at [175, 200] on div at bounding box center [174, 199] width 23 height 26
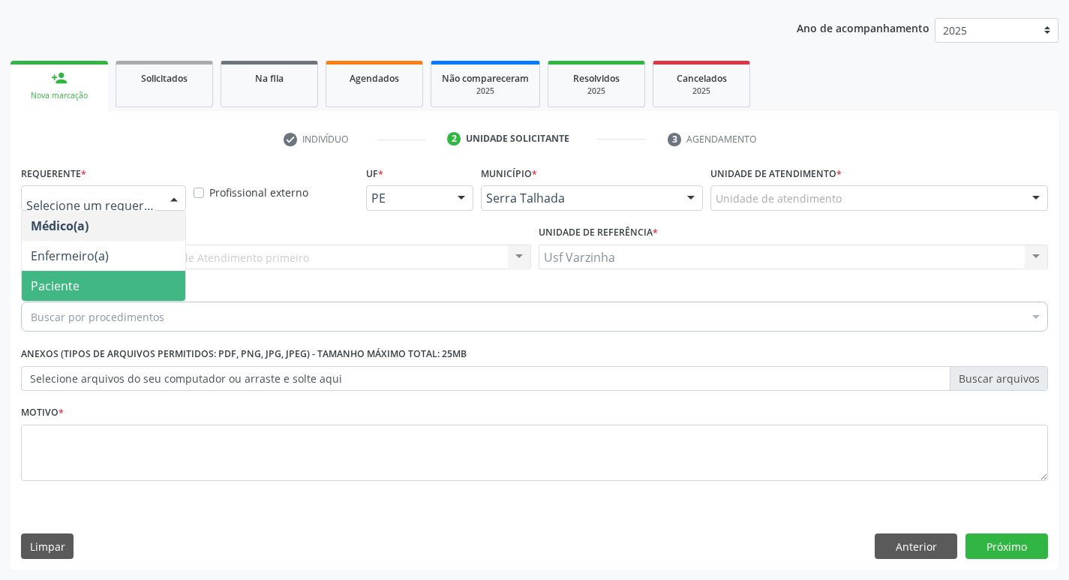
click at [143, 278] on span "Paciente" at bounding box center [104, 286] width 164 height 30
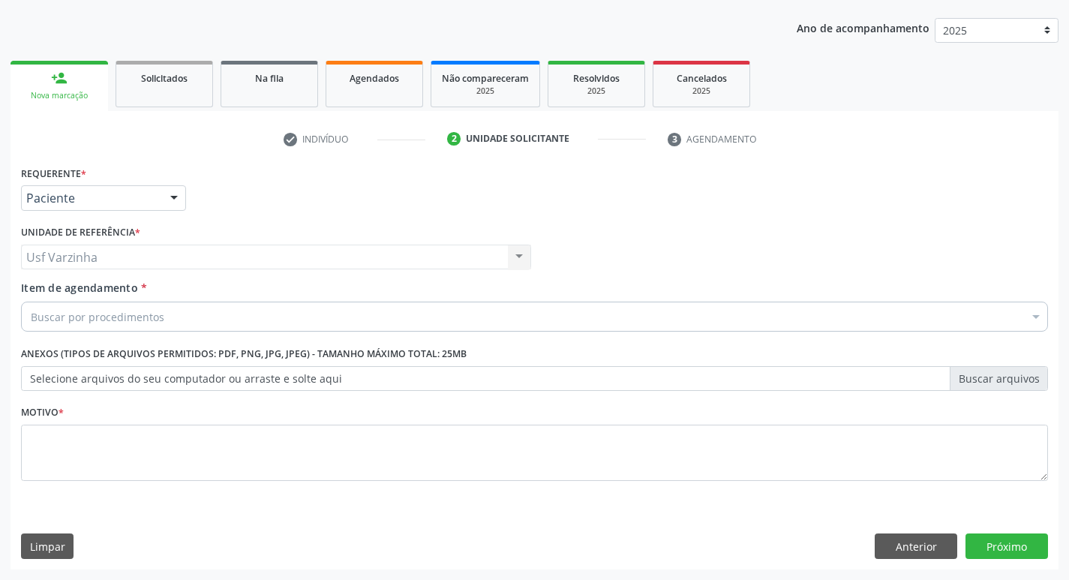
click at [86, 325] on div "Buscar por procedimentos" at bounding box center [534, 317] width 1027 height 30
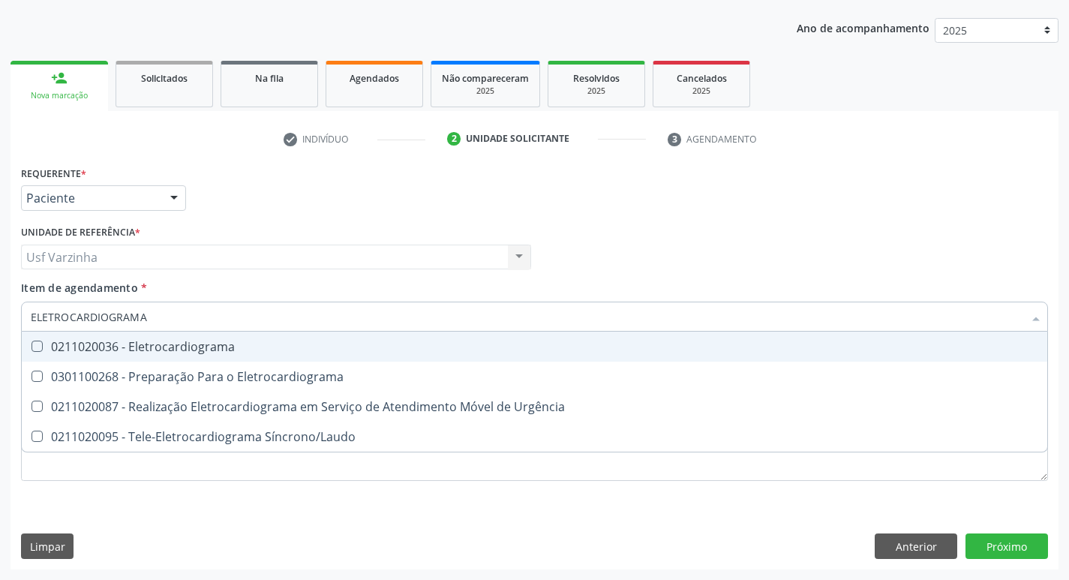
type input "ELETROCARDIOGRAMA"
click at [107, 350] on div "0211020036 - Eletrocardiograma" at bounding box center [534, 347] width 1007 height 12
checkbox Eletrocardiograma "true"
click at [175, 193] on div at bounding box center [174, 199] width 23 height 26
checkbox Eletrocardiograma "true"
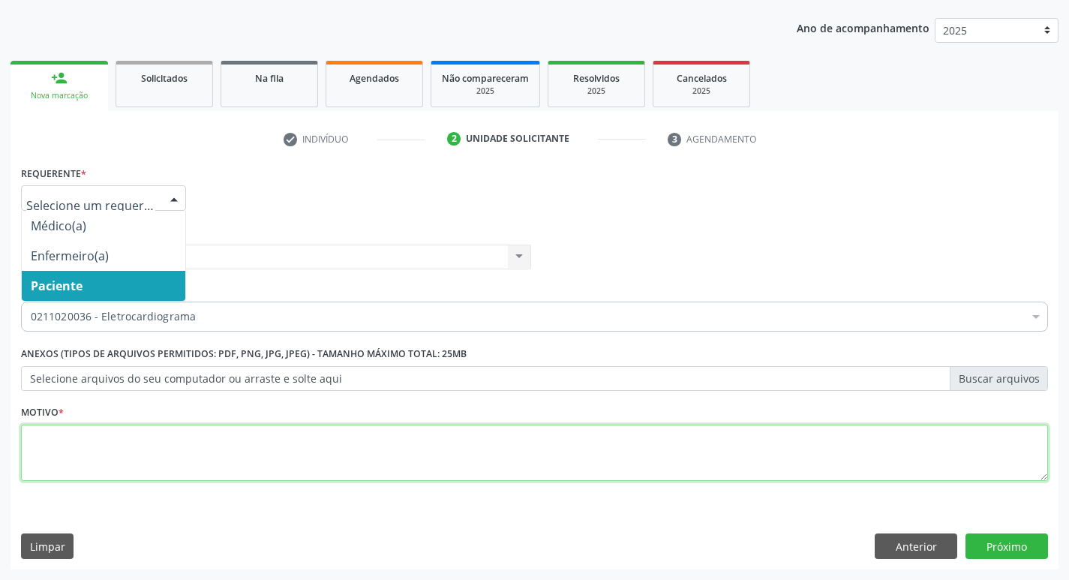
click at [60, 438] on textarea at bounding box center [534, 453] width 1027 height 57
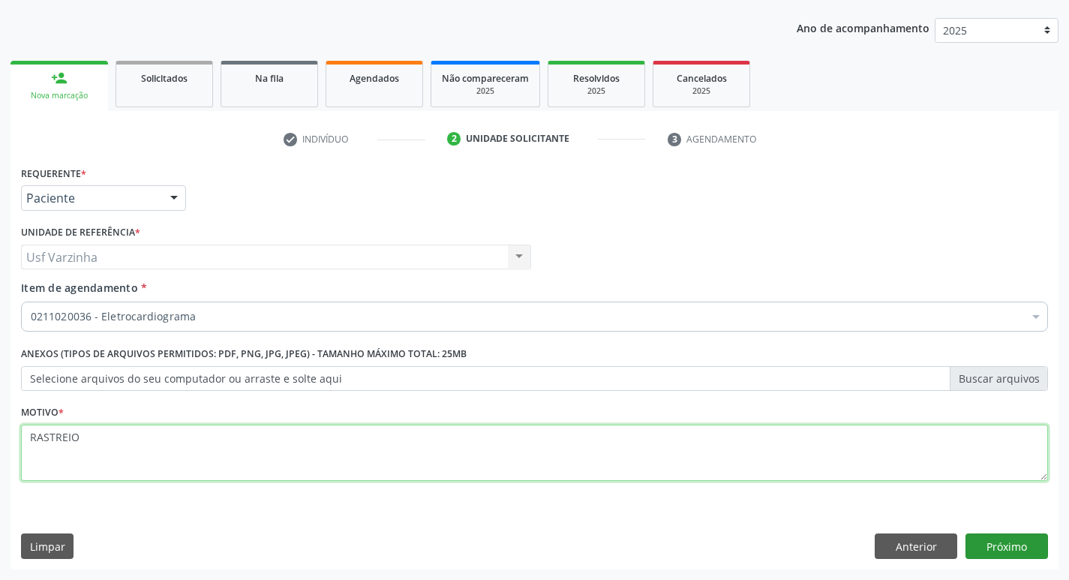
type textarea "RASTREIO"
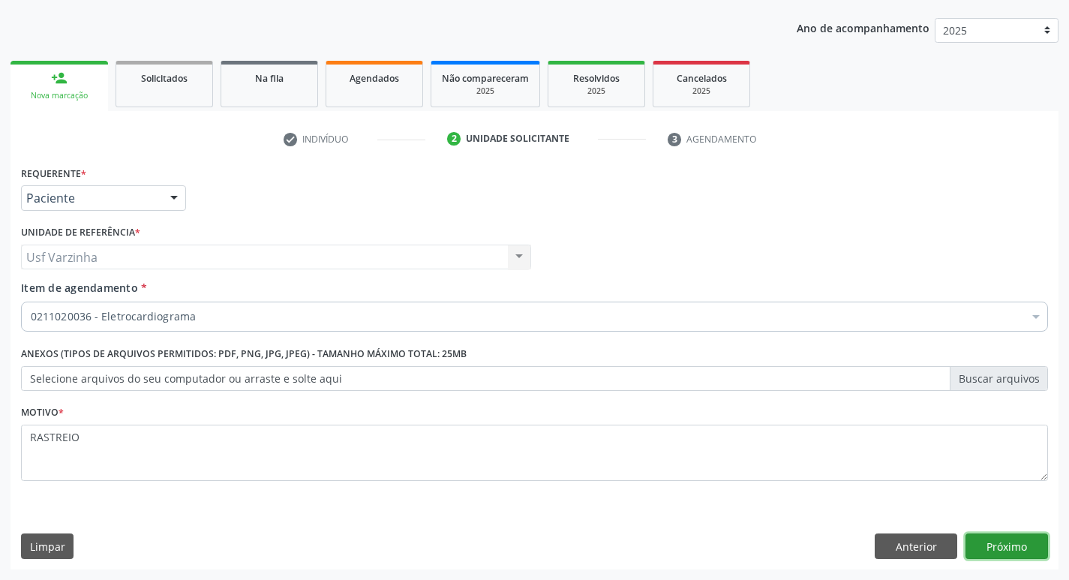
click at [981, 541] on button "Próximo" at bounding box center [1006, 546] width 83 height 26
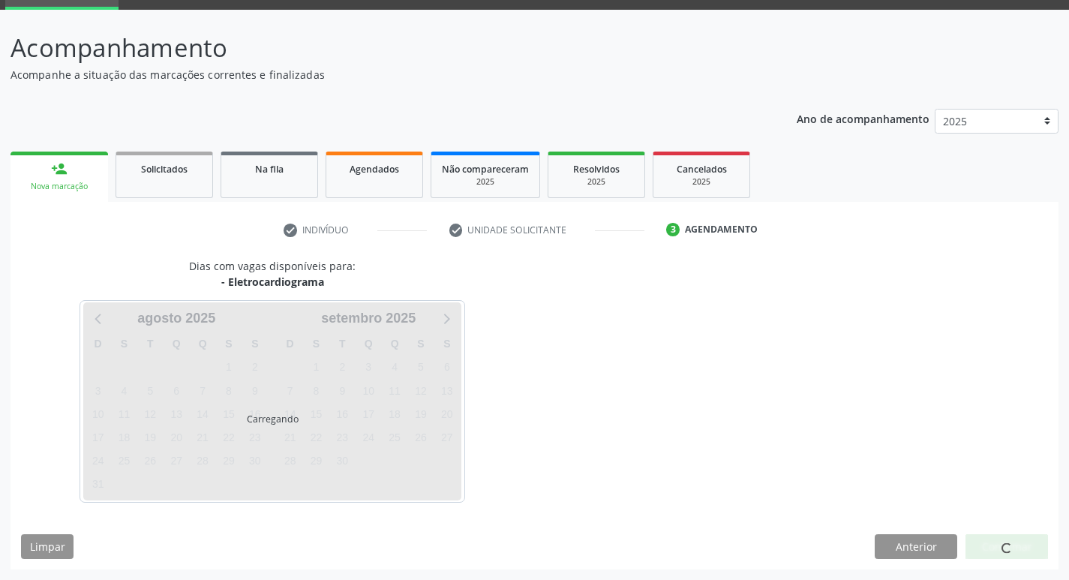
scroll to position [73, 0]
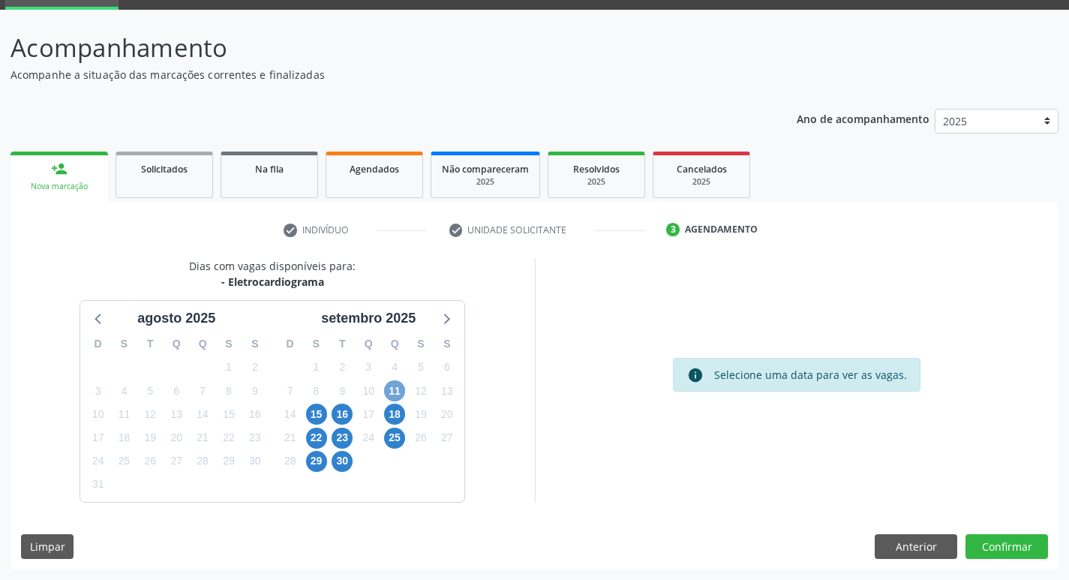
click at [396, 393] on span "11" at bounding box center [394, 390] width 21 height 21
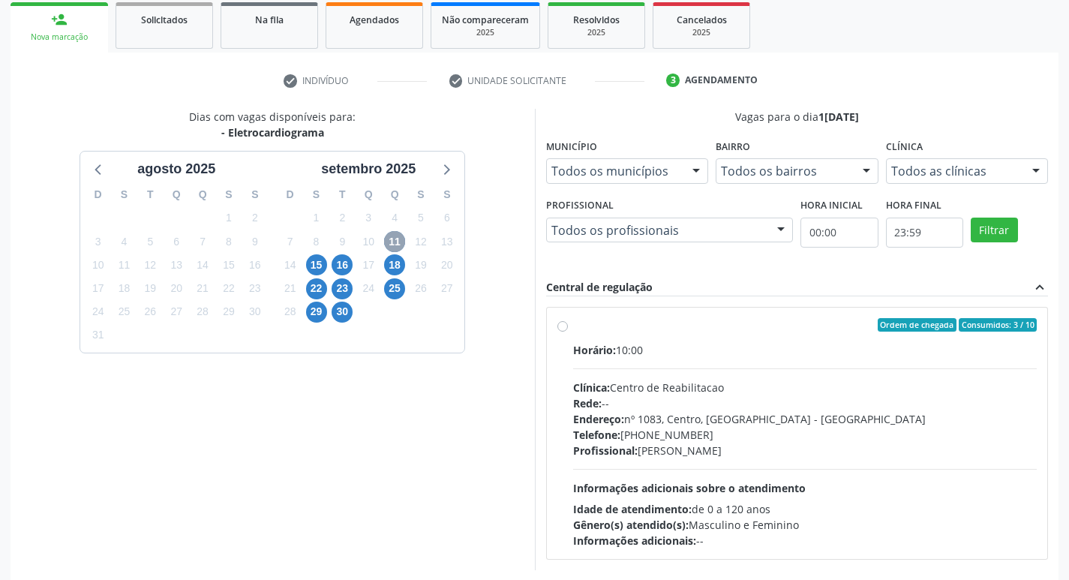
scroll to position [223, 0]
click at [573, 325] on label "Ordem de chegada Consumidos: 3 / 10 Horário: 10:00 Clínica: Centro de Reabilita…" at bounding box center [805, 432] width 464 height 230
click at [563, 325] on input "Ordem de chegada Consumidos: 3 / 10 Horário: 10:00 Clínica: Centro de Reabilita…" at bounding box center [562, 324] width 11 height 14
radio input "true"
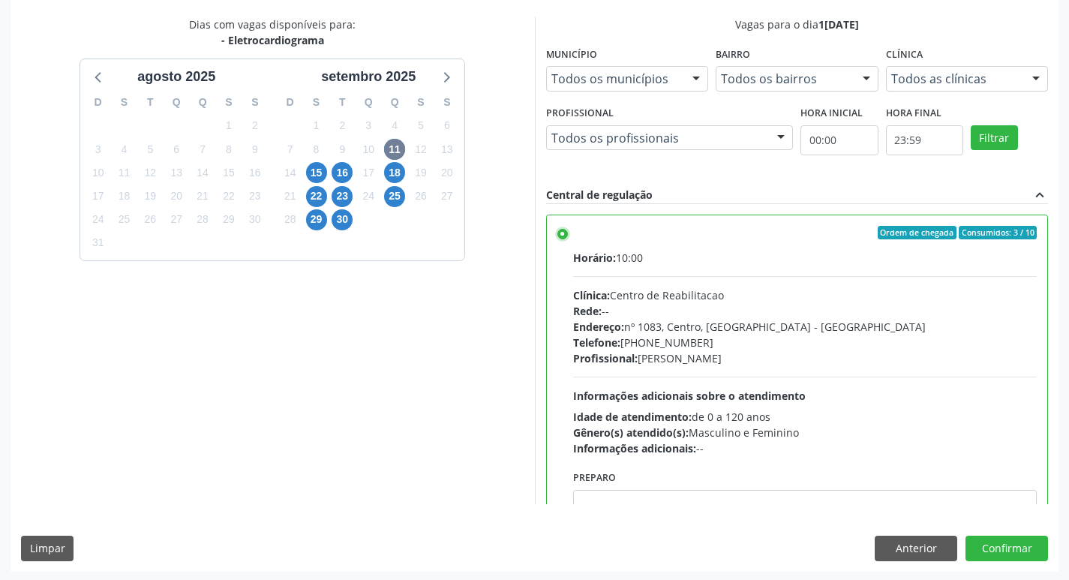
scroll to position [317, 0]
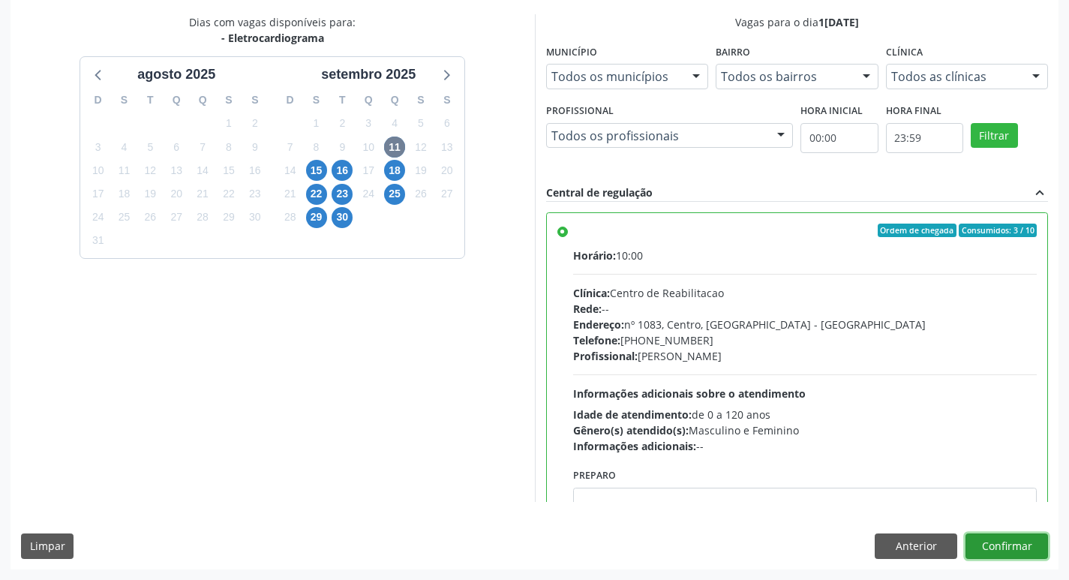
click at [994, 545] on button "Confirmar" at bounding box center [1006, 546] width 83 height 26
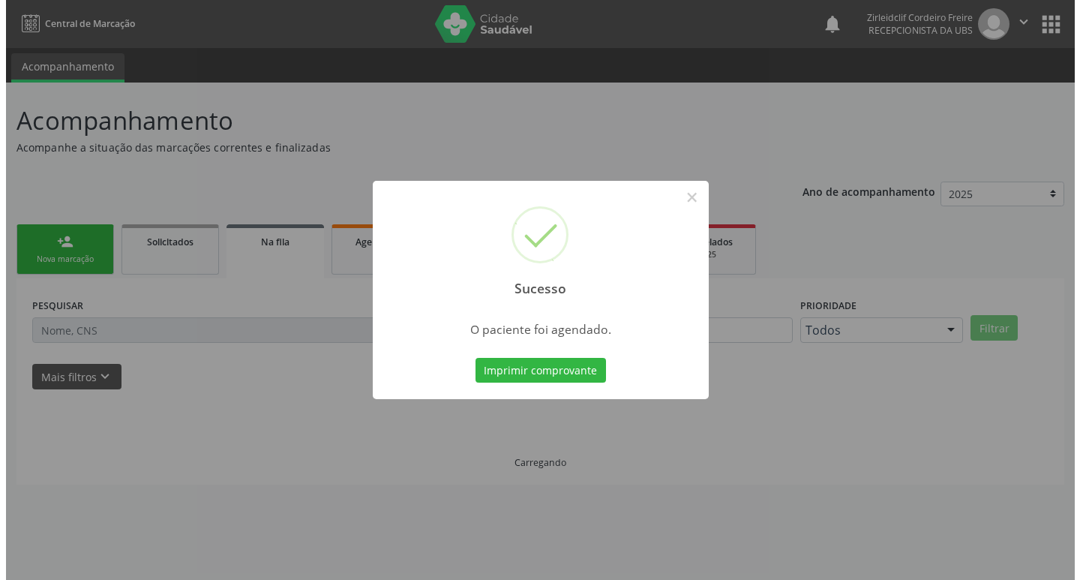
scroll to position [0, 0]
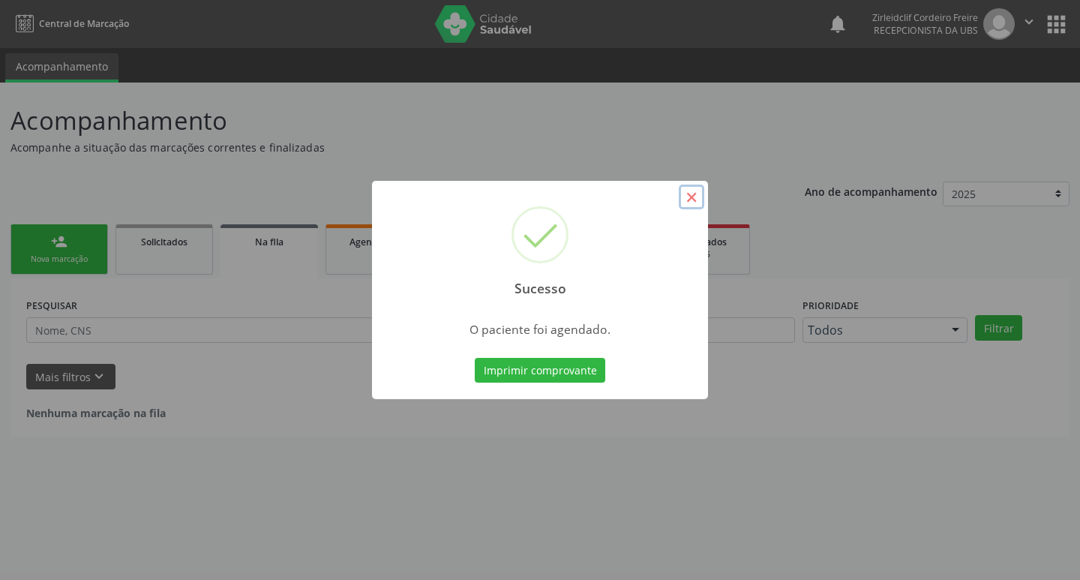
click at [695, 196] on button "×" at bounding box center [692, 198] width 26 height 26
